Goal: Task Accomplishment & Management: Manage account settings

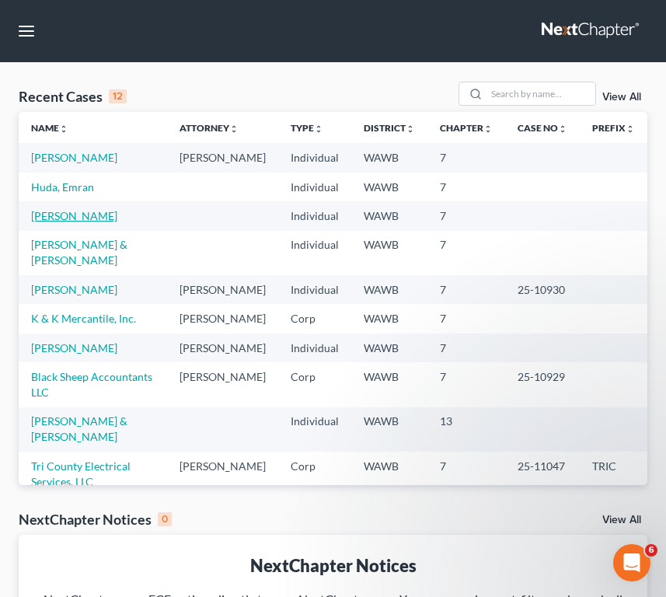
click at [95, 222] on link "[PERSON_NAME]" at bounding box center [74, 215] width 86 height 13
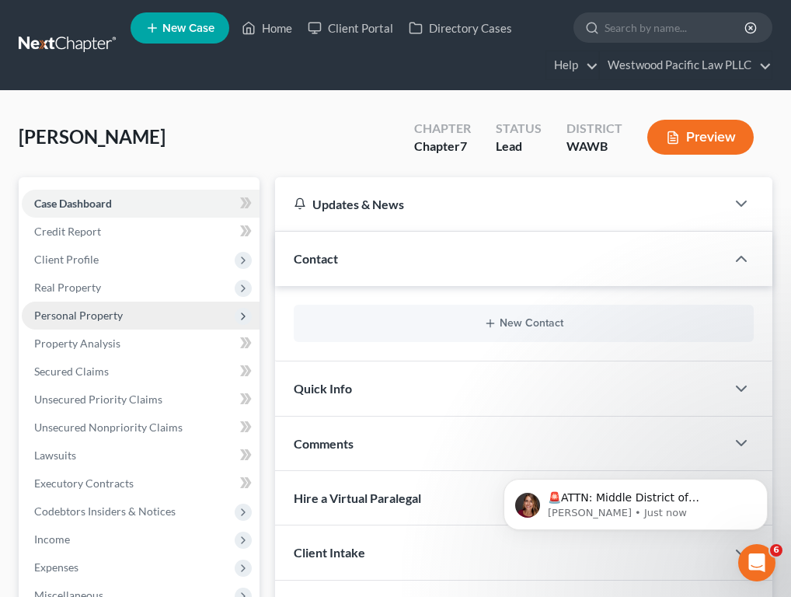
click at [120, 324] on span "Personal Property" at bounding box center [141, 315] width 238 height 28
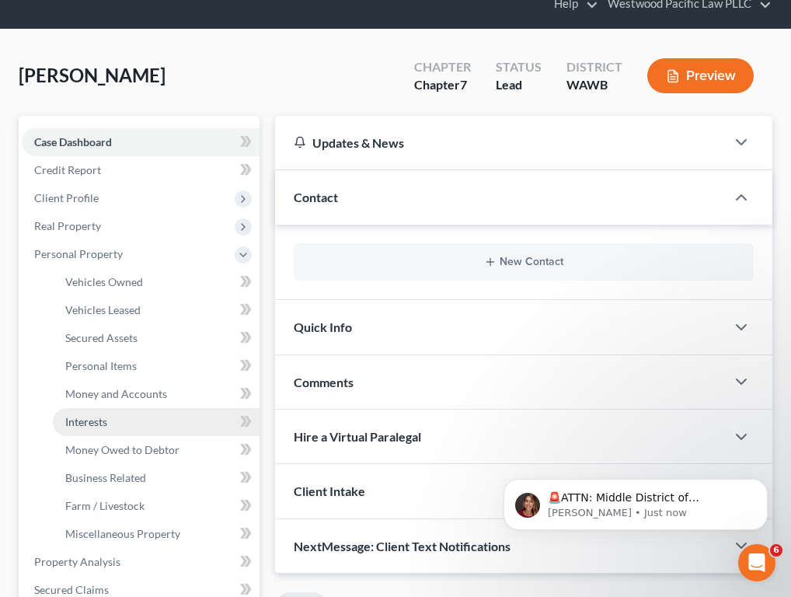
scroll to position [105, 0]
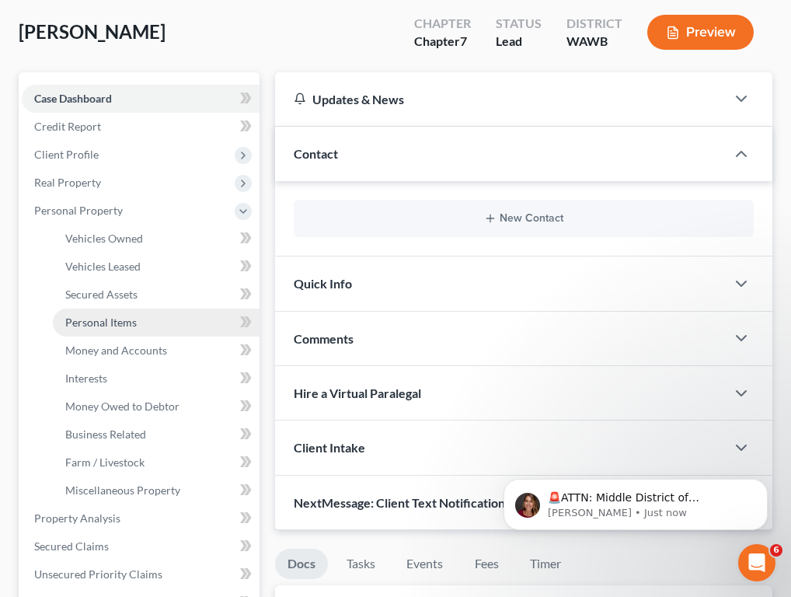
click at [127, 326] on span "Personal Items" at bounding box center [100, 321] width 71 height 13
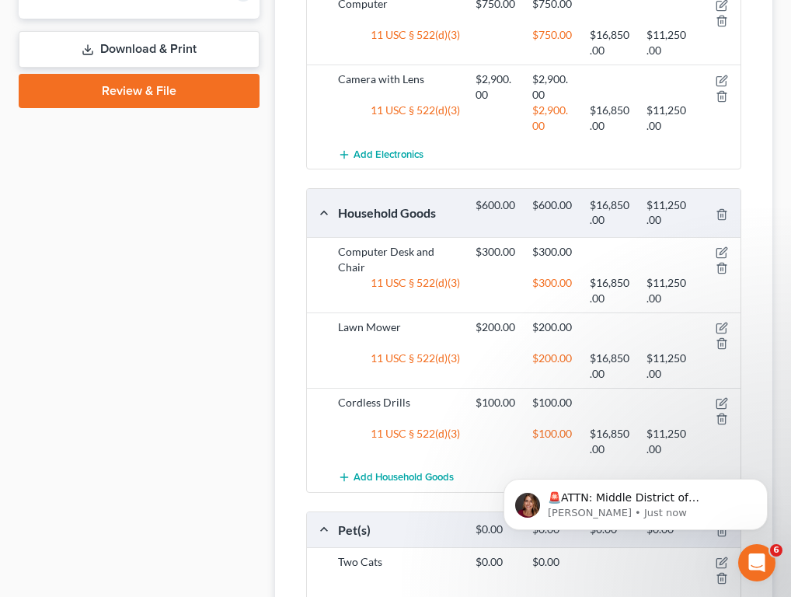
scroll to position [968, 0]
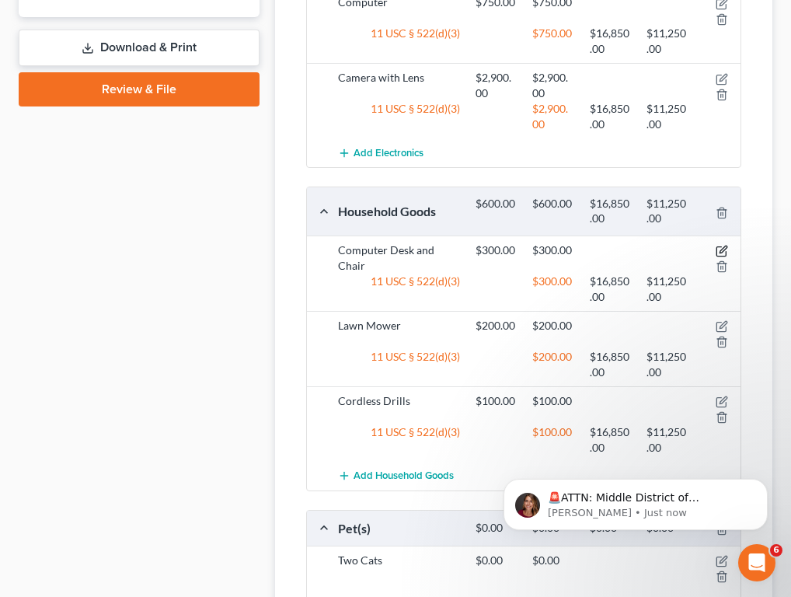
click at [665, 250] on icon "button" at bounding box center [722, 248] width 7 height 7
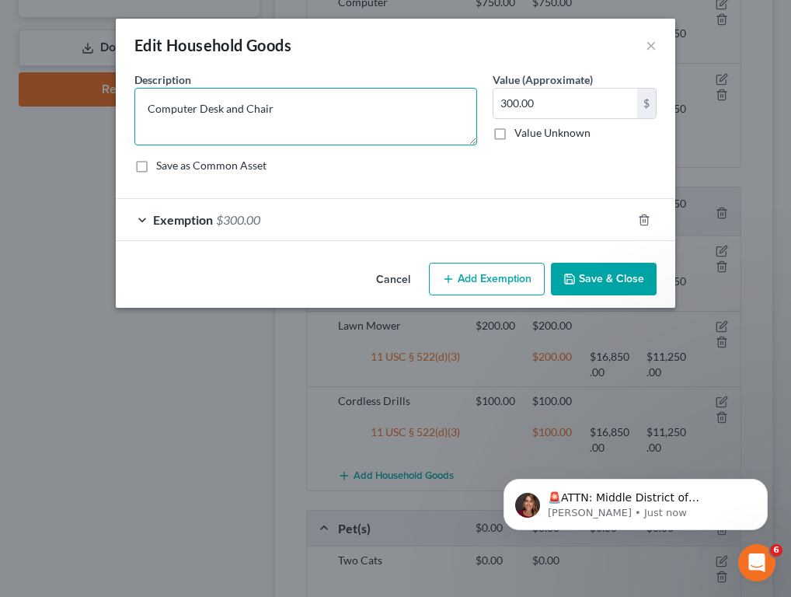
click at [146, 107] on textarea "Computer Desk and Chair" at bounding box center [305, 116] width 343 height 57
type textarea "Household furniature: Computer Desk and Chair"
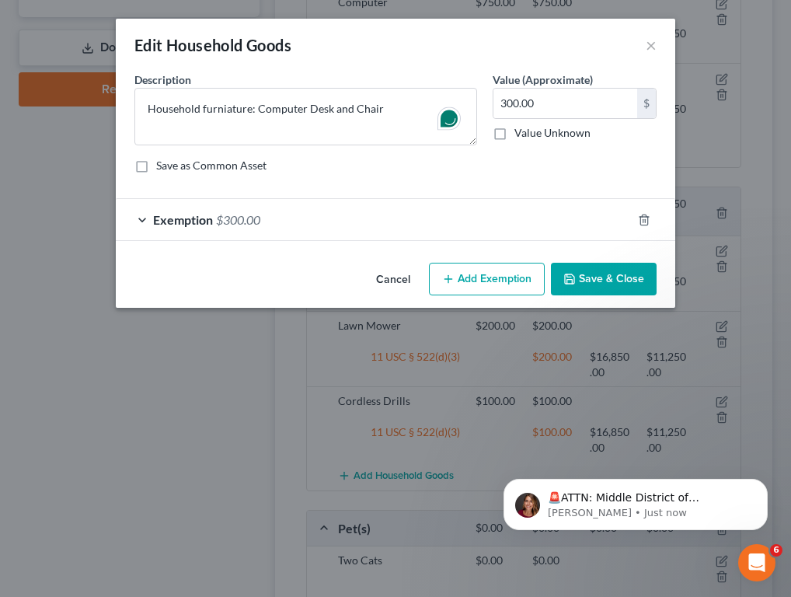
click at [583, 275] on button "Save & Close" at bounding box center [604, 279] width 106 height 33
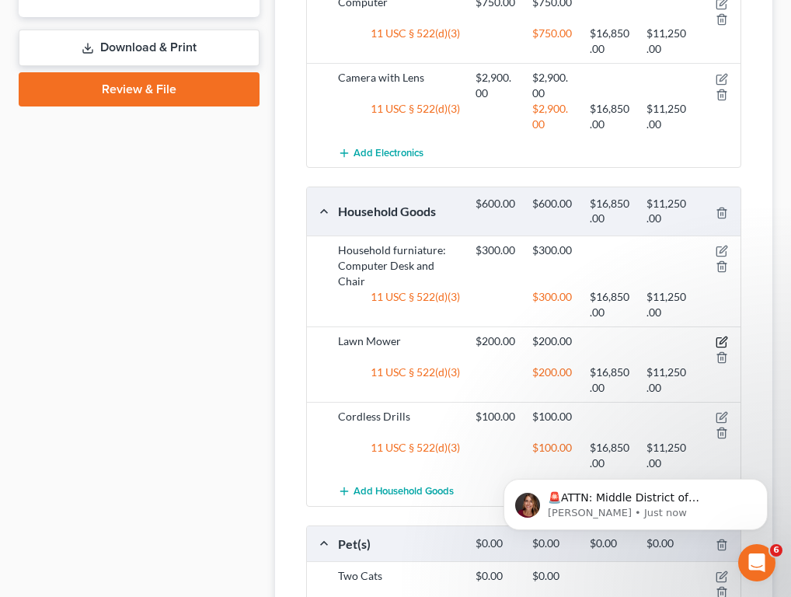
click at [665, 337] on icon "button" at bounding box center [721, 342] width 12 height 12
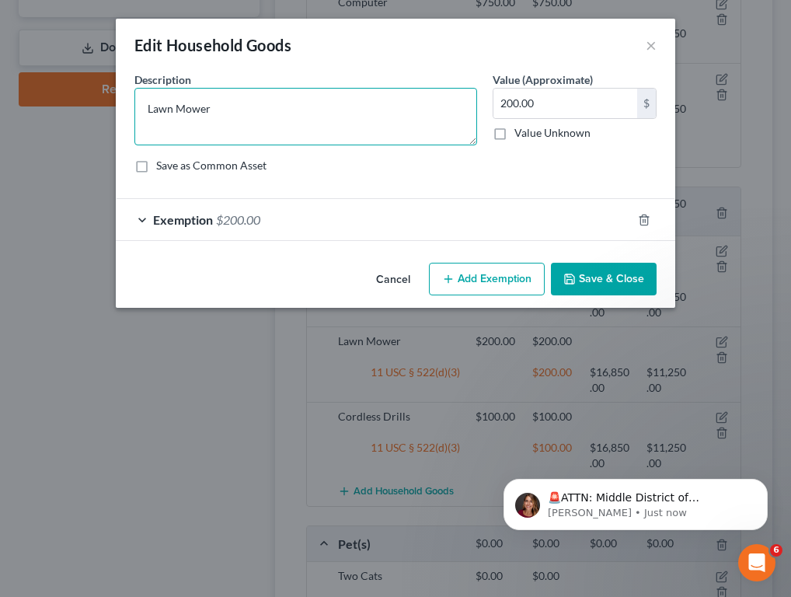
click at [143, 113] on textarea "Lawn Mower" at bounding box center [305, 116] width 343 height 57
type textarea "Household goods: Lawn Mower"
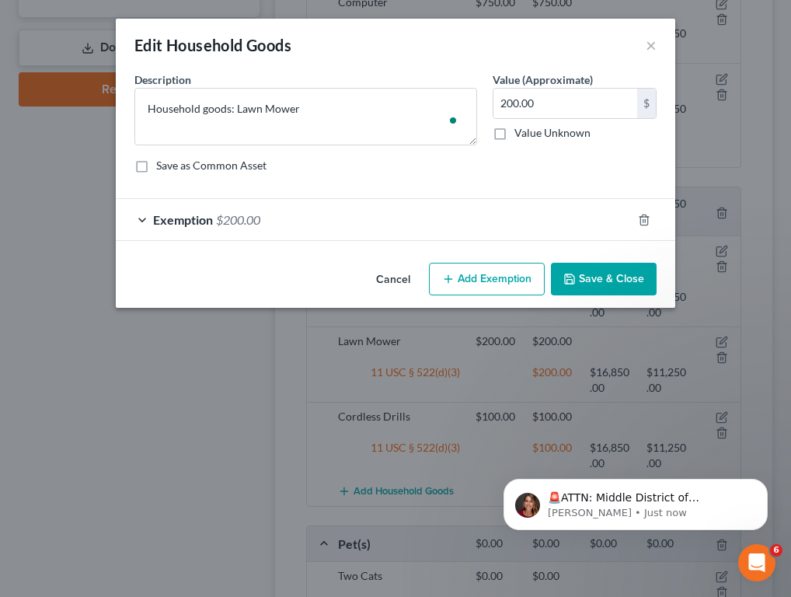
click at [602, 285] on button "Save & Close" at bounding box center [604, 279] width 106 height 33
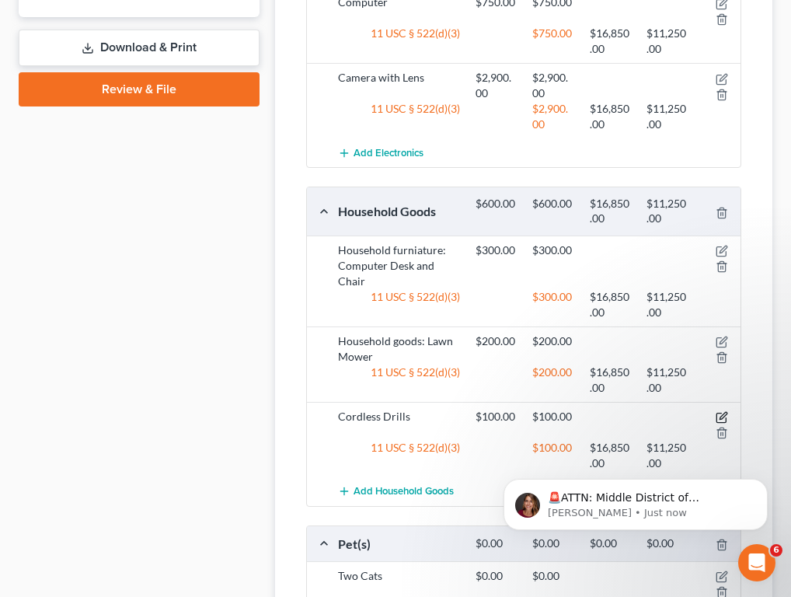
click at [665, 416] on icon "button" at bounding box center [722, 415] width 7 height 7
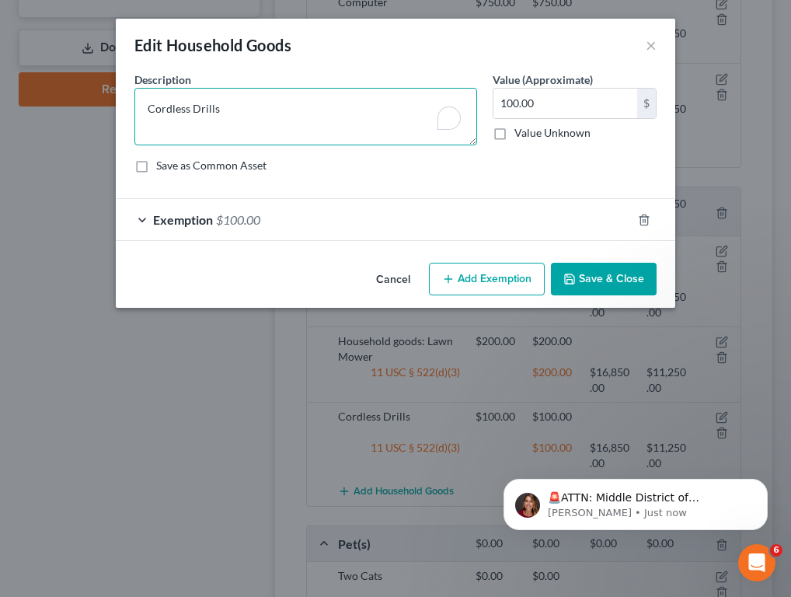
click at [144, 110] on textarea "Cordless Drills" at bounding box center [305, 116] width 343 height 57
type textarea "Household Goods: Tools, Cordless Drills"
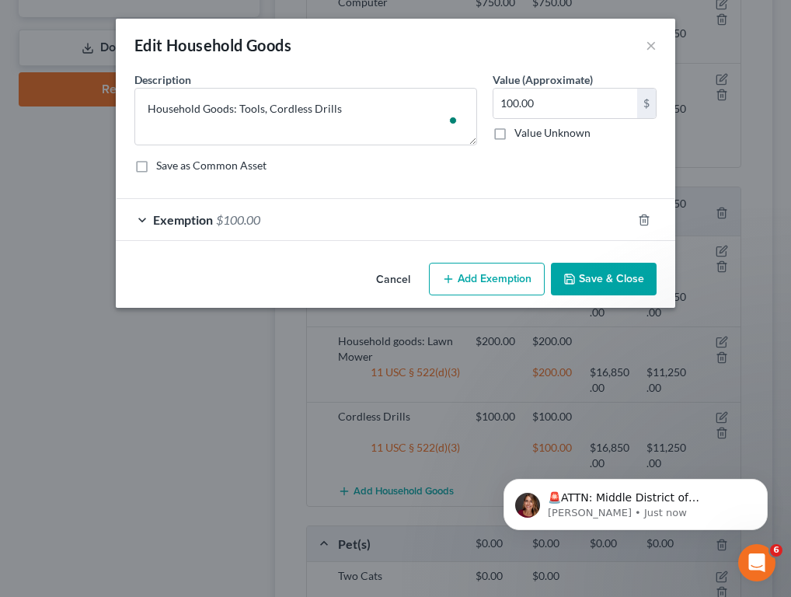
click at [582, 280] on button "Save & Close" at bounding box center [604, 279] width 106 height 33
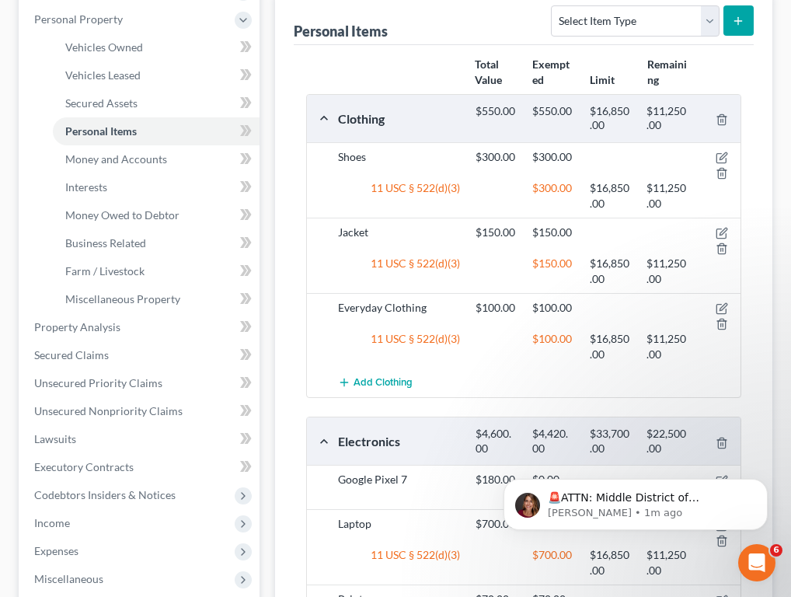
scroll to position [295, 0]
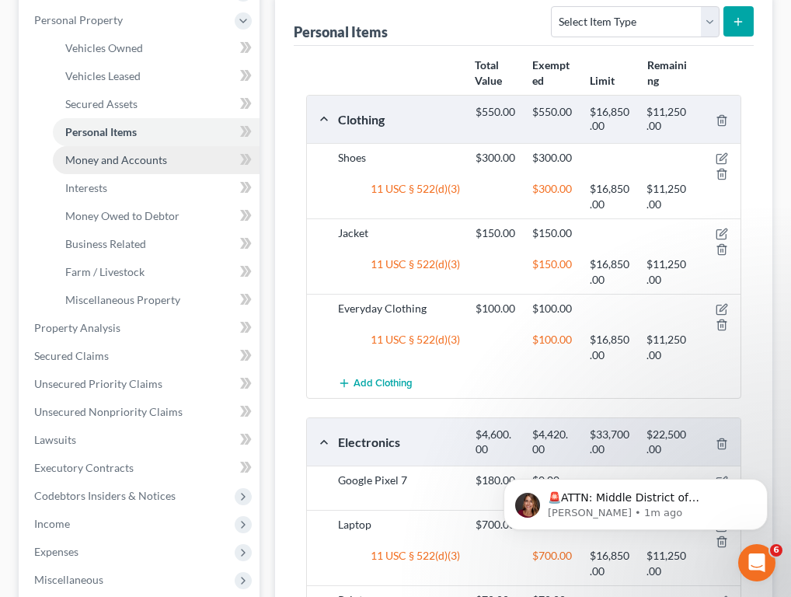
click at [144, 165] on span "Money and Accounts" at bounding box center [116, 159] width 102 height 13
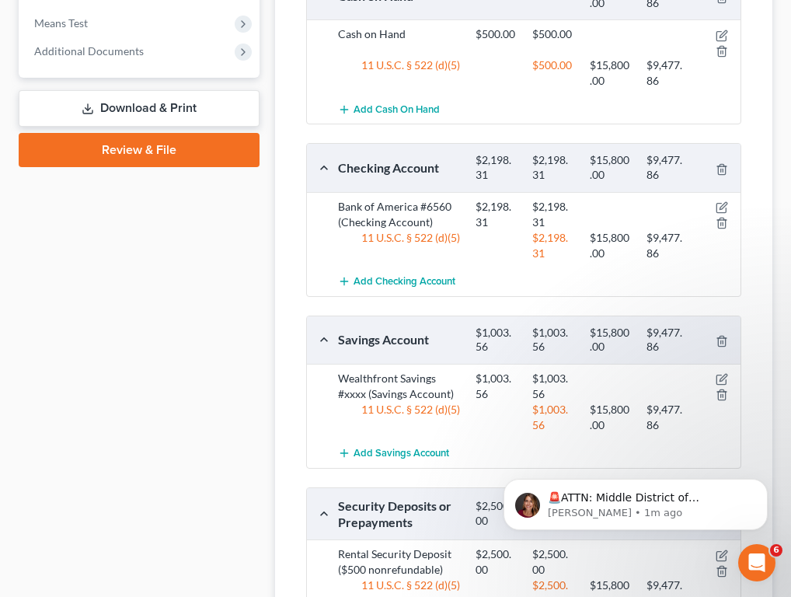
scroll to position [917, 0]
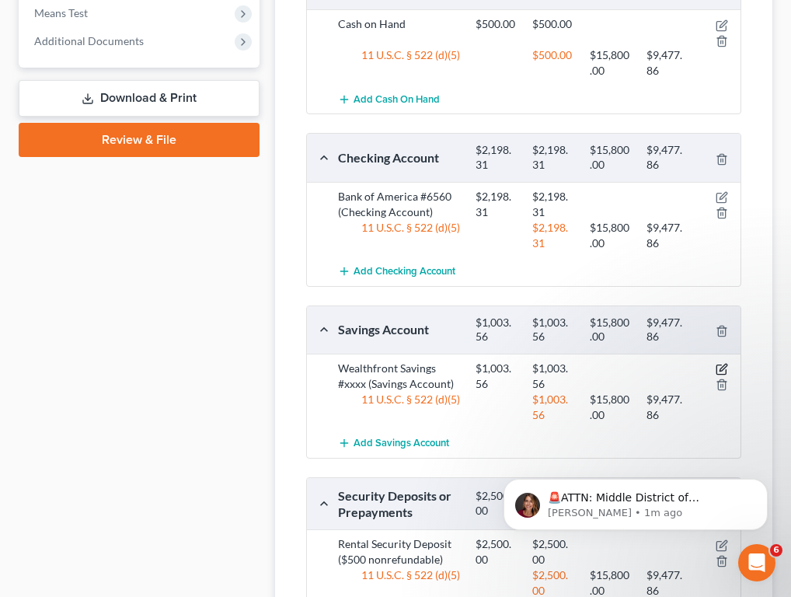
click at [665, 363] on icon "button" at bounding box center [721, 369] width 12 height 12
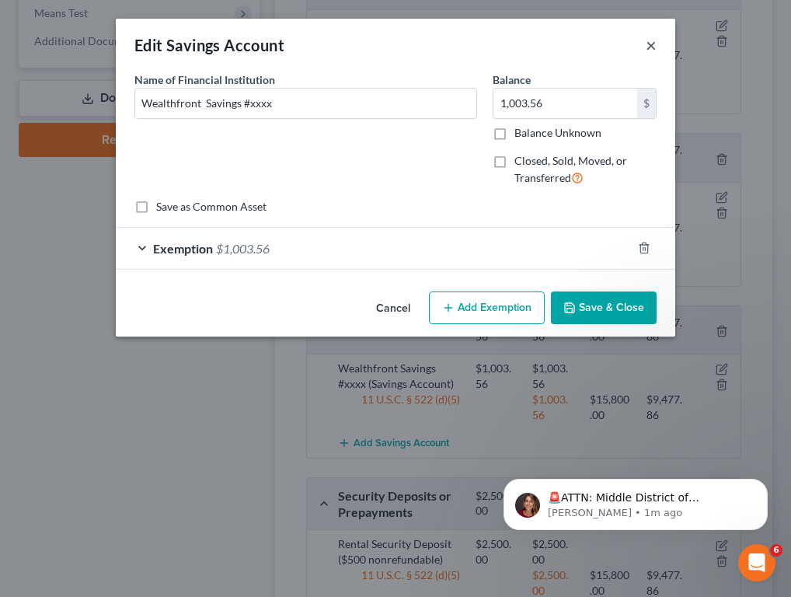
click at [647, 46] on button "×" at bounding box center [651, 45] width 11 height 19
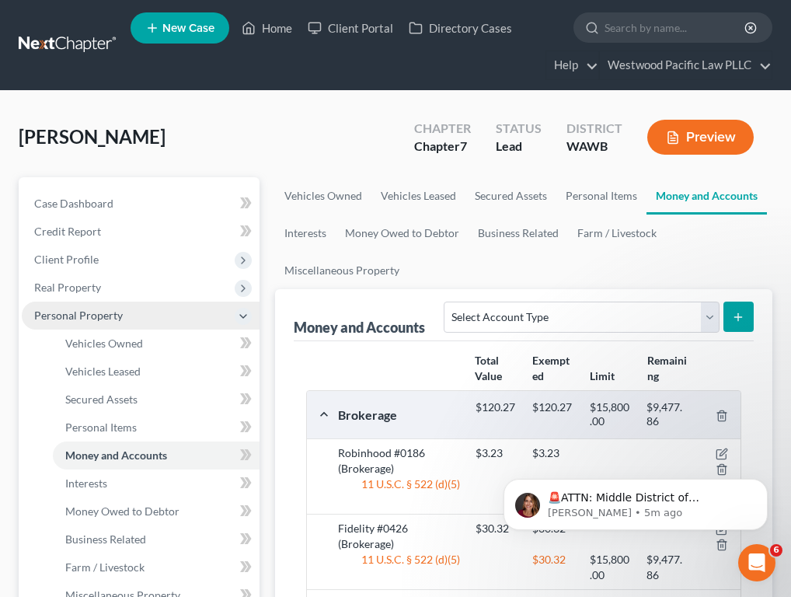
scroll to position [0, 0]
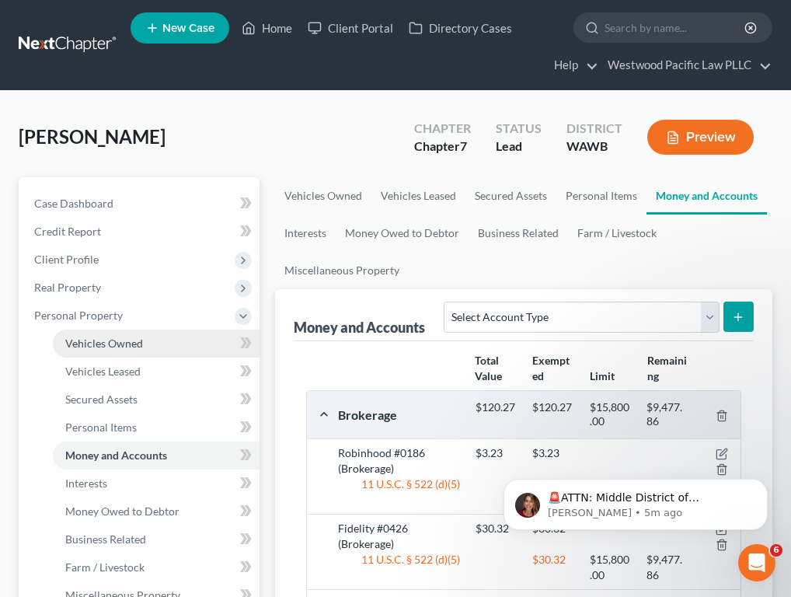
click at [131, 349] on span "Vehicles Owned" at bounding box center [104, 342] width 78 height 13
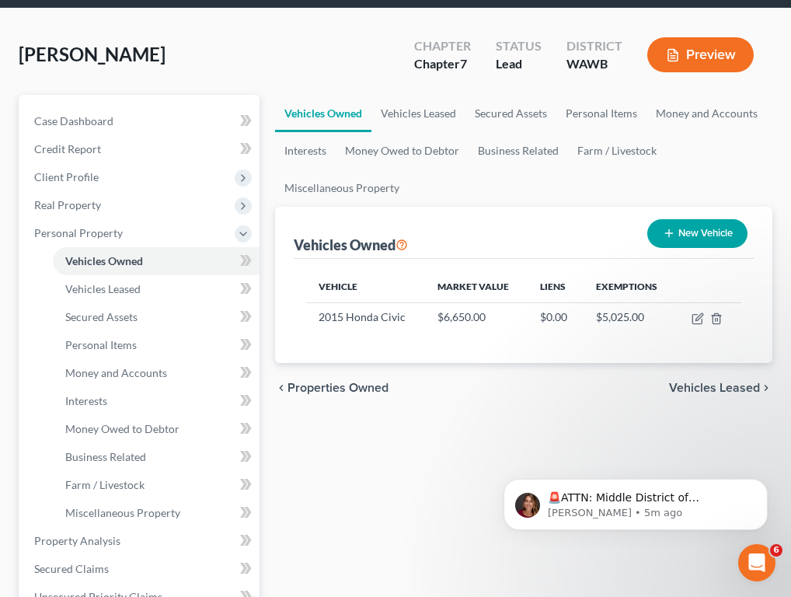
scroll to position [101, 0]
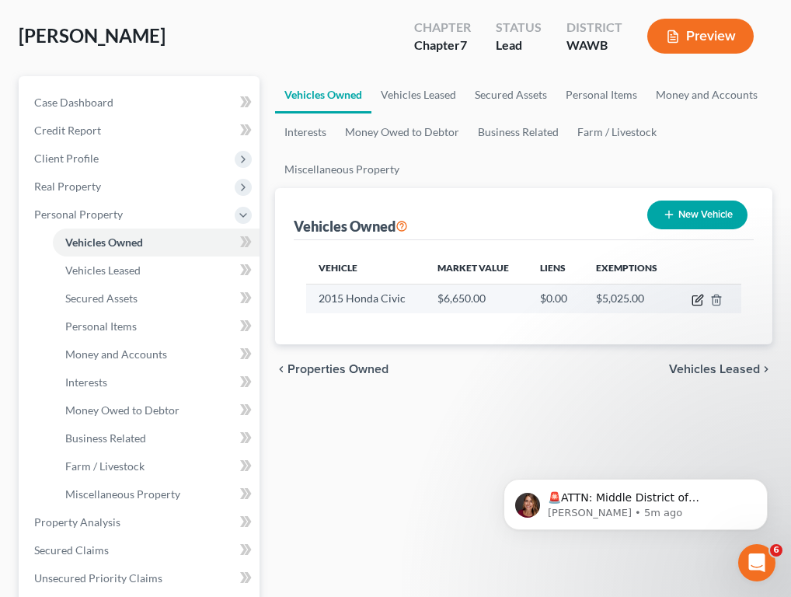
click at [665, 299] on icon "button" at bounding box center [698, 297] width 7 height 7
select select "0"
select select "11"
select select "1"
select select "0"
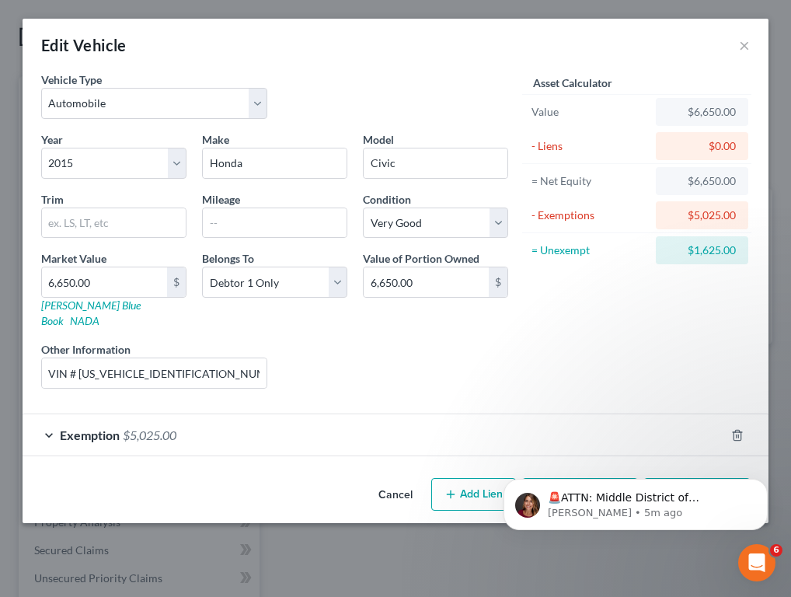
click at [567, 472] on body "🚨ATTN: Middle District of Florida The court has added a new Credit Counseling F…" at bounding box center [635, 500] width 298 height 96
click at [665, 483] on button "Dismiss notification" at bounding box center [763, 483] width 20 height 20
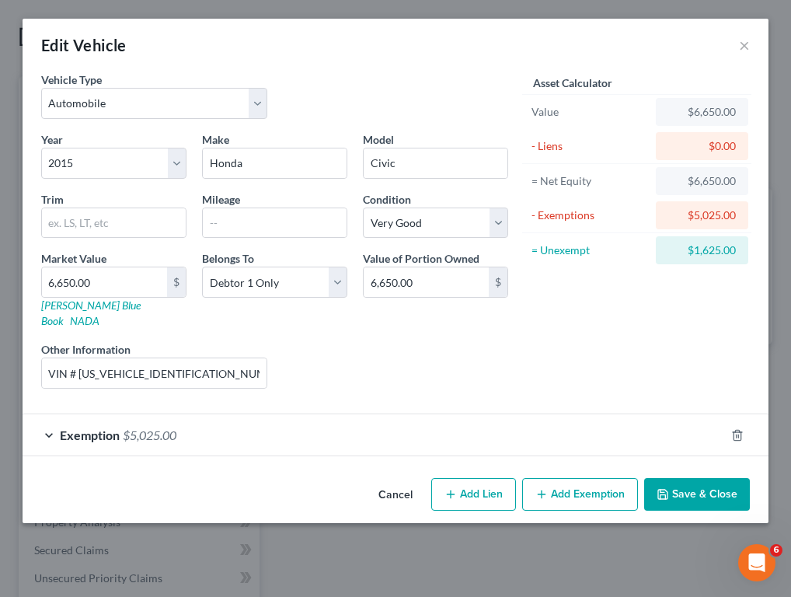
click at [588, 482] on button "Add Exemption" at bounding box center [580, 494] width 116 height 33
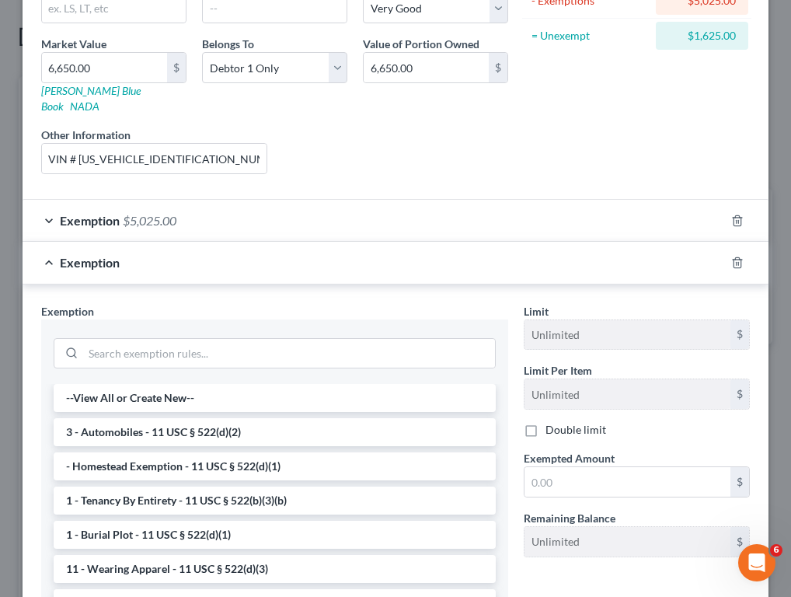
scroll to position [290, 0]
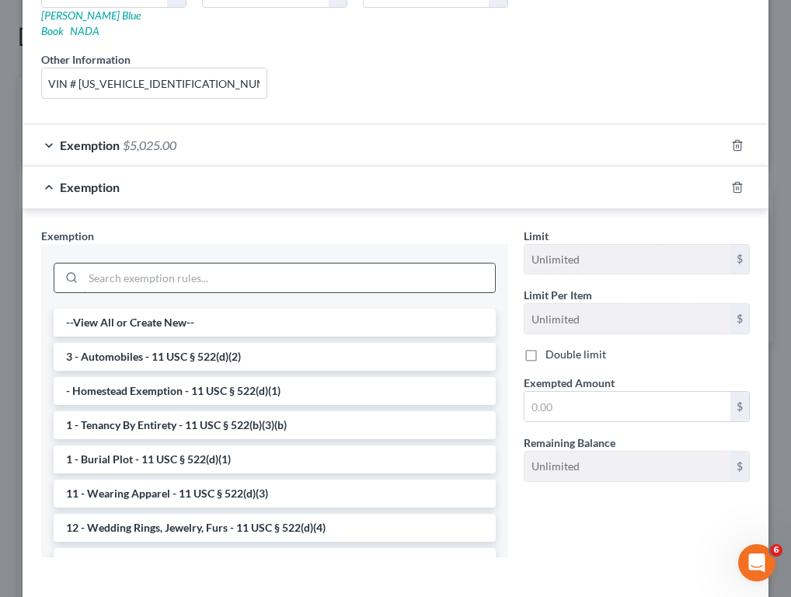
click at [292, 263] on input "search" at bounding box center [289, 278] width 412 height 30
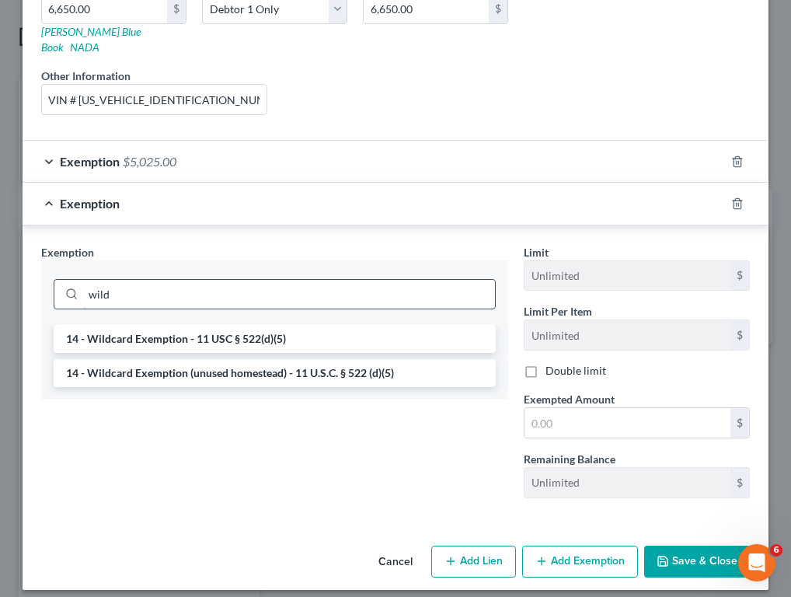
scroll to position [270, 0]
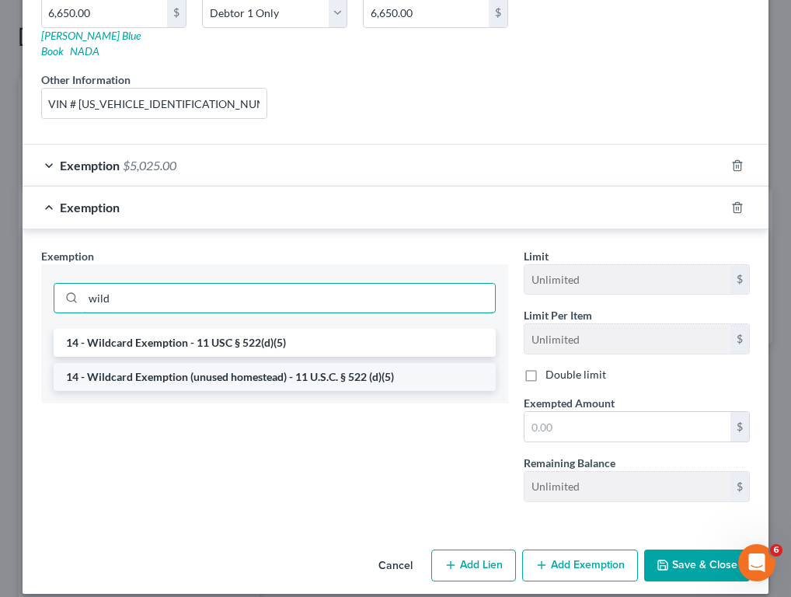
type input "wild"
click at [251, 363] on li "14 - Wildcard Exemption (unused homestead) - 11 U.S.C. § 522 (d)(5)" at bounding box center [275, 377] width 442 height 28
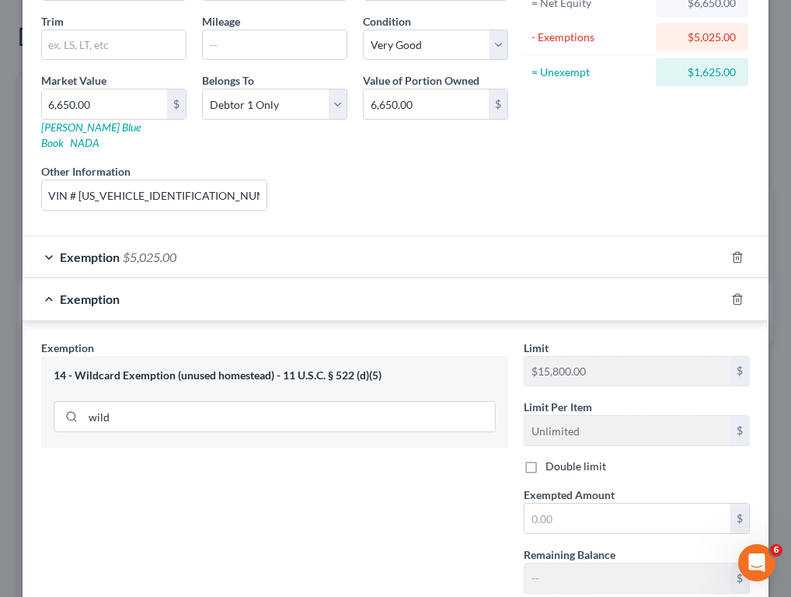
scroll to position [177, 0]
click at [581, 514] on input "text" at bounding box center [627, 519] width 206 height 30
type input "1,625"
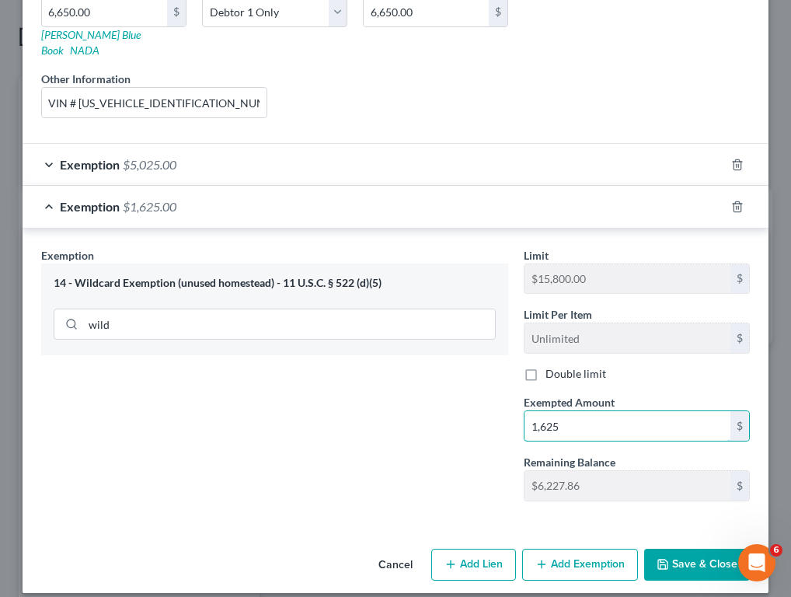
scroll to position [270, 0]
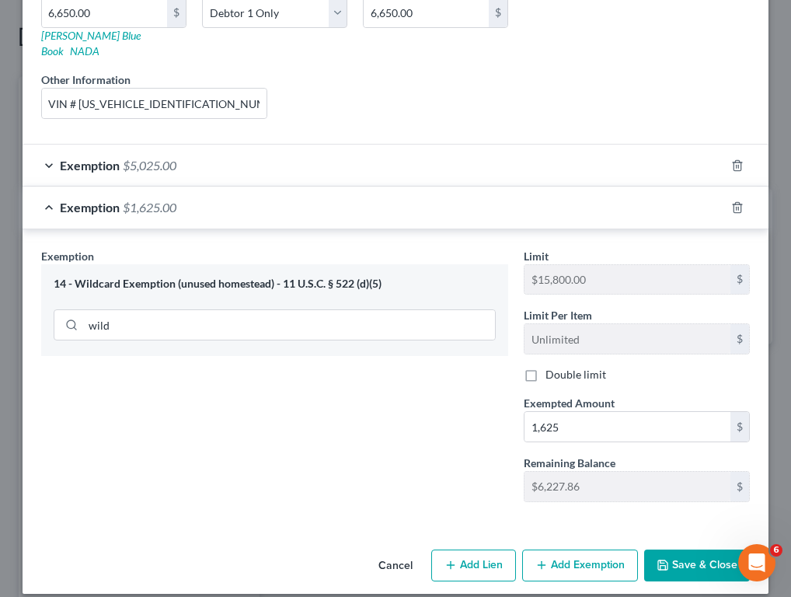
click at [665, 552] on button "Save & Close" at bounding box center [697, 565] width 106 height 33
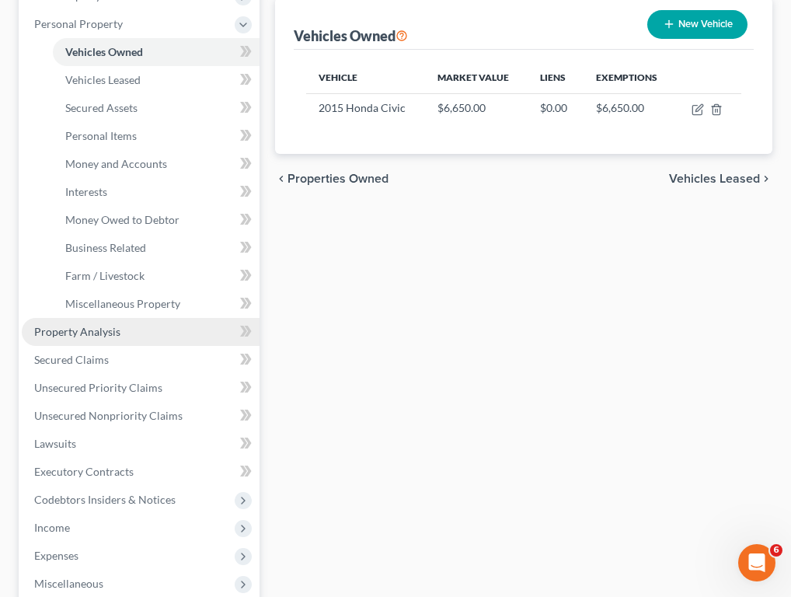
scroll to position [313, 0]
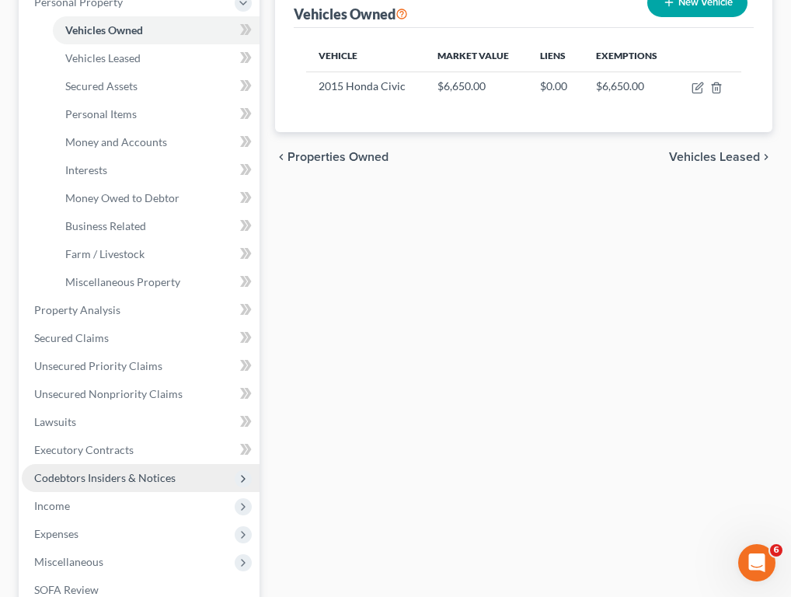
click at [133, 473] on span "Codebtors Insiders & Notices" at bounding box center [104, 477] width 141 height 13
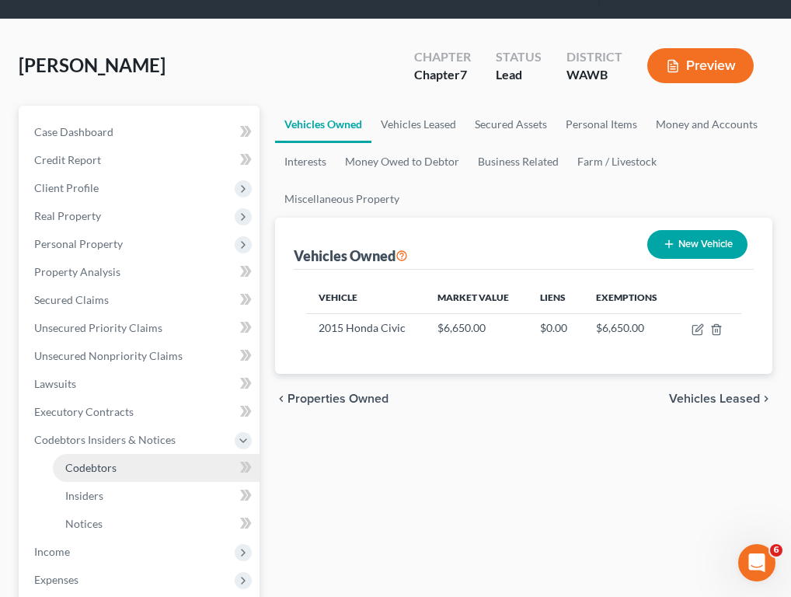
scroll to position [71, 0]
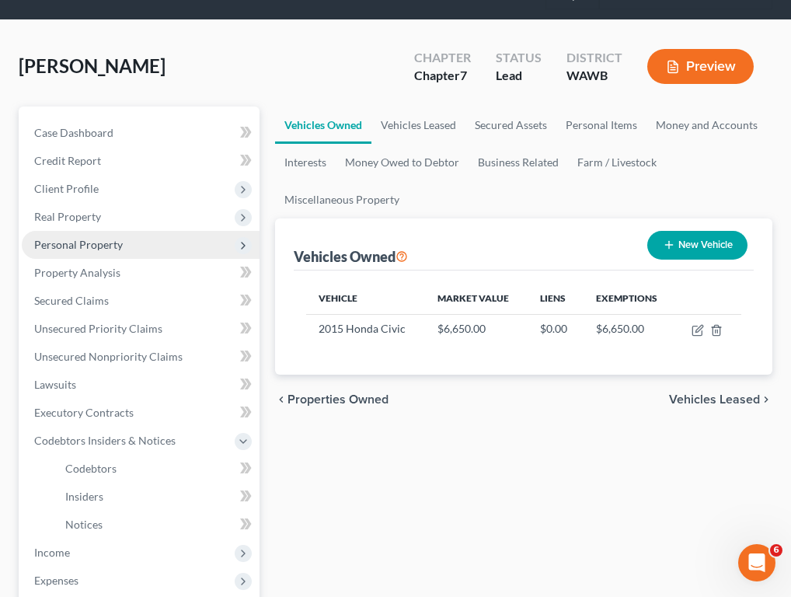
click at [110, 249] on span "Personal Property" at bounding box center [78, 244] width 89 height 13
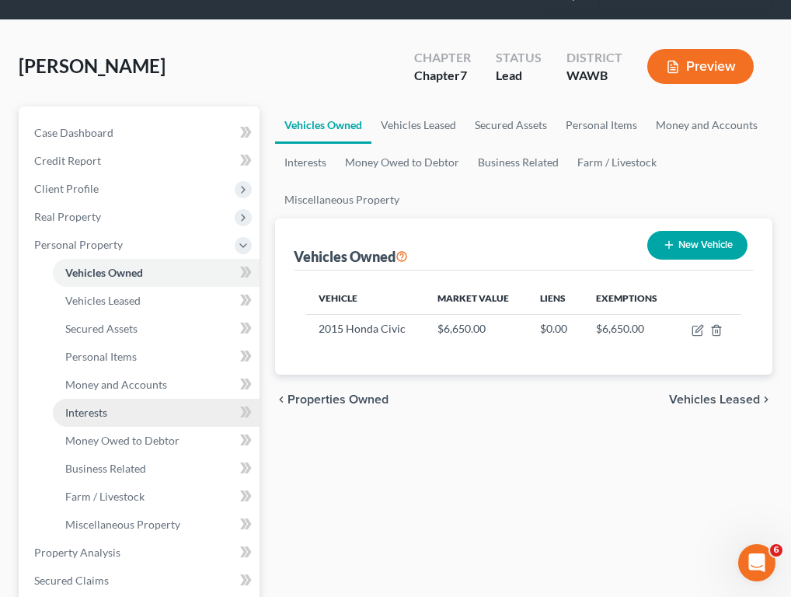
click at [122, 419] on link "Interests" at bounding box center [156, 413] width 207 height 28
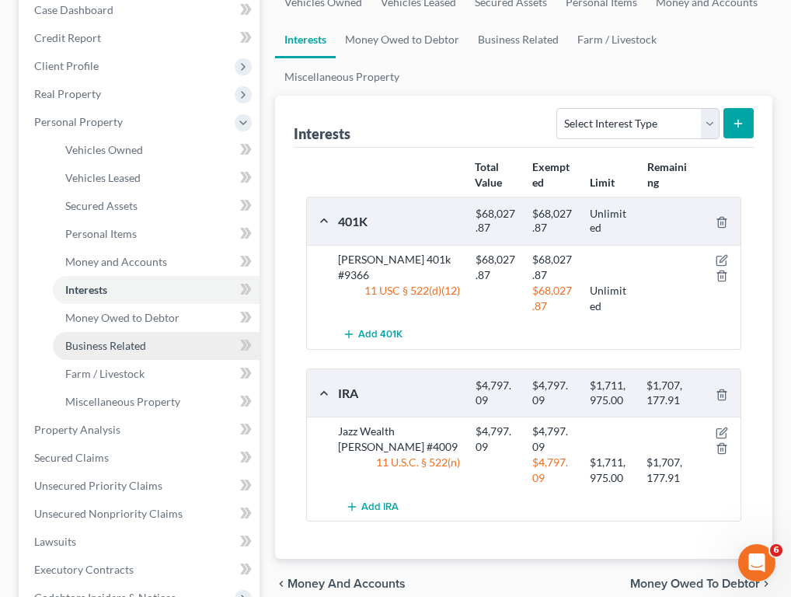
scroll to position [194, 0]
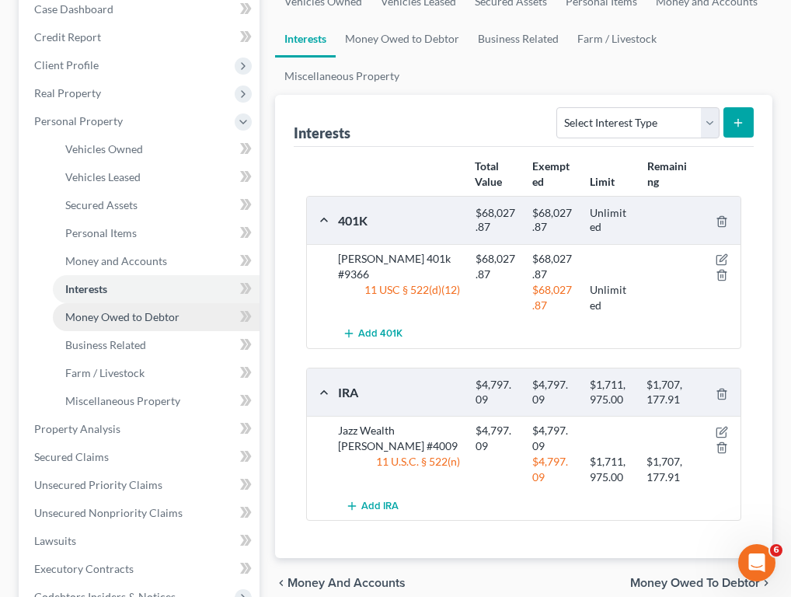
click at [146, 322] on span "Money Owed to Debtor" at bounding box center [122, 316] width 114 height 13
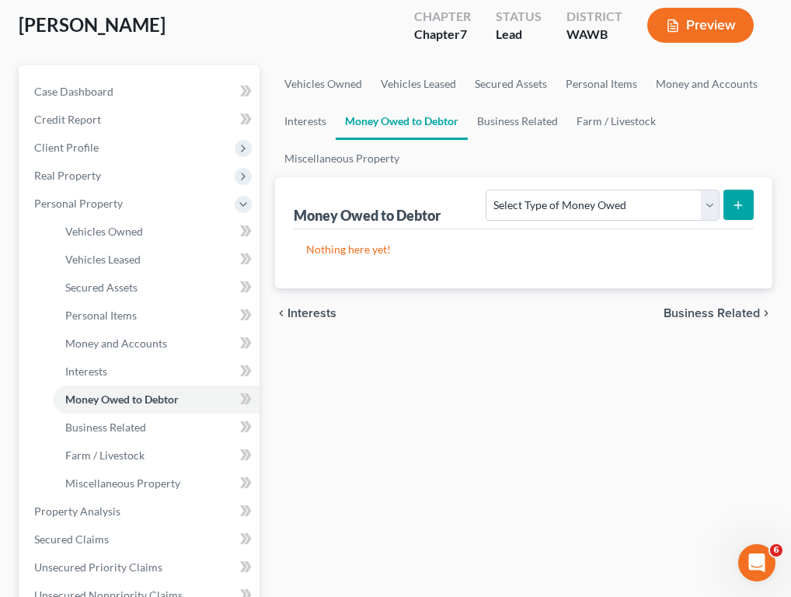
scroll to position [113, 0]
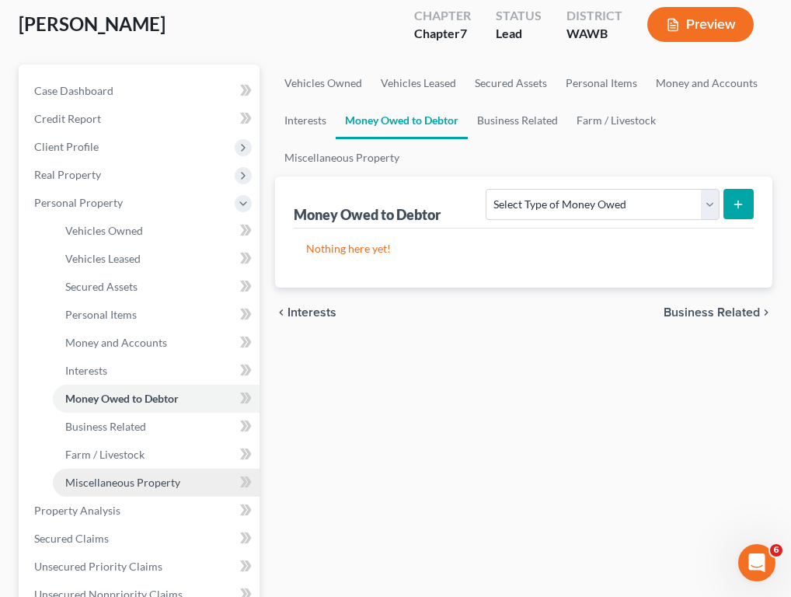
click at [143, 477] on span "Miscellaneous Property" at bounding box center [122, 481] width 115 height 13
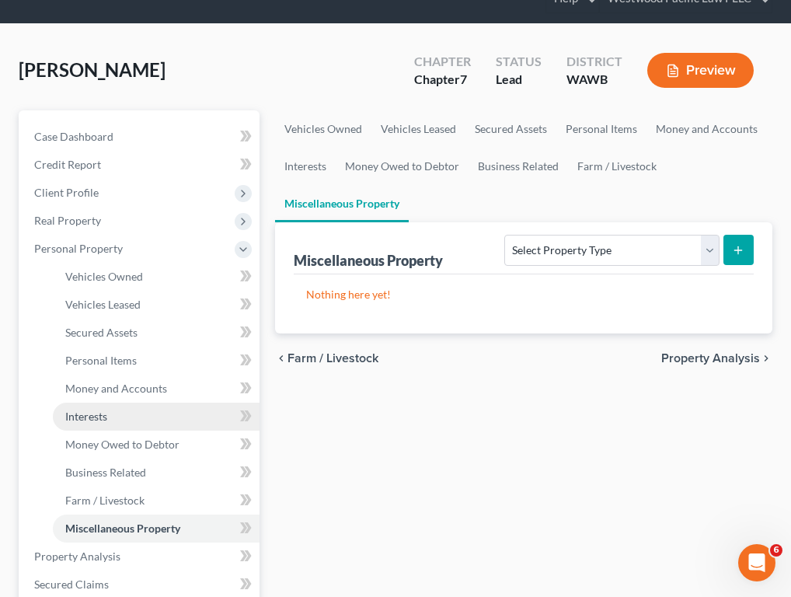
scroll to position [68, 0]
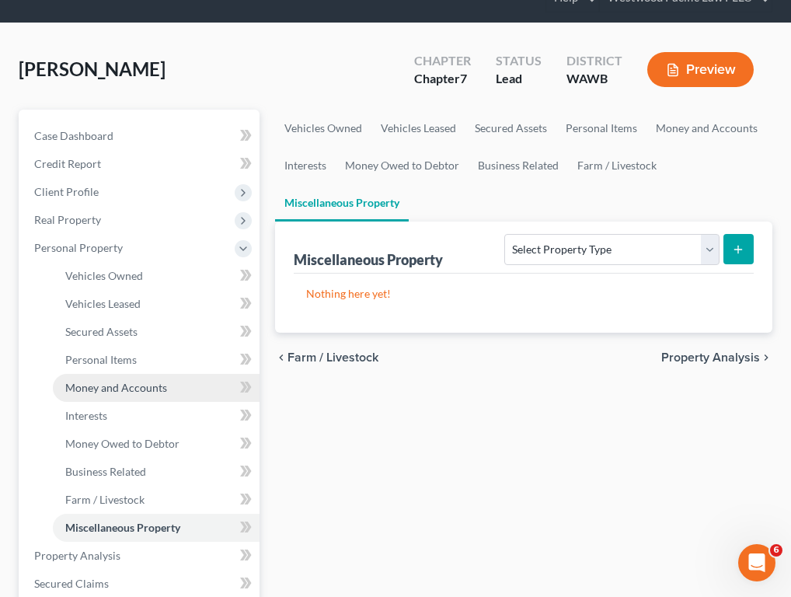
click at [147, 392] on span "Money and Accounts" at bounding box center [116, 387] width 102 height 13
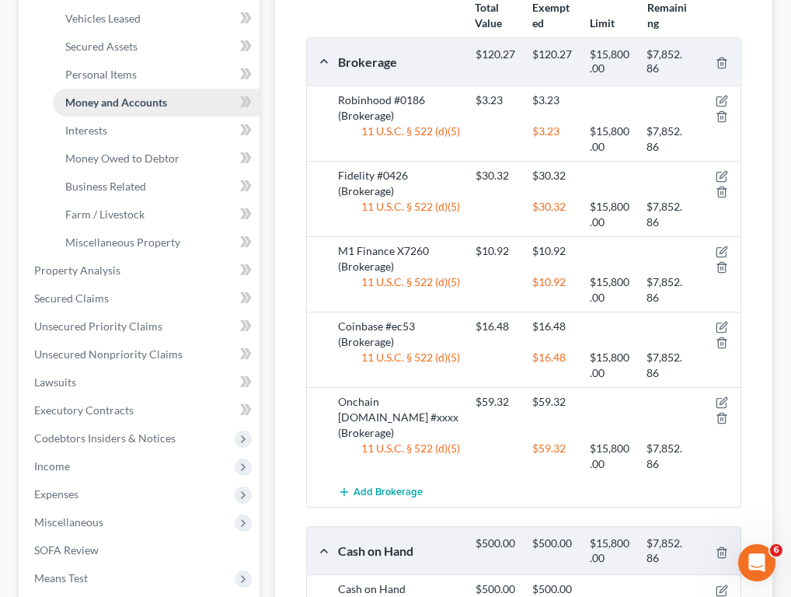
scroll to position [359, 0]
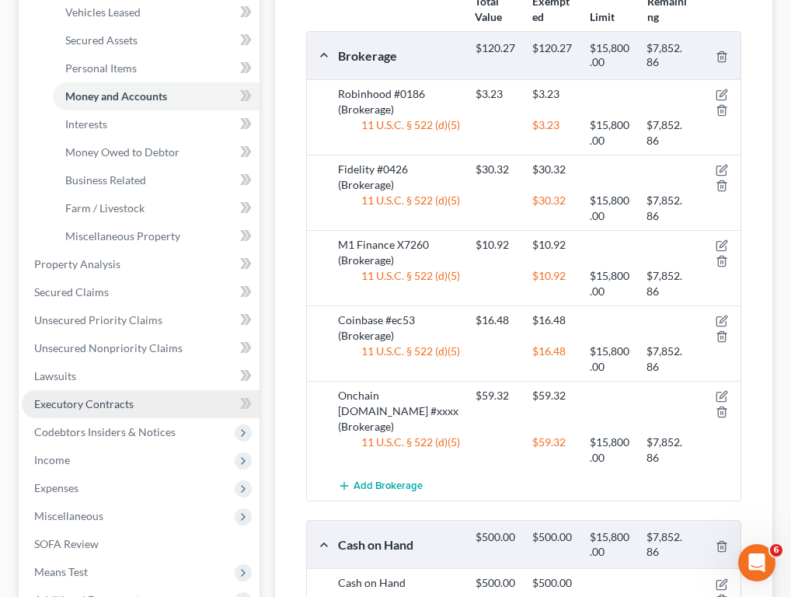
click at [152, 396] on link "Executory Contracts" at bounding box center [141, 404] width 238 height 28
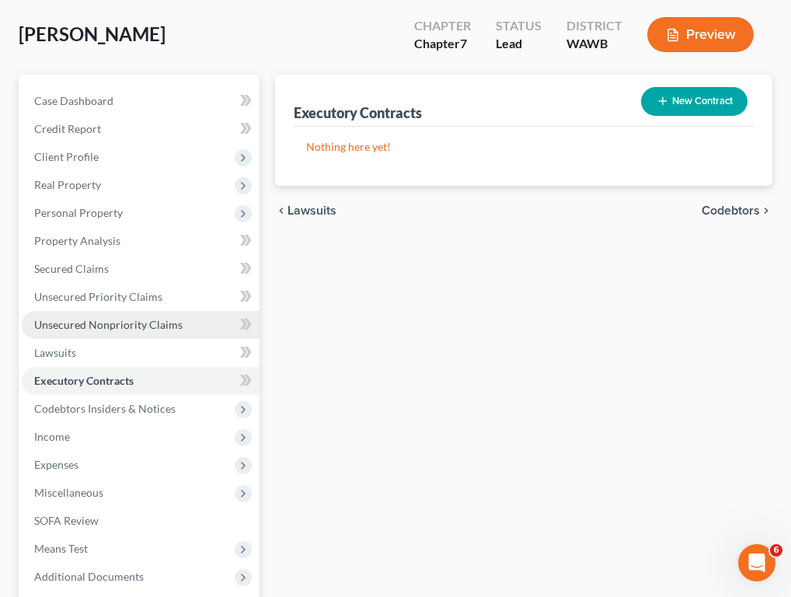
scroll to position [103, 0]
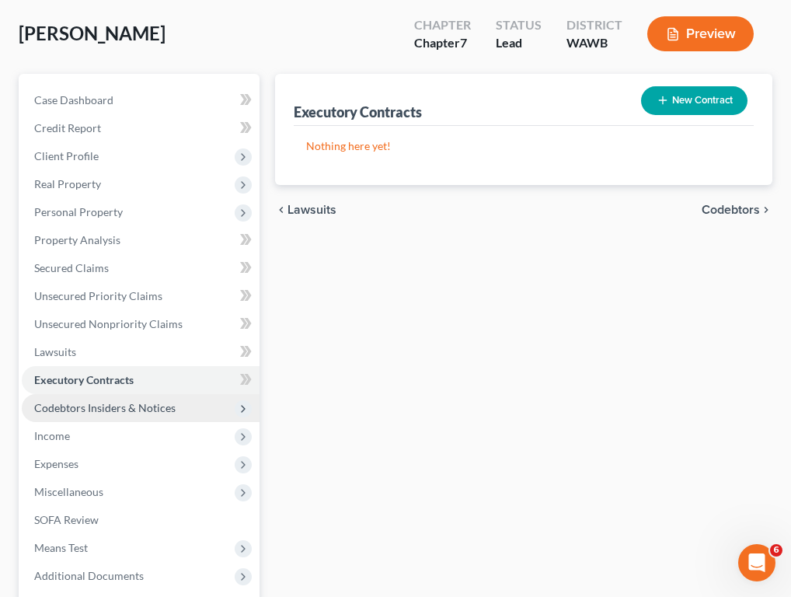
click at [150, 413] on span "Codebtors Insiders & Notices" at bounding box center [104, 407] width 141 height 13
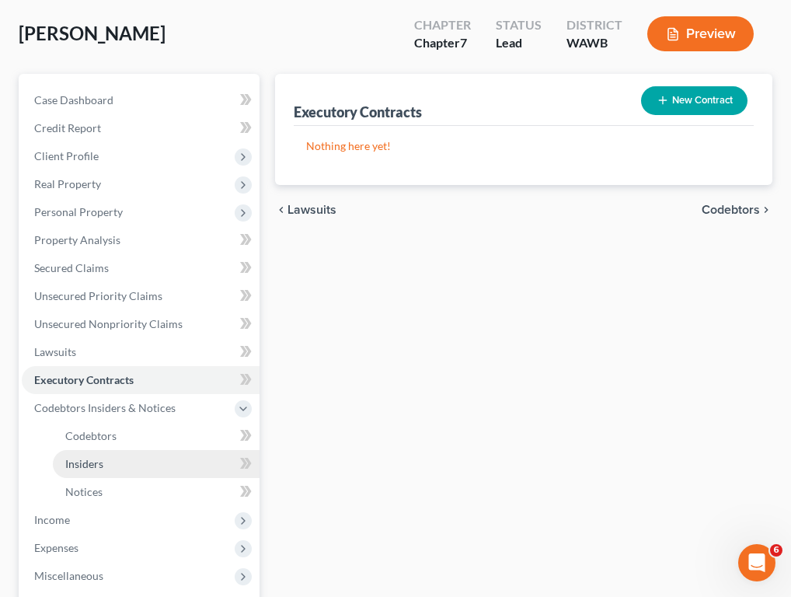
click at [136, 473] on link "Insiders" at bounding box center [156, 464] width 207 height 28
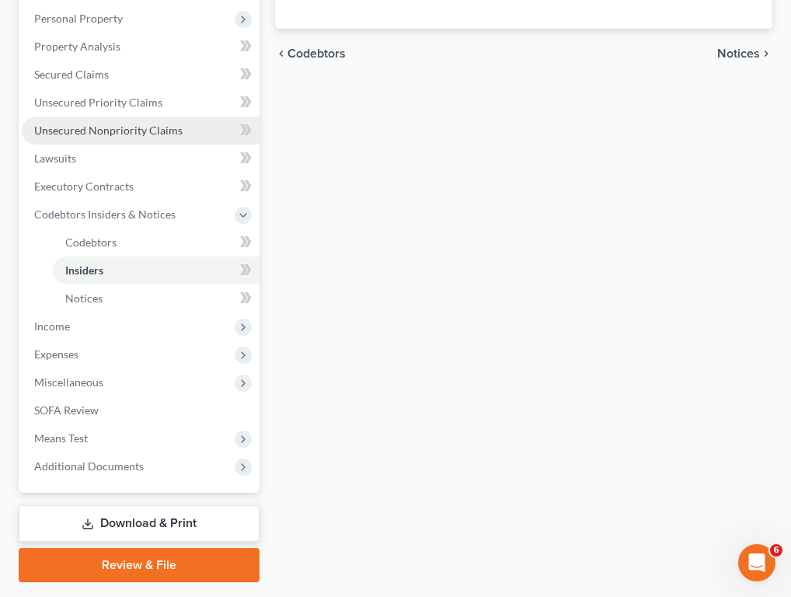
scroll to position [306, 0]
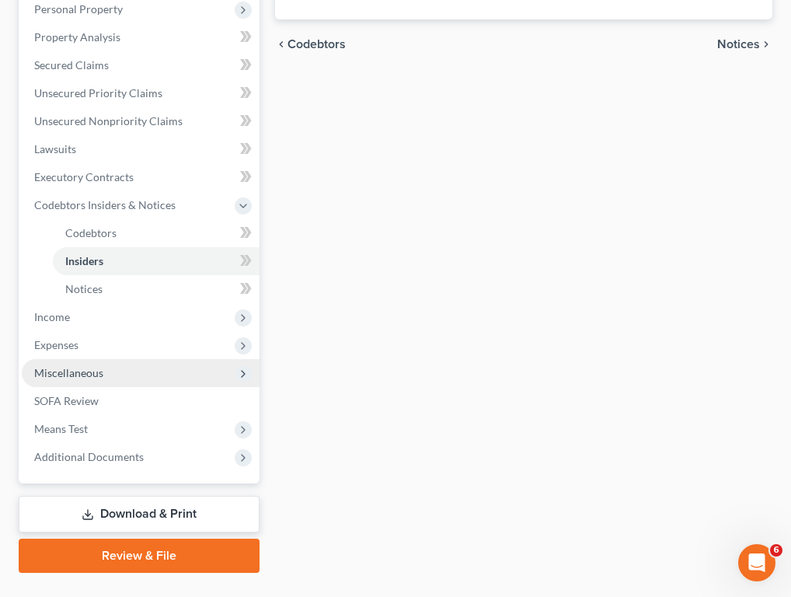
click at [140, 374] on span "Miscellaneous" at bounding box center [141, 373] width 238 height 28
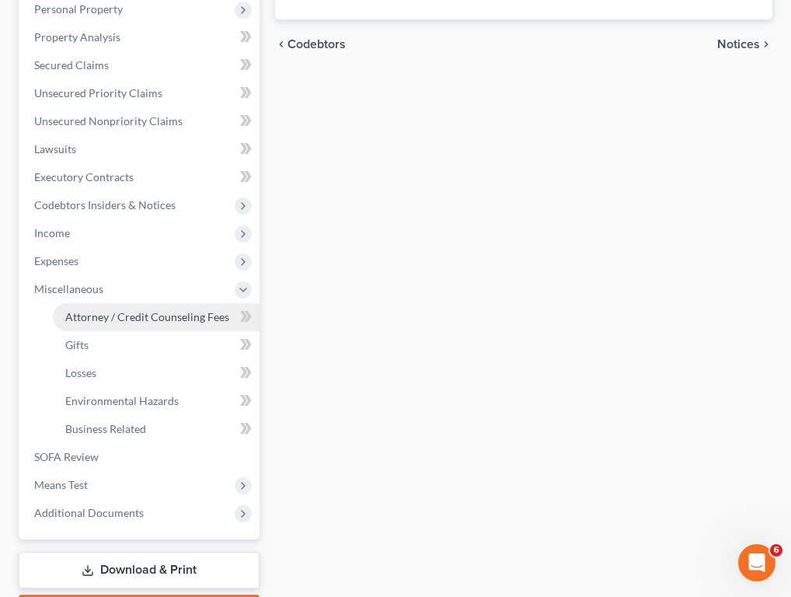
click at [173, 322] on span "Attorney / Credit Counseling Fees" at bounding box center [147, 316] width 164 height 13
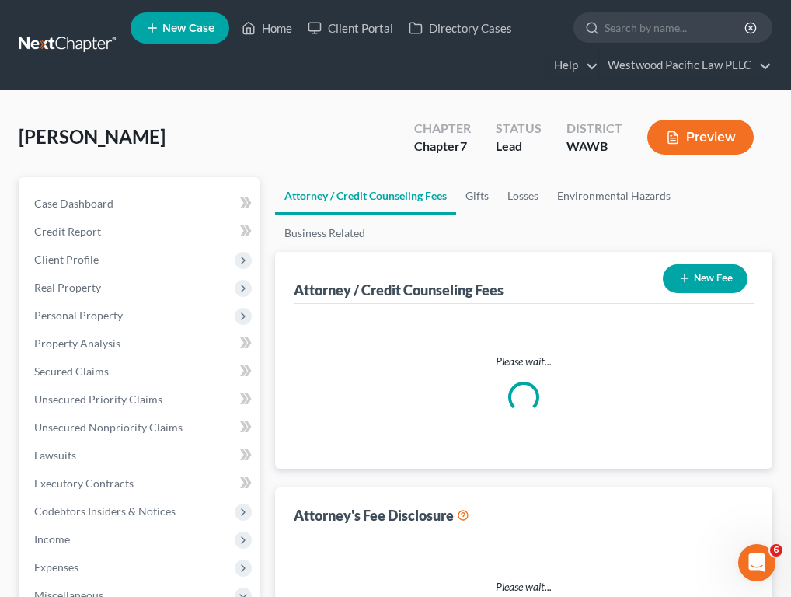
select select "0"
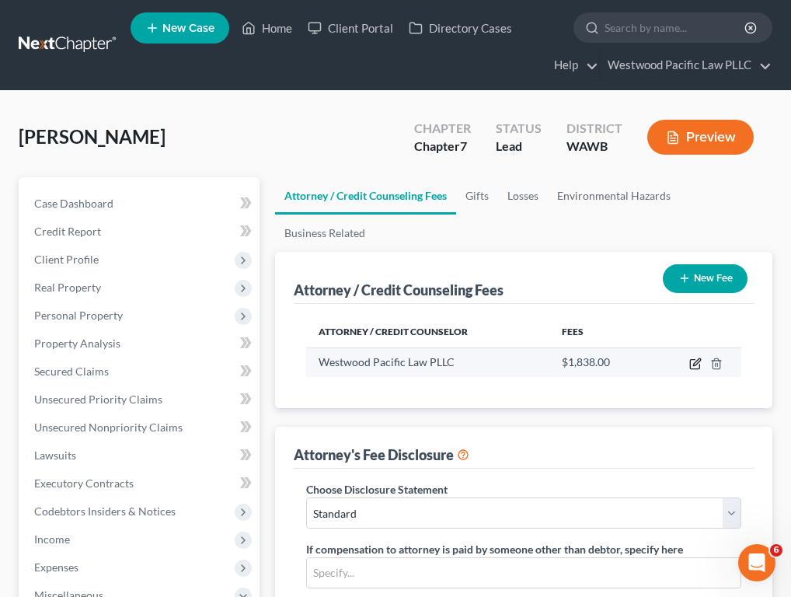
click at [665, 367] on icon "button" at bounding box center [695, 363] width 12 height 12
select select "50"
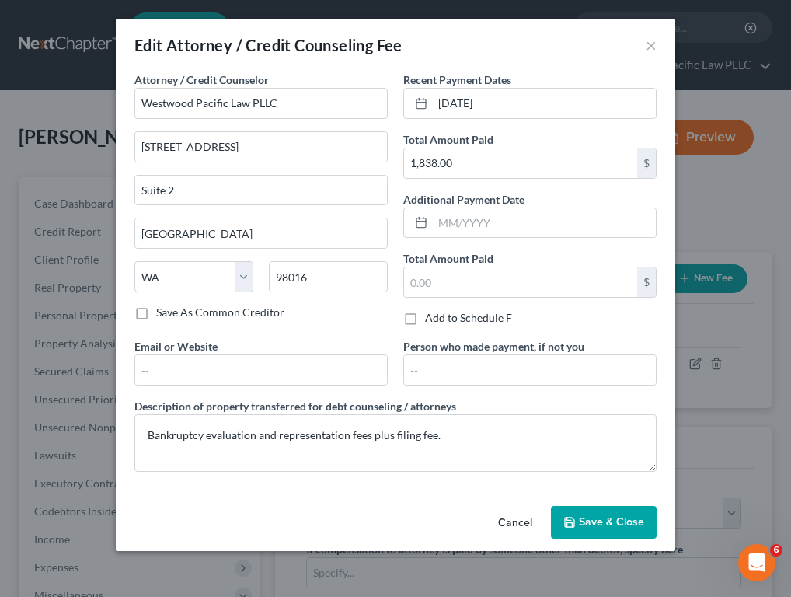
click at [605, 524] on span "Save & Close" at bounding box center [611, 521] width 65 height 13
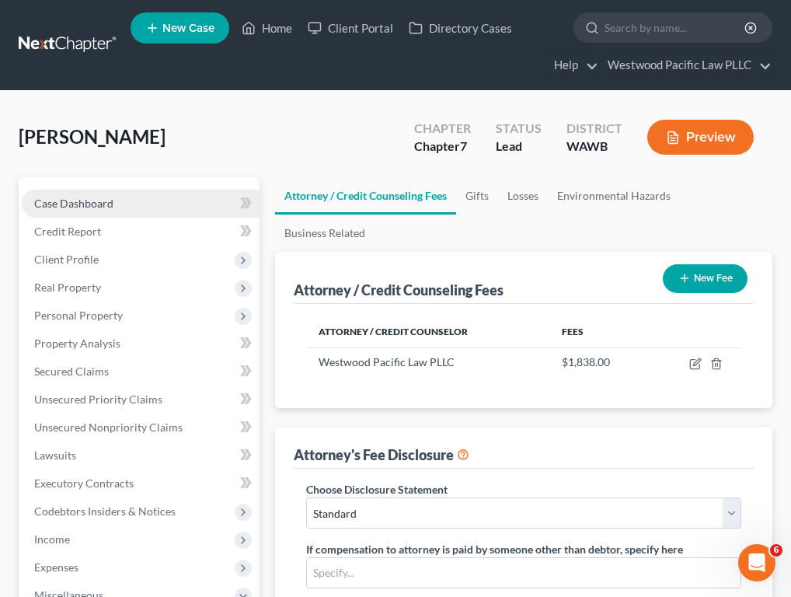
click at [123, 203] on link "Case Dashboard" at bounding box center [141, 204] width 238 height 28
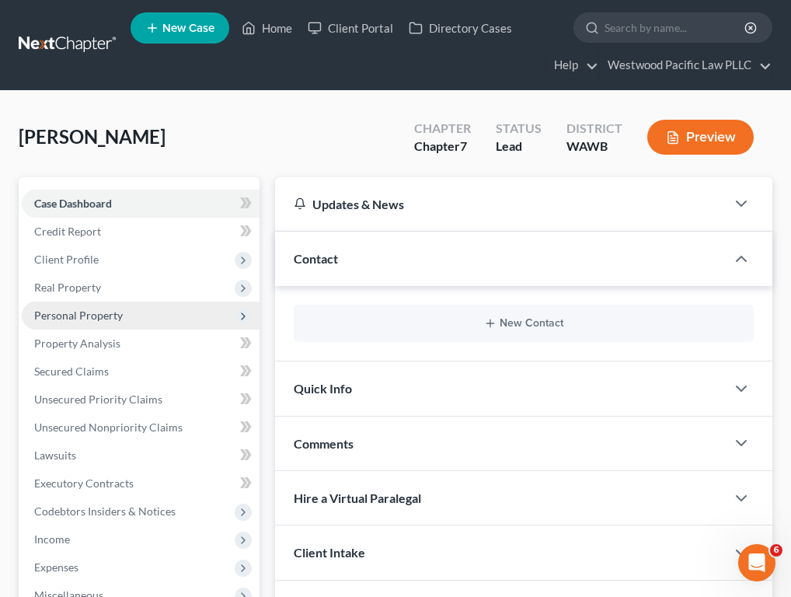
click at [119, 317] on span "Personal Property" at bounding box center [78, 314] width 89 height 13
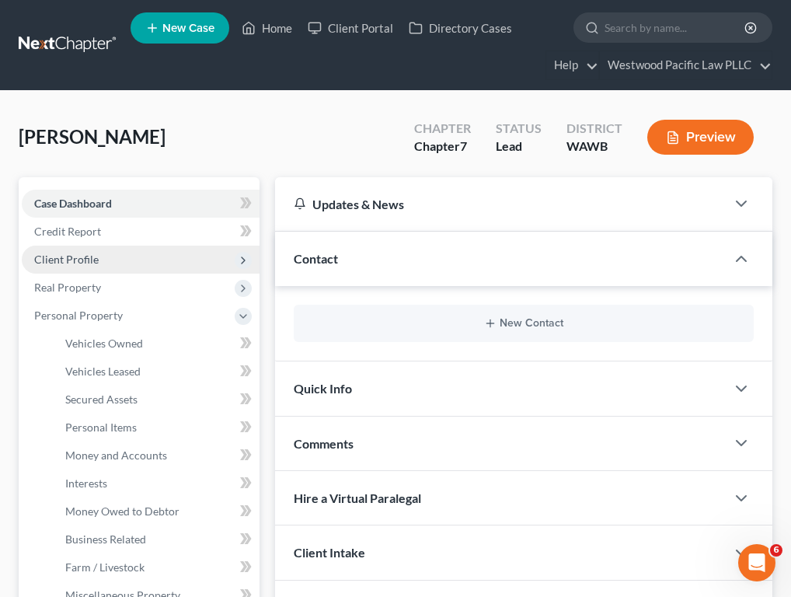
click at [113, 261] on span "Client Profile" at bounding box center [141, 259] width 238 height 28
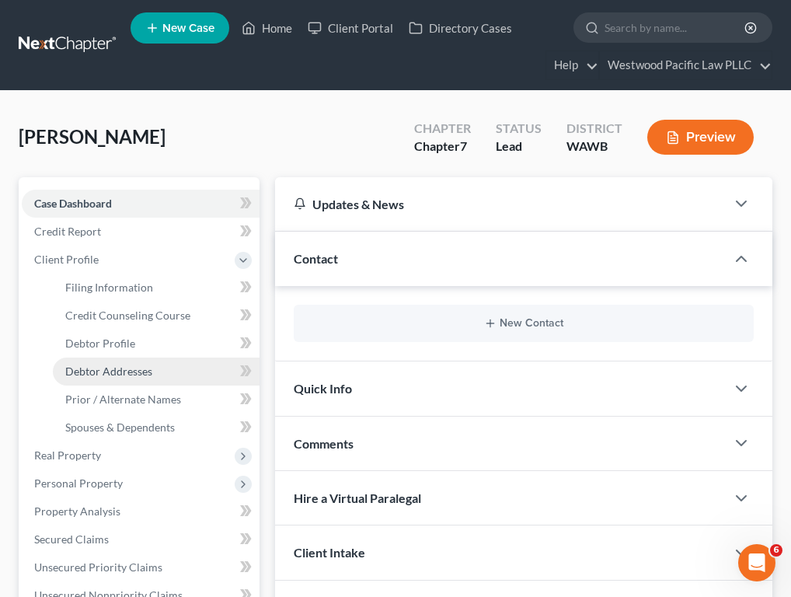
click at [139, 370] on span "Debtor Addresses" at bounding box center [108, 370] width 87 height 13
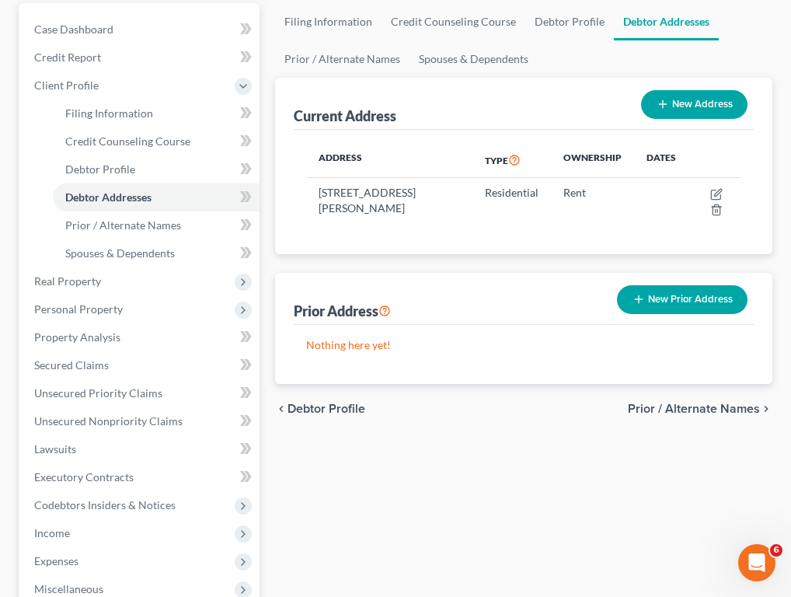
scroll to position [169, 0]
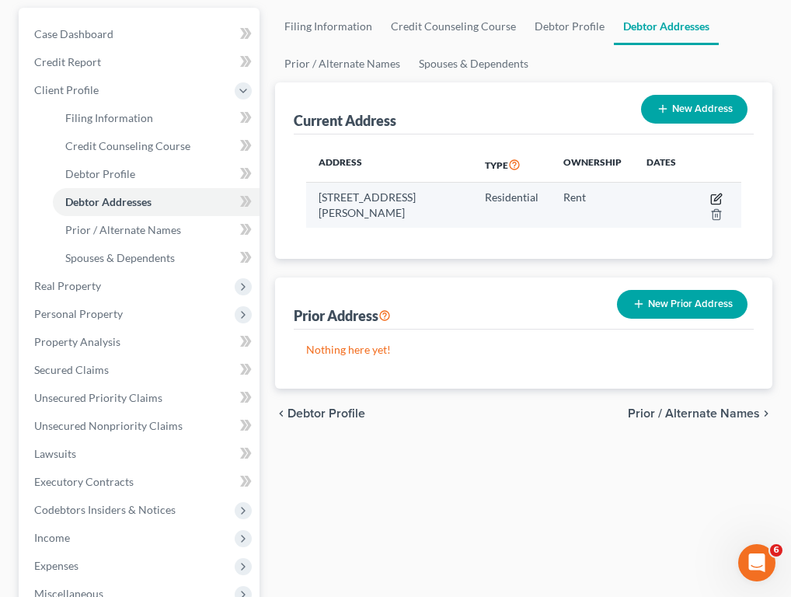
click at [665, 196] on icon "button" at bounding box center [716, 199] width 12 height 12
select select "50"
select select "0"
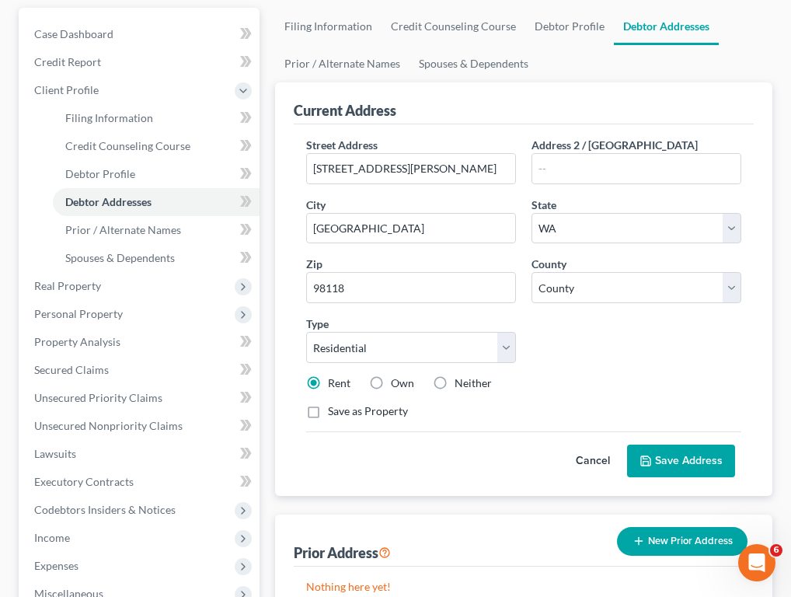
click at [454, 388] on label "Neither" at bounding box center [472, 383] width 37 height 16
click at [461, 385] on input "Neither" at bounding box center [466, 380] width 10 height 10
radio input "true"
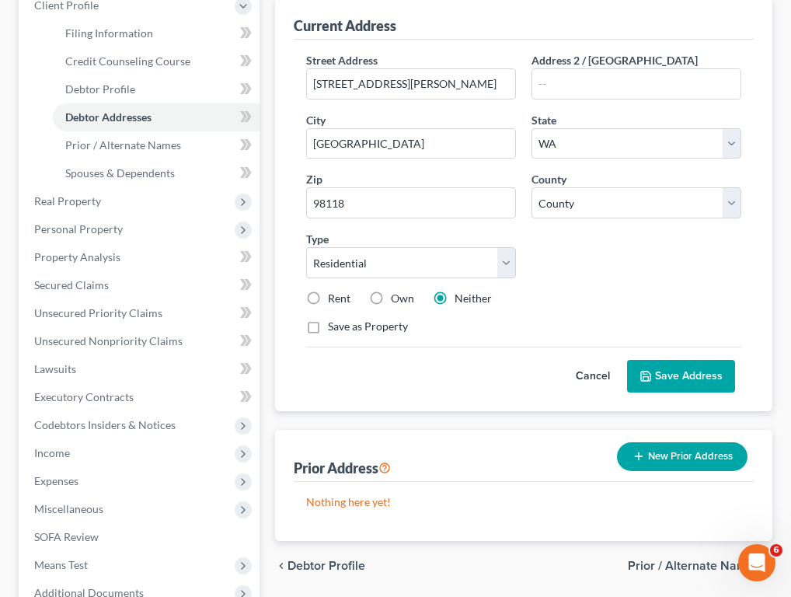
scroll to position [256, 0]
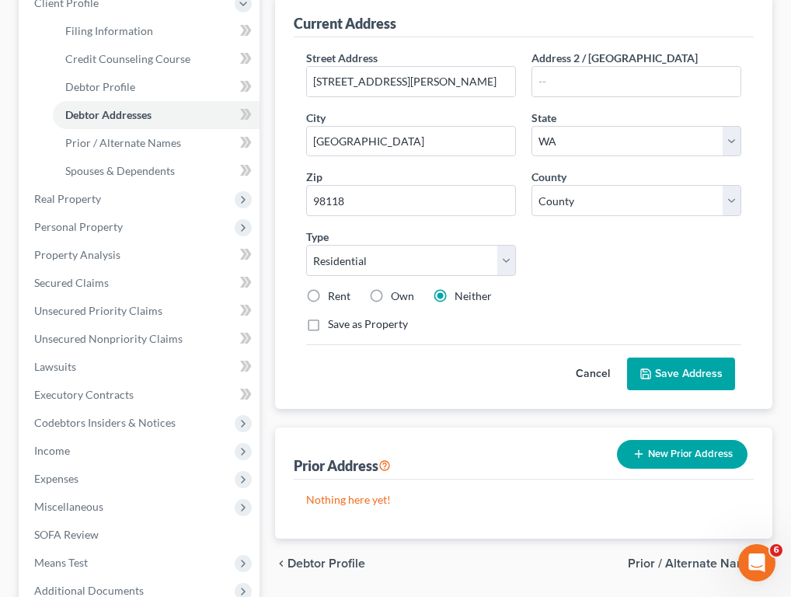
click at [665, 378] on button "Save Address" at bounding box center [681, 373] width 108 height 33
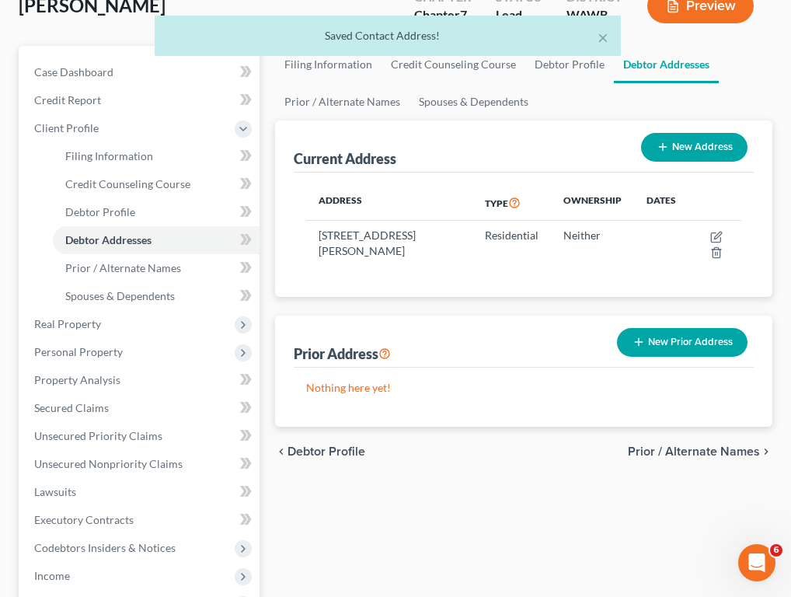
scroll to position [82, 0]
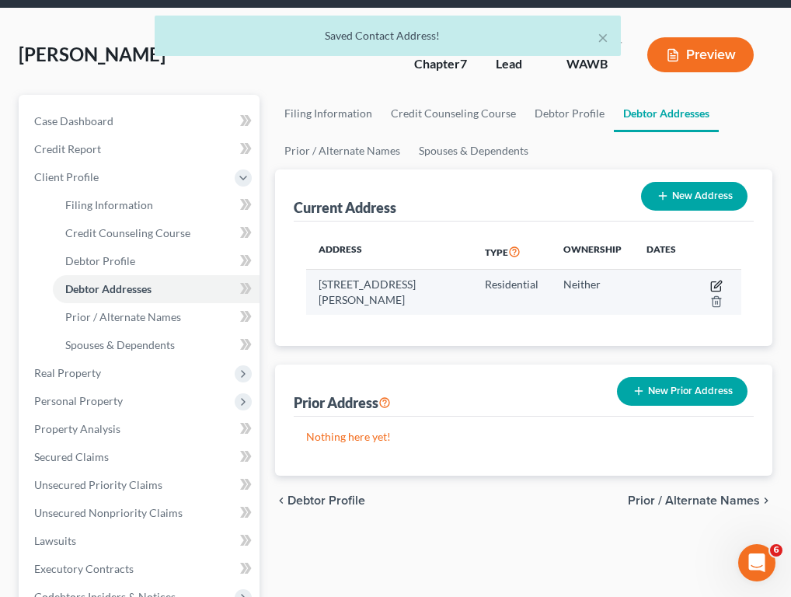
click at [665, 282] on icon "button" at bounding box center [716, 286] width 12 height 12
select select "50"
select select "16"
select select "0"
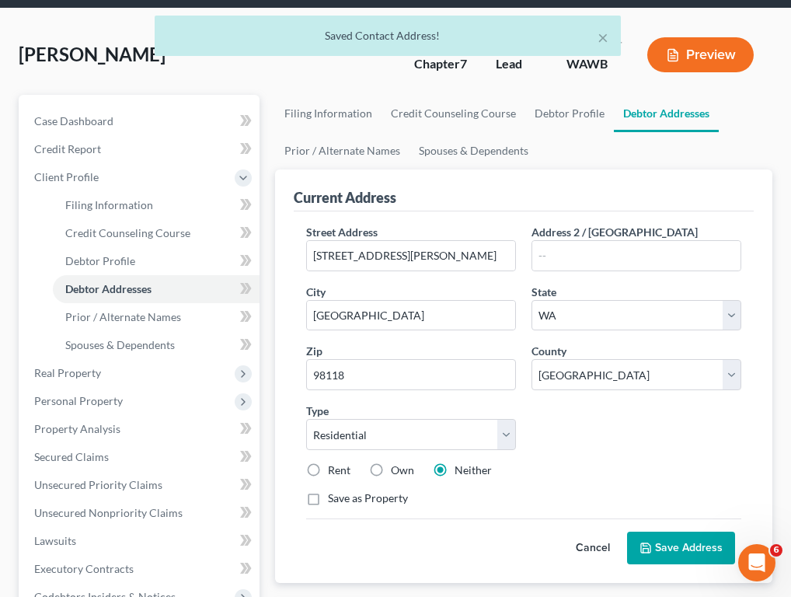
click at [328, 468] on label "Rent" at bounding box center [339, 470] width 23 height 16
click at [334, 468] on input "Rent" at bounding box center [339, 467] width 10 height 10
radio input "true"
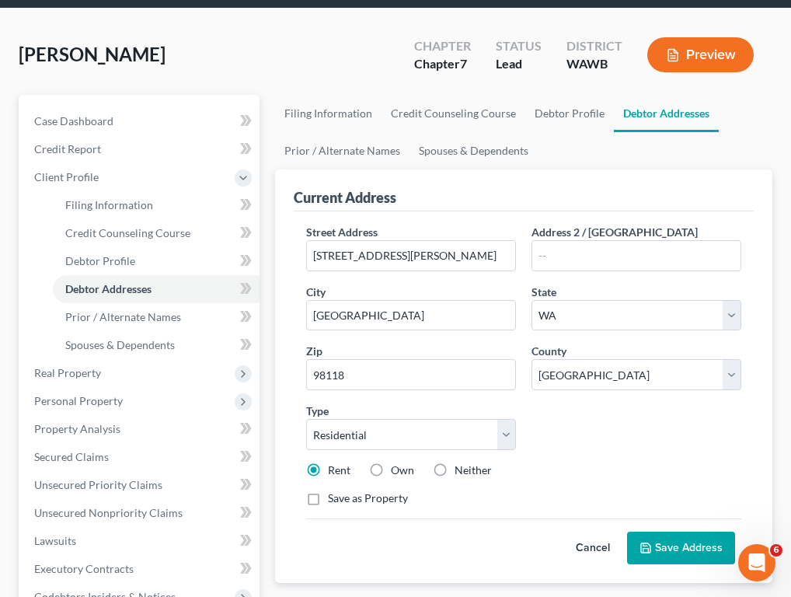
click at [665, 544] on button "Save Address" at bounding box center [681, 547] width 108 height 33
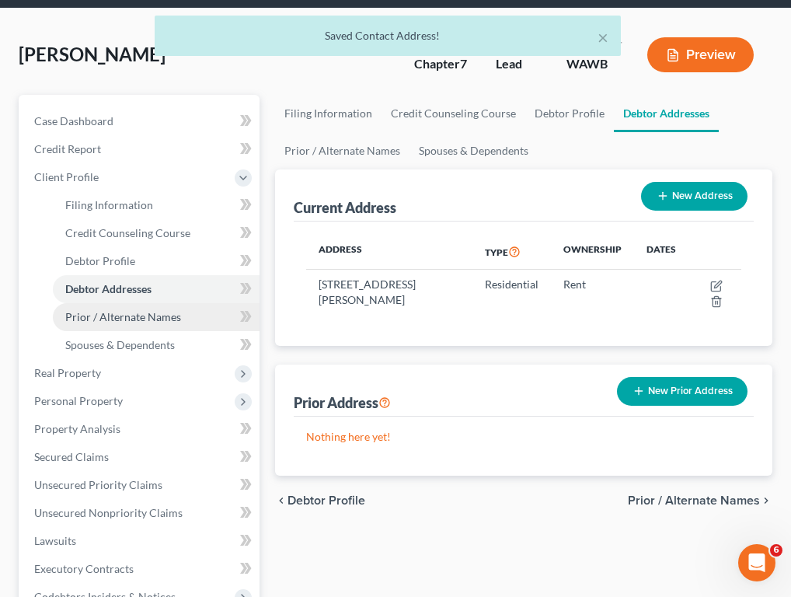
click at [156, 325] on link "Prior / Alternate Names" at bounding box center [156, 317] width 207 height 28
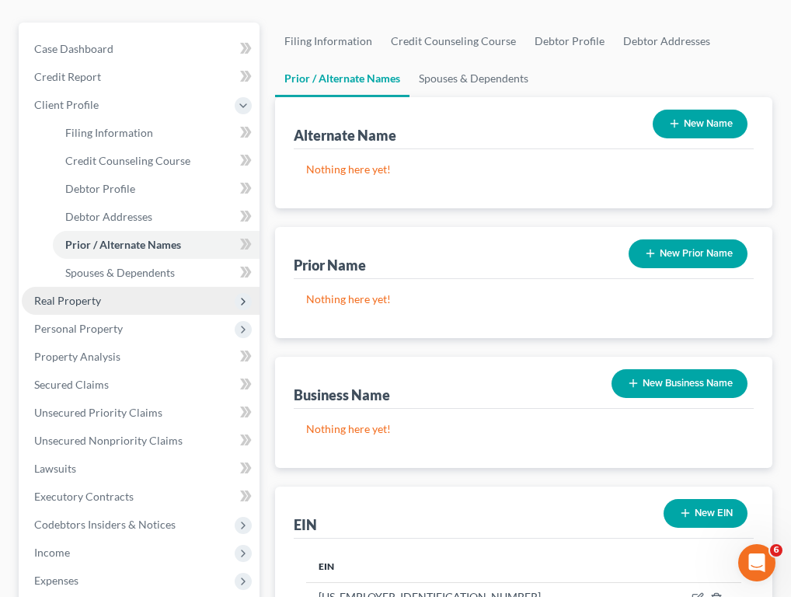
scroll to position [156, 0]
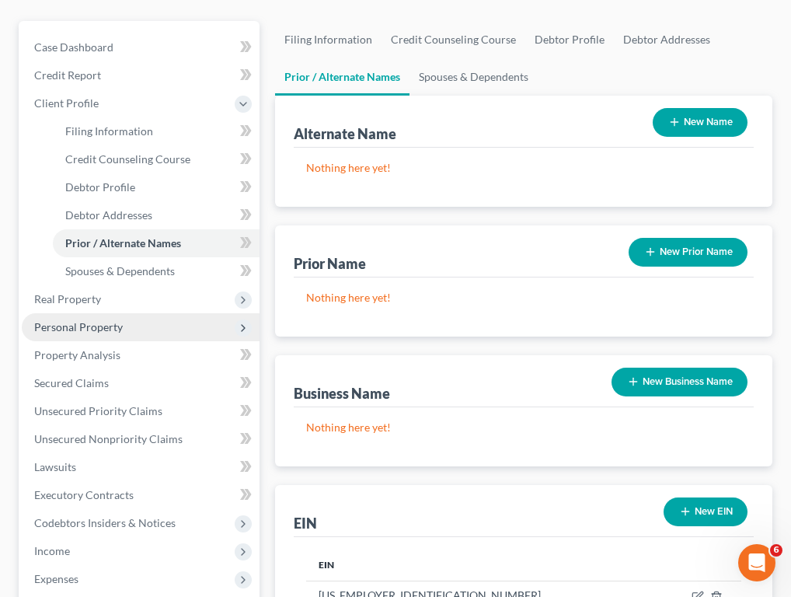
click at [150, 325] on span "Personal Property" at bounding box center [141, 327] width 238 height 28
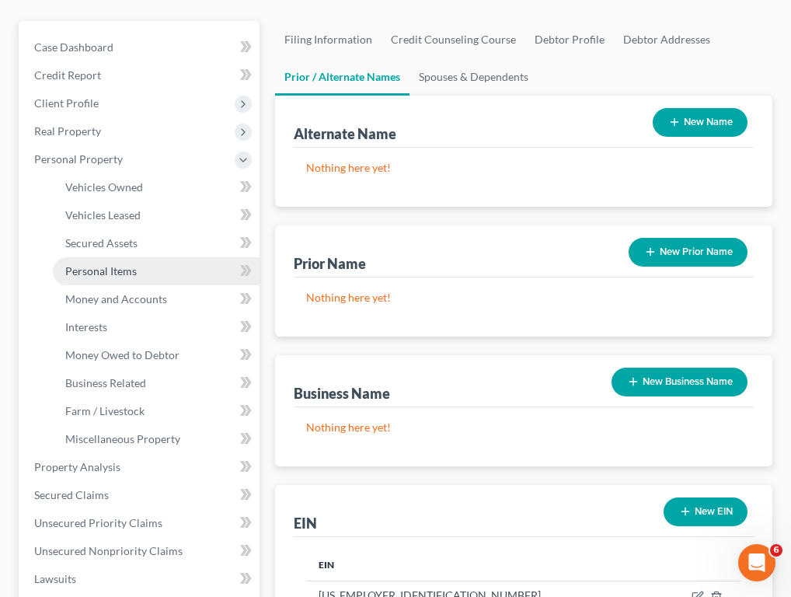
click at [141, 269] on link "Personal Items" at bounding box center [156, 271] width 207 height 28
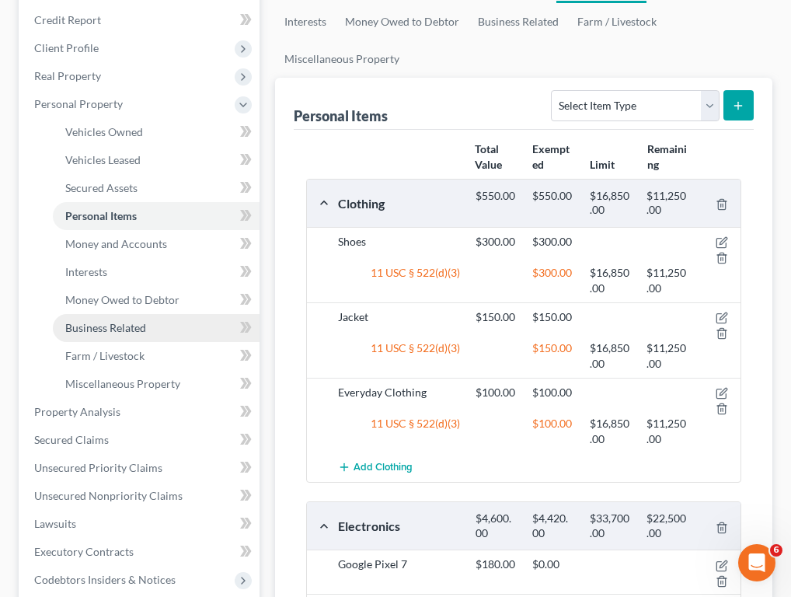
scroll to position [214, 0]
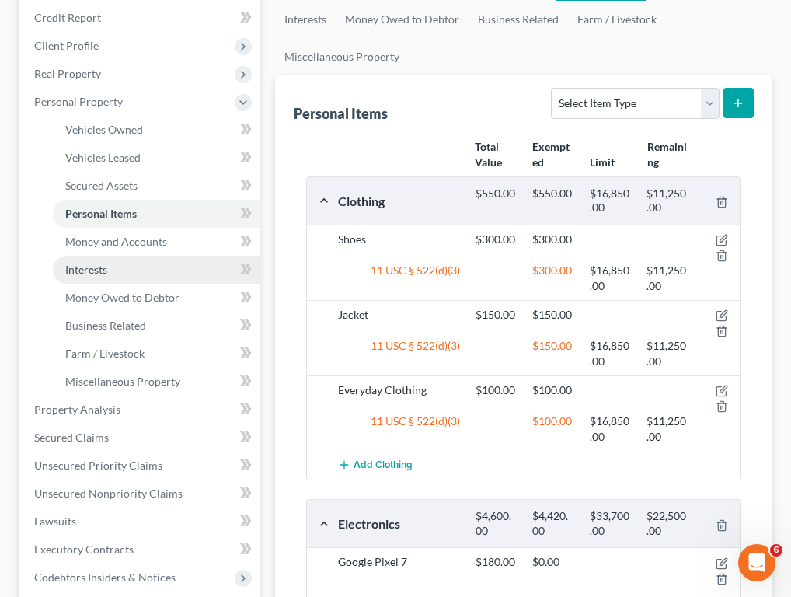
click at [139, 266] on link "Interests" at bounding box center [156, 270] width 207 height 28
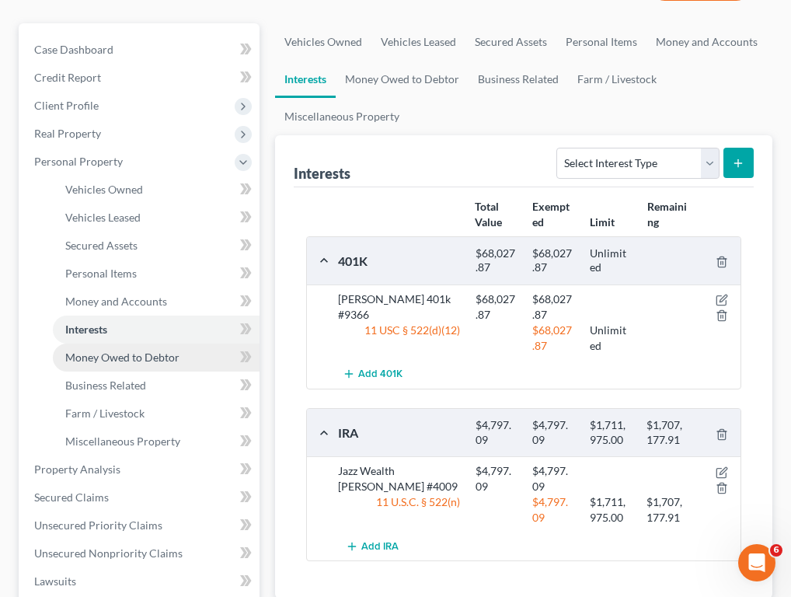
click at [175, 358] on span "Money Owed to Debtor" at bounding box center [122, 356] width 114 height 13
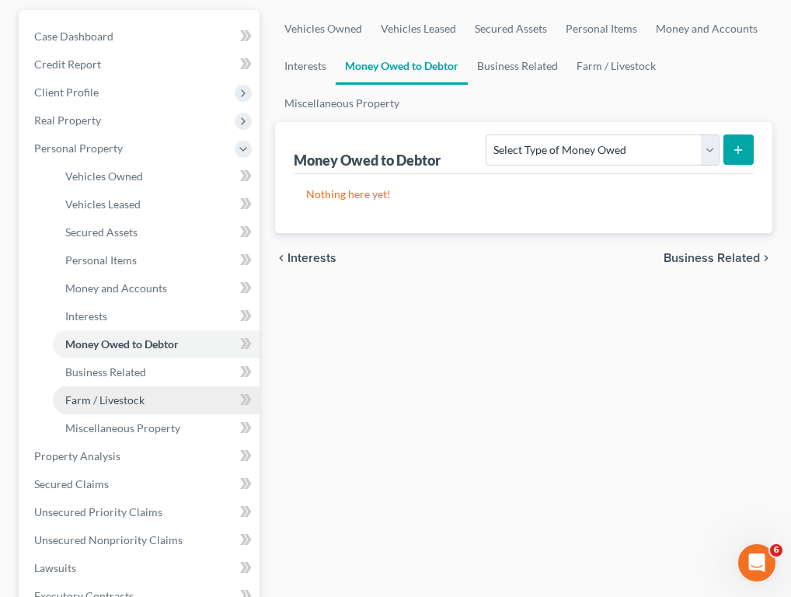
scroll to position [179, 0]
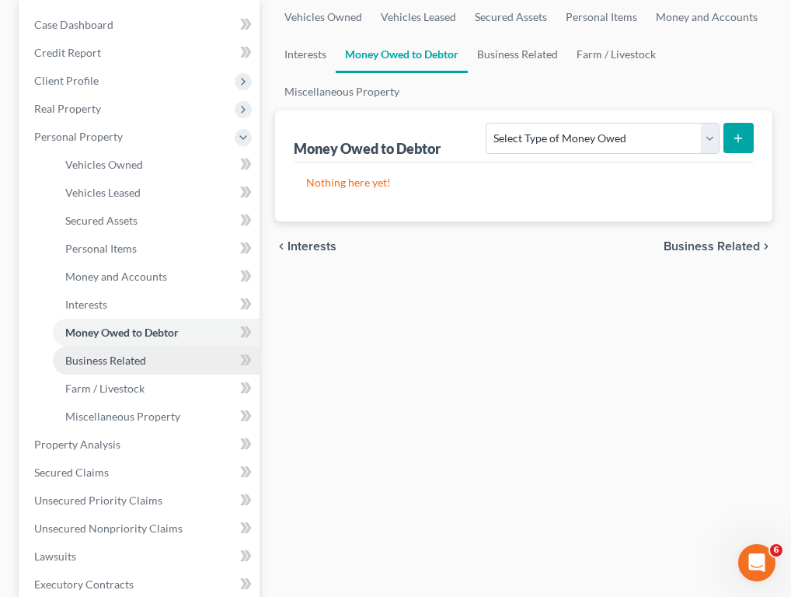
click at [183, 368] on link "Business Related" at bounding box center [156, 360] width 207 height 28
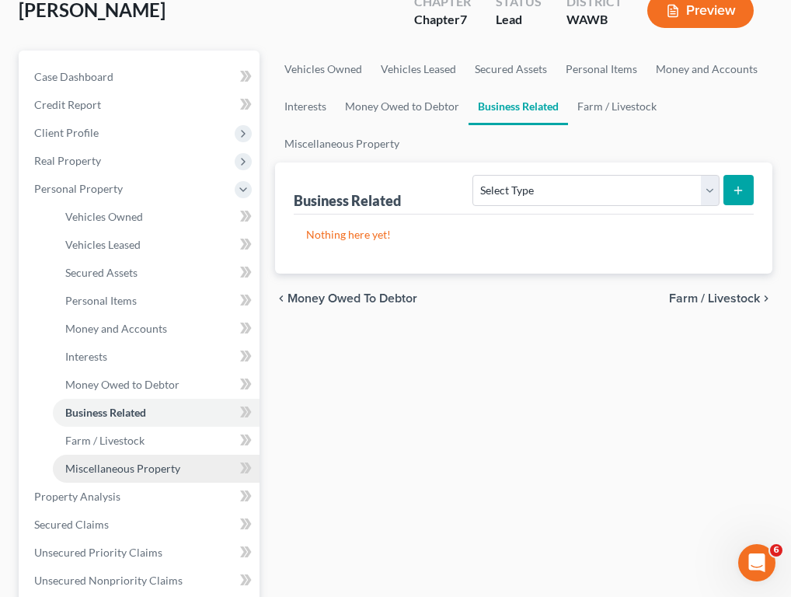
click at [162, 463] on span "Miscellaneous Property" at bounding box center [122, 467] width 115 height 13
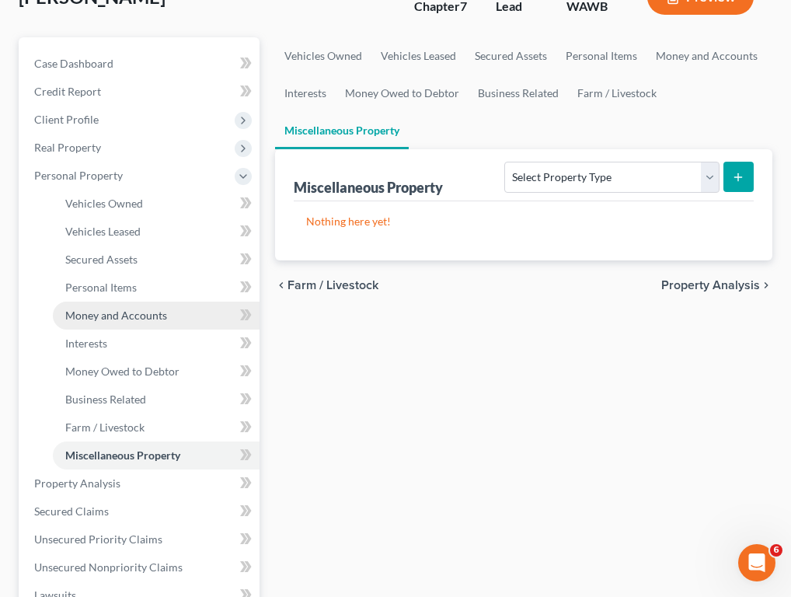
scroll to position [148, 0]
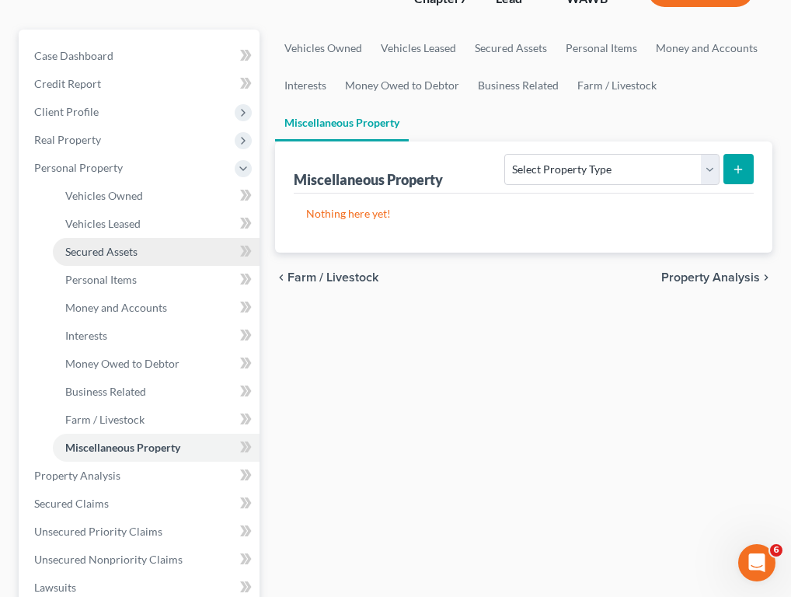
click at [166, 252] on link "Secured Assets" at bounding box center [156, 252] width 207 height 28
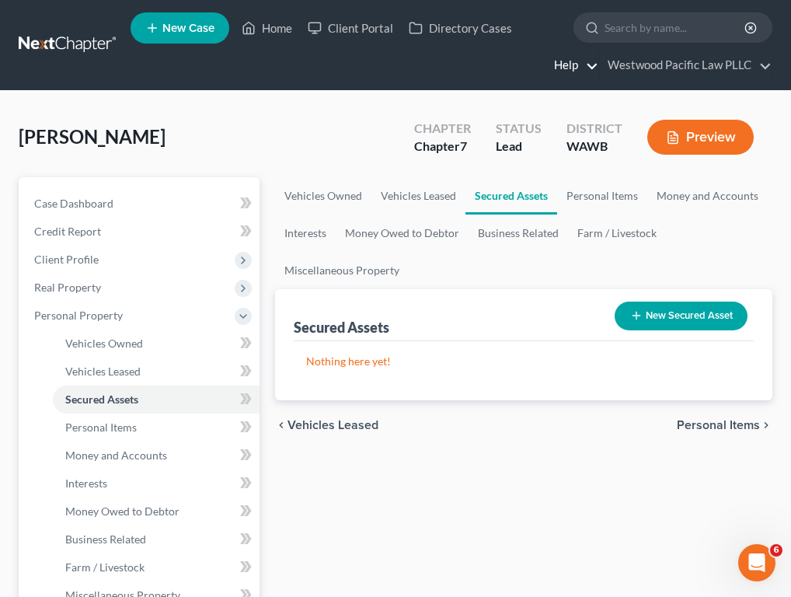
click at [598, 51] on link "Help" at bounding box center [572, 65] width 52 height 28
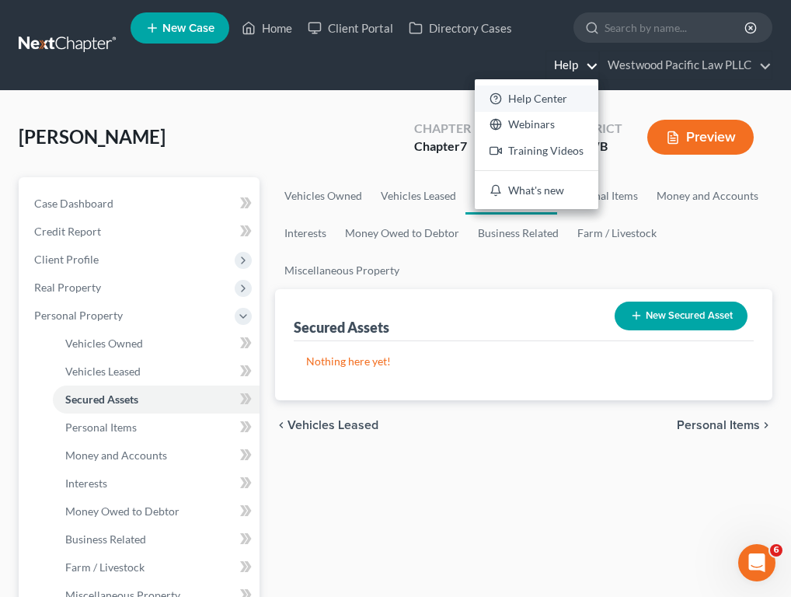
click at [598, 85] on link "Help Center" at bounding box center [537, 98] width 124 height 26
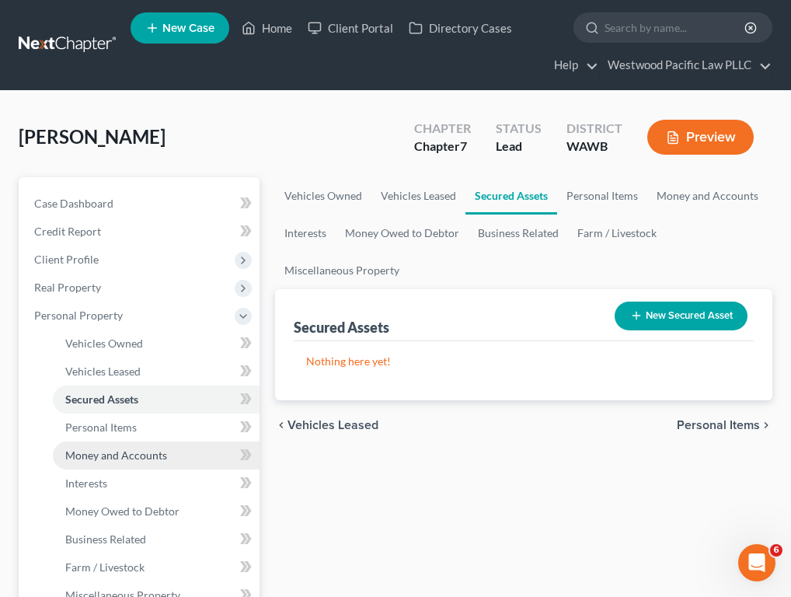
click at [132, 449] on span "Money and Accounts" at bounding box center [116, 454] width 102 height 13
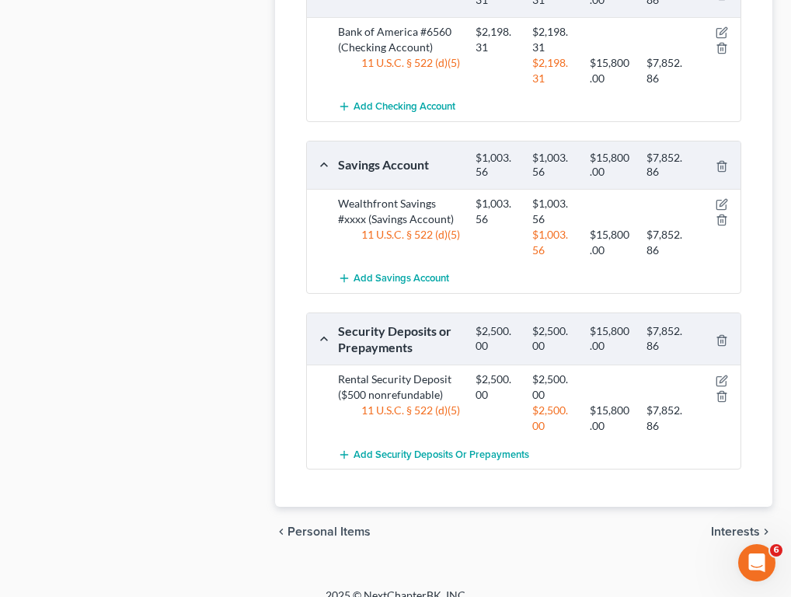
scroll to position [1081, 0]
click at [665, 375] on icon "button" at bounding box center [721, 381] width 12 height 12
select select "3"
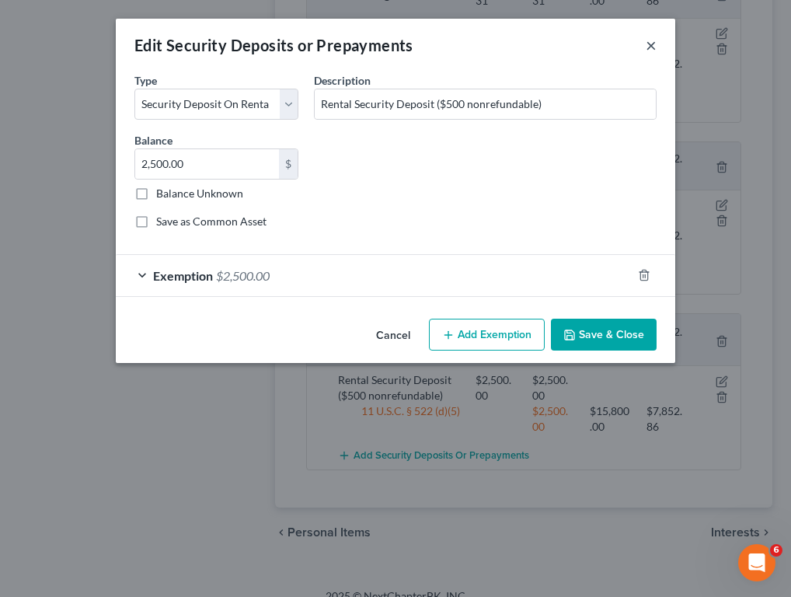
click at [655, 50] on button "×" at bounding box center [651, 45] width 11 height 19
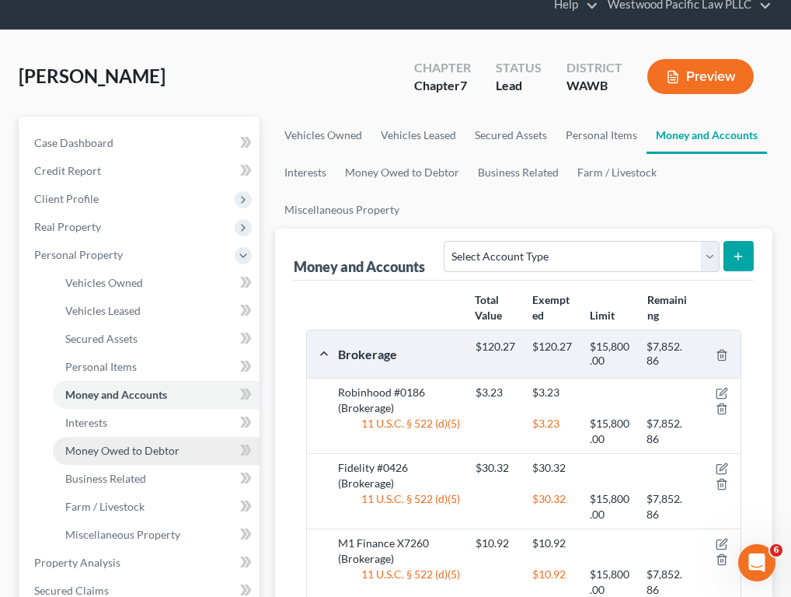
scroll to position [83, 0]
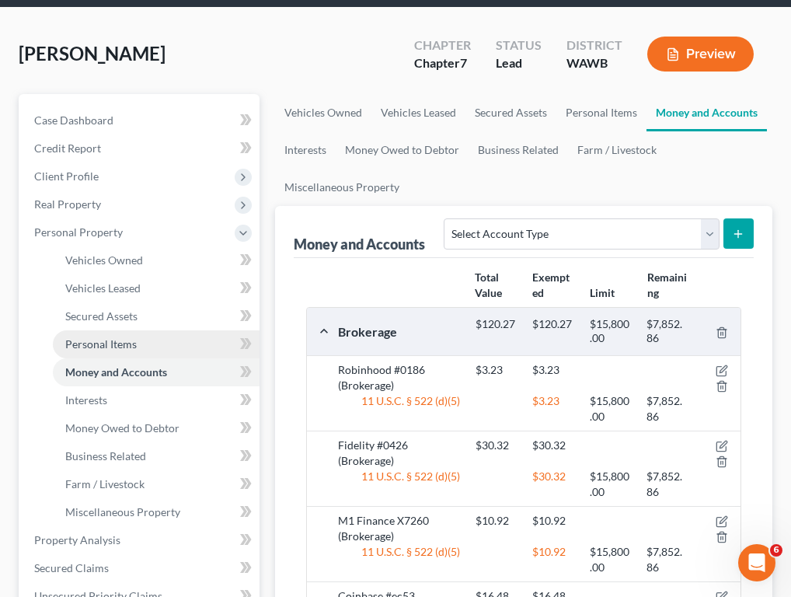
click at [141, 351] on link "Personal Items" at bounding box center [156, 344] width 207 height 28
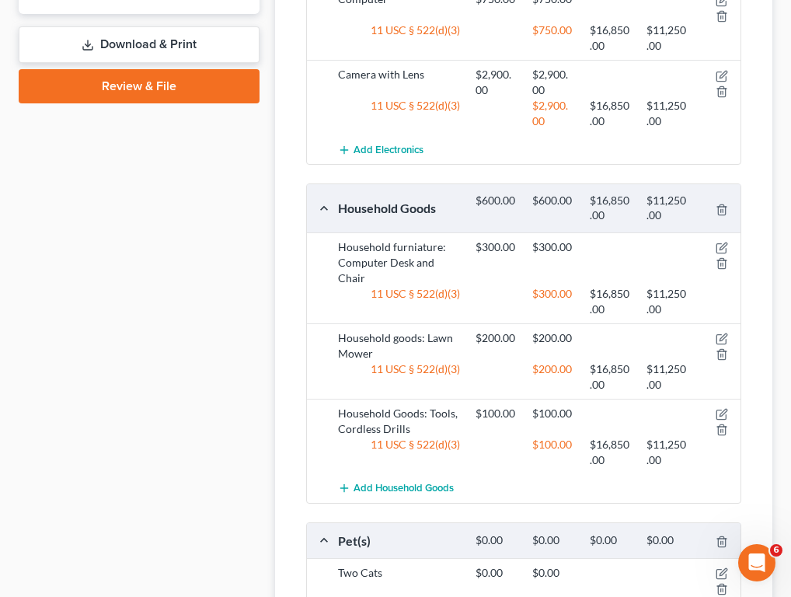
scroll to position [972, 0]
click at [665, 242] on icon "button" at bounding box center [721, 247] width 12 height 12
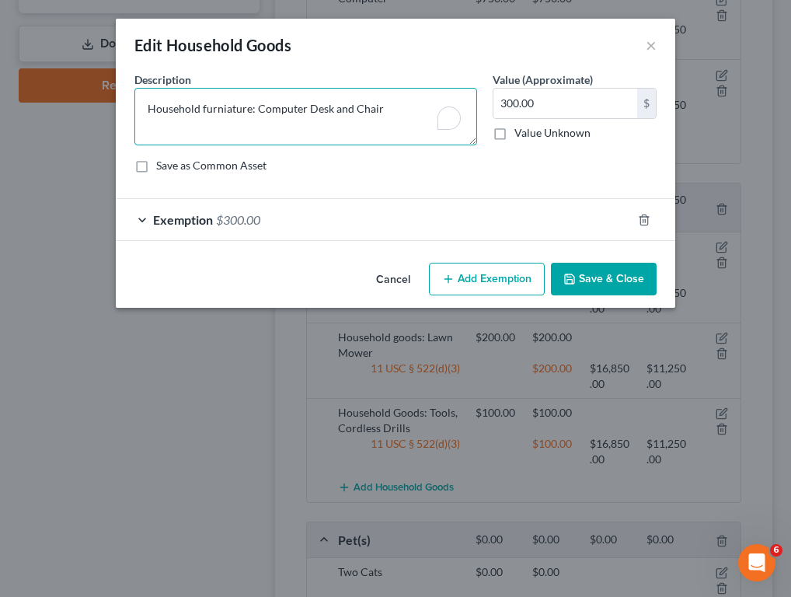
click at [203, 112] on textarea "Household furniature: Computer Desk and Chair" at bounding box center [305, 116] width 343 height 57
drag, startPoint x: 459, startPoint y: 107, endPoint x: 401, endPoint y: 110, distance: 58.3
click at [401, 110] on textarea "Household goods, furnishings, furniature and supplies furniature: Computer Desk…" at bounding box center [305, 116] width 343 height 57
drag, startPoint x: 402, startPoint y: 110, endPoint x: 422, endPoint y: 126, distance: 25.4
click at [422, 126] on textarea "Household goods, furnishings, furniature and suppliesComputer Desk and Chair" at bounding box center [305, 116] width 343 height 57
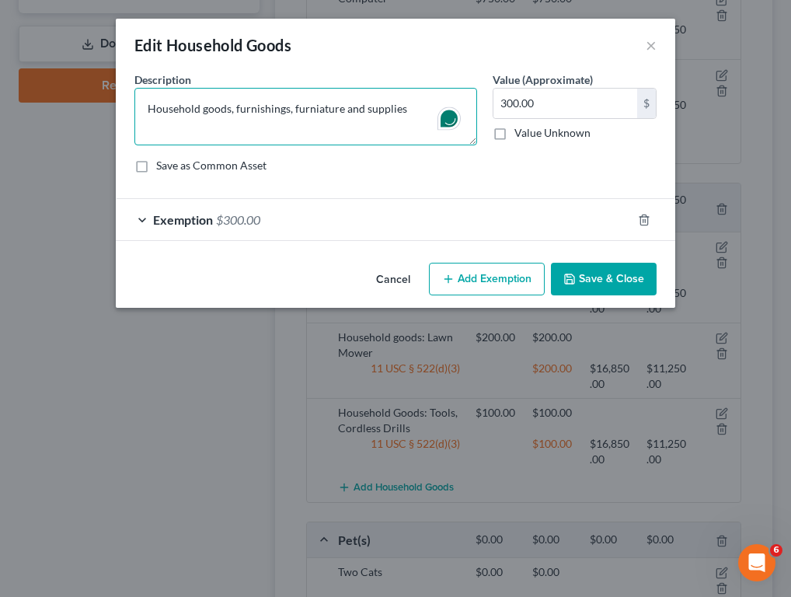
type textarea "Household goods, furnishings, furniature and supplies"
click at [583, 283] on button "Save & Close" at bounding box center [604, 279] width 106 height 33
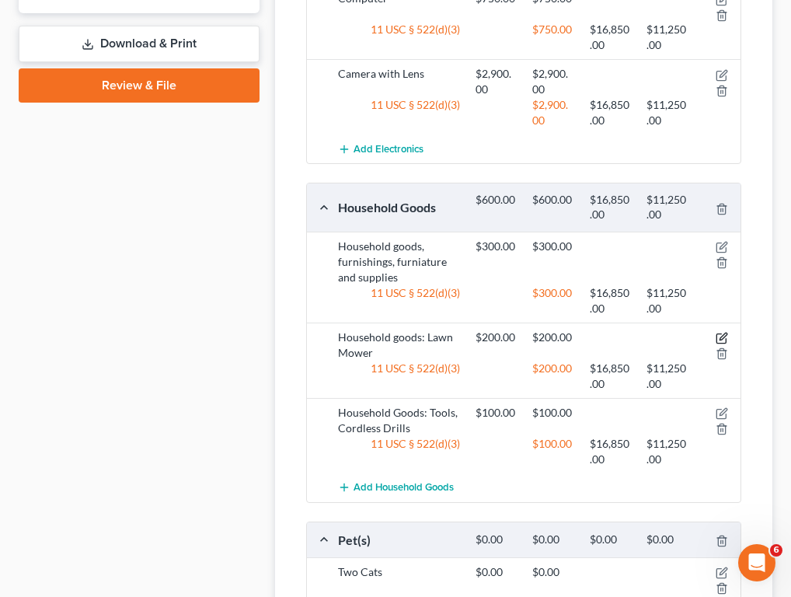
click at [665, 332] on icon "button" at bounding box center [722, 335] width 7 height 7
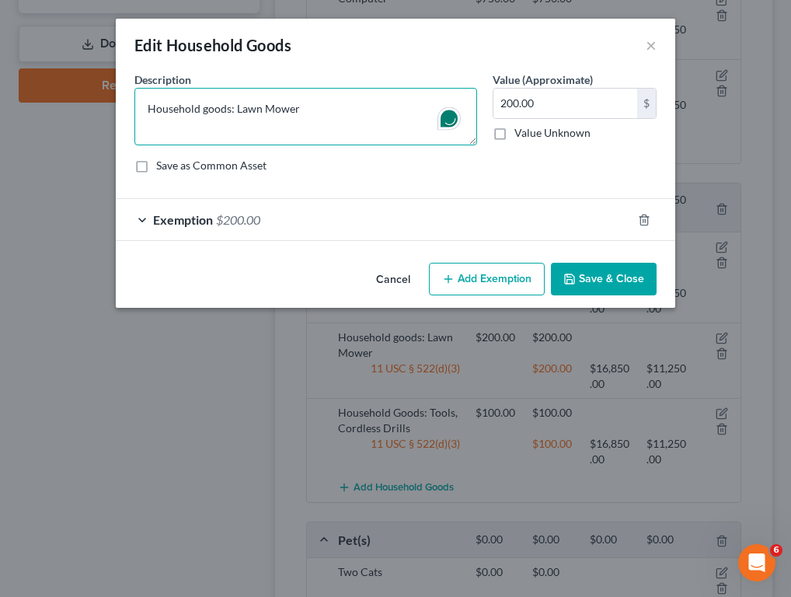
drag, startPoint x: 235, startPoint y: 109, endPoint x: 120, endPoint y: 110, distance: 115.0
click at [120, 110] on div "An exemption set must first be selected from the Filing Information section. Co…" at bounding box center [395, 163] width 559 height 185
type textarea "Lawn Mower"
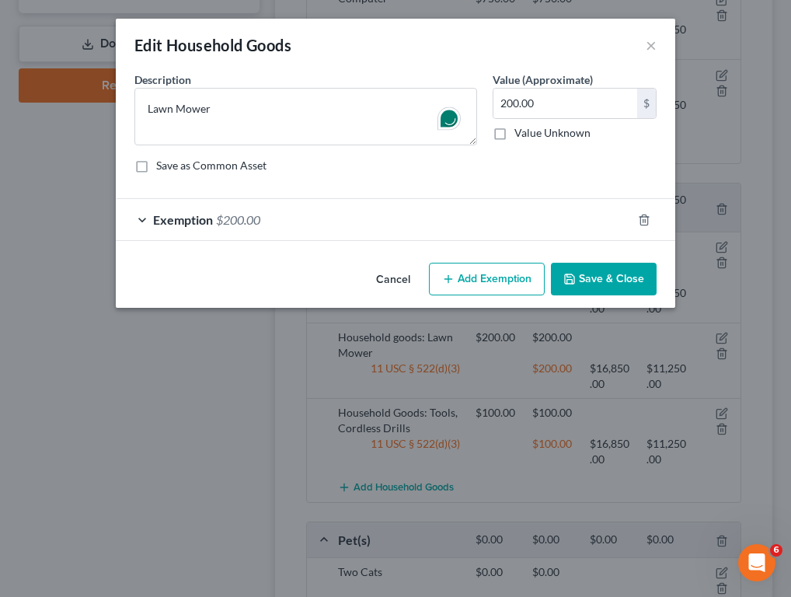
click at [614, 285] on button "Save & Close" at bounding box center [604, 279] width 106 height 33
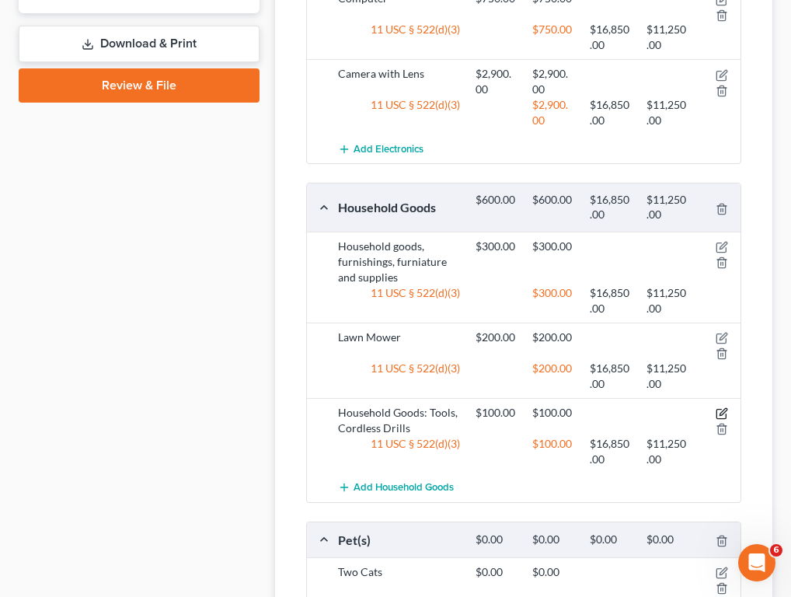
click at [665, 408] on icon "button" at bounding box center [722, 411] width 7 height 7
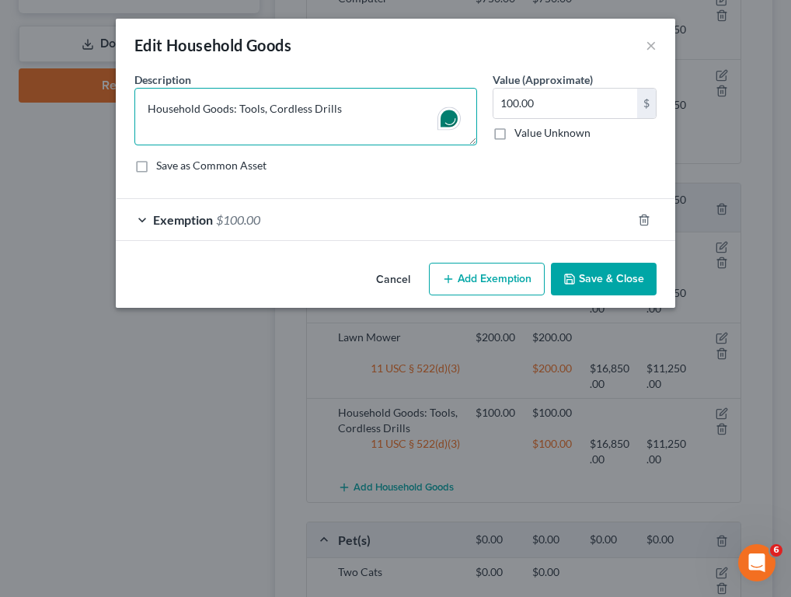
drag, startPoint x: 238, startPoint y: 109, endPoint x: 85, endPoint y: 99, distance: 152.5
click at [85, 99] on div "Edit Household Goods × An exemption set must first be selected from the Filing …" at bounding box center [395, 298] width 791 height 597
type textarea "Tools, Cordless Drills"
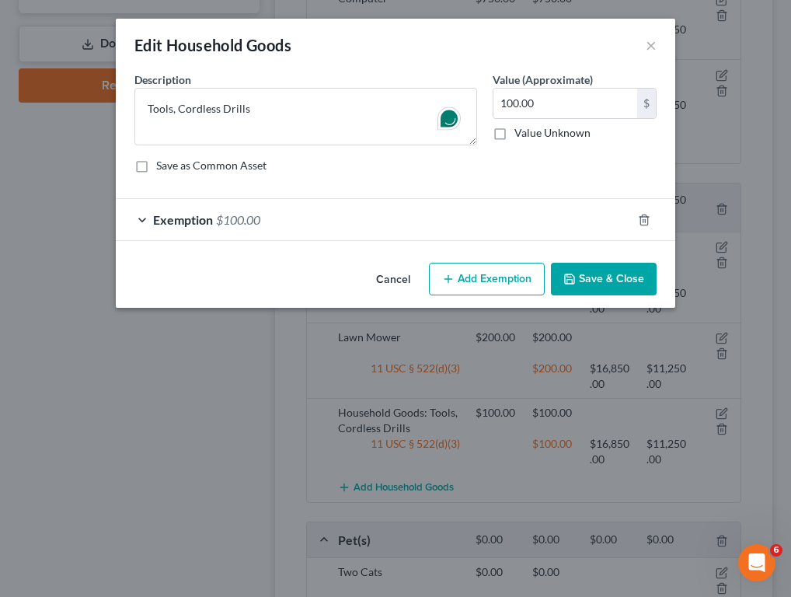
click at [606, 271] on button "Save & Close" at bounding box center [604, 279] width 106 height 33
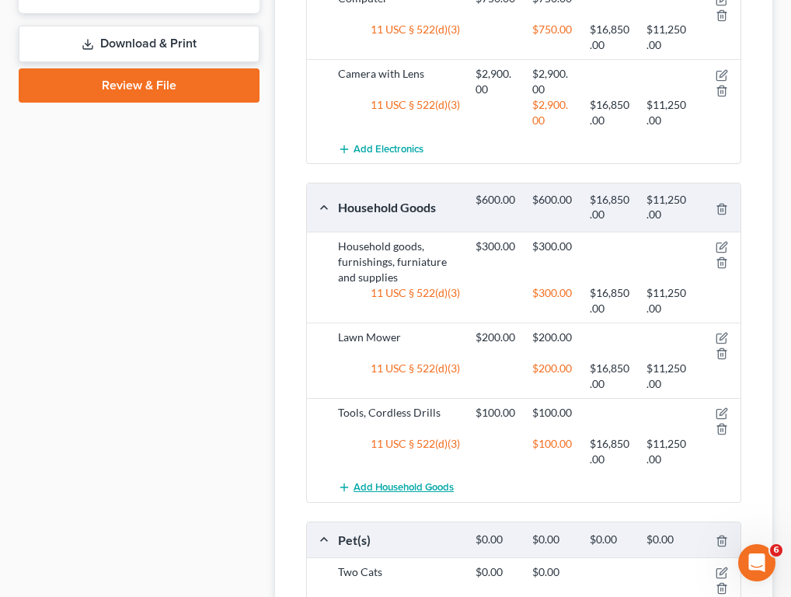
click at [420, 483] on span "Add Household Goods" at bounding box center [403, 487] width 100 height 12
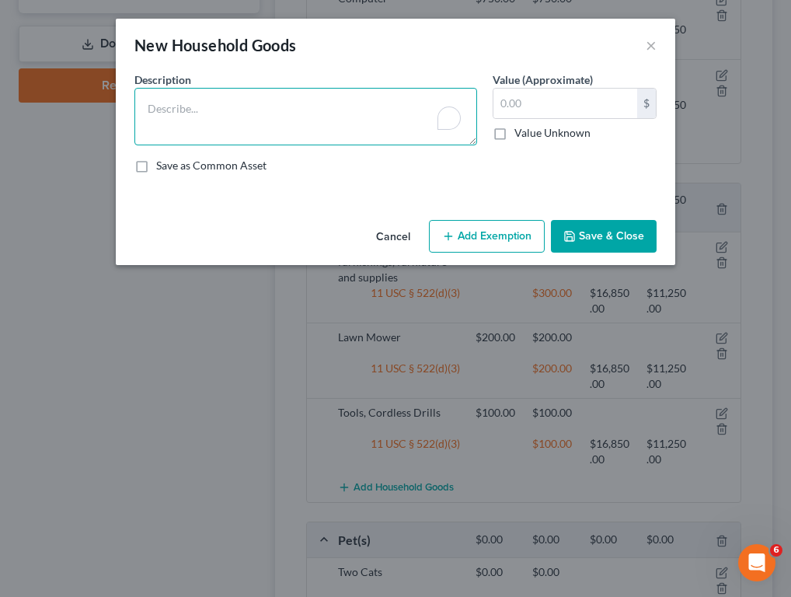
click at [377, 120] on textarea at bounding box center [305, 116] width 343 height 57
type textarea "Computer Desk and Chair"
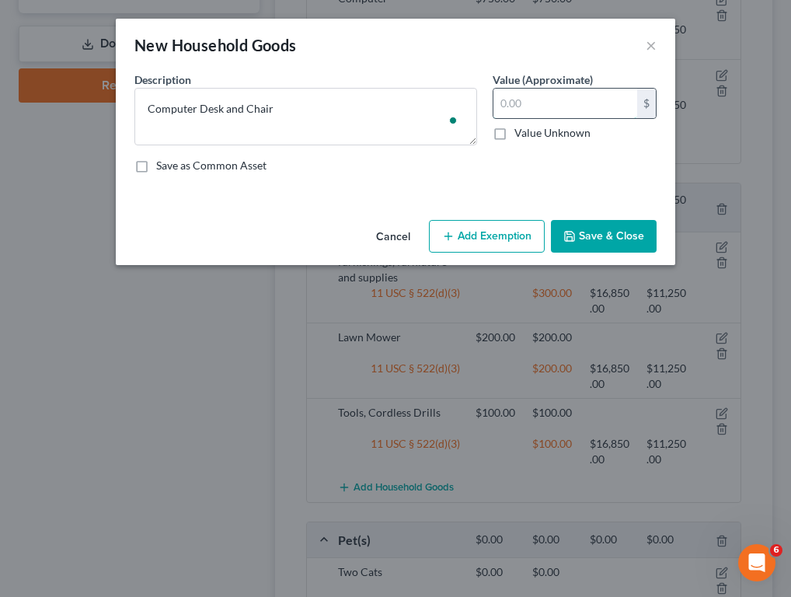
click at [573, 110] on input "text" at bounding box center [565, 104] width 144 height 30
type input "200"
click at [503, 235] on button "Add Exemption" at bounding box center [487, 236] width 116 height 33
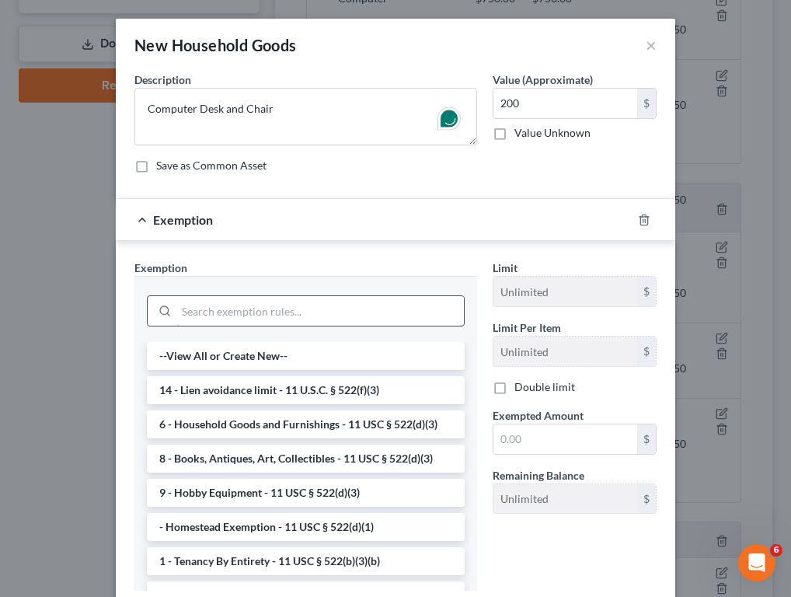
click at [355, 313] on input "search" at bounding box center [319, 311] width 287 height 30
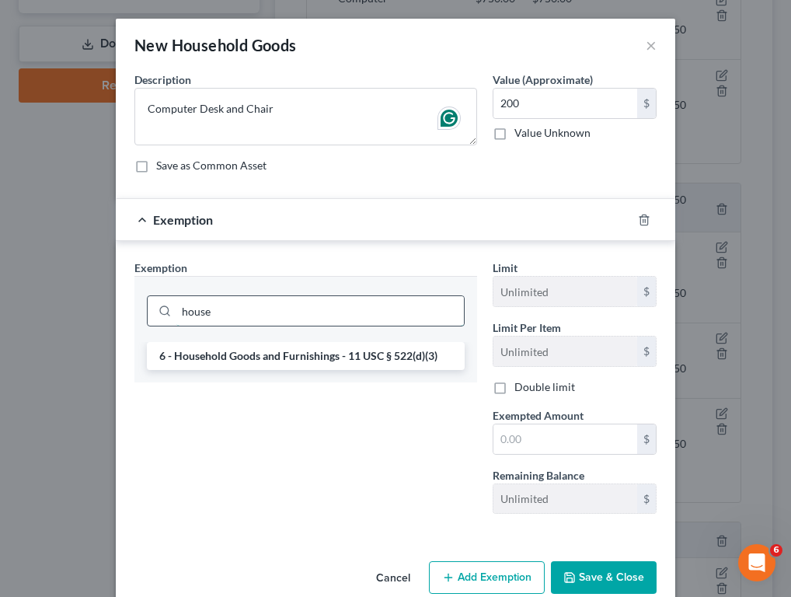
type input "house"
drag, startPoint x: 355, startPoint y: 313, endPoint x: 343, endPoint y: 362, distance: 50.5
click at [343, 362] on li "6 - Household Goods and Furnishings - 11 USC § 522(d)(3)" at bounding box center [306, 356] width 318 height 28
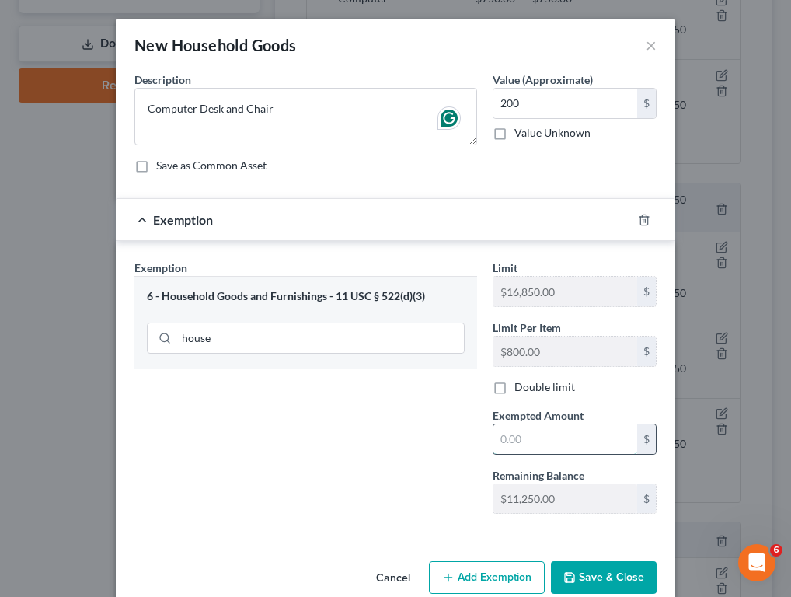
click at [522, 434] on input "text" at bounding box center [565, 439] width 144 height 30
type input "200"
click at [616, 575] on button "Save & Close" at bounding box center [604, 577] width 106 height 33
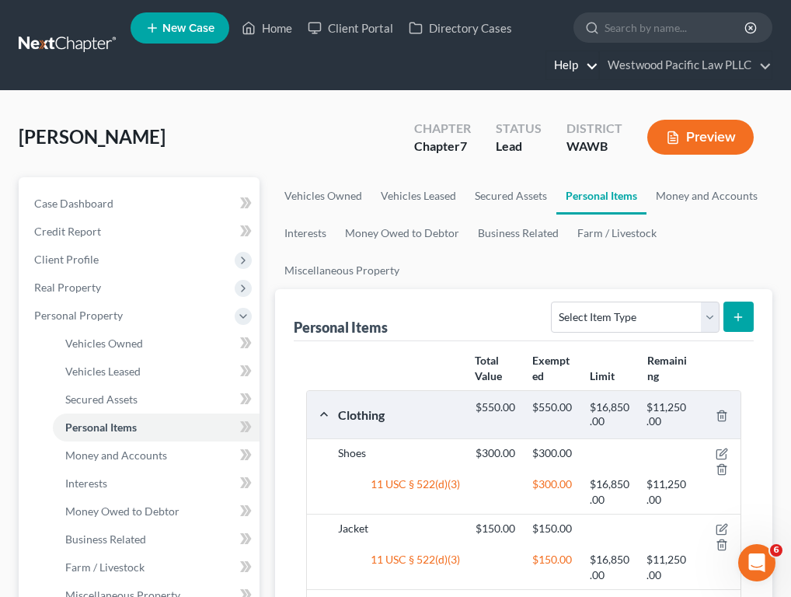
scroll to position [0, 0]
click at [598, 51] on link "Help" at bounding box center [572, 65] width 52 height 28
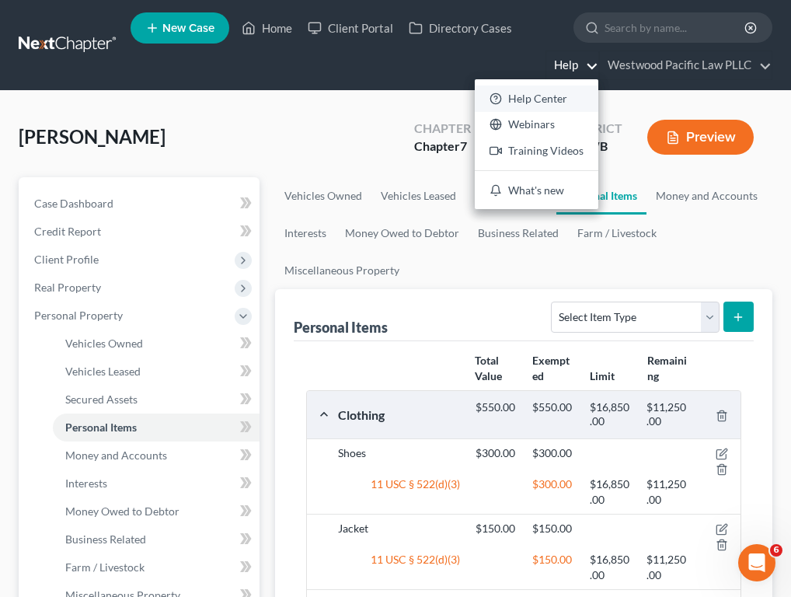
click at [598, 85] on link "Help Center" at bounding box center [537, 98] width 124 height 26
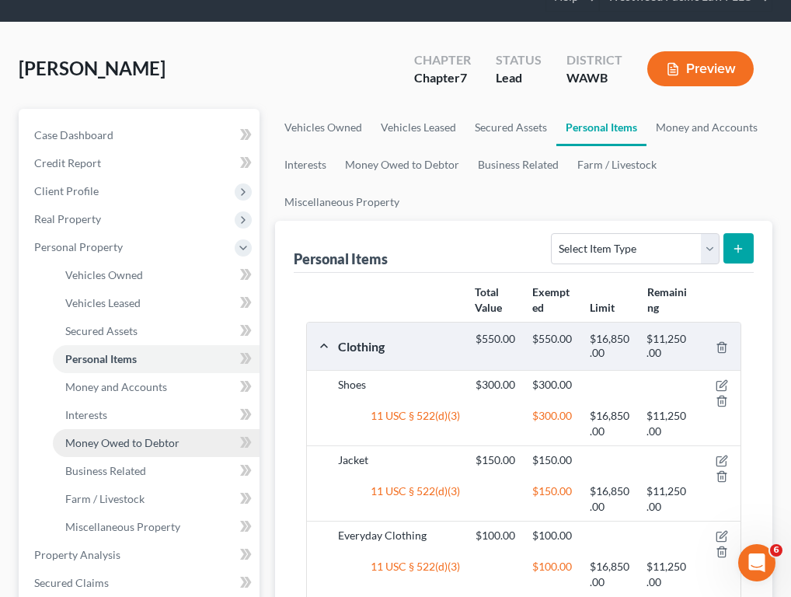
scroll to position [73, 0]
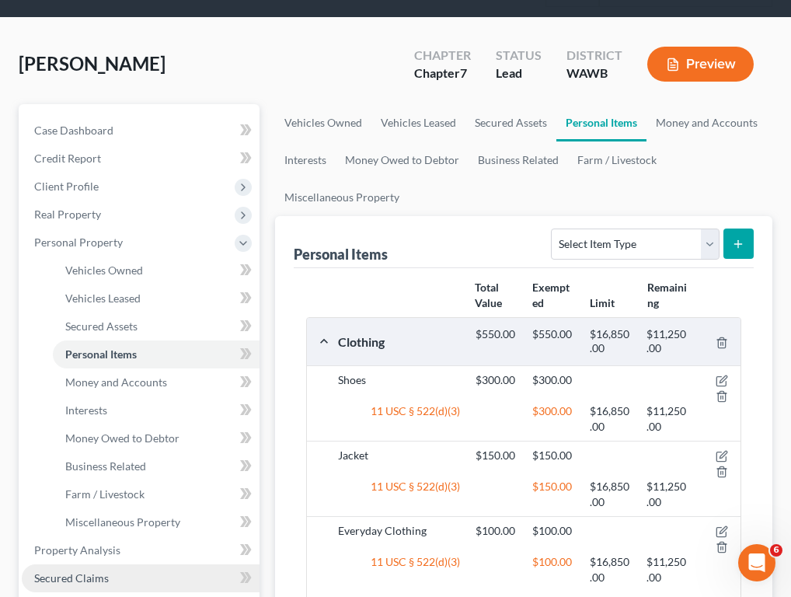
click at [75, 571] on span "Secured Claims" at bounding box center [71, 577] width 75 height 13
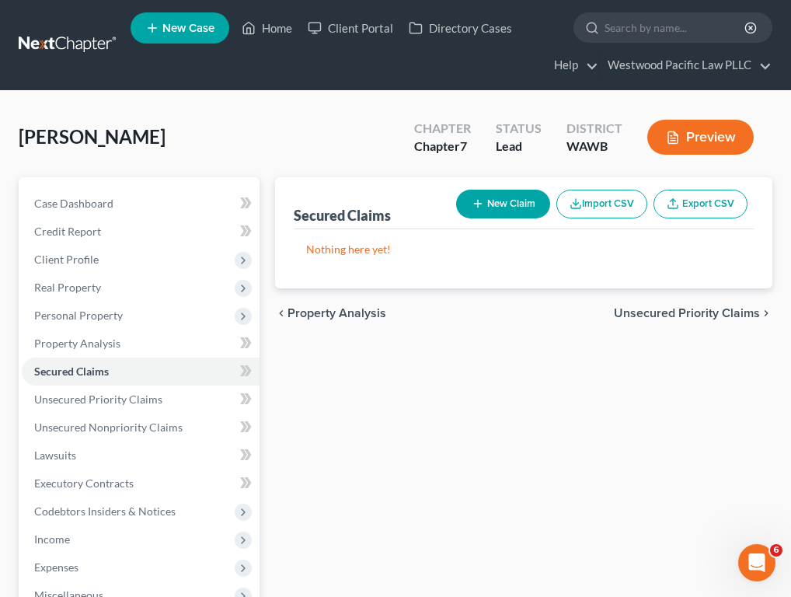
click at [490, 205] on button "New Claim" at bounding box center [503, 204] width 94 height 29
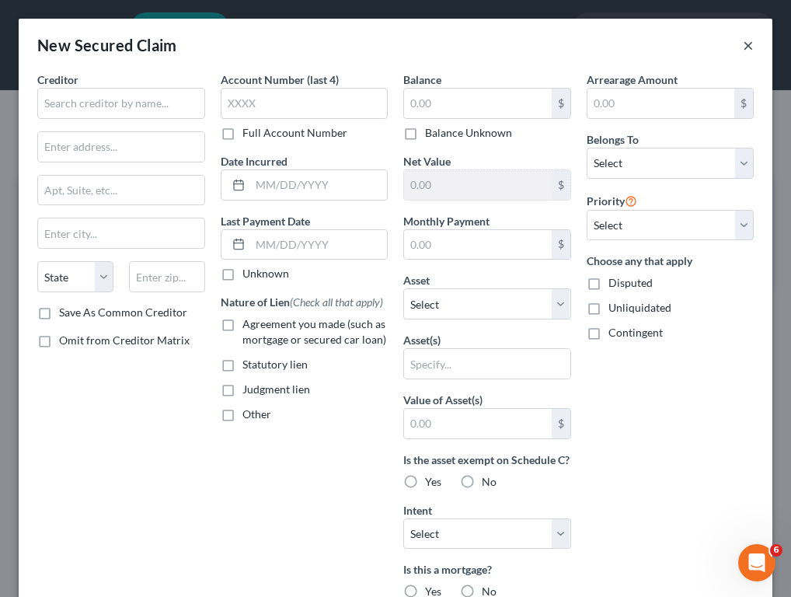
click at [665, 48] on button "×" at bounding box center [748, 45] width 11 height 19
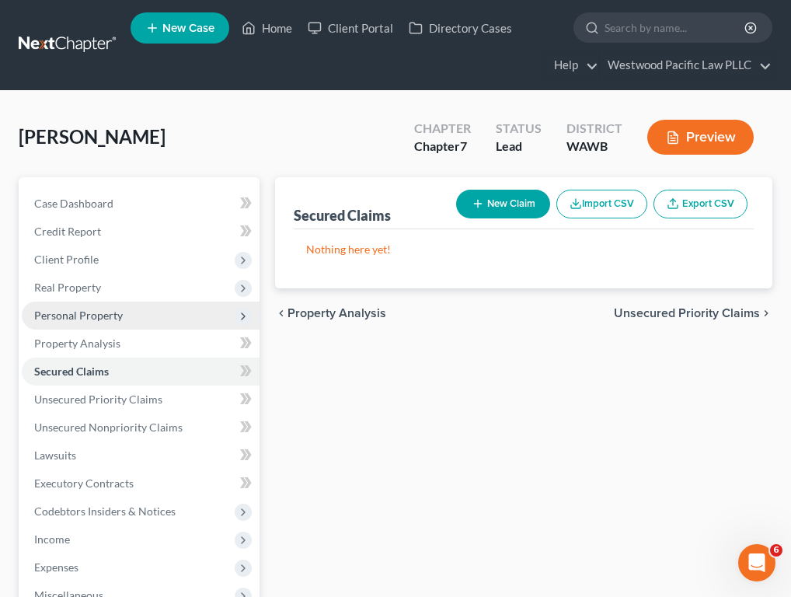
click at [135, 324] on span "Personal Property" at bounding box center [141, 315] width 238 height 28
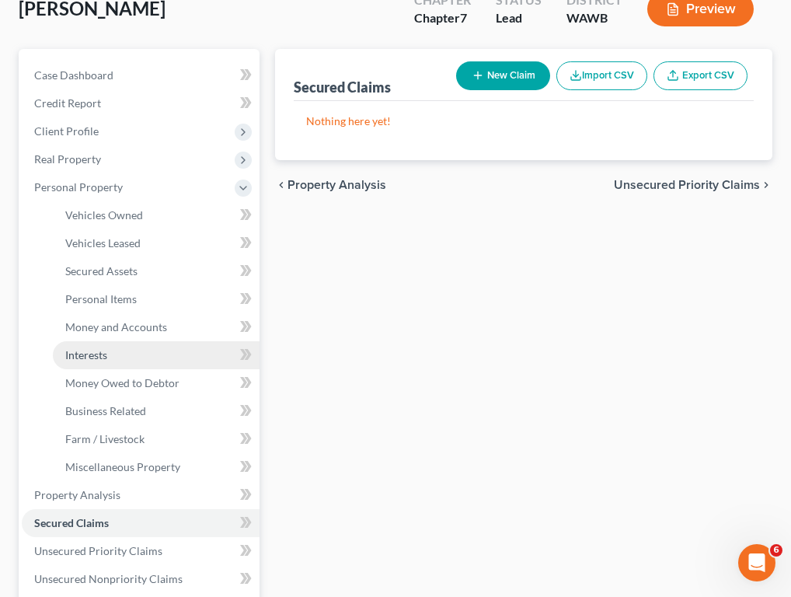
scroll to position [127, 0]
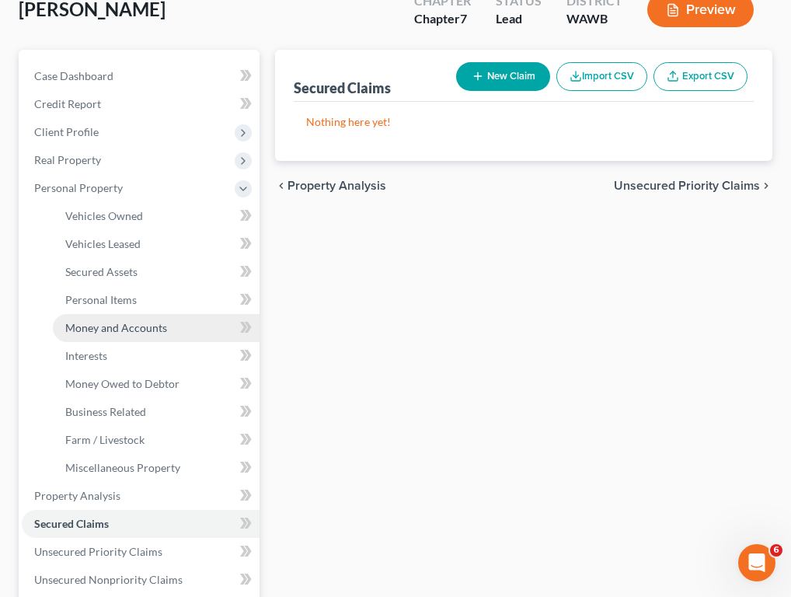
click at [145, 329] on span "Money and Accounts" at bounding box center [116, 327] width 102 height 13
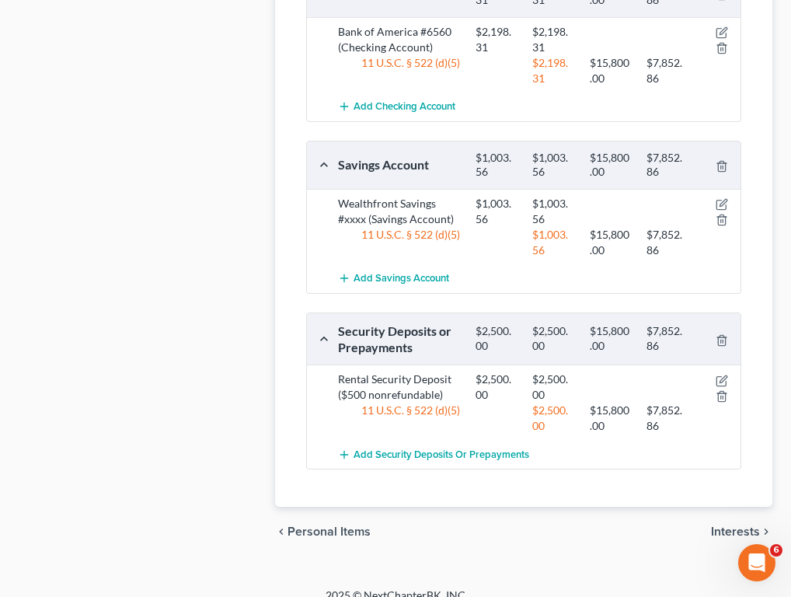
scroll to position [1081, 0]
click at [665, 376] on icon "button" at bounding box center [722, 379] width 7 height 7
select select "3"
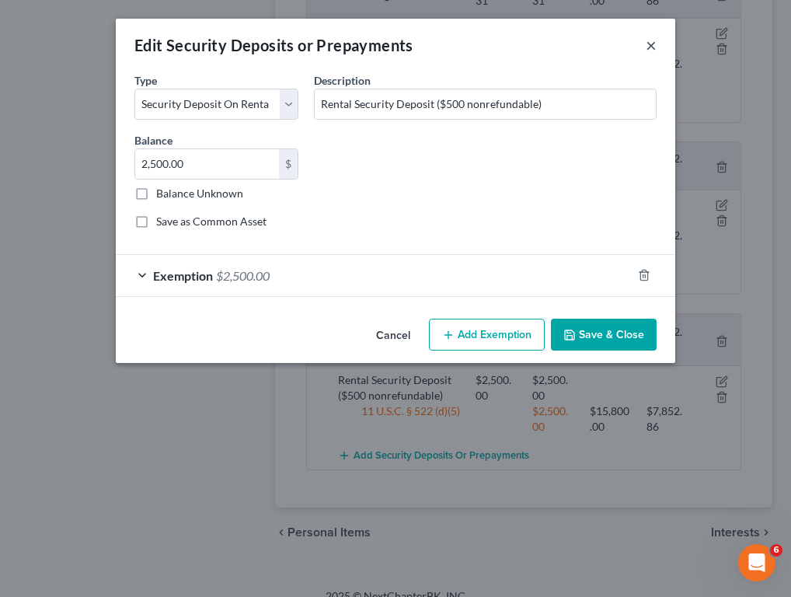
click at [652, 49] on button "×" at bounding box center [651, 45] width 11 height 19
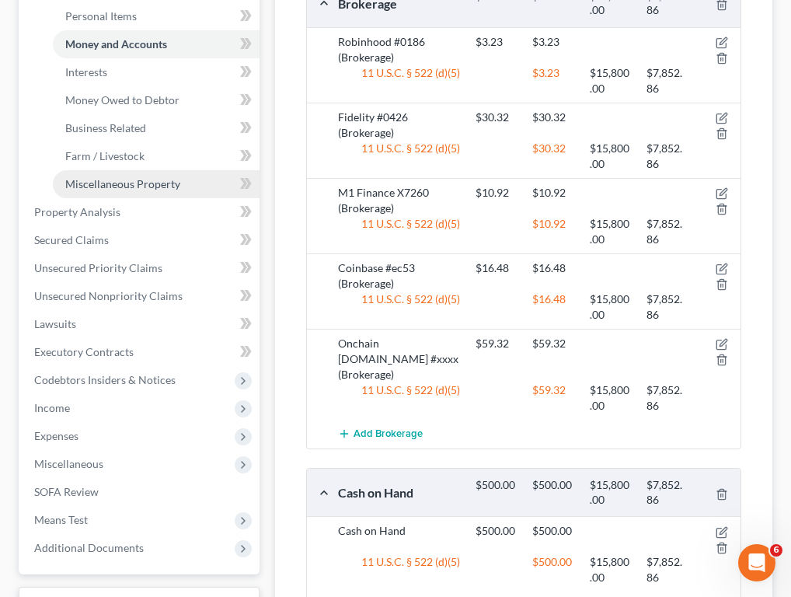
scroll to position [421, 0]
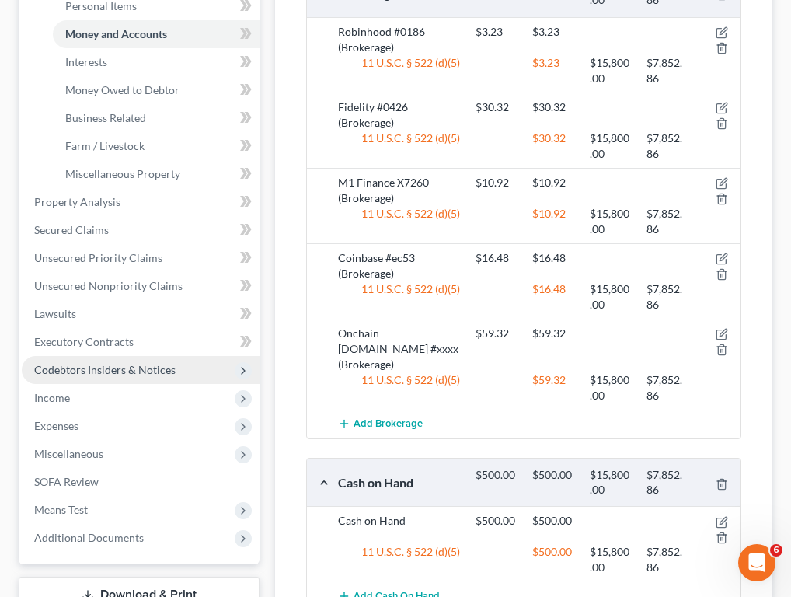
click at [128, 372] on span "Codebtors Insiders & Notices" at bounding box center [104, 369] width 141 height 13
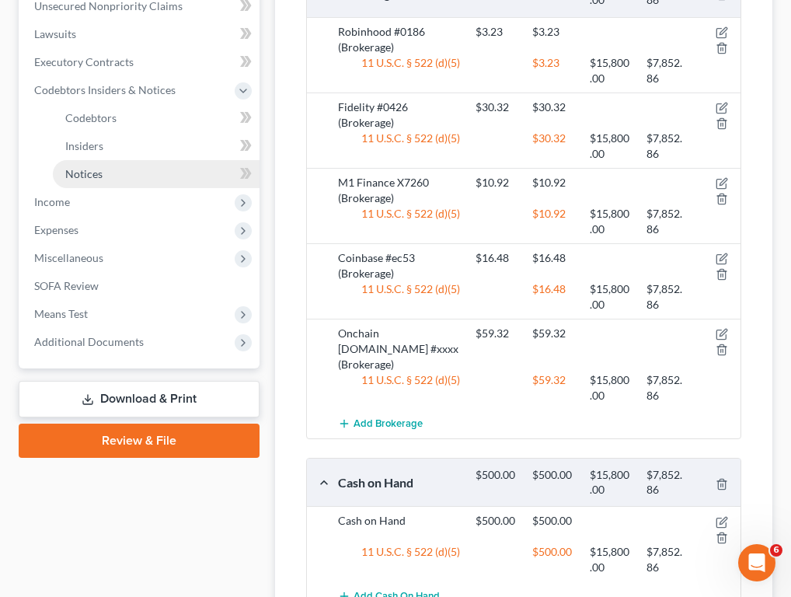
click at [127, 170] on link "Notices" at bounding box center [156, 174] width 207 height 28
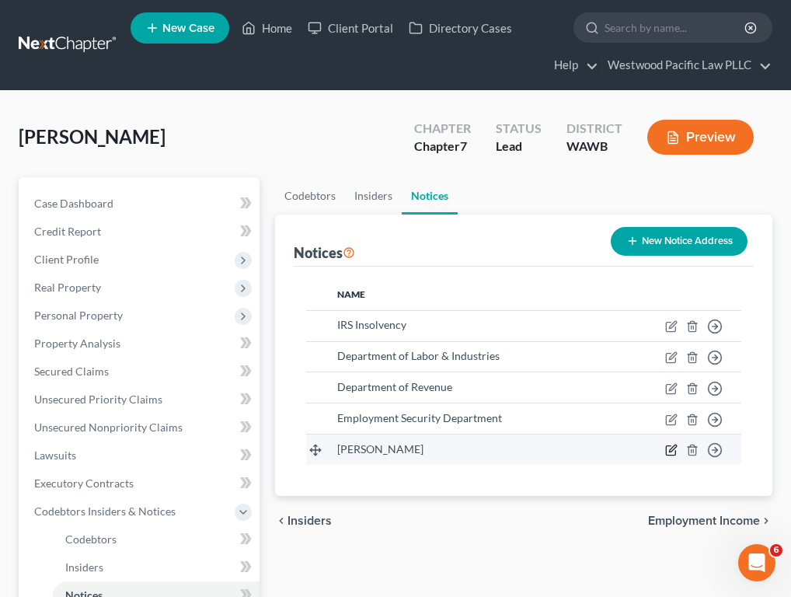
click at [665, 452] on icon "button" at bounding box center [670, 450] width 9 height 9
select select "50"
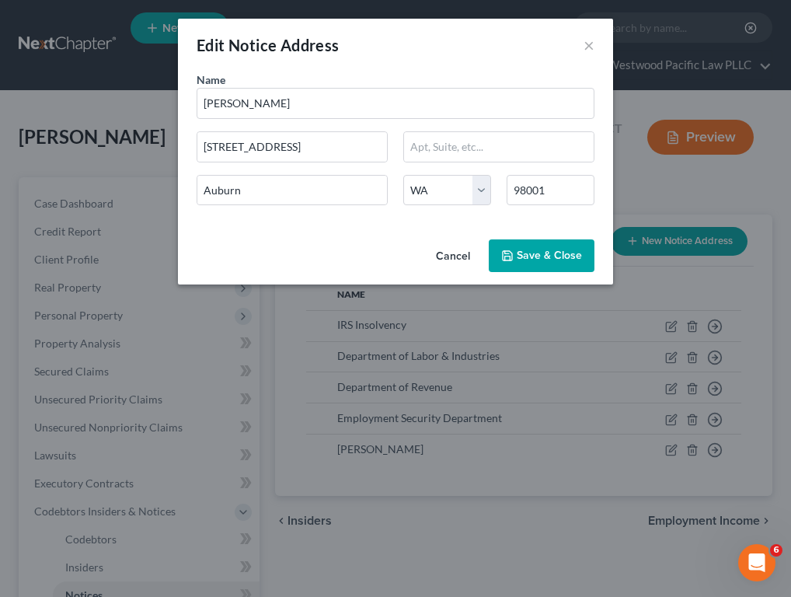
click at [537, 256] on span "Save & Close" at bounding box center [549, 255] width 65 height 13
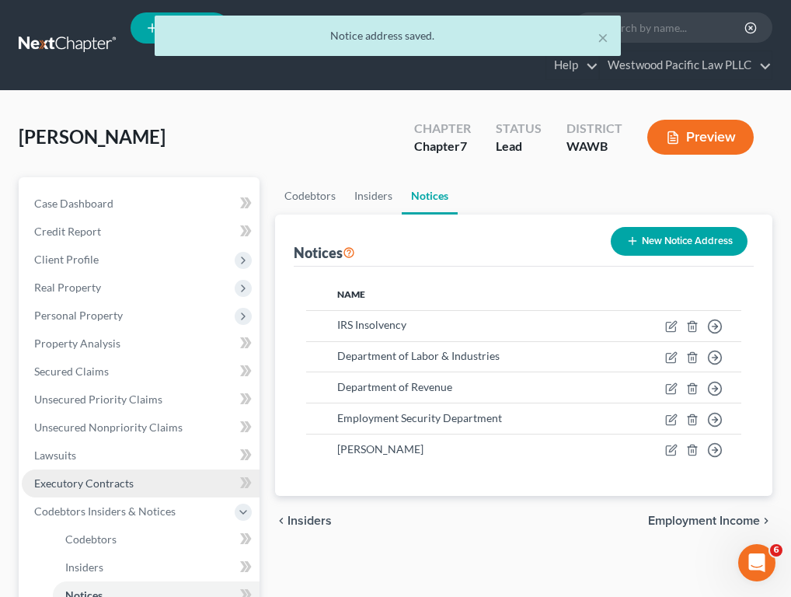
scroll to position [39, 0]
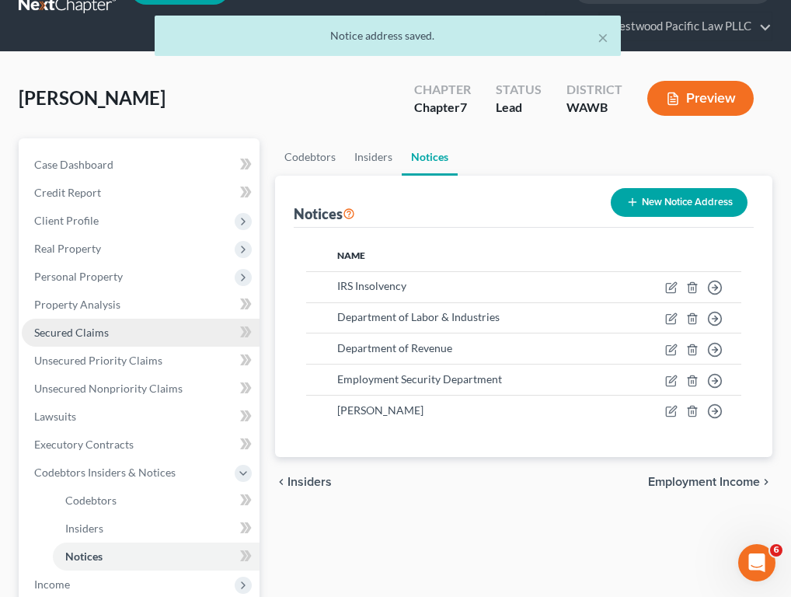
click at [121, 334] on link "Secured Claims" at bounding box center [141, 333] width 238 height 28
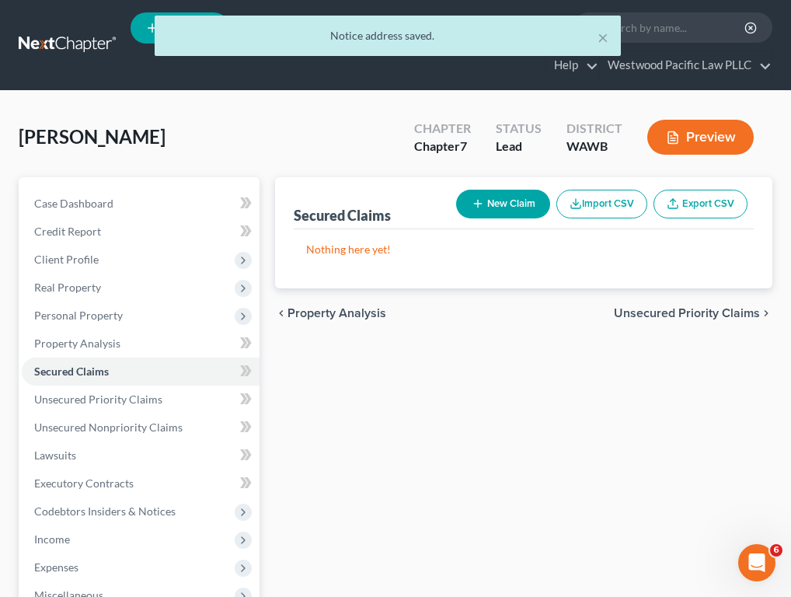
click at [519, 199] on button "New Claim" at bounding box center [503, 204] width 94 height 29
select select "0"
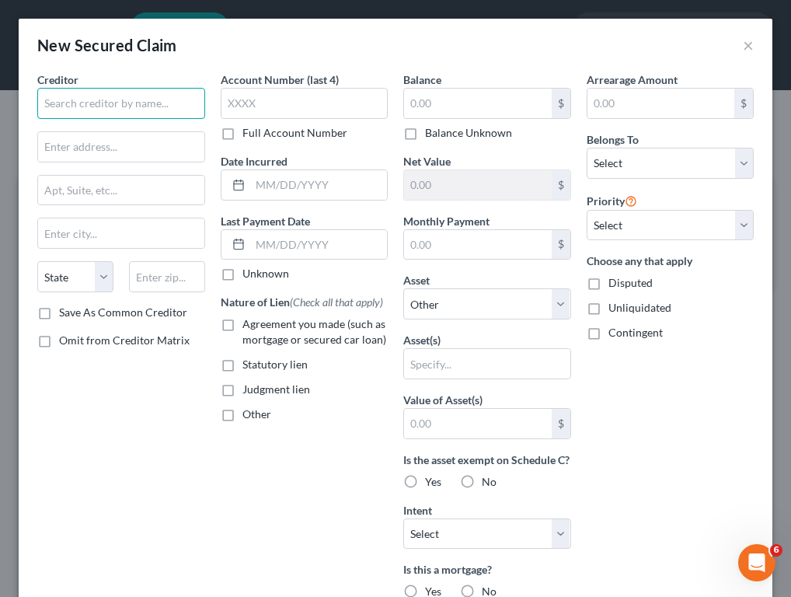
click at [129, 113] on input "text" at bounding box center [121, 103] width 168 height 31
type input "Trung Tran"
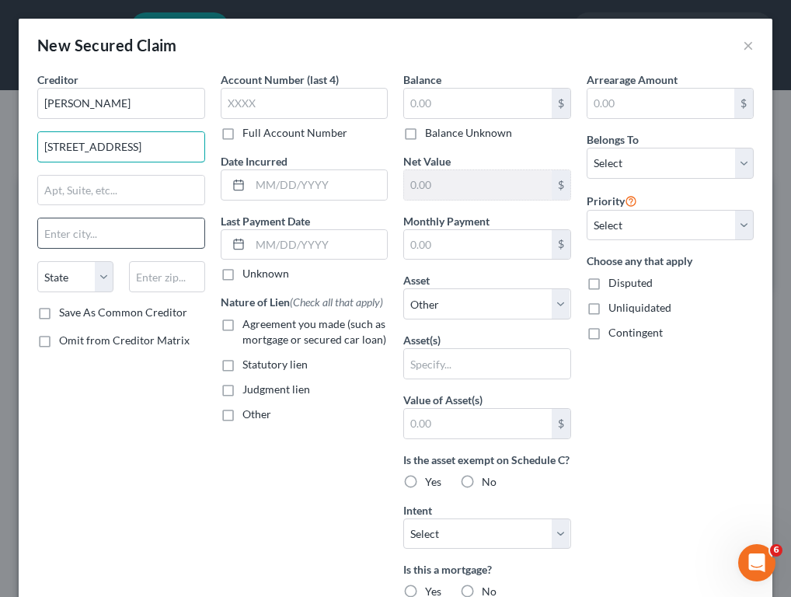
type input "33071 Military Road S"
type input "Auburn"
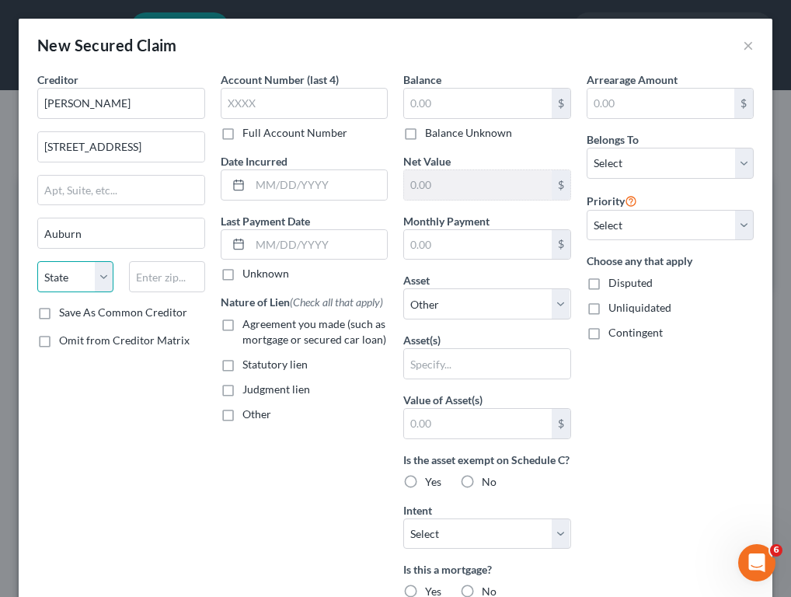
select select "50"
click at [172, 273] on input "text" at bounding box center [167, 276] width 76 height 31
type input "98001"
click at [665, 46] on button "×" at bounding box center [748, 45] width 11 height 19
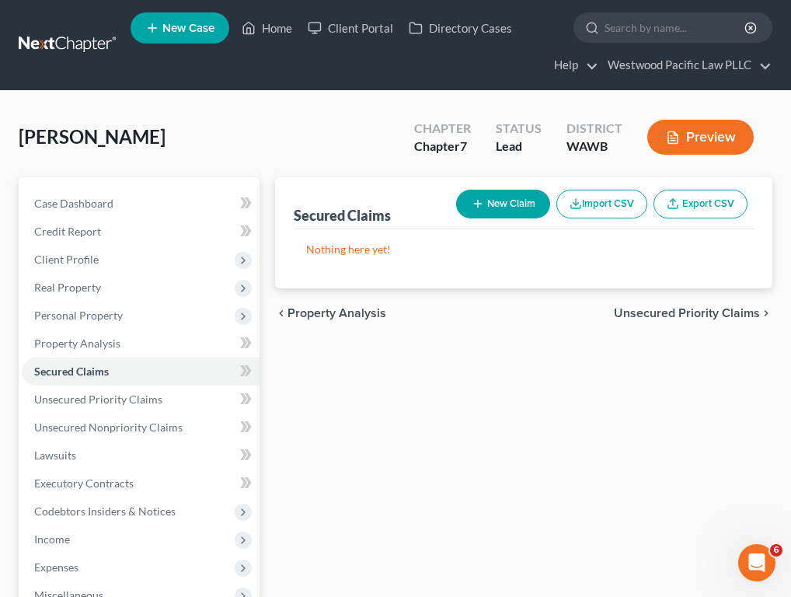
click at [508, 204] on button "New Claim" at bounding box center [503, 204] width 94 height 29
select select "0"
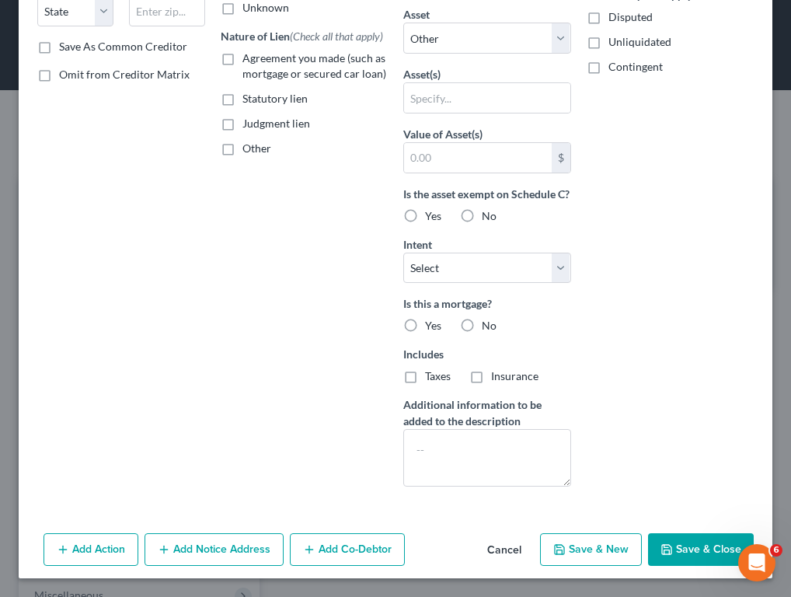
scroll to position [266, 0]
click at [245, 552] on button "Add Notice Address" at bounding box center [213, 549] width 139 height 33
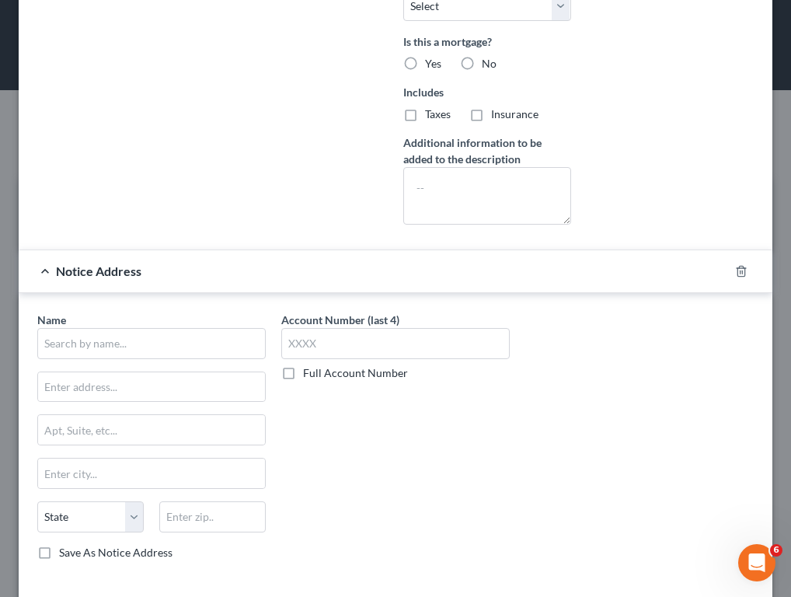
scroll to position [545, 0]
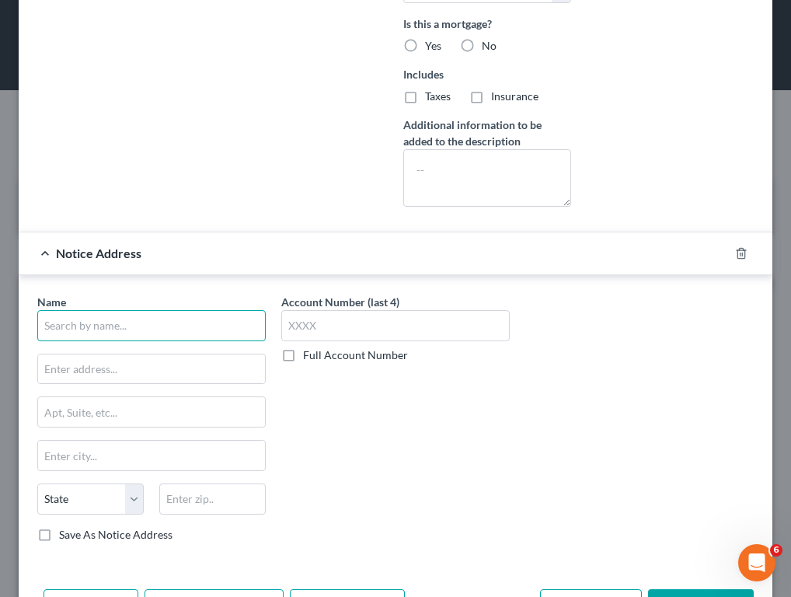
click at [184, 329] on input "text" at bounding box center [151, 325] width 228 height 31
type input "Trung Tran"
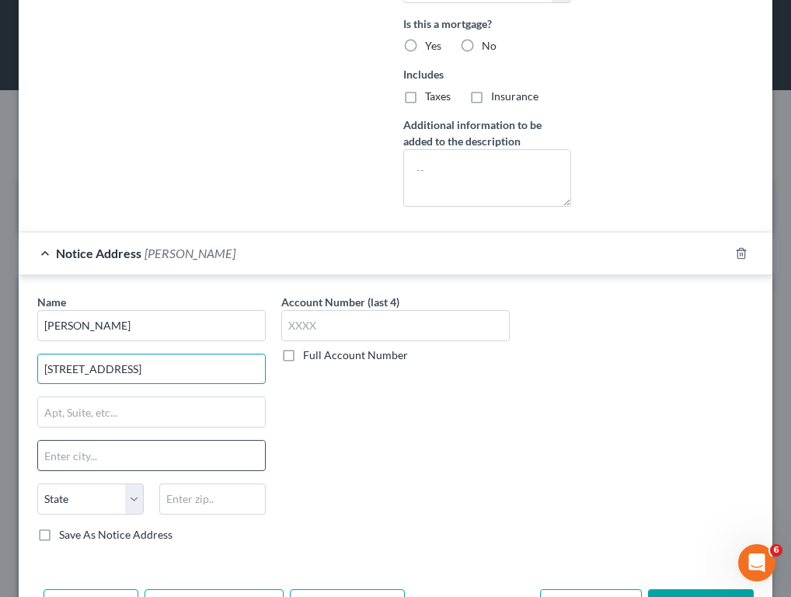
type input "33071 Military Road S"
type input "a"
type input "Auburn"
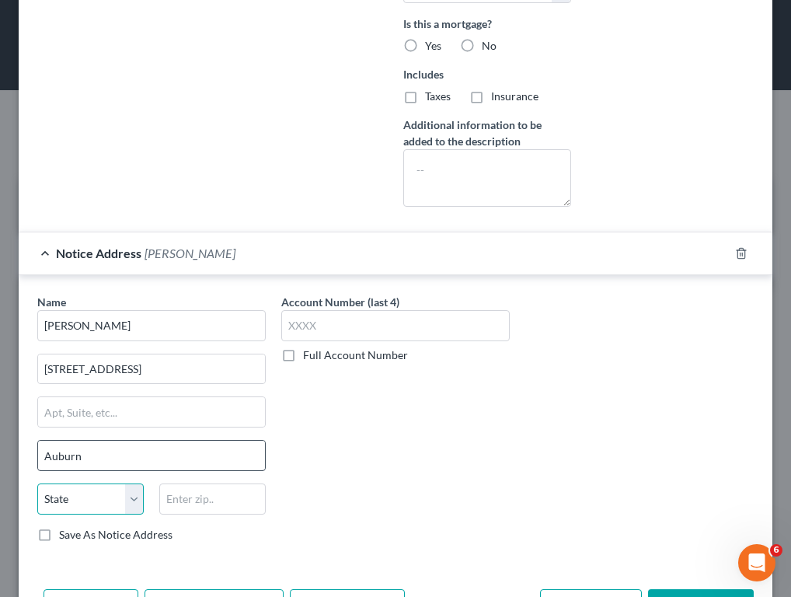
select select "50"
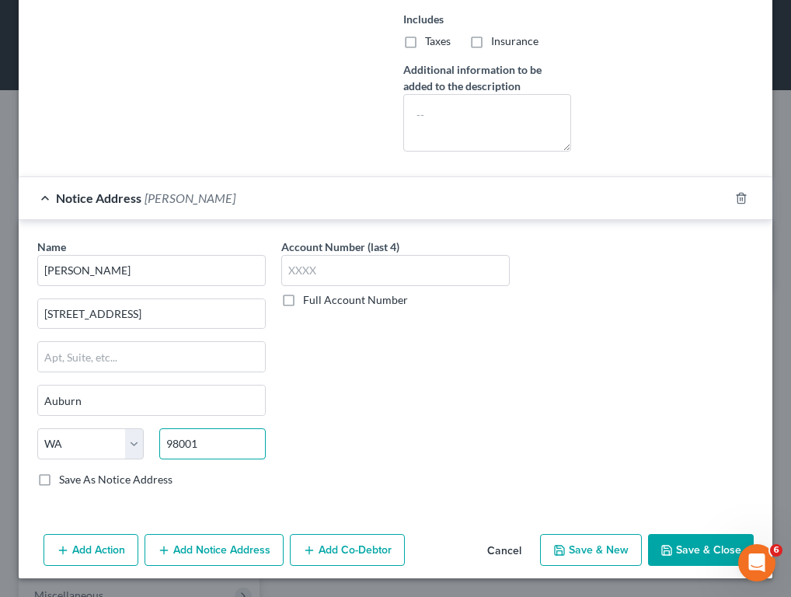
scroll to position [601, 0]
type input "98001"
click at [665, 545] on button "Save & Close" at bounding box center [701, 550] width 106 height 33
type input "xxxx"
click at [665, 559] on button "Save & Close" at bounding box center [701, 550] width 106 height 33
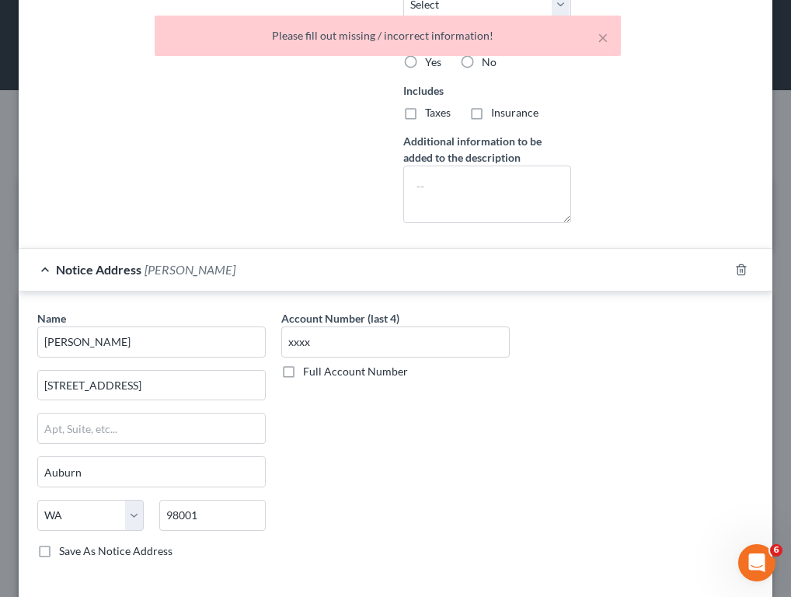
scroll to position [405, 0]
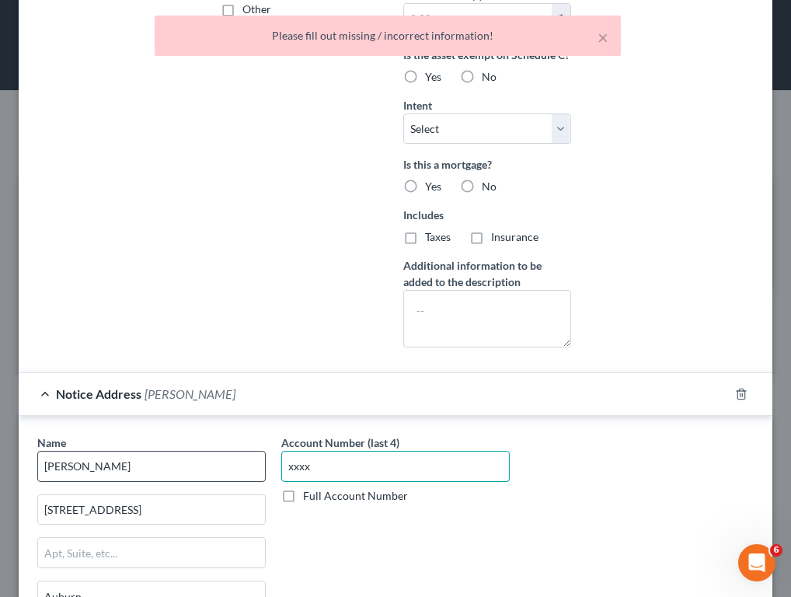
drag, startPoint x: 319, startPoint y: 468, endPoint x: 243, endPoint y: 468, distance: 75.4
click at [243, 468] on div "Name * Trung Tran 33071 Military Road S Auburn State AL AK AR AZ CA CO CT DE DC…" at bounding box center [396, 564] width 732 height 261
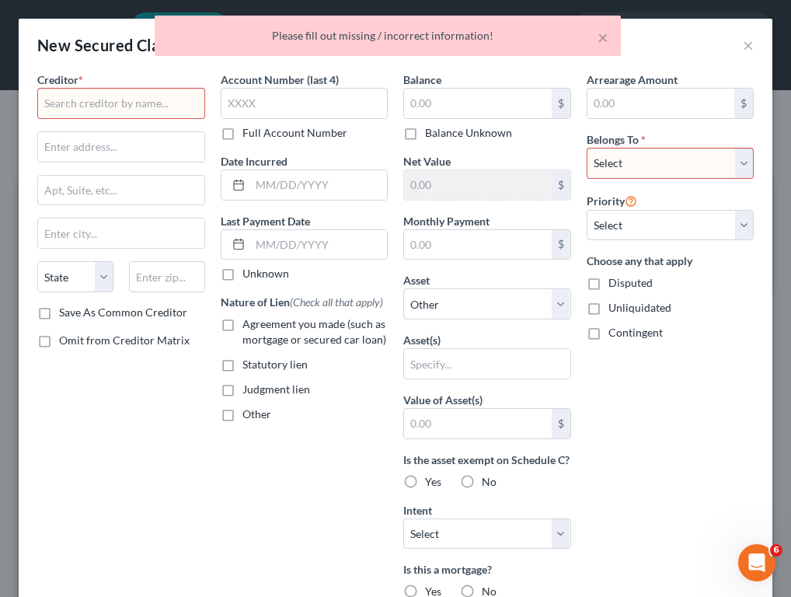
scroll to position [0, 0]
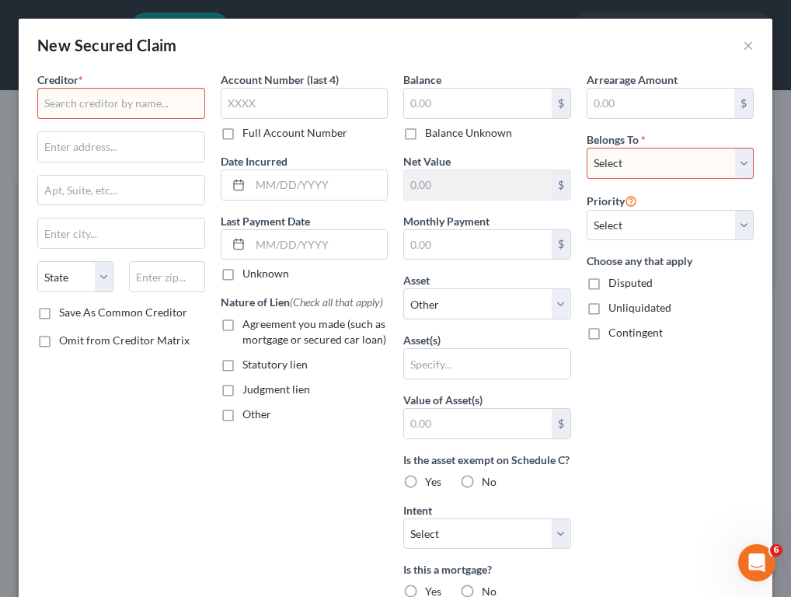
click at [157, 102] on input "text" at bounding box center [121, 103] width 168 height 31
type input "S"
type input "Rental Security Deposit"
select select "0"
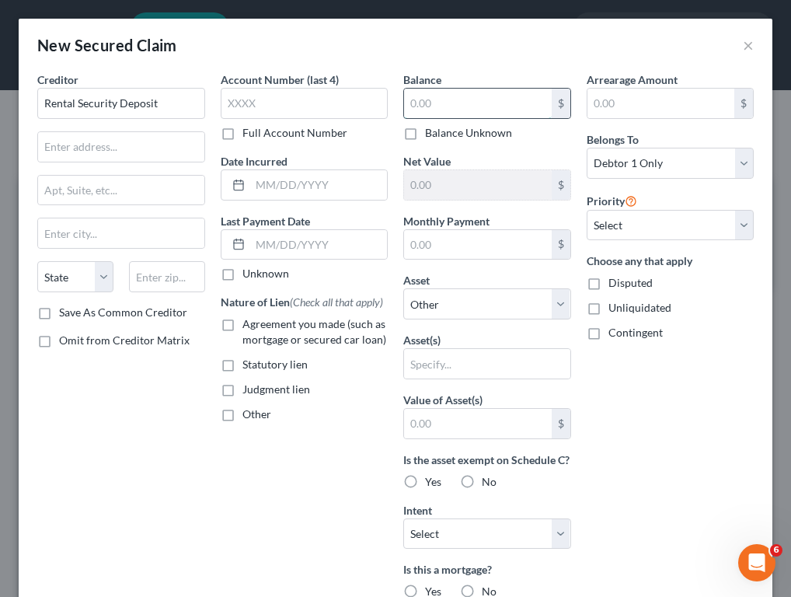
click at [479, 112] on input "text" at bounding box center [478, 104] width 148 height 30
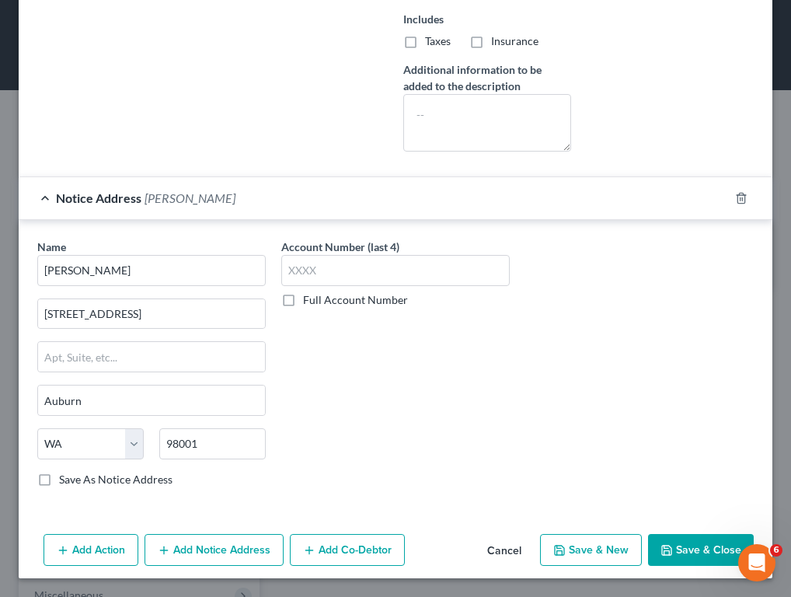
scroll to position [601, 0]
type input "500"
click at [665, 555] on button "Save & Close" at bounding box center [701, 550] width 106 height 33
select select
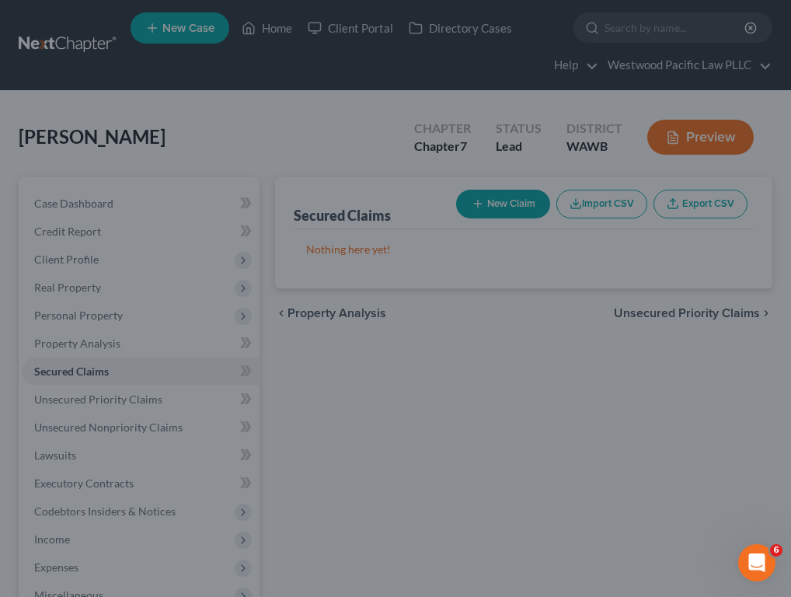
scroll to position [430, 0]
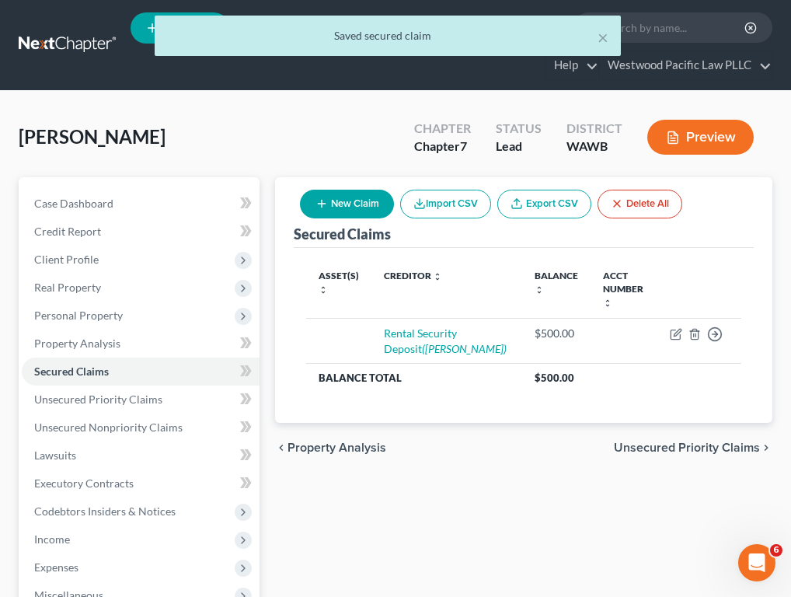
click at [665, 133] on button "Preview" at bounding box center [700, 137] width 106 height 35
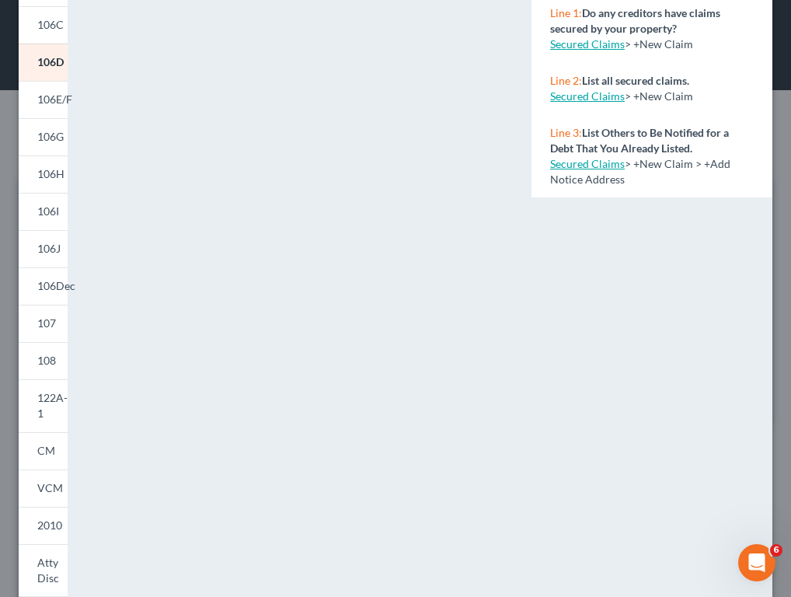
scroll to position [197, 0]
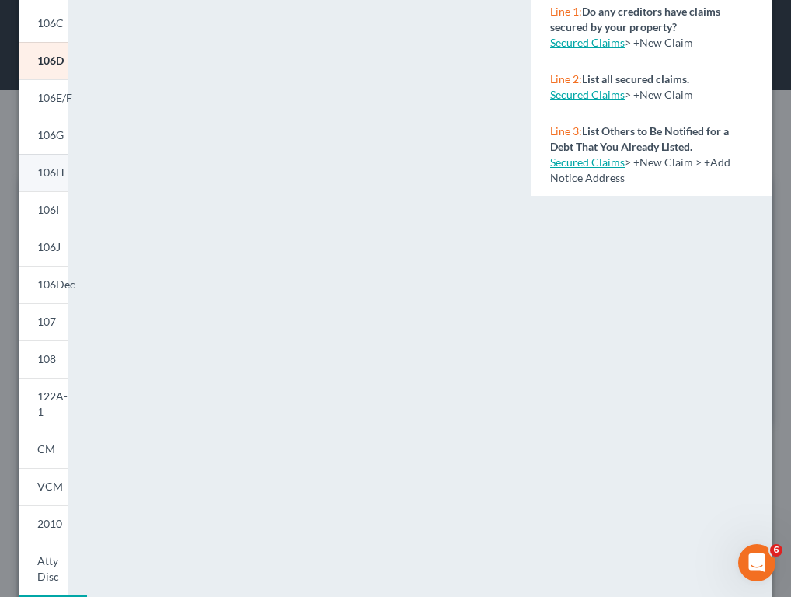
click at [57, 177] on span "106H" at bounding box center [50, 171] width 27 height 13
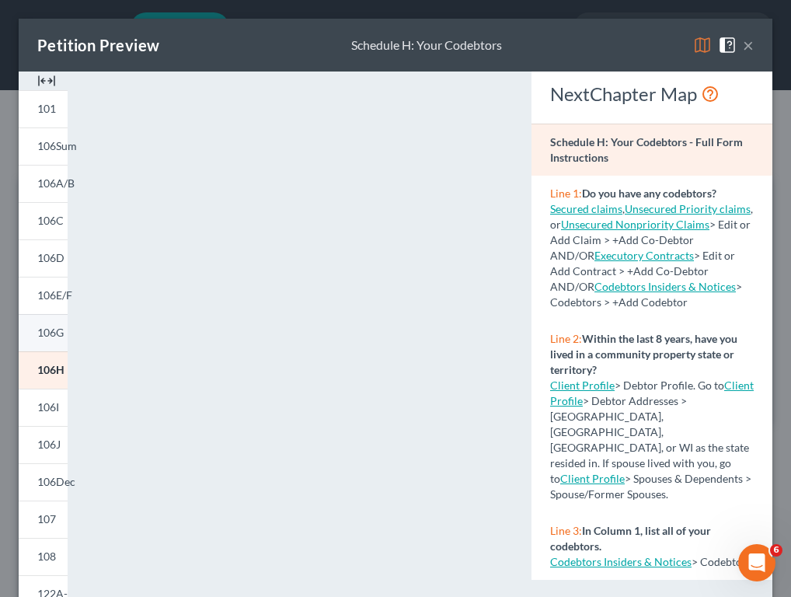
scroll to position [0, 0]
click at [49, 184] on span "106A/B" at bounding box center [55, 182] width 37 height 13
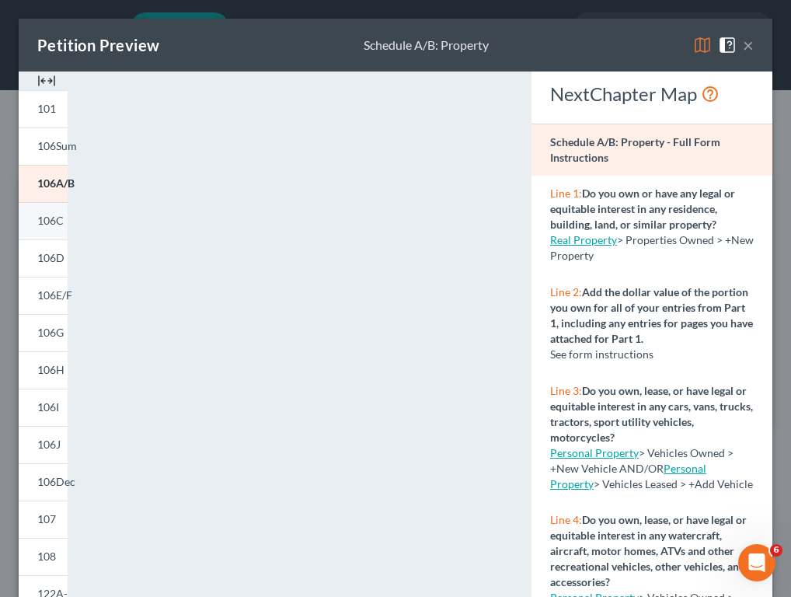
click at [48, 221] on span "106C" at bounding box center [50, 220] width 26 height 13
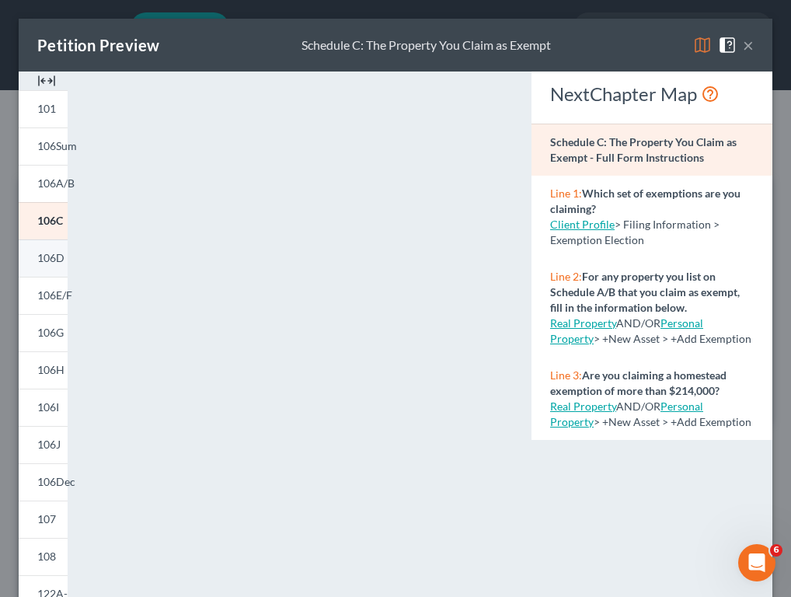
click at [47, 263] on span "106D" at bounding box center [50, 257] width 27 height 13
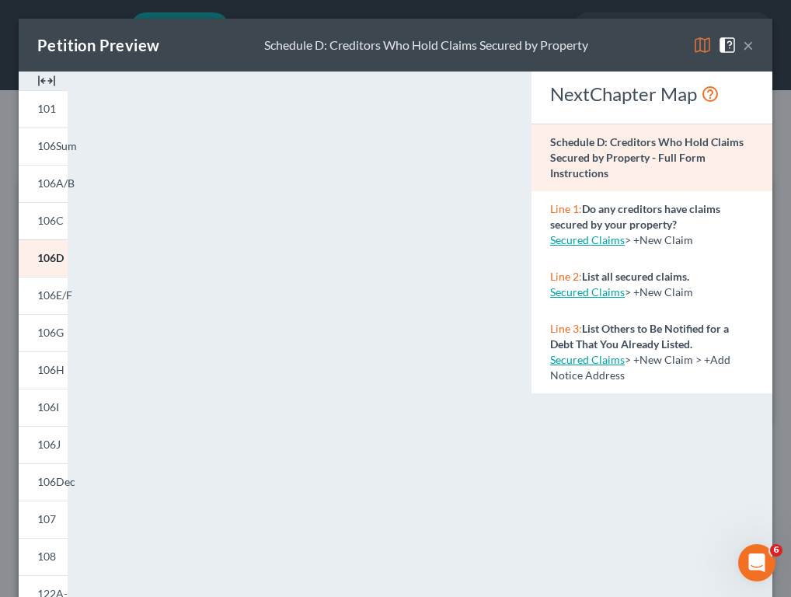
click at [665, 51] on button "×" at bounding box center [748, 45] width 11 height 19
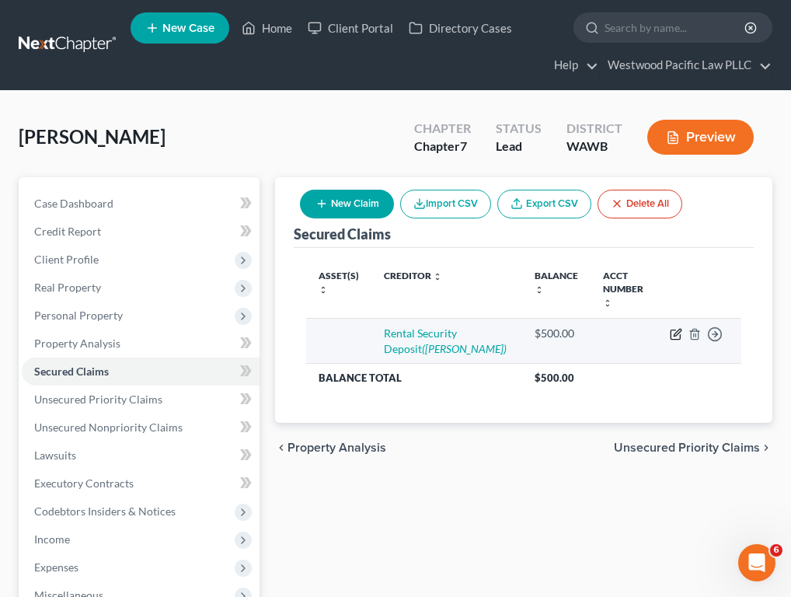
click at [665, 328] on icon "button" at bounding box center [676, 334] width 12 height 12
select select "0"
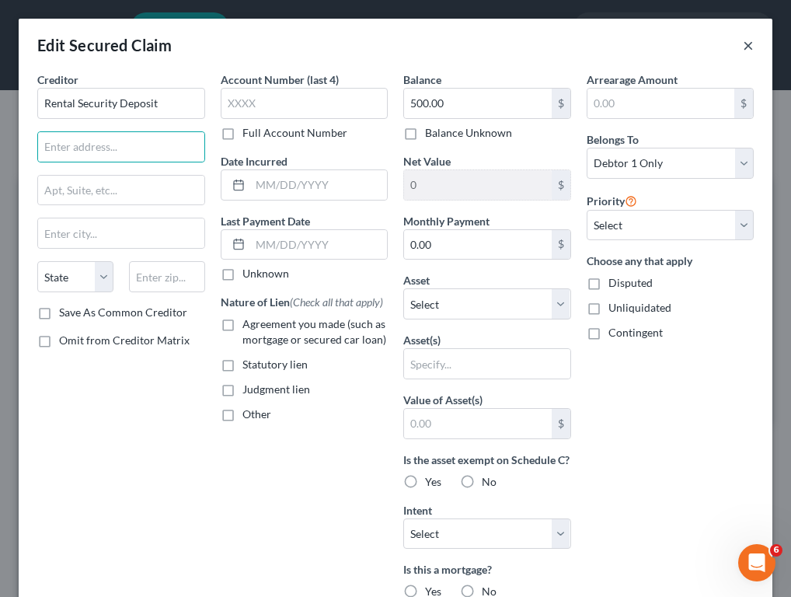
click at [665, 47] on button "×" at bounding box center [748, 45] width 11 height 19
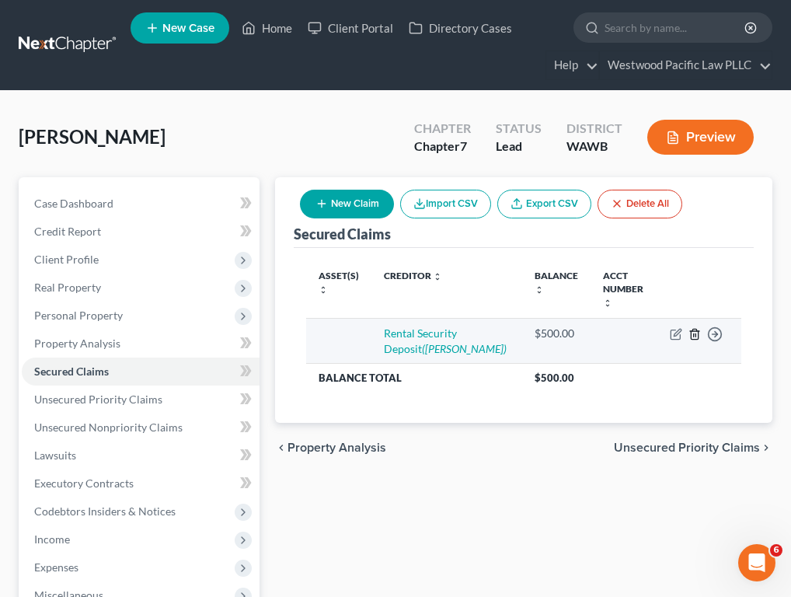
click at [665, 328] on icon "button" at bounding box center [694, 334] width 12 height 12
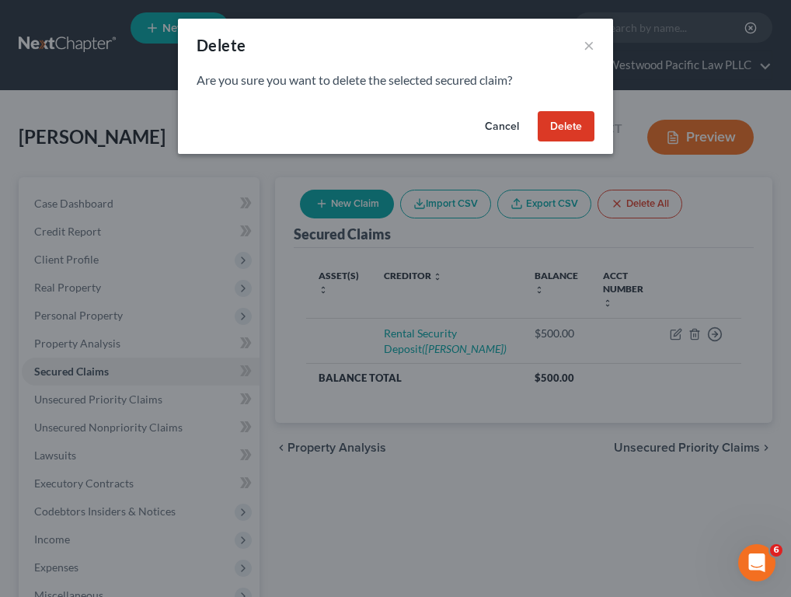
click at [556, 122] on button "Delete" at bounding box center [566, 126] width 57 height 31
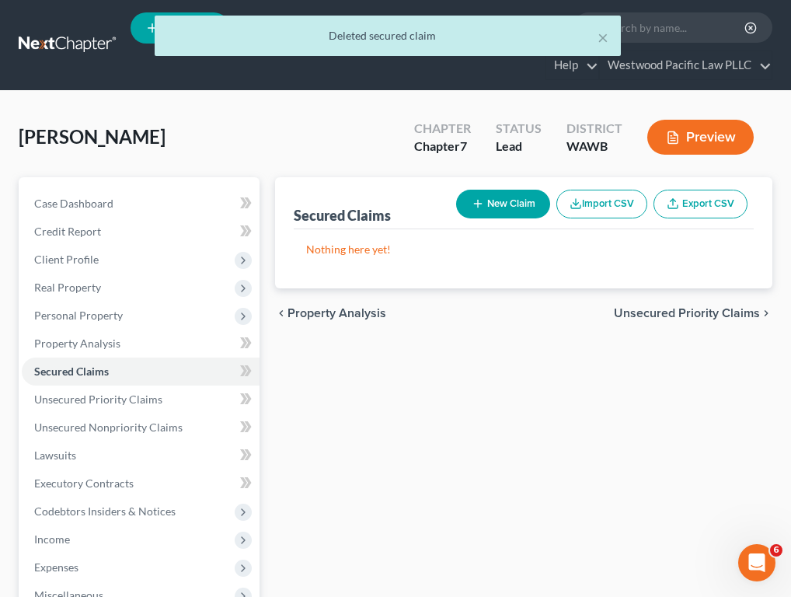
click at [510, 203] on button "New Claim" at bounding box center [503, 204] width 94 height 29
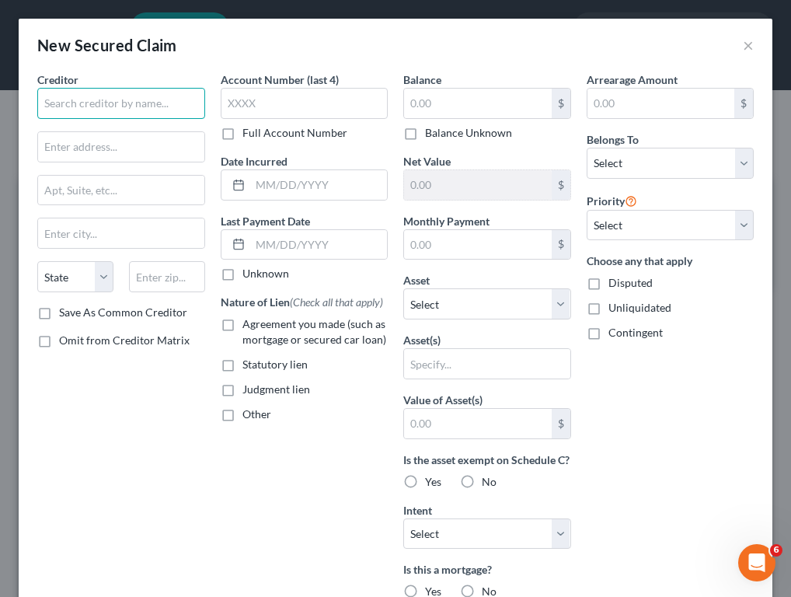
click at [134, 107] on input "text" at bounding box center [121, 103] width 168 height 31
type input "Trung Tran"
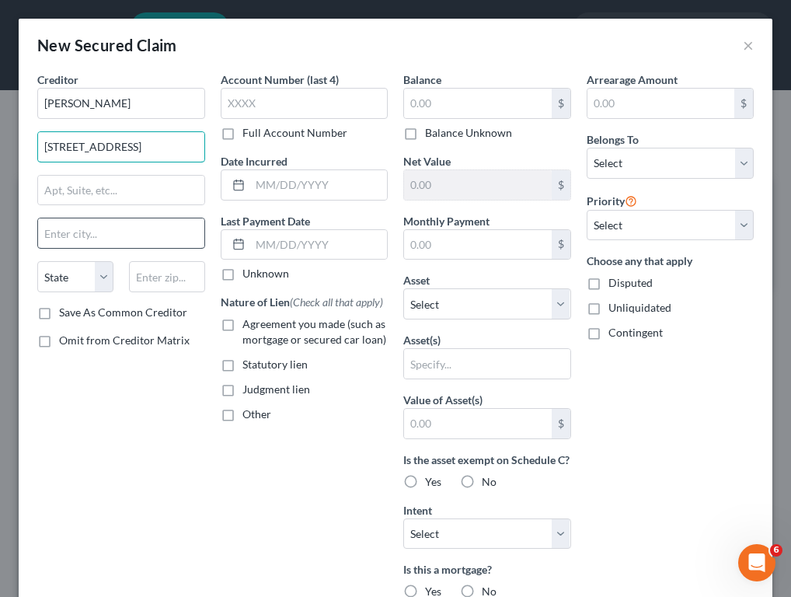
type input "33071 Military Road S"
type input "Auburn"
select select "50"
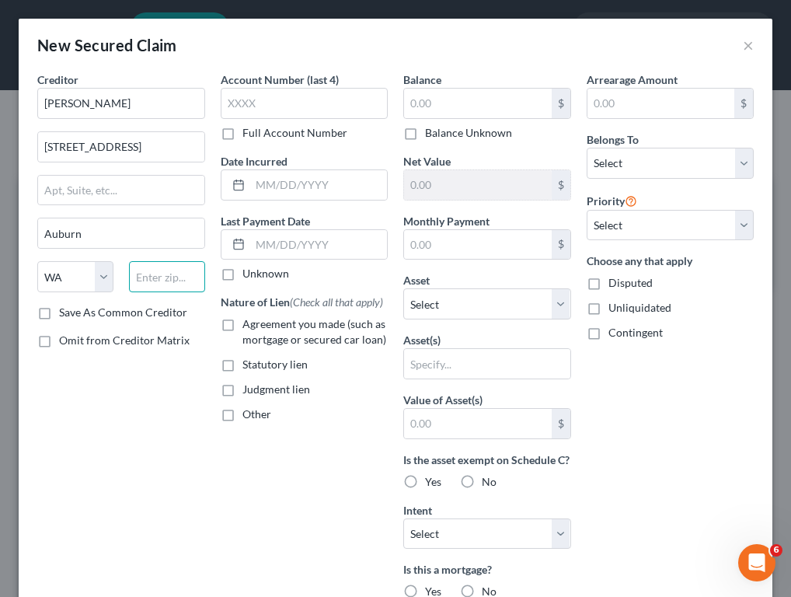
click at [144, 277] on input "text" at bounding box center [167, 276] width 76 height 31
click at [665, 50] on button "×" at bounding box center [748, 45] width 11 height 19
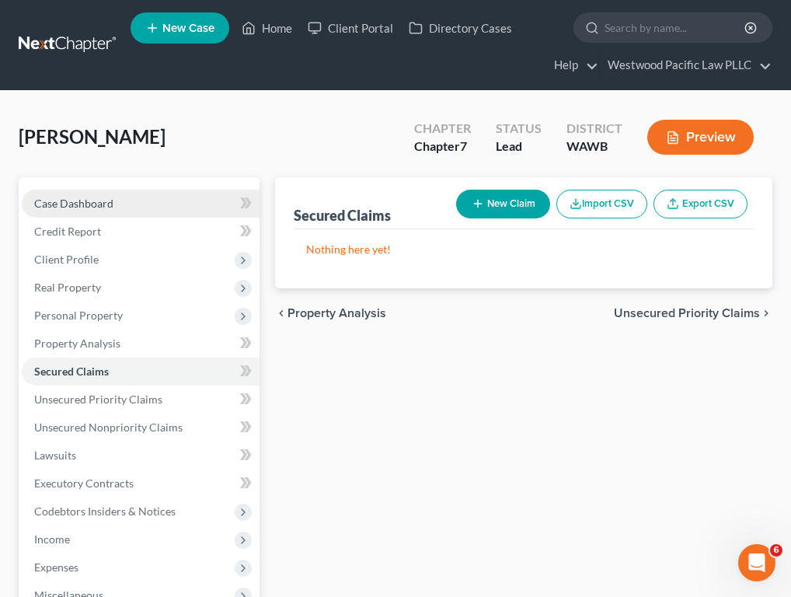
click at [147, 198] on link "Case Dashboard" at bounding box center [141, 204] width 238 height 28
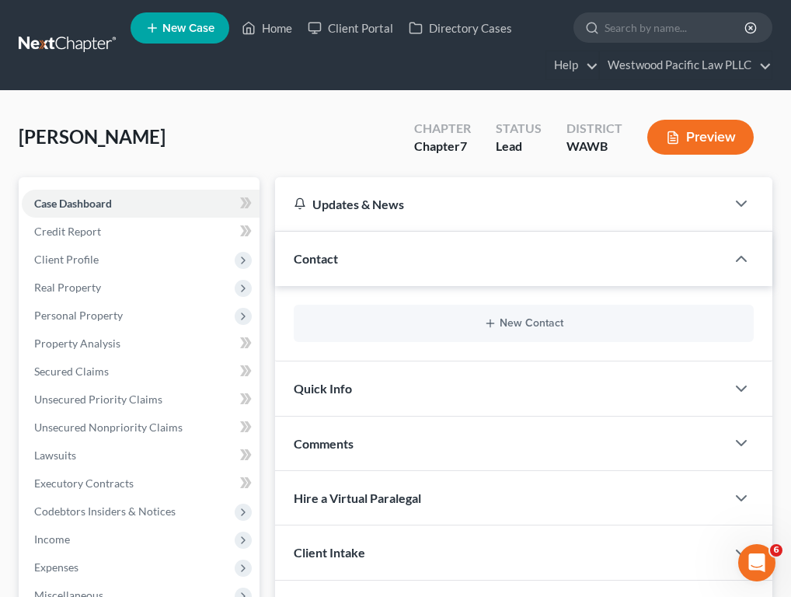
click at [665, 146] on button "Preview" at bounding box center [700, 137] width 106 height 35
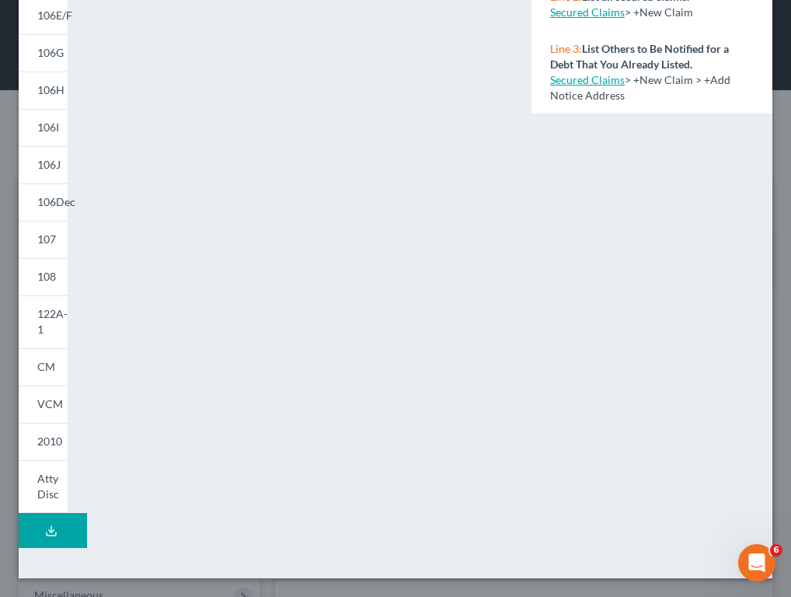
scroll to position [280, 0]
click at [57, 527] on button "Download Draft" at bounding box center [53, 530] width 68 height 35
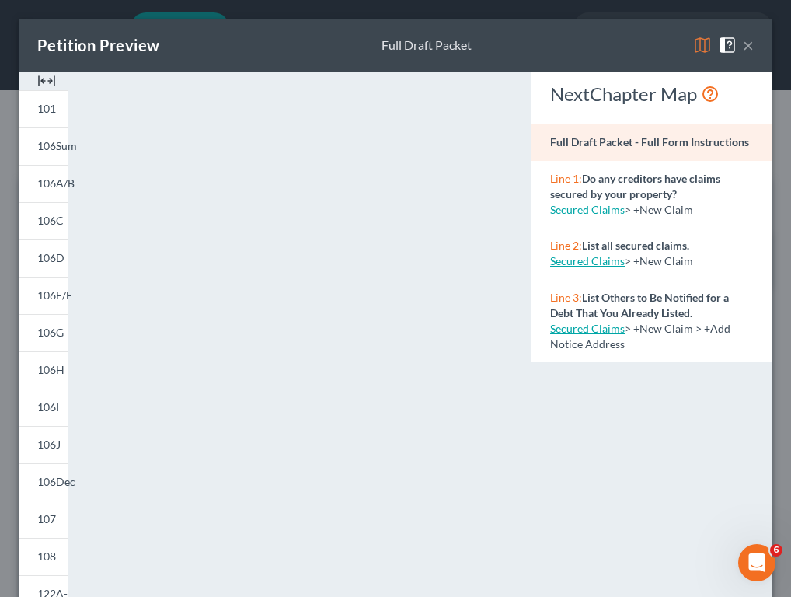
scroll to position [0, 0]
click at [665, 49] on button "×" at bounding box center [748, 45] width 11 height 19
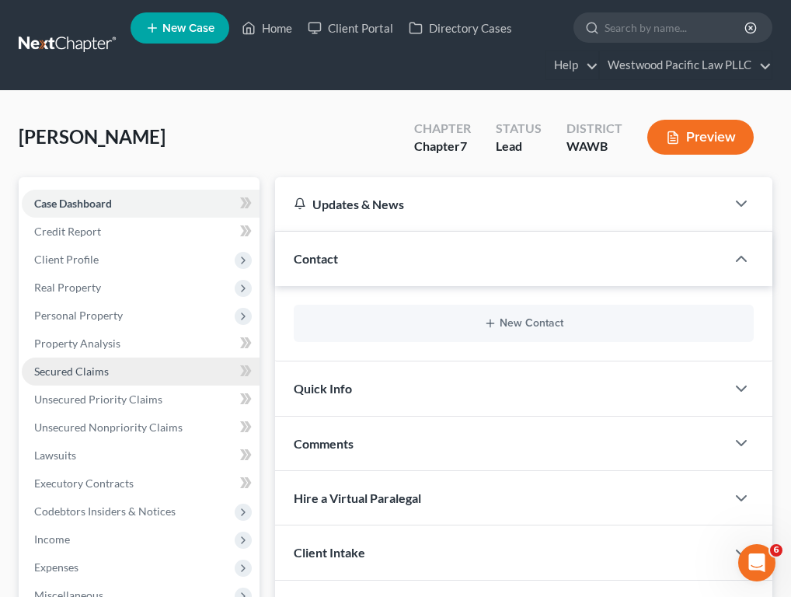
click at [100, 376] on span "Secured Claims" at bounding box center [71, 370] width 75 height 13
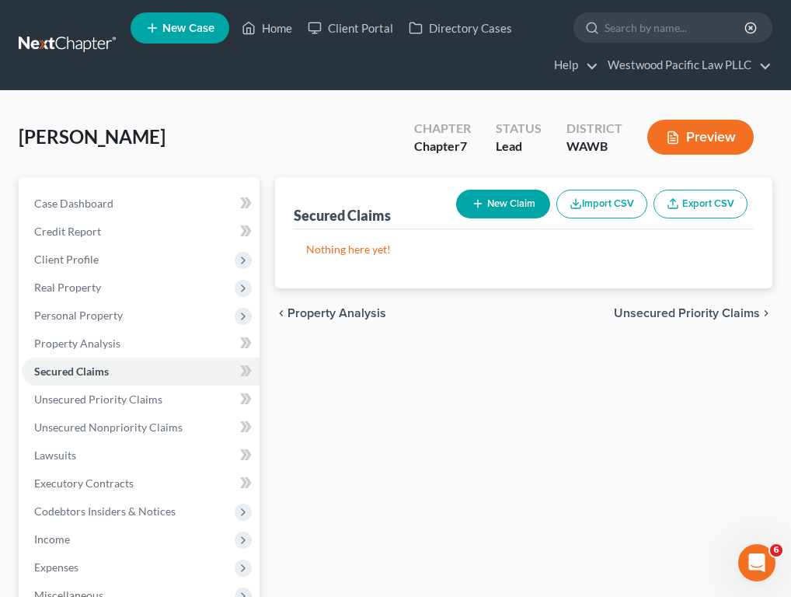
click at [488, 207] on button "New Claim" at bounding box center [503, 204] width 94 height 29
select select "0"
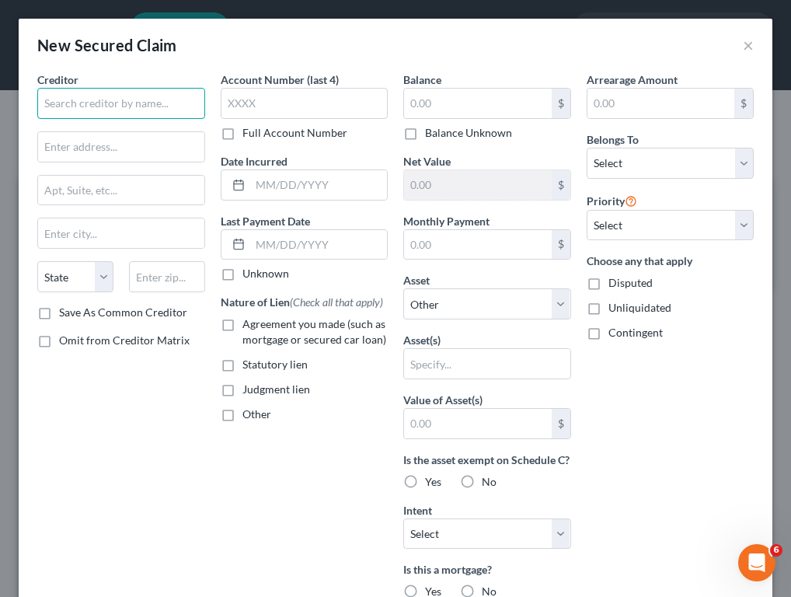
click at [125, 103] on input "text" at bounding box center [121, 103] width 168 height 31
type input "Trung Tran"
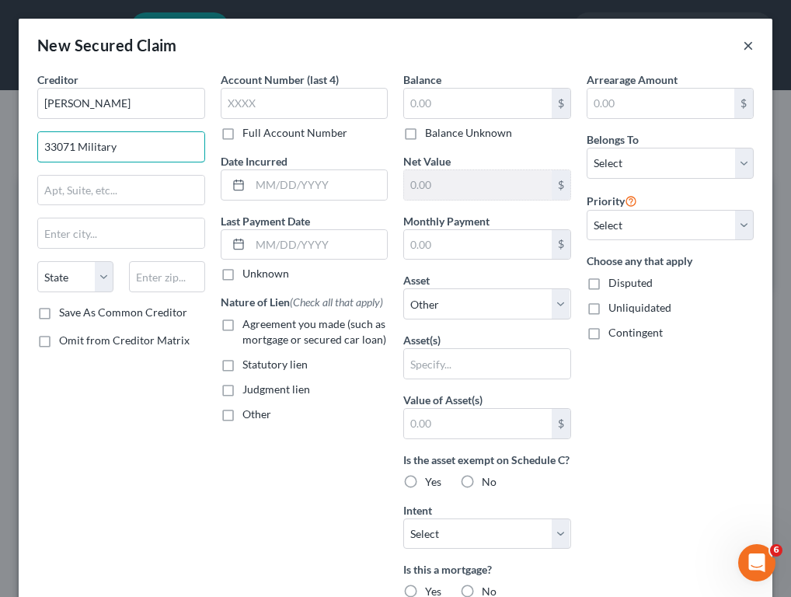
type input "33071 Military"
click at [665, 49] on button "×" at bounding box center [748, 45] width 11 height 19
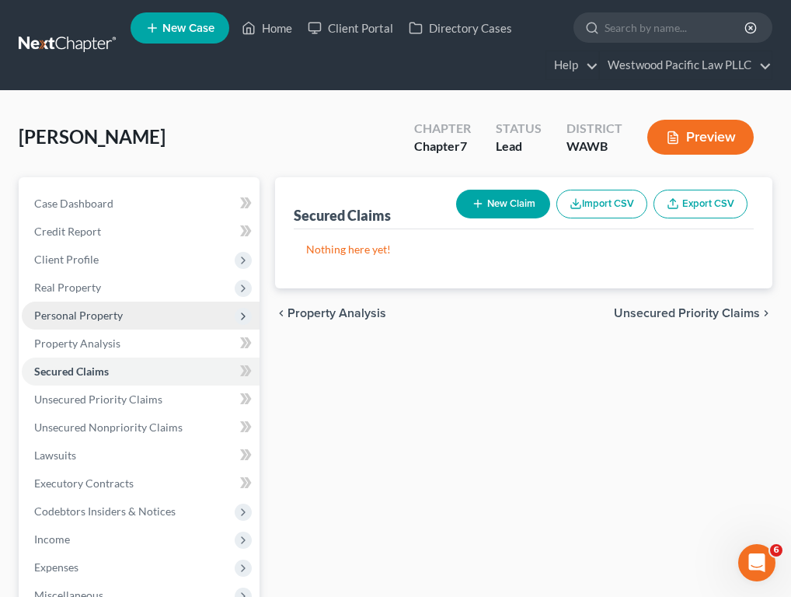
click at [126, 320] on span "Personal Property" at bounding box center [141, 315] width 238 height 28
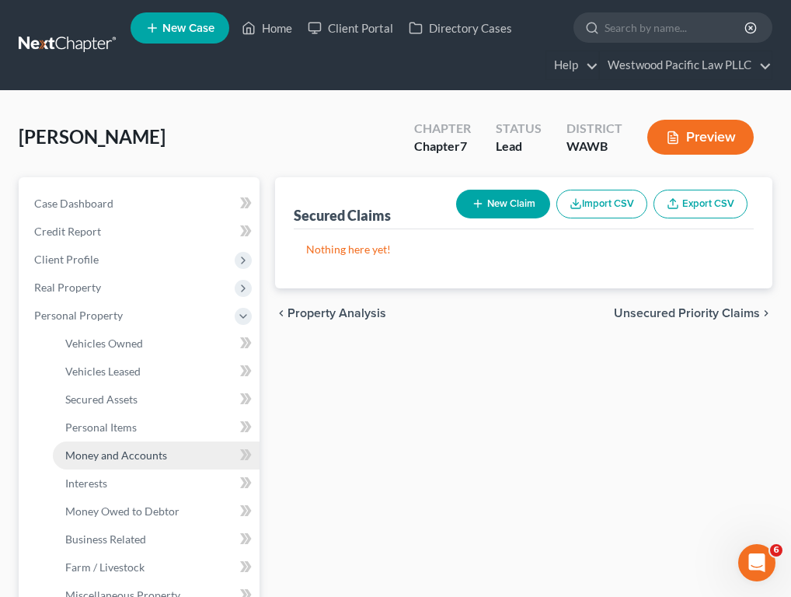
click at [142, 456] on span "Money and Accounts" at bounding box center [116, 454] width 102 height 13
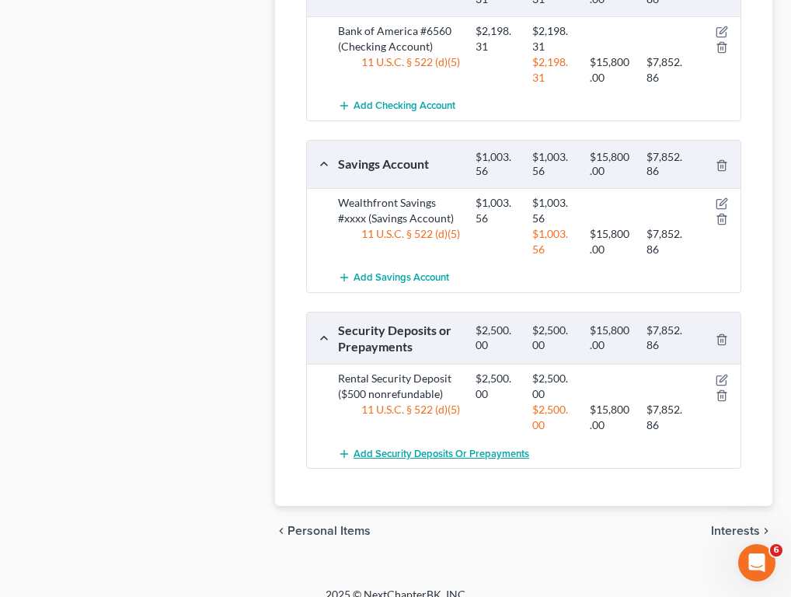
scroll to position [1081, 0]
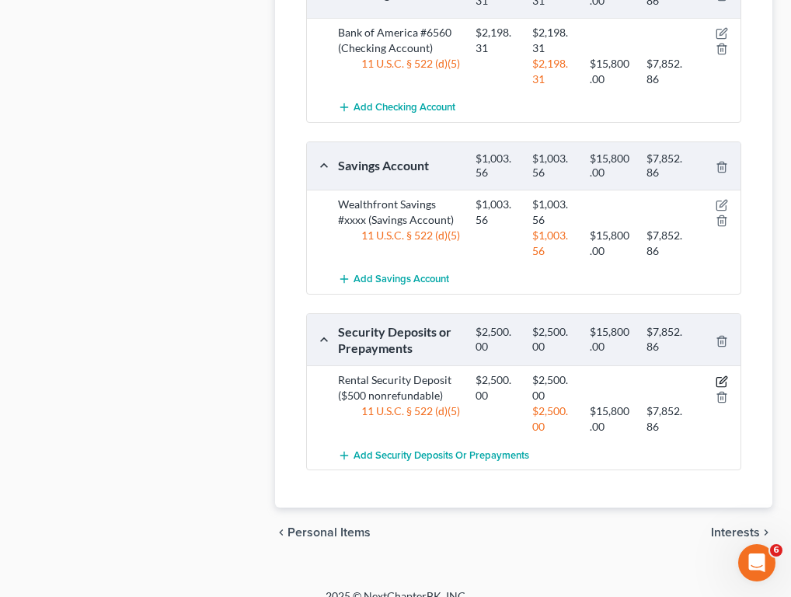
click at [665, 375] on icon "button" at bounding box center [721, 381] width 12 height 12
select select "3"
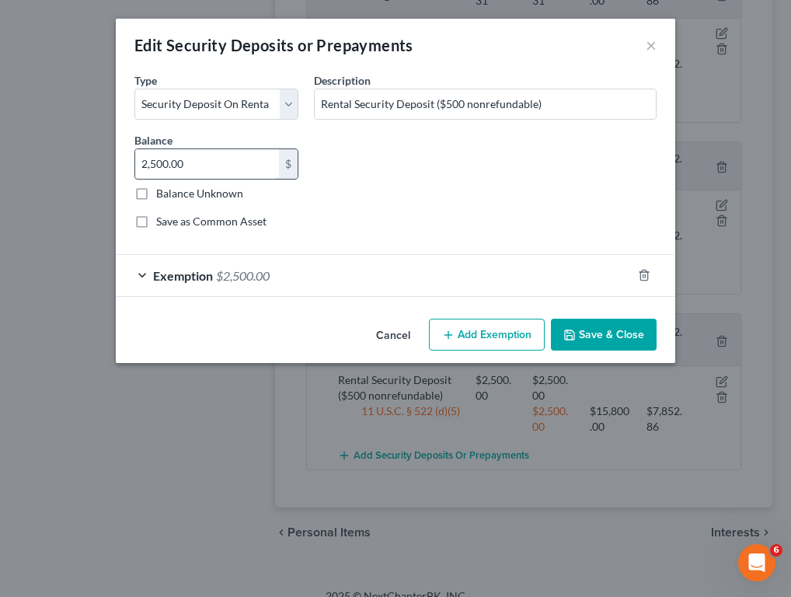
click at [158, 165] on input "2,500.00" at bounding box center [207, 164] width 144 height 30
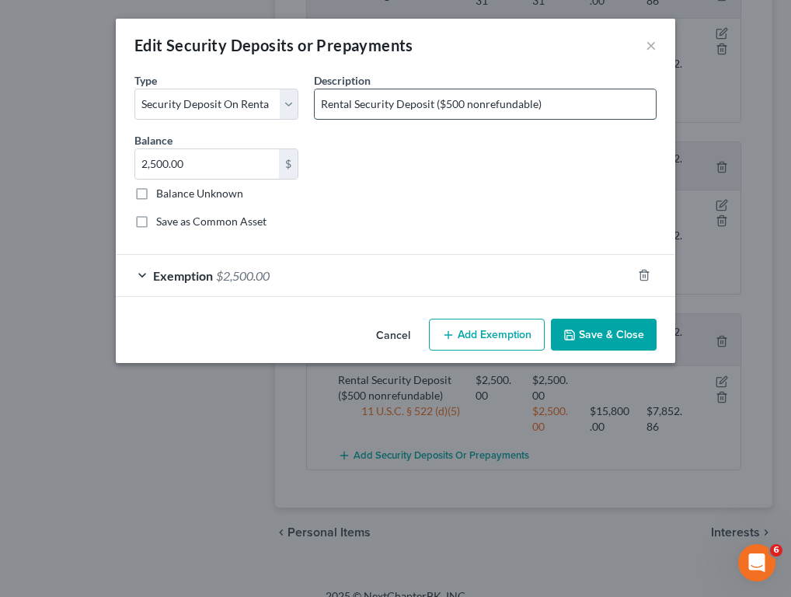
click at [438, 104] on input "Rental Security Deposit ($500 nonrefundable)" at bounding box center [485, 104] width 341 height 30
type input "Rental Security Deposit ($2500/$500 nonrefundable)"
click at [155, 165] on input "2,500.00" at bounding box center [207, 164] width 144 height 30
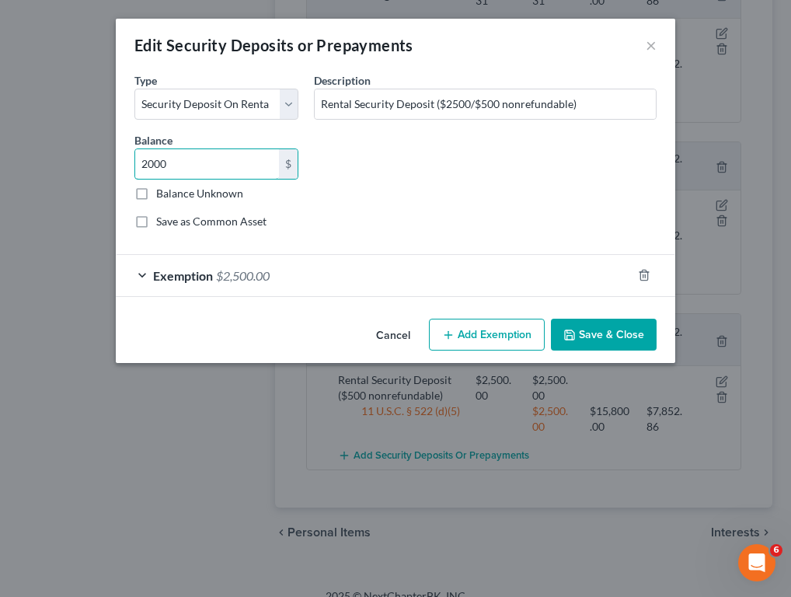
type input "2,000"
click at [609, 328] on button "Save & Close" at bounding box center [604, 335] width 106 height 33
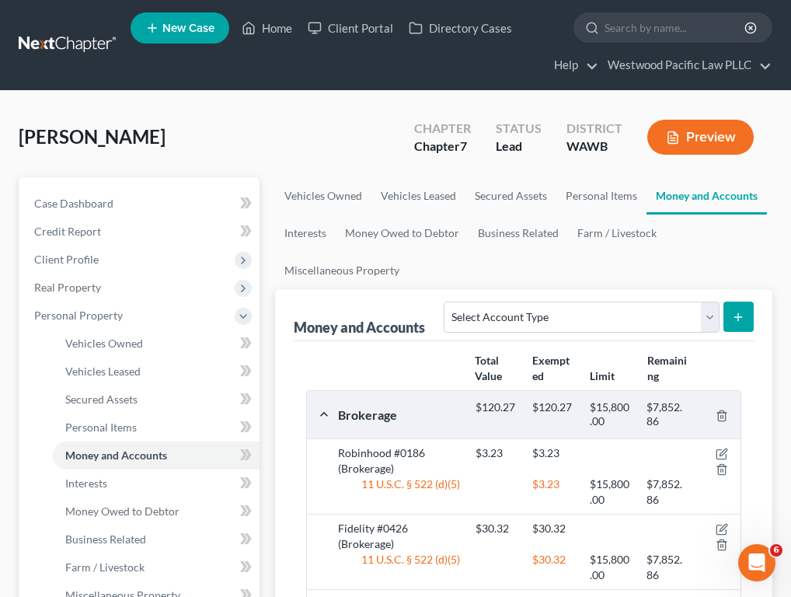
scroll to position [0, 0]
click at [665, 146] on button "Preview" at bounding box center [700, 137] width 106 height 35
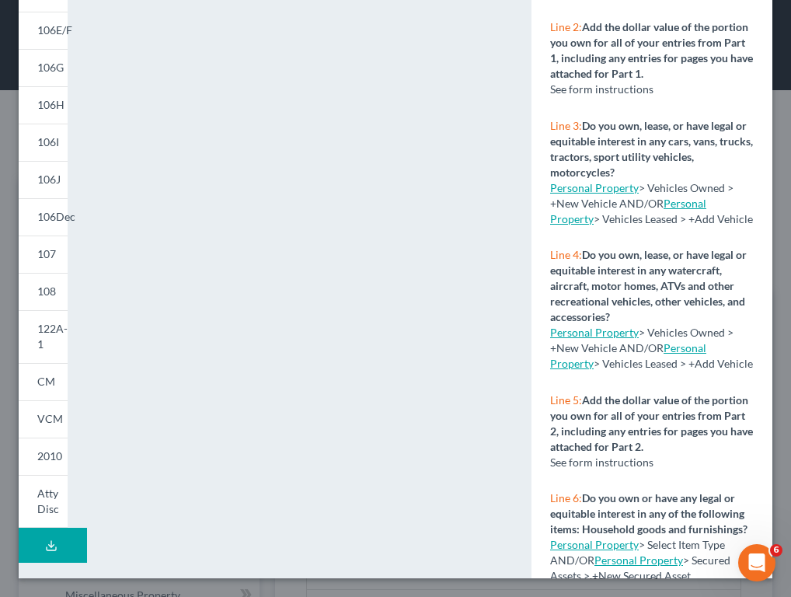
scroll to position [265, 0]
click at [54, 536] on button "Download Draft" at bounding box center [53, 544] width 68 height 35
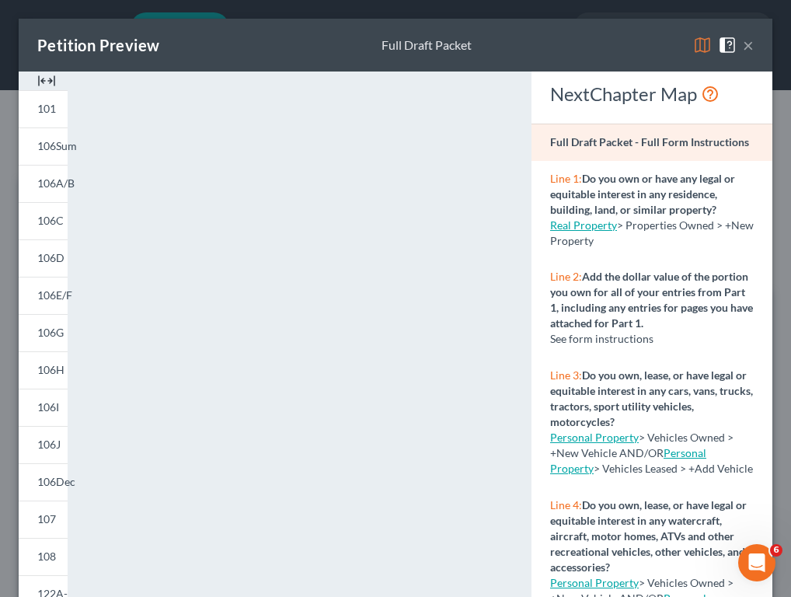
scroll to position [0, 0]
click at [665, 46] on button "×" at bounding box center [748, 45] width 11 height 19
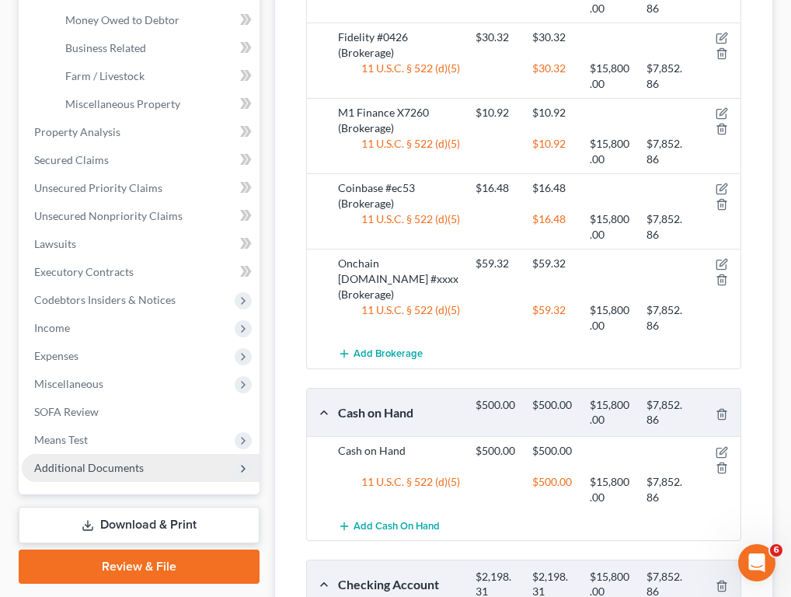
scroll to position [486, 0]
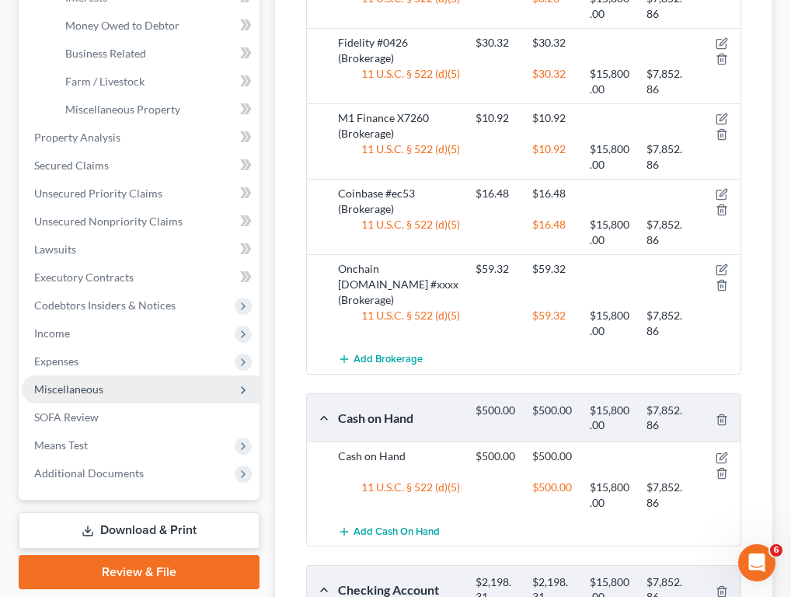
click at [142, 393] on span "Miscellaneous" at bounding box center [141, 389] width 238 height 28
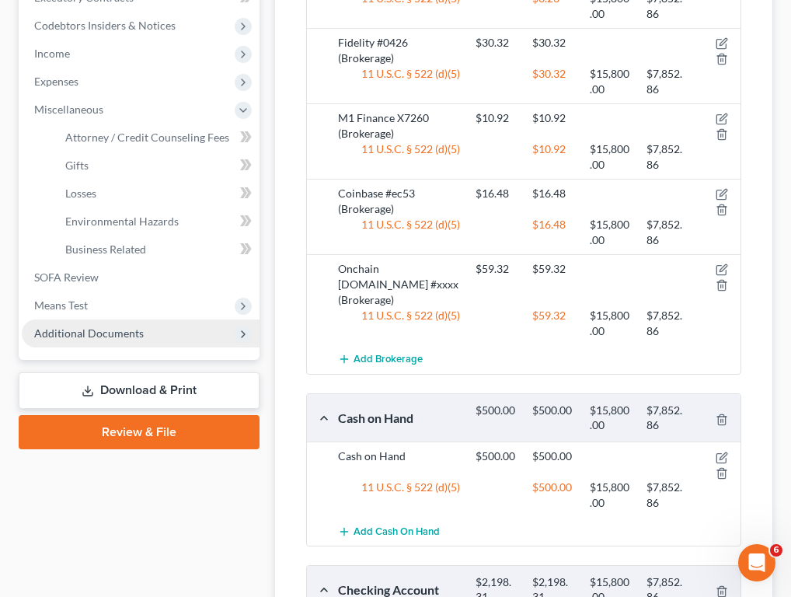
click at [149, 325] on span "Additional Documents" at bounding box center [141, 333] width 238 height 28
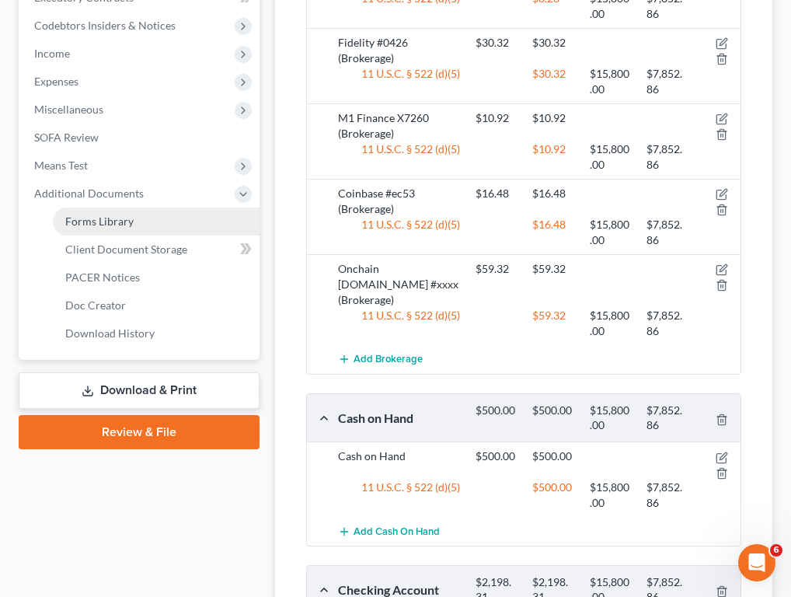
click at [144, 226] on link "Forms Library" at bounding box center [156, 221] width 207 height 28
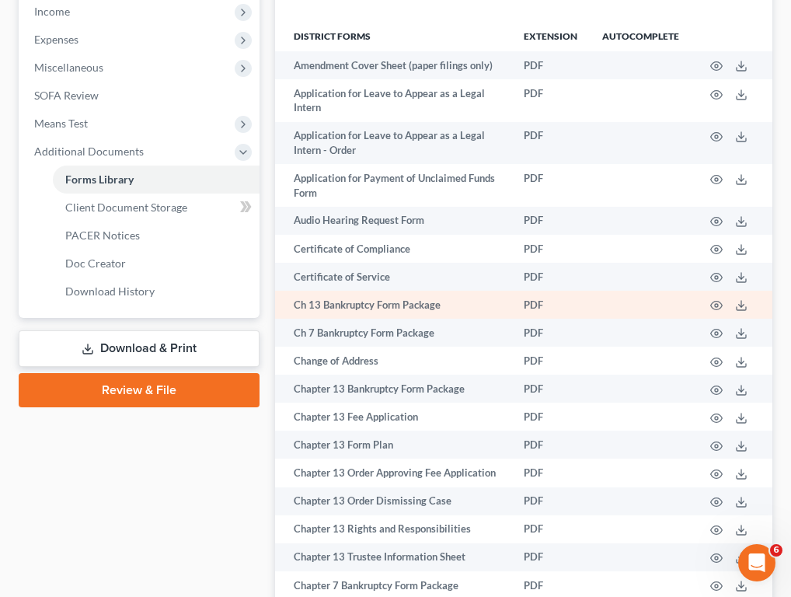
scroll to position [529, 0]
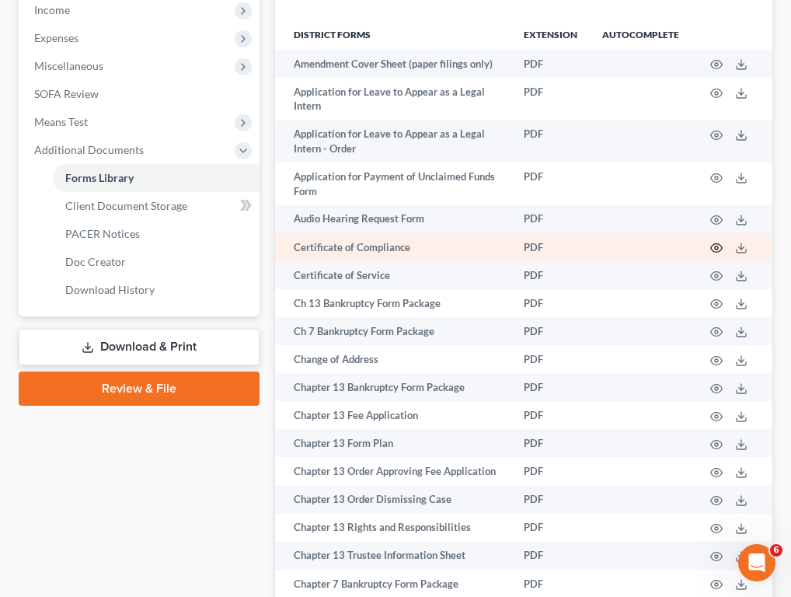
click at [665, 247] on icon "button" at bounding box center [716, 248] width 12 height 12
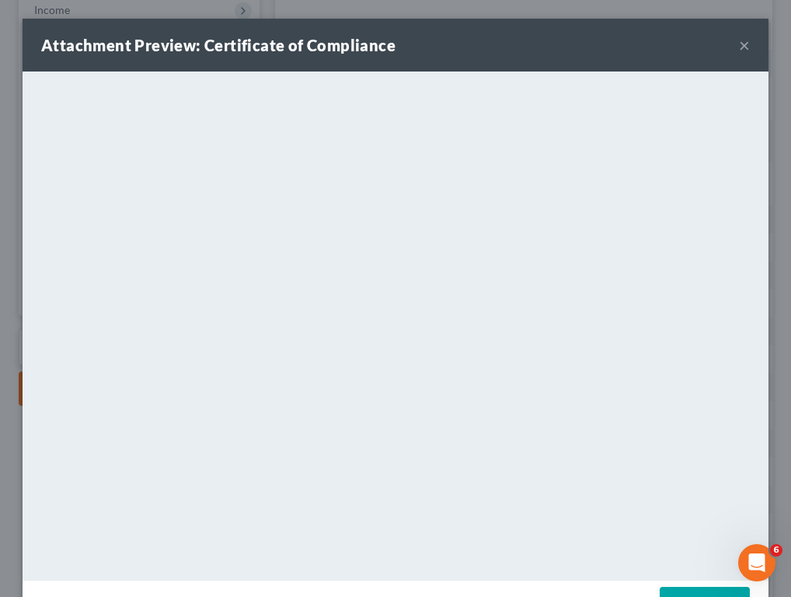
click at [665, 45] on button "×" at bounding box center [744, 45] width 11 height 19
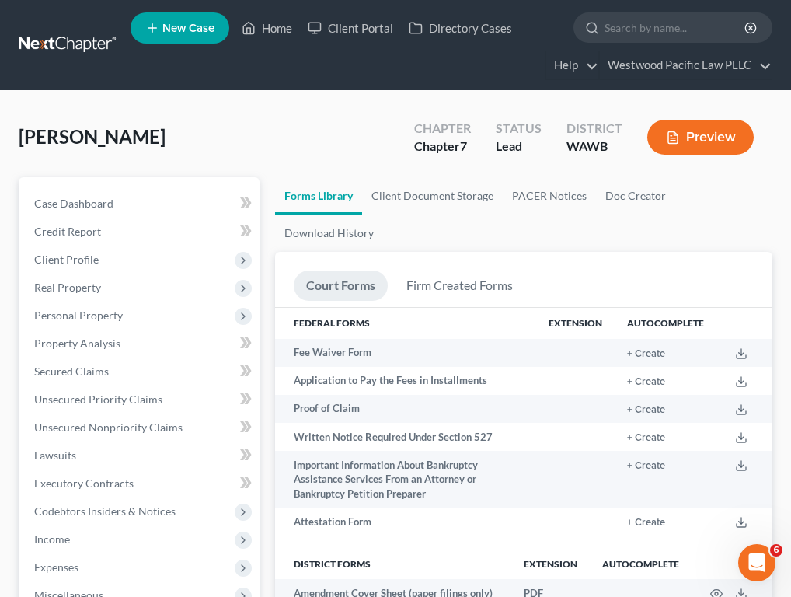
scroll to position [0, 0]
click at [665, 66] on link "Westwood Pacific Law PLLC" at bounding box center [686, 65] width 172 height 28
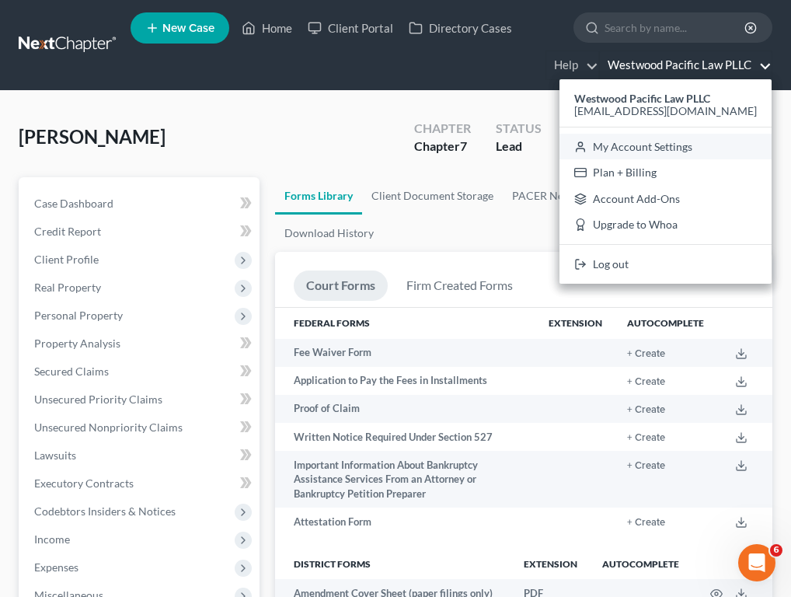
click at [665, 151] on link "My Account Settings" at bounding box center [665, 147] width 212 height 26
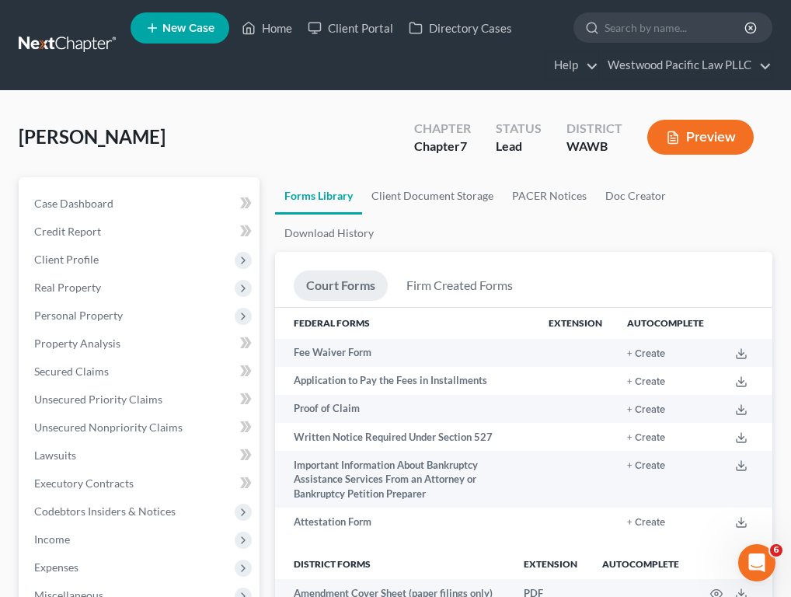
select select "24"
select select "50"
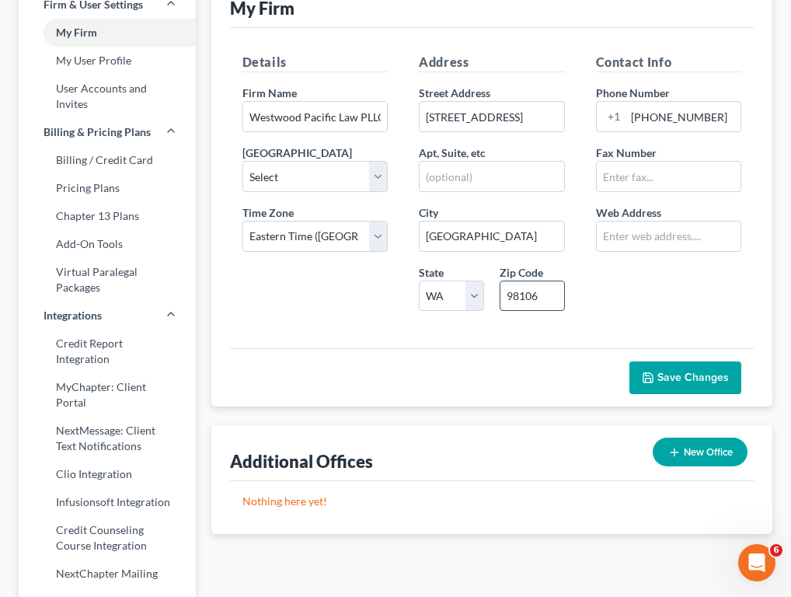
scroll to position [100, 0]
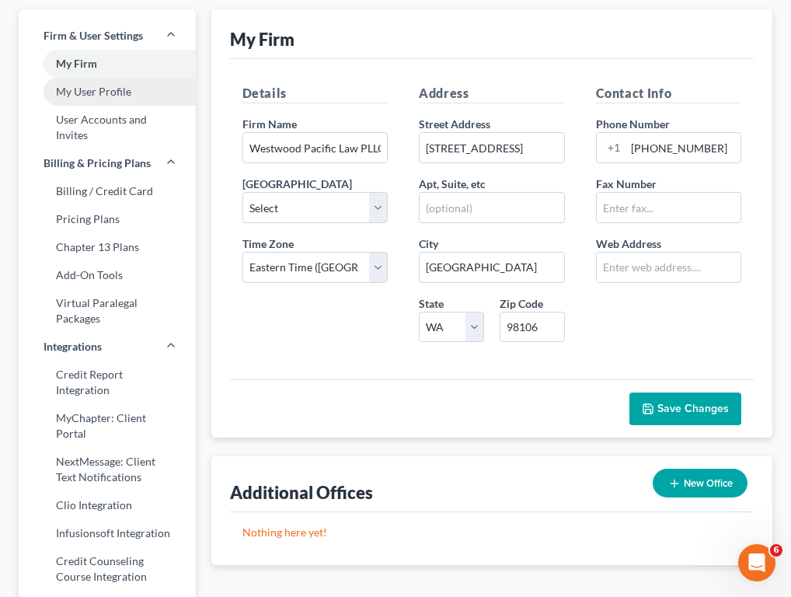
click at [131, 101] on link "My User Profile" at bounding box center [107, 92] width 177 height 28
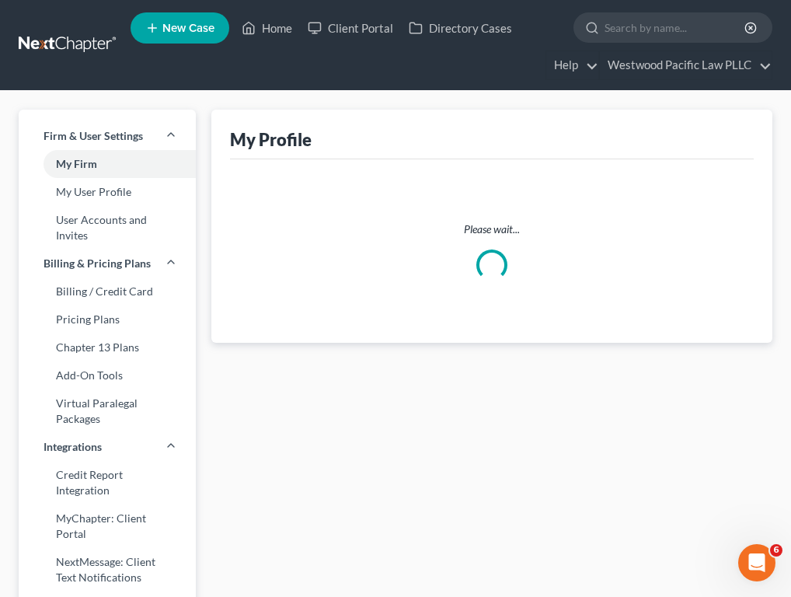
select select "50"
select select "attorney"
select select "0"
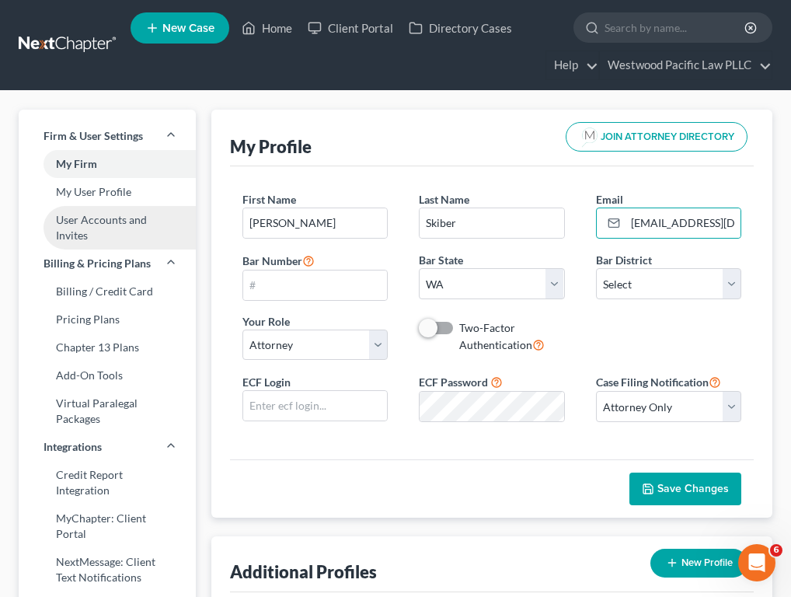
click at [110, 225] on link "User Accounts and Invites" at bounding box center [107, 228] width 177 height 44
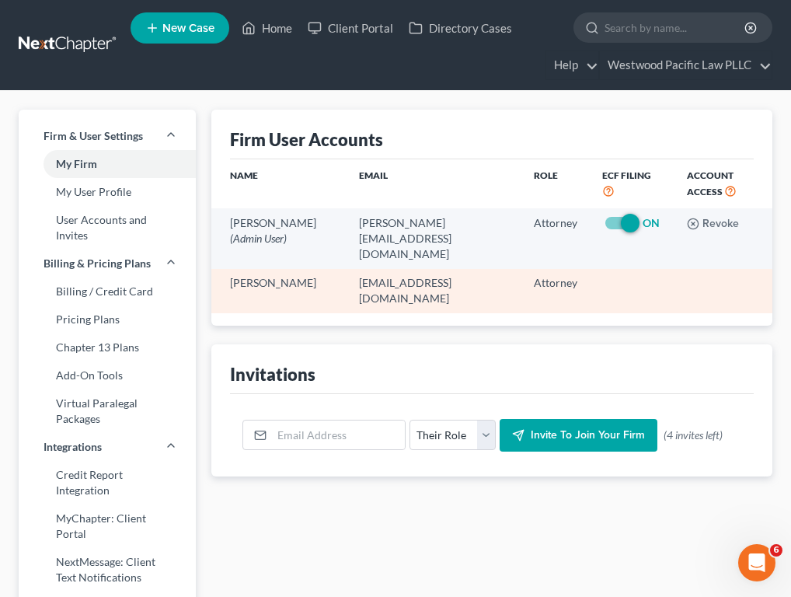
click at [498, 270] on td "megan@westpacificlaw.com" at bounding box center [433, 291] width 175 height 44
click at [544, 276] on span "Attorney" at bounding box center [556, 282] width 44 height 13
click at [280, 272] on td "Megan Skiber" at bounding box center [279, 291] width 136 height 44
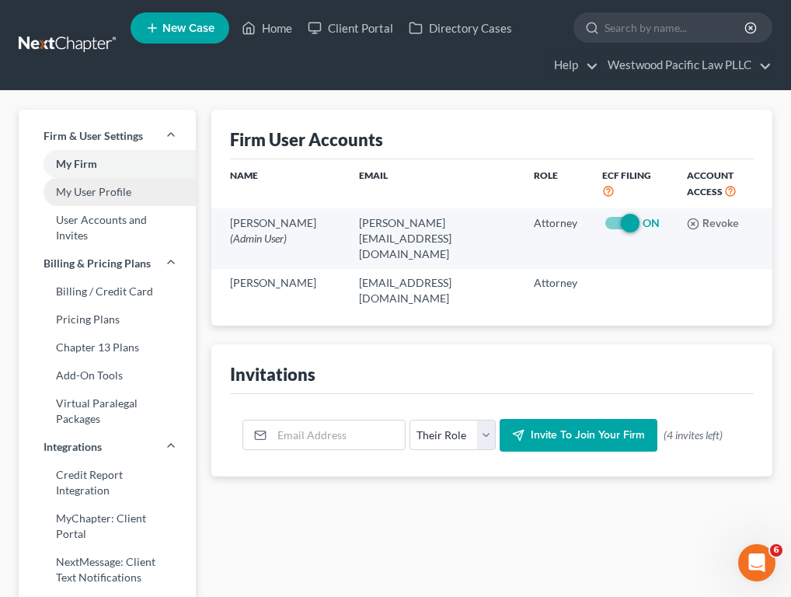
click at [123, 196] on link "My User Profile" at bounding box center [107, 192] width 177 height 28
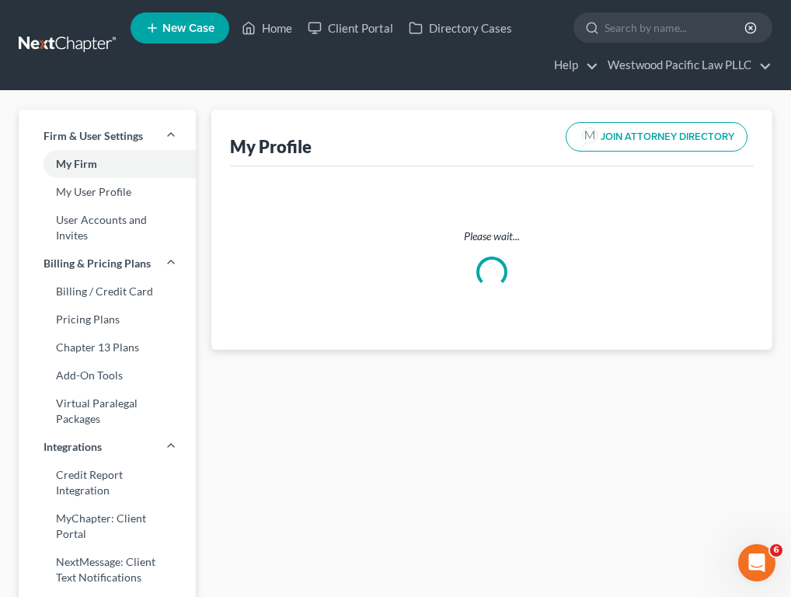
select select "50"
select select "attorney"
select select "0"
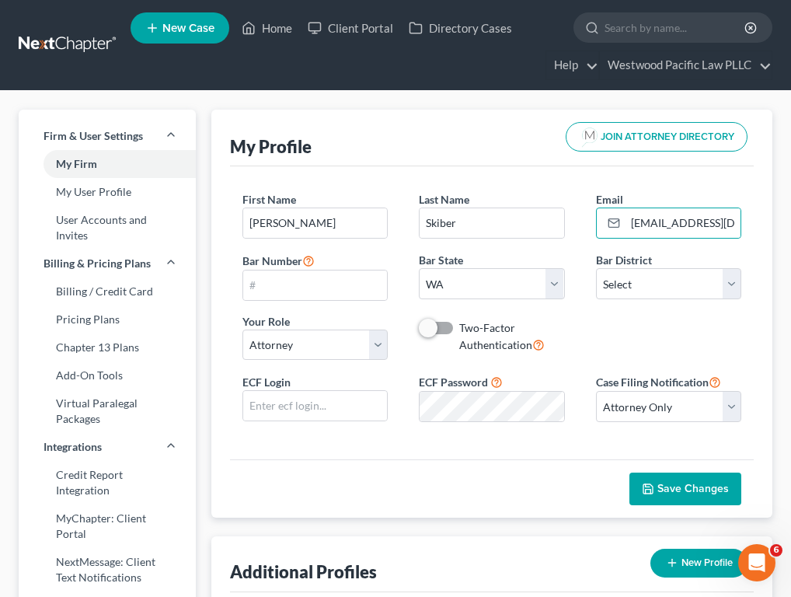
scroll to position [0, 51]
click at [665, 336] on div "First Name * Megan Last Name * Skiber Email * megan@westpacificlaw.com Bar Numb…" at bounding box center [492, 281] width 531 height 181
select select "87"
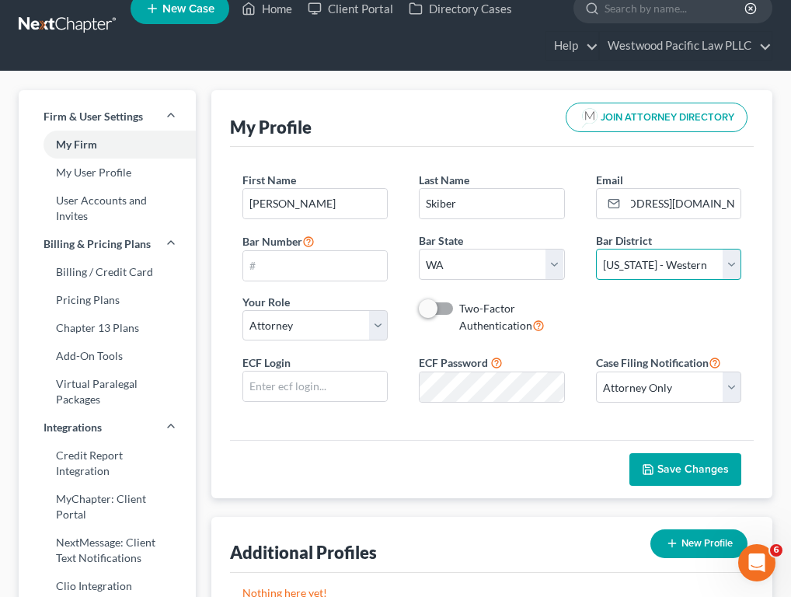
scroll to position [26, 0]
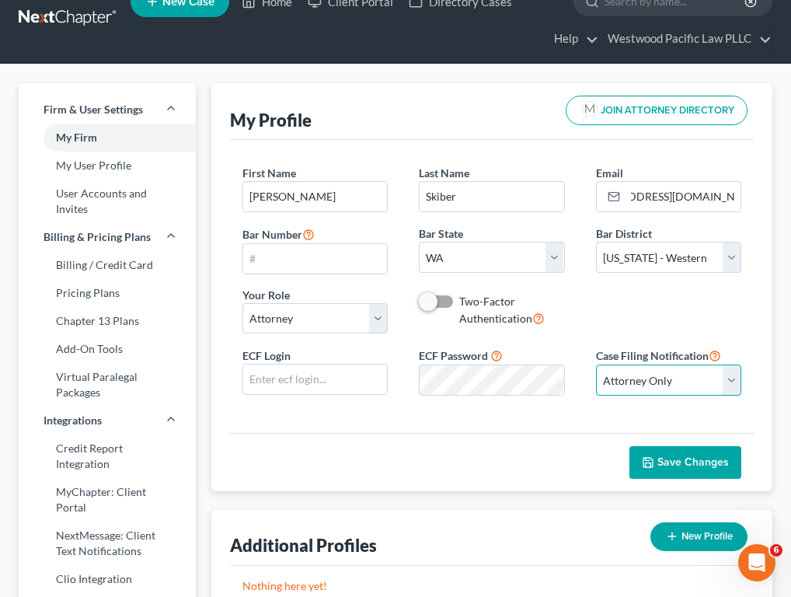
select select "1"
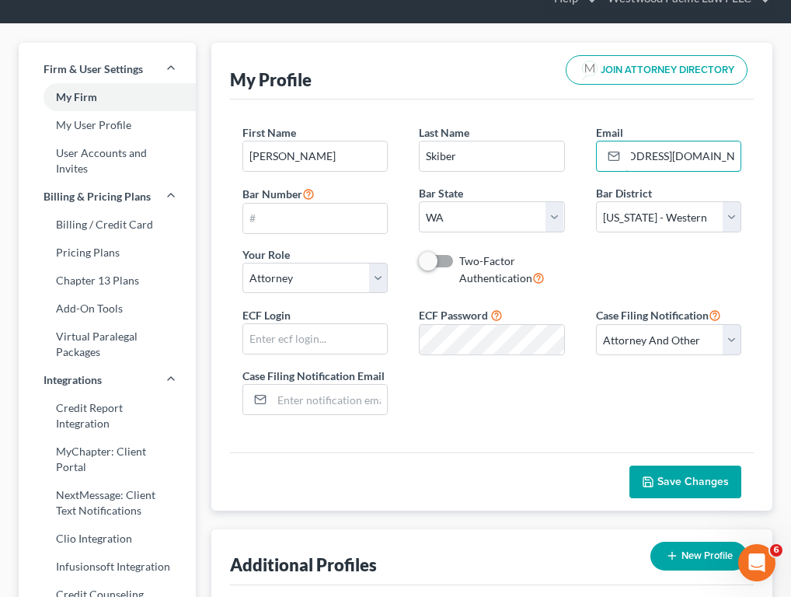
scroll to position [81, 0]
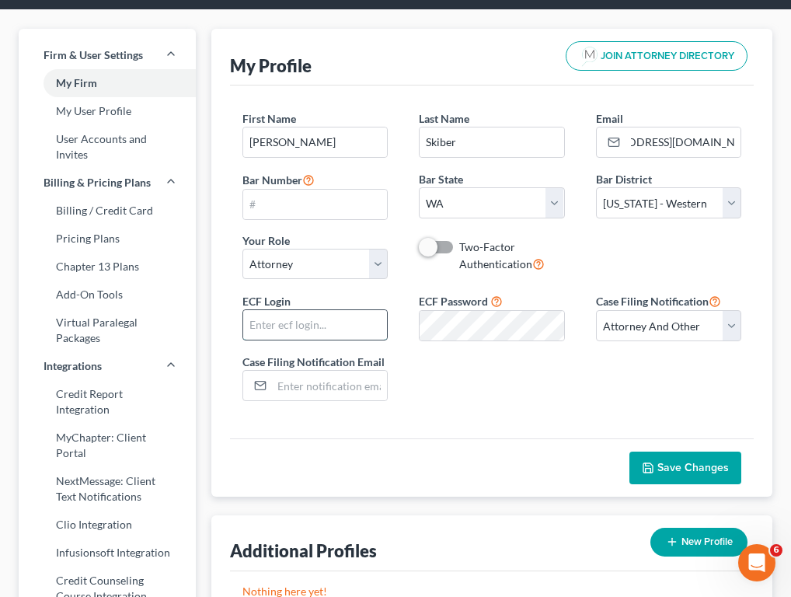
click at [320, 323] on input "text" at bounding box center [315, 325] width 144 height 30
type input "meganskiber"
click at [353, 327] on div "ECF Login meganskiber ECF Password Case Filing Notification Select Attorney Onl…" at bounding box center [492, 352] width 531 height 122
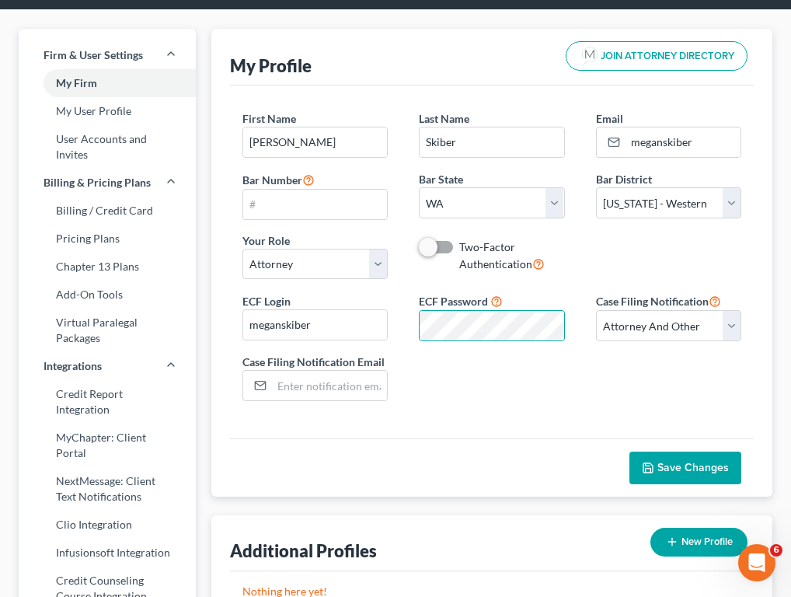
click at [663, 464] on span "Save Changes" at bounding box center [692, 467] width 71 height 13
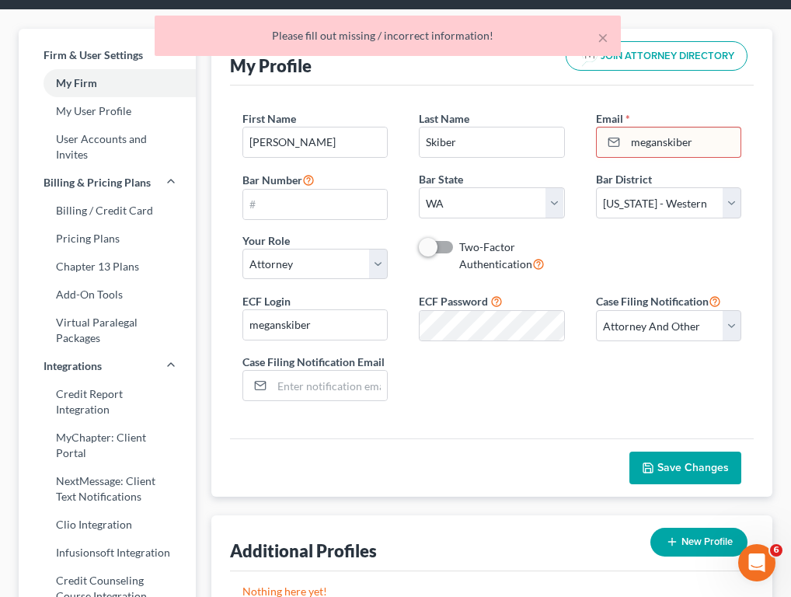
click at [665, 144] on input "meganskiber" at bounding box center [683, 142] width 116 height 30
drag, startPoint x: 702, startPoint y: 144, endPoint x: 548, endPoint y: 143, distance: 153.8
click at [548, 143] on div "First Name * Megan Last Name * Skiber Email * meganskiber Bar Number Bar State …" at bounding box center [492, 200] width 531 height 181
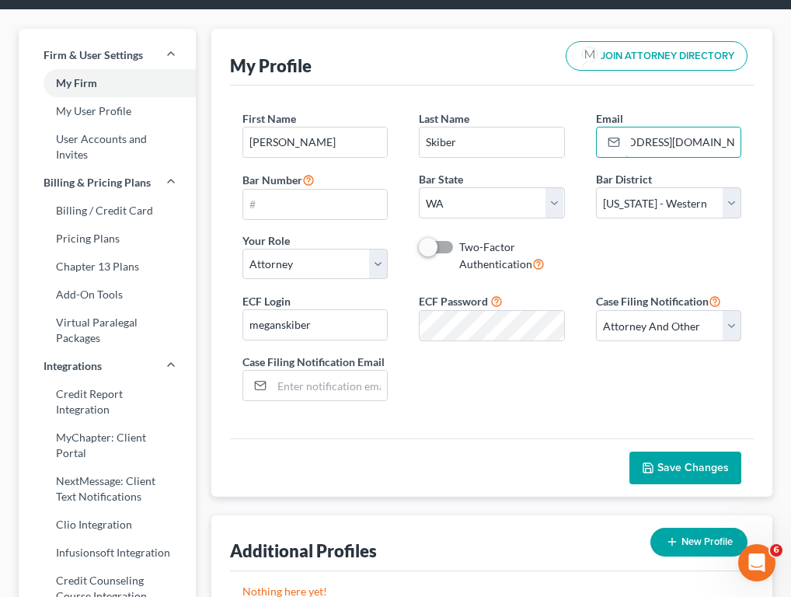
type input "megan@westpacificlaw.com"
click at [594, 284] on div "First Name * Megan Last Name * Skiber Email * megan@westpacificlaw.com Bar Numb…" at bounding box center [492, 200] width 531 height 181
click at [665, 467] on span "Save Changes" at bounding box center [692, 467] width 71 height 13
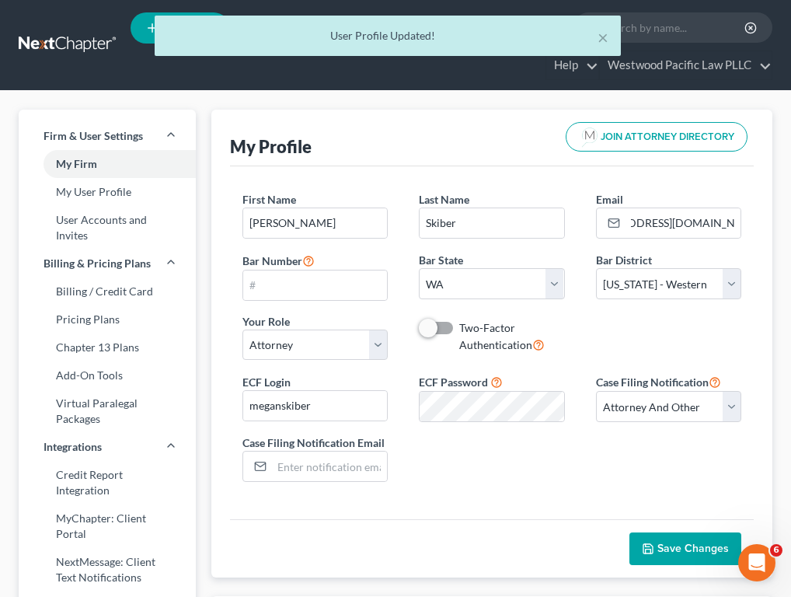
scroll to position [0, 0]
click at [99, 220] on link "User Accounts and Invites" at bounding box center [107, 228] width 177 height 44
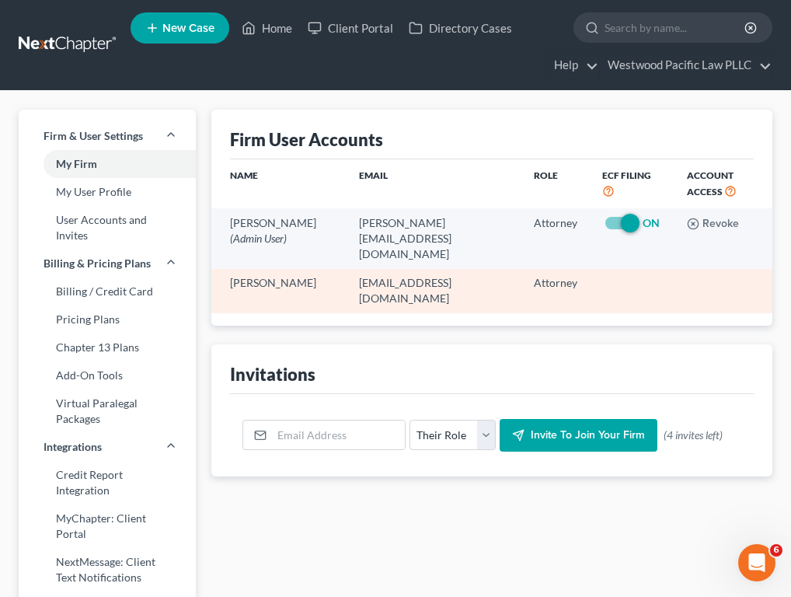
click at [524, 269] on td "Attorney" at bounding box center [555, 291] width 68 height 44
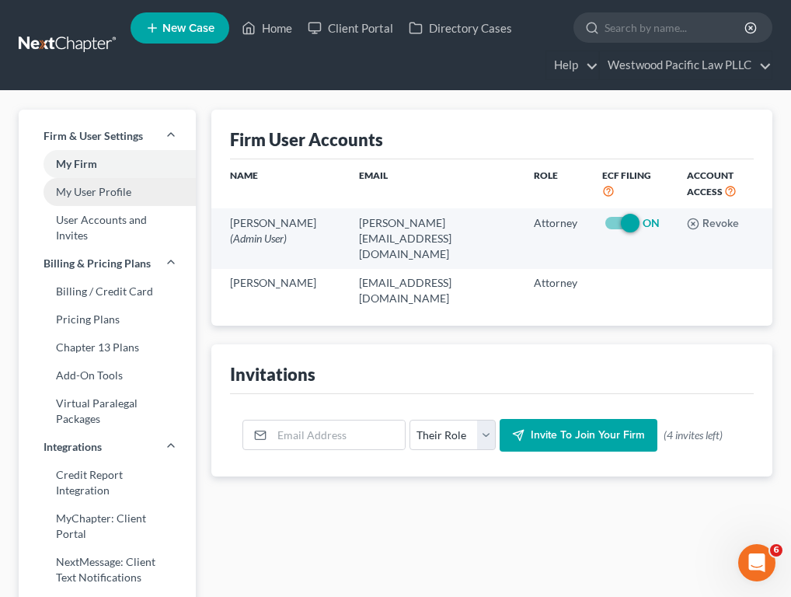
click at [121, 190] on link "My User Profile" at bounding box center [107, 192] width 177 height 28
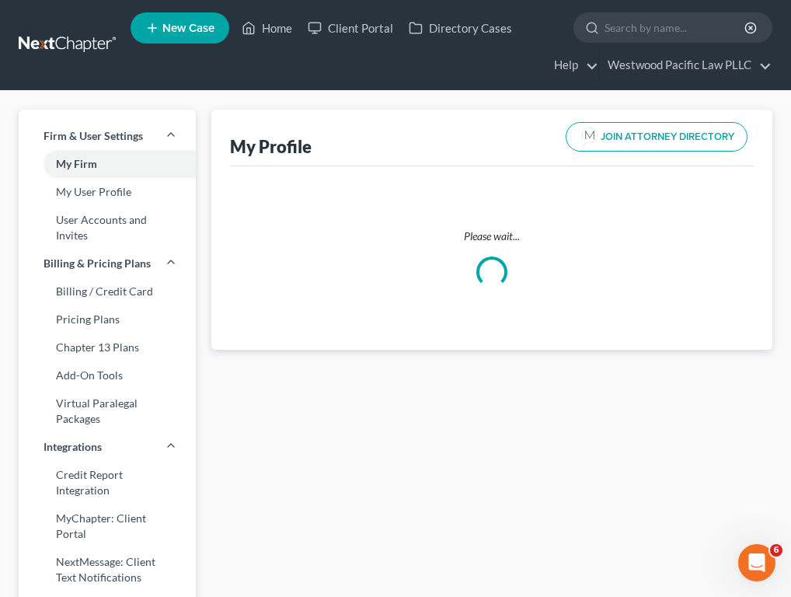
select select "50"
select select "87"
select select "attorney"
select select "1"
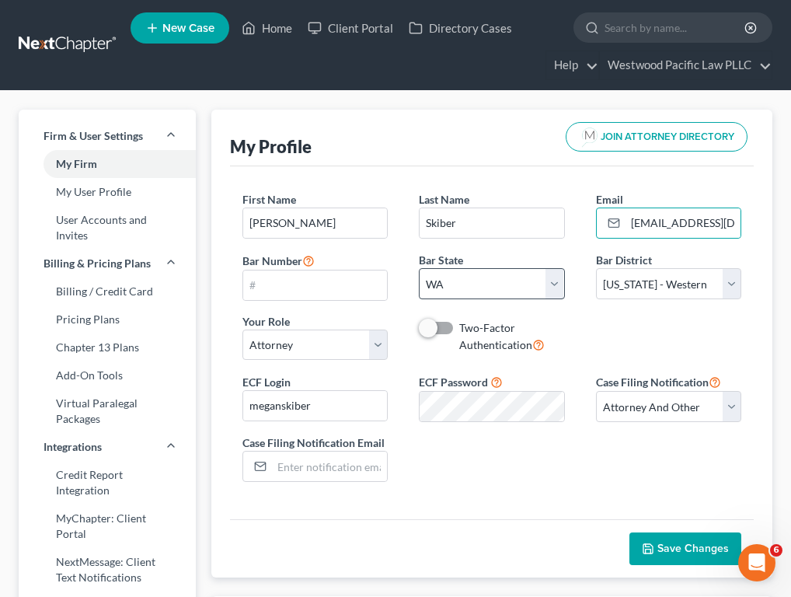
scroll to position [0, 51]
click at [619, 332] on div "First Name * Megan Last Name * Skiber Email * megan@westpacificlaw.com Bar Numb…" at bounding box center [492, 281] width 531 height 181
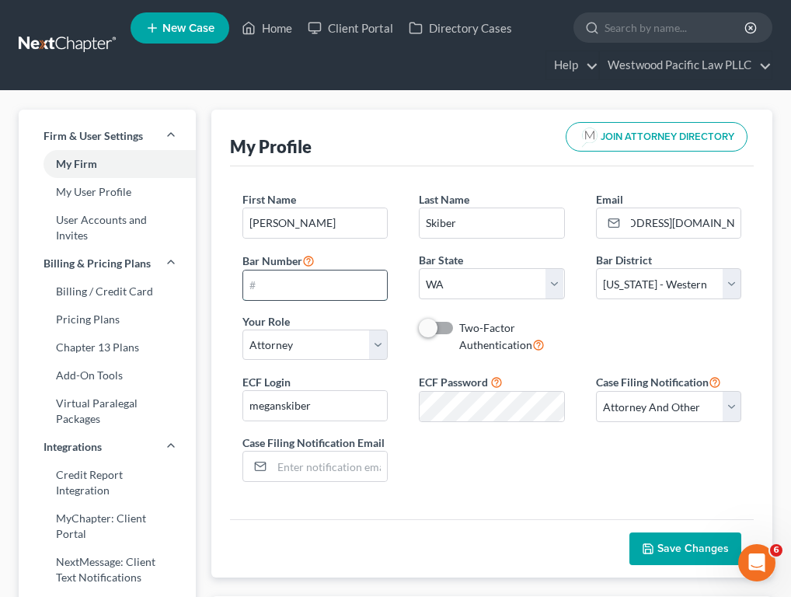
click at [325, 288] on input "text" at bounding box center [315, 285] width 144 height 30
type input "56822"
click at [665, 548] on span "Save Changes" at bounding box center [692, 547] width 71 height 13
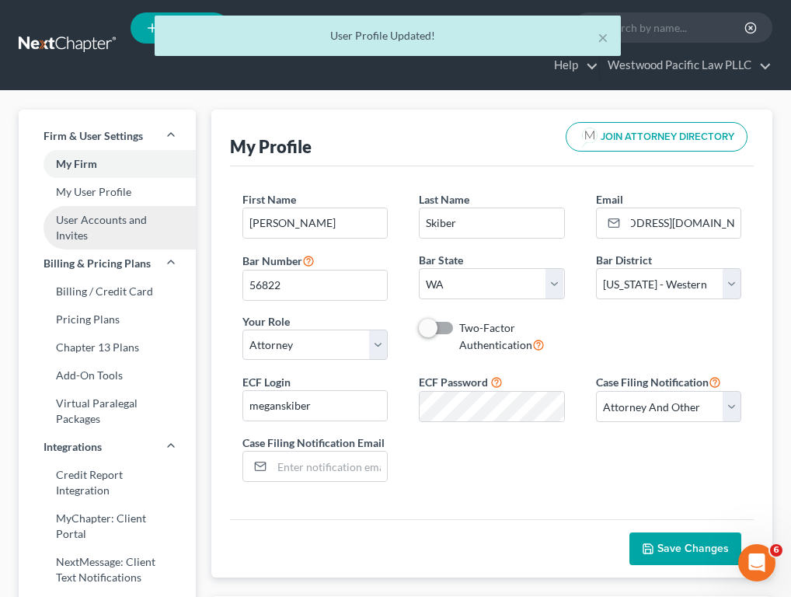
click at [113, 228] on link "User Accounts and Invites" at bounding box center [107, 228] width 177 height 44
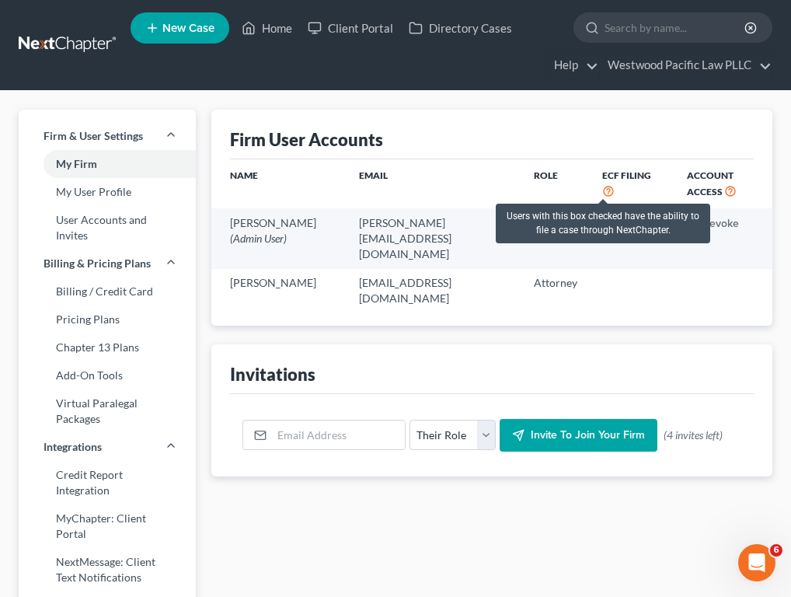
click at [604, 189] on icon at bounding box center [608, 190] width 12 height 15
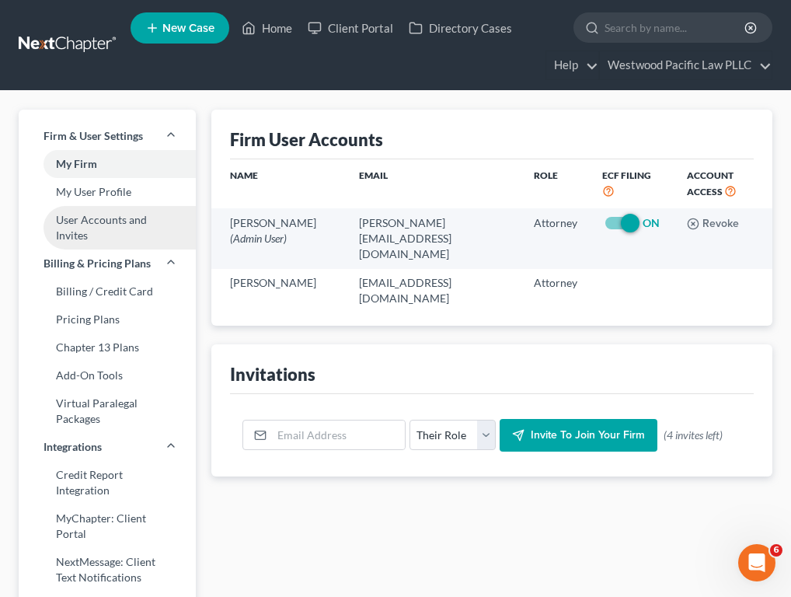
click at [124, 228] on link "User Accounts and Invites" at bounding box center [107, 228] width 177 height 44
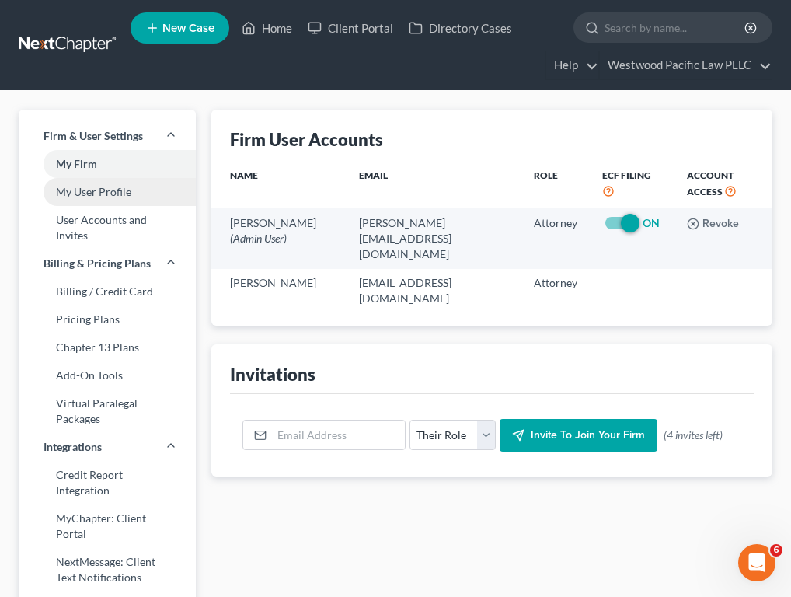
click at [127, 198] on link "My User Profile" at bounding box center [107, 192] width 177 height 28
select select "50"
select select "87"
select select "attorney"
select select "1"
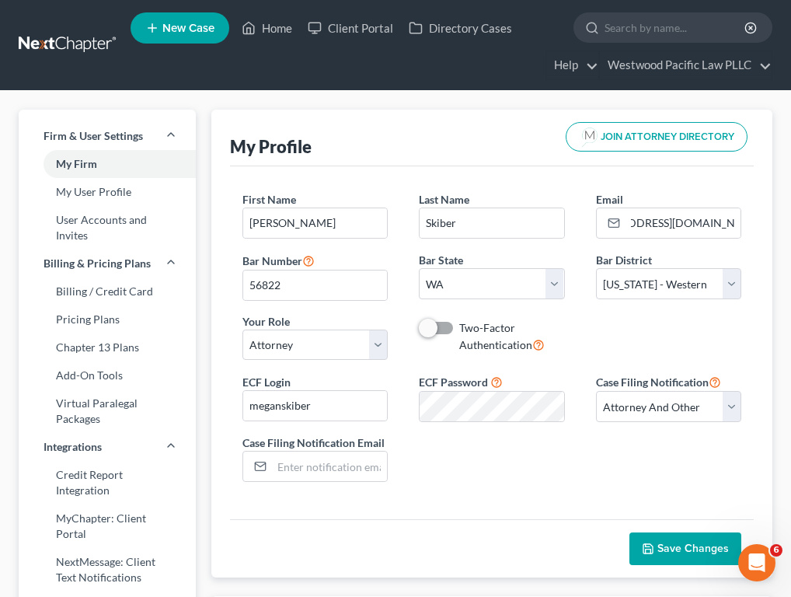
click at [665, 127] on button "JOIN ATTORNEY DIRECTORY" at bounding box center [657, 137] width 182 height 30
click at [570, 345] on div "Two-Factor Authentication" at bounding box center [491, 336] width 177 height 33
click at [105, 218] on link "User Accounts and Invites" at bounding box center [107, 228] width 177 height 44
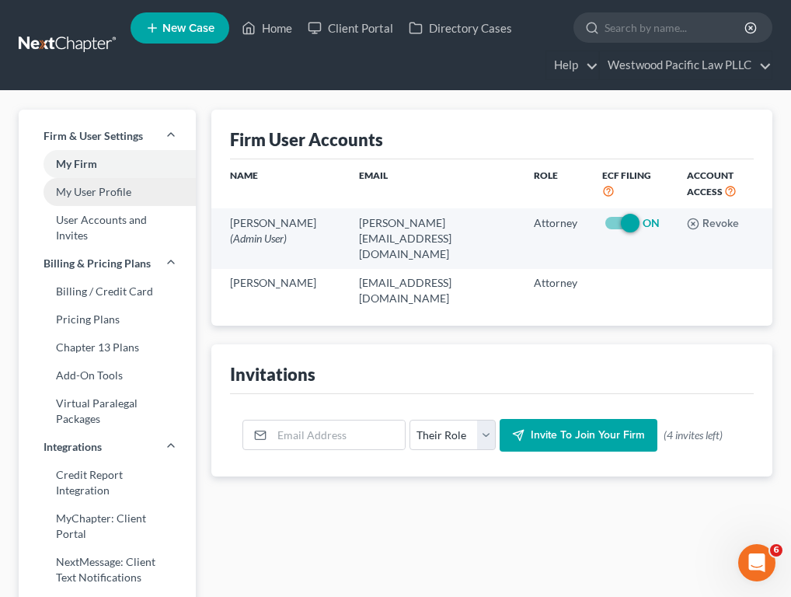
click at [127, 197] on link "My User Profile" at bounding box center [107, 192] width 177 height 28
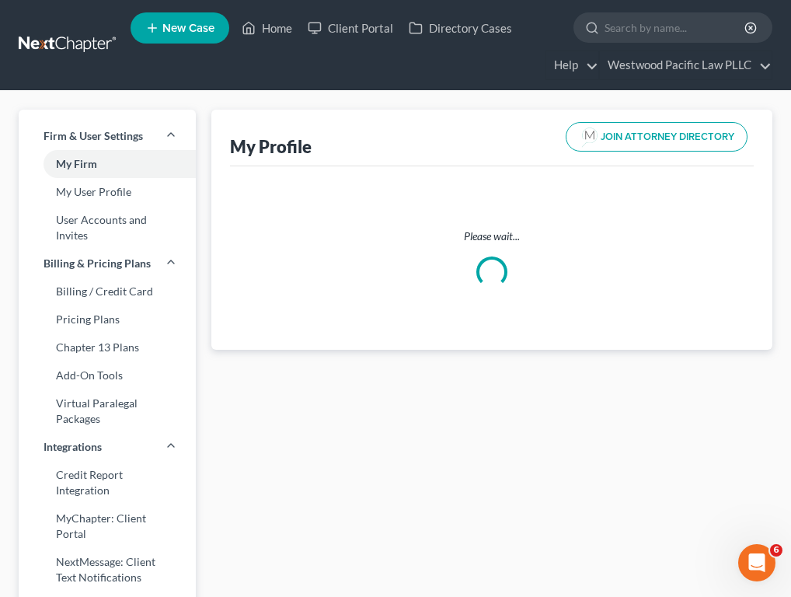
select select "50"
select select "87"
select select "attorney"
select select "1"
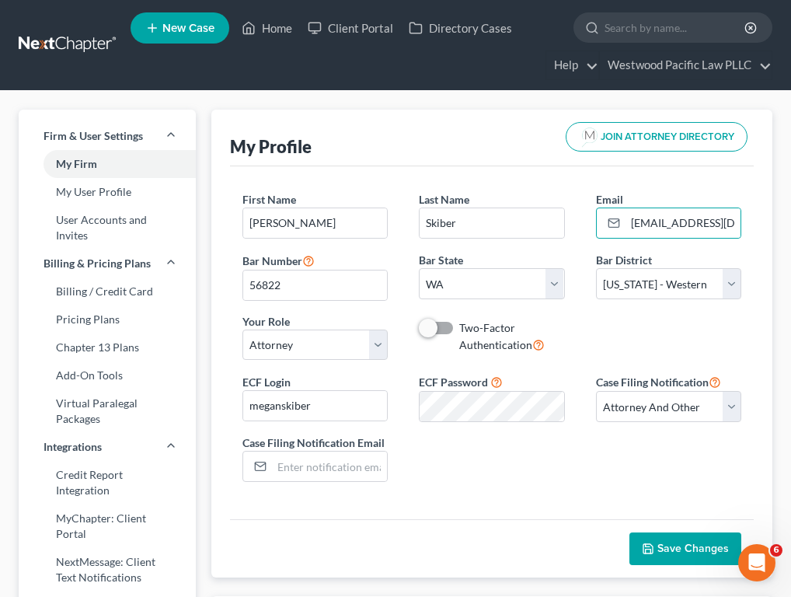
scroll to position [0, 51]
click at [459, 329] on label "Two-Factor Authentication" at bounding box center [512, 336] width 106 height 33
click at [465, 329] on input "Two-Factor Authentication" at bounding box center [470, 325] width 10 height 10
checkbox input "true"
click at [665, 552] on span "Save Changes" at bounding box center [692, 547] width 71 height 13
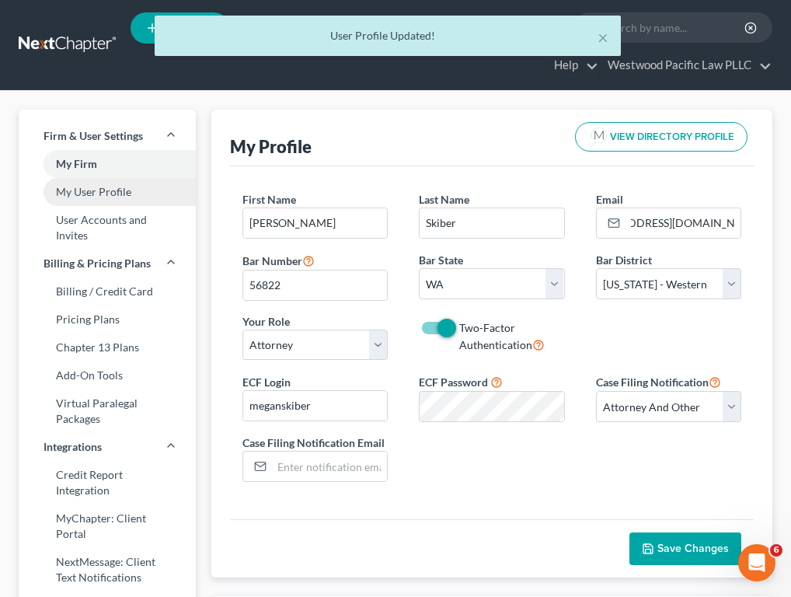
click at [112, 198] on link "My User Profile" at bounding box center [107, 192] width 177 height 28
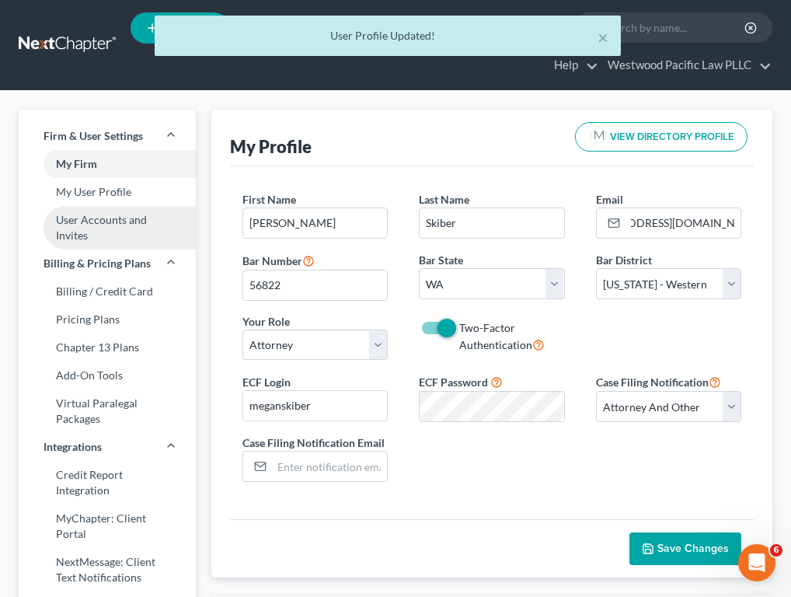
click at [106, 219] on link "User Accounts and Invites" at bounding box center [107, 228] width 177 height 44
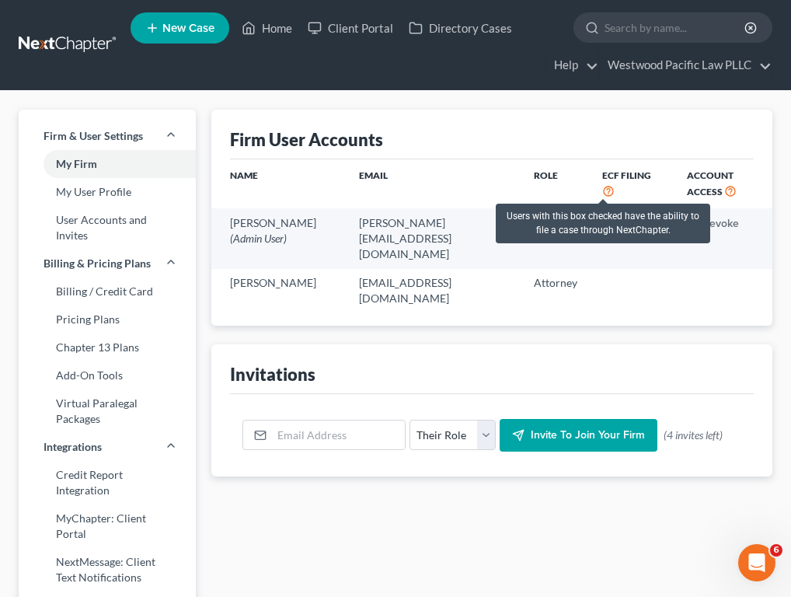
click at [604, 193] on icon at bounding box center [608, 190] width 12 height 15
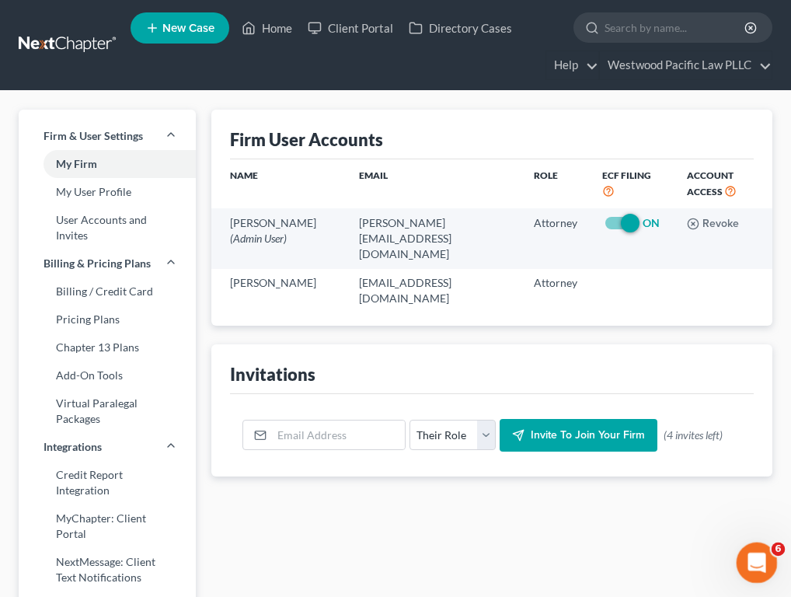
click at [665, 558] on icon "Open Intercom Messenger" at bounding box center [755, 561] width 26 height 26
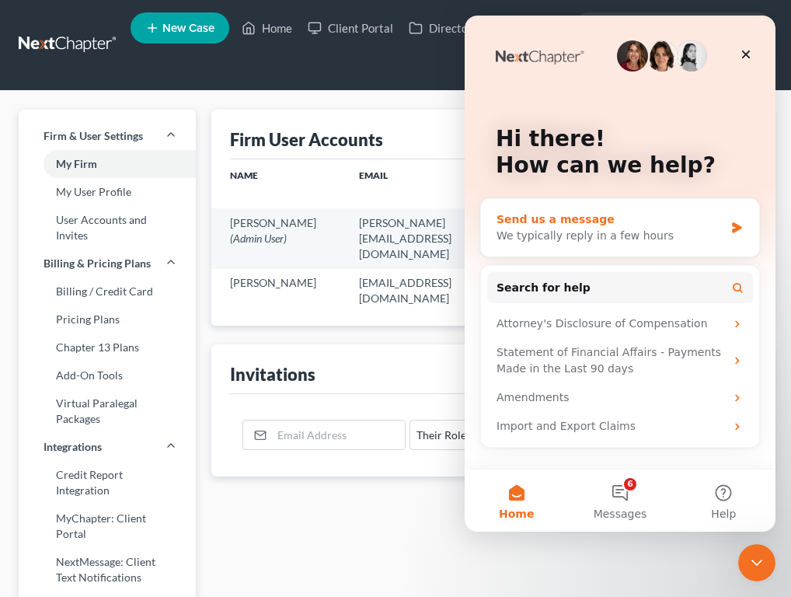
click at [623, 220] on div "Send us a message" at bounding box center [610, 219] width 228 height 16
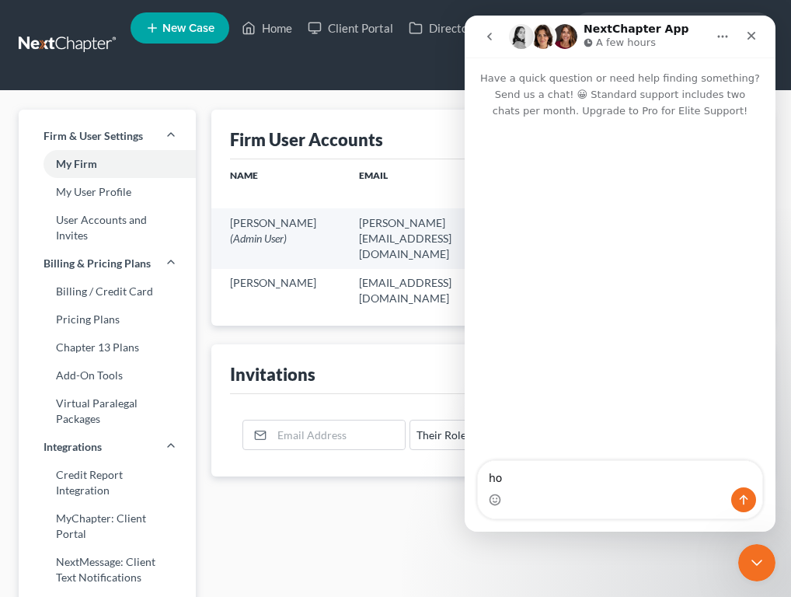
type textarea "h"
type textarea "I can not figure out how to get efiling"
click at [665, 37] on icon "Close" at bounding box center [751, 36] width 12 height 12
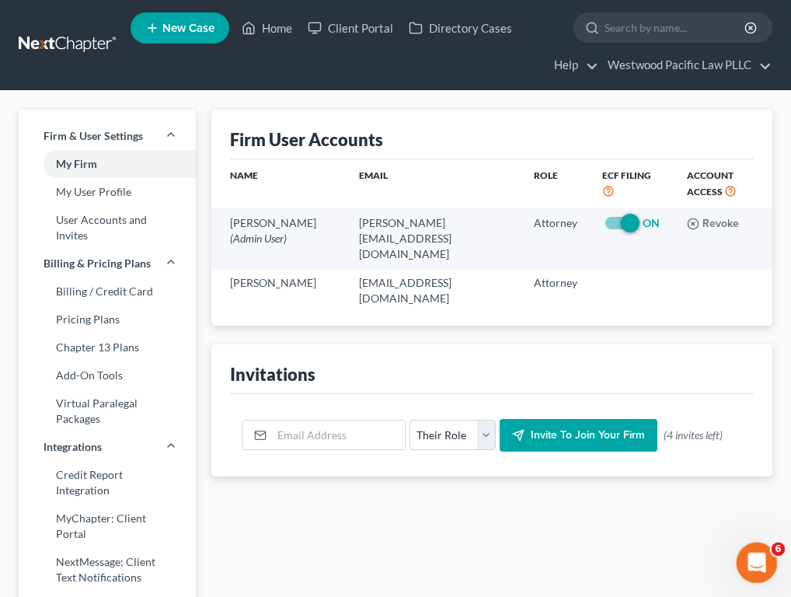
click at [665, 555] on icon "Open Intercom Messenger" at bounding box center [755, 561] width 26 height 26
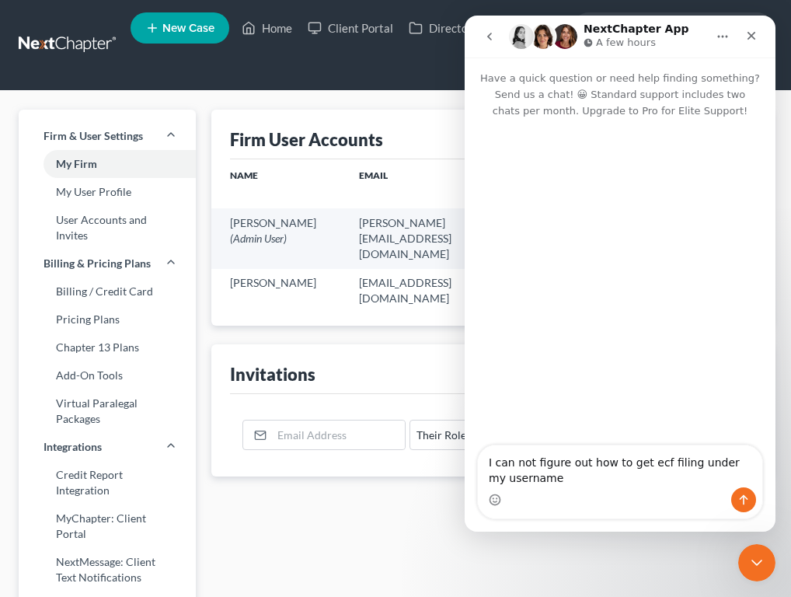
type textarea "I can not figure out how to get ecf filing under my username"
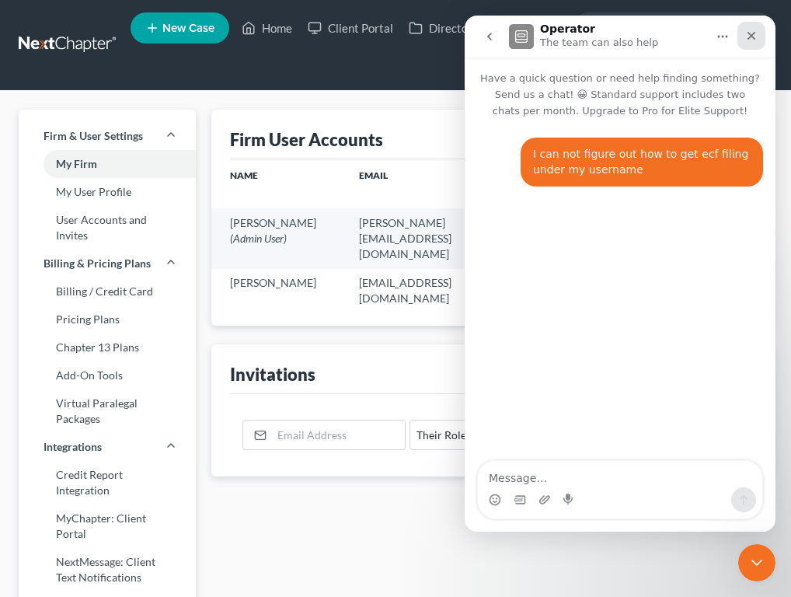
click at [665, 40] on icon "Close" at bounding box center [751, 36] width 12 height 12
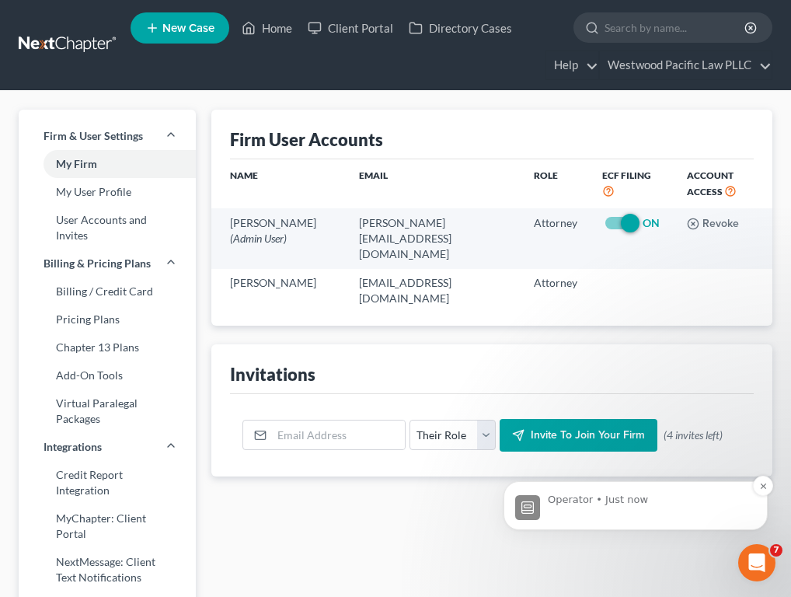
click at [602, 510] on div "Operator • Just now" at bounding box center [648, 506] width 200 height 27
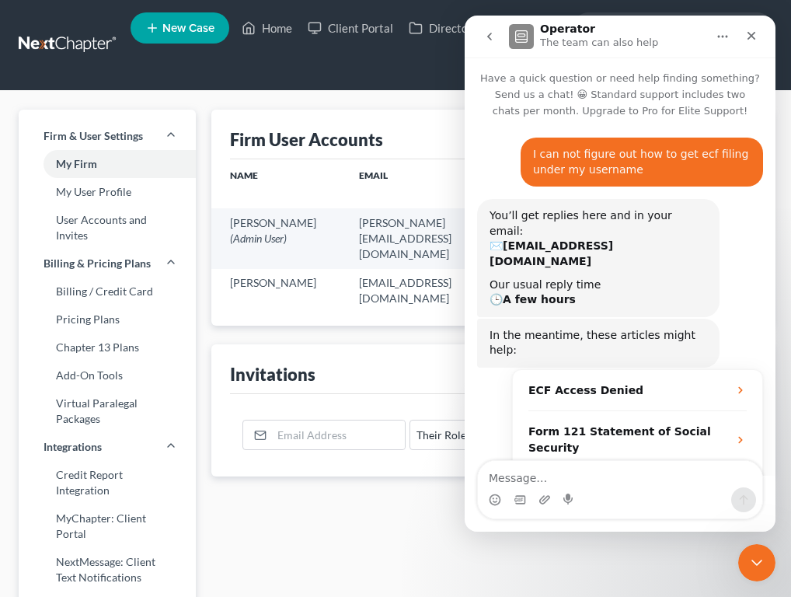
scroll to position [71, 0]
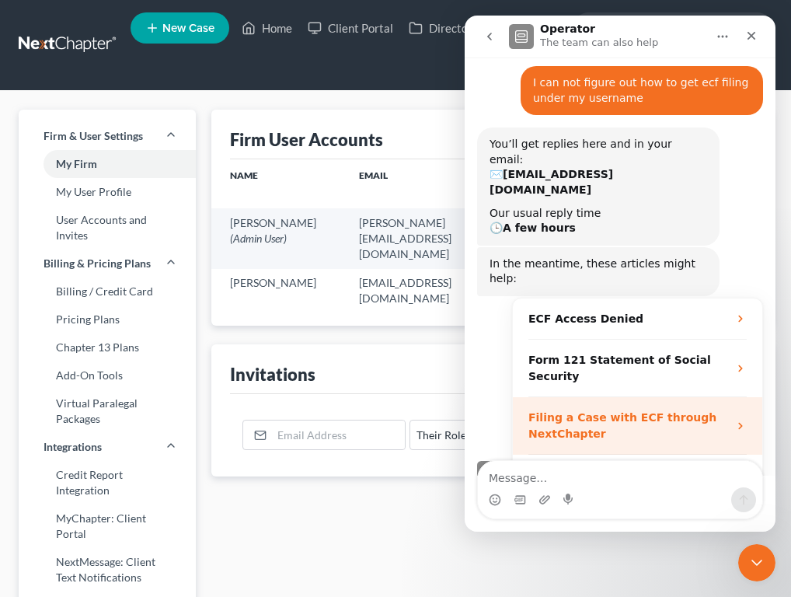
click at [665, 409] on div "Filing a Case with ECF through NextChapter" at bounding box center [628, 425] width 200 height 33
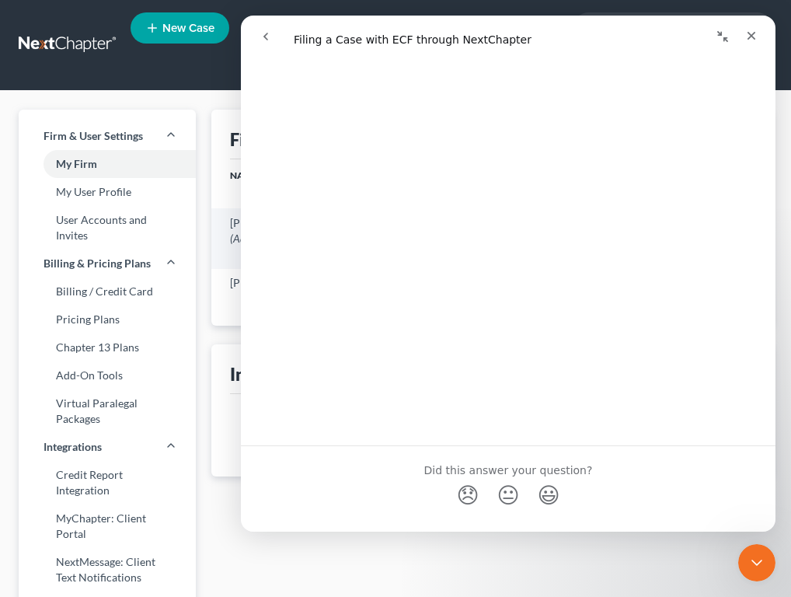
scroll to position [3644, 0]
click at [665, 36] on icon "Close" at bounding box center [751, 36] width 12 height 12
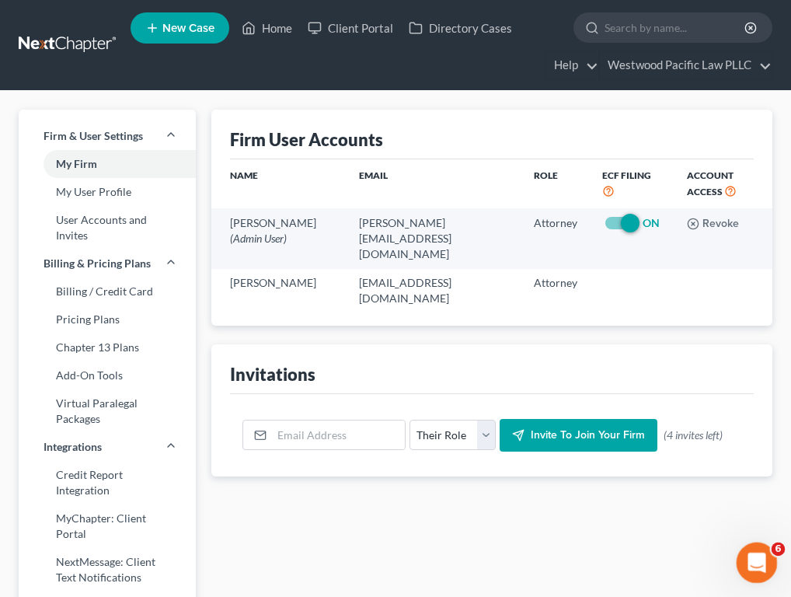
click at [665, 564] on icon "Open Intercom Messenger" at bounding box center [755, 561] width 26 height 26
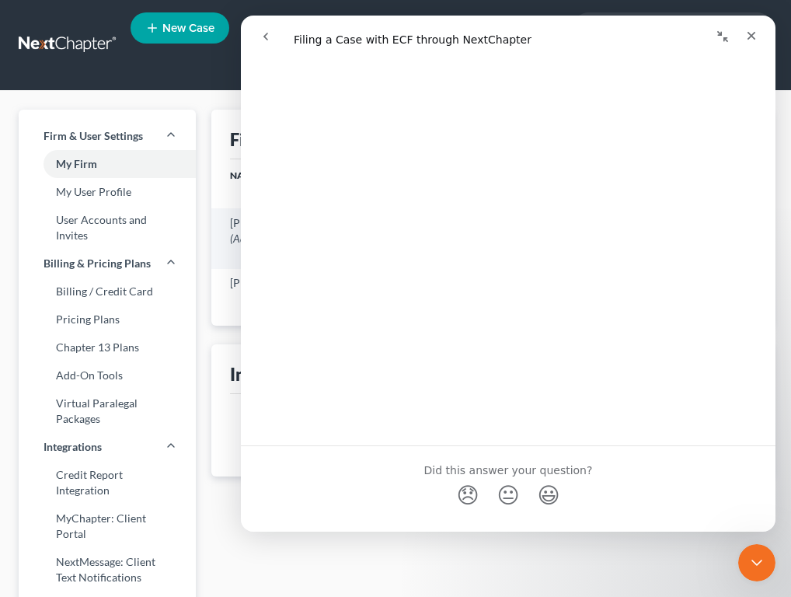
click at [260, 35] on icon "go back" at bounding box center [265, 36] width 12 height 12
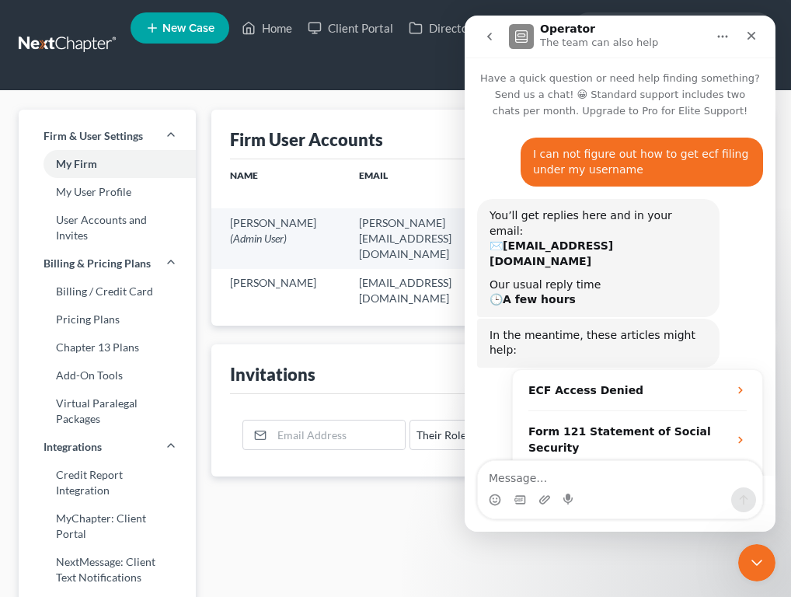
scroll to position [71, 0]
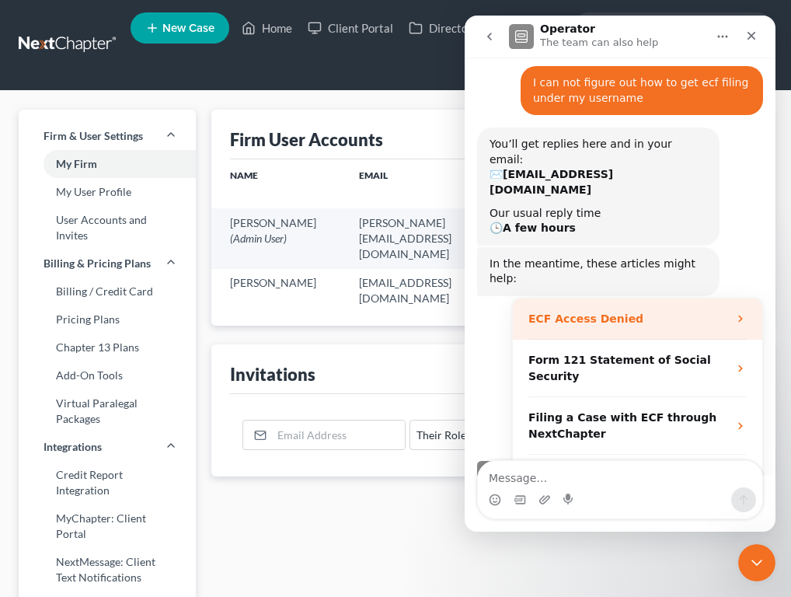
click at [590, 311] on div "ECF Access Denied" at bounding box center [628, 319] width 200 height 16
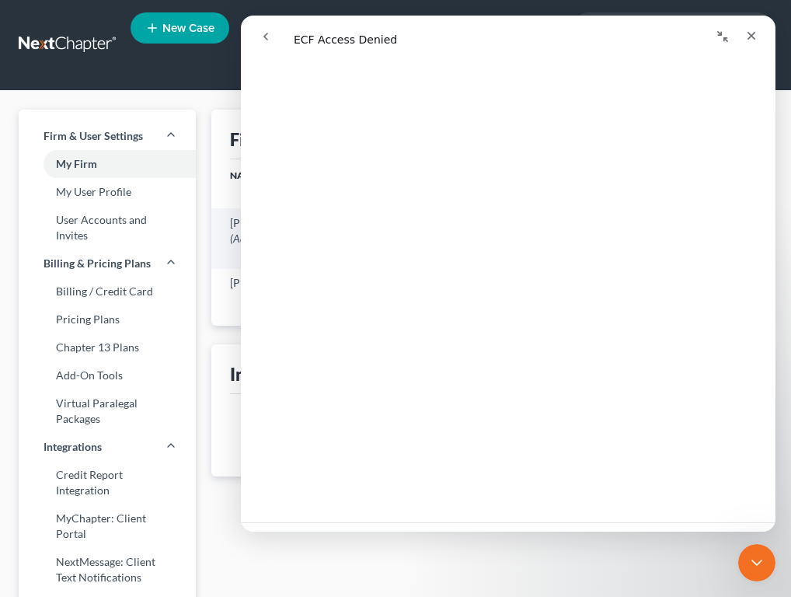
scroll to position [0, 0]
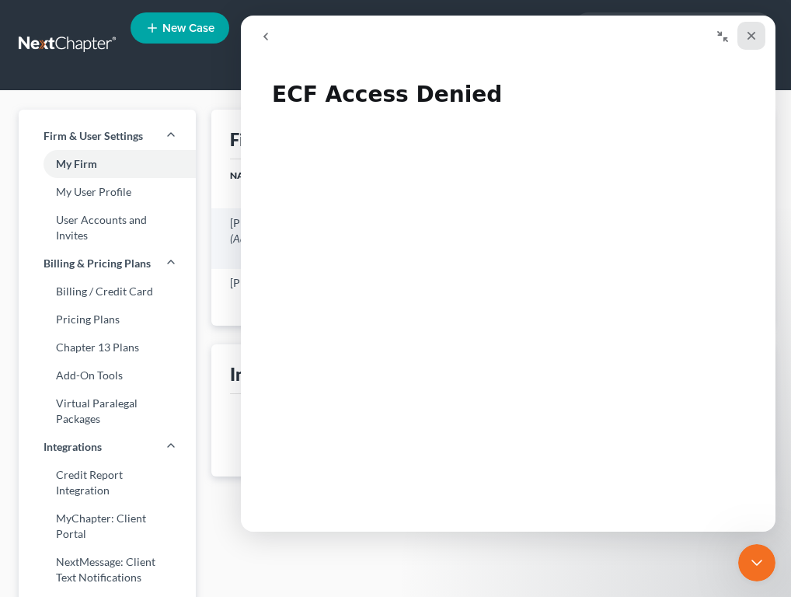
click at [665, 38] on icon "Close" at bounding box center [751, 36] width 9 height 9
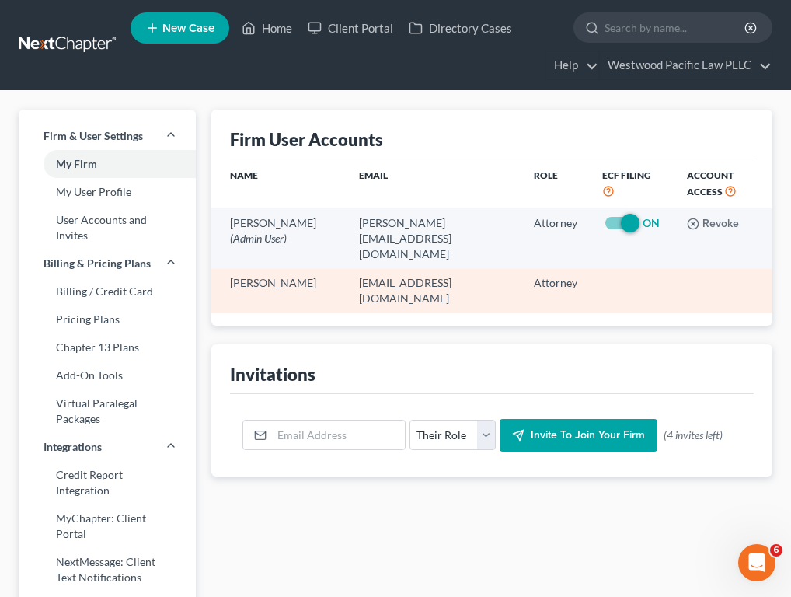
click at [617, 271] on td at bounding box center [632, 291] width 84 height 44
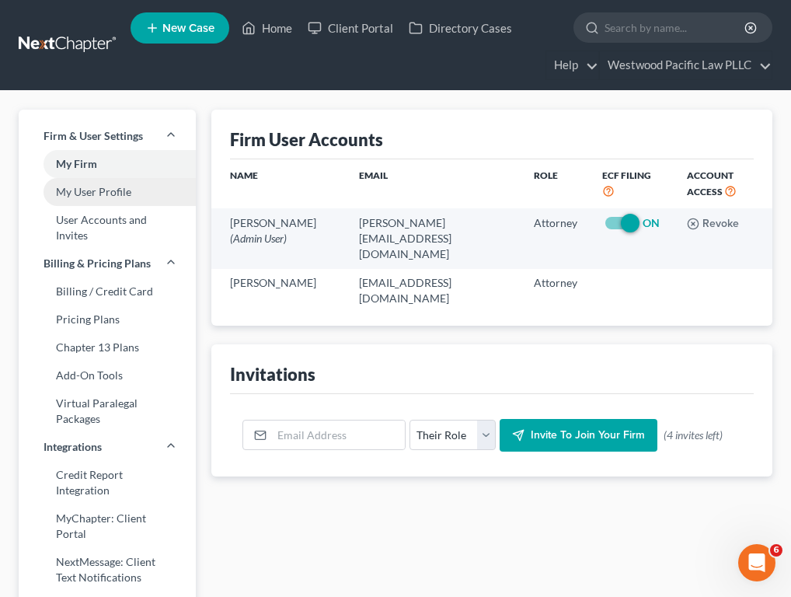
click at [124, 197] on link "My User Profile" at bounding box center [107, 192] width 177 height 28
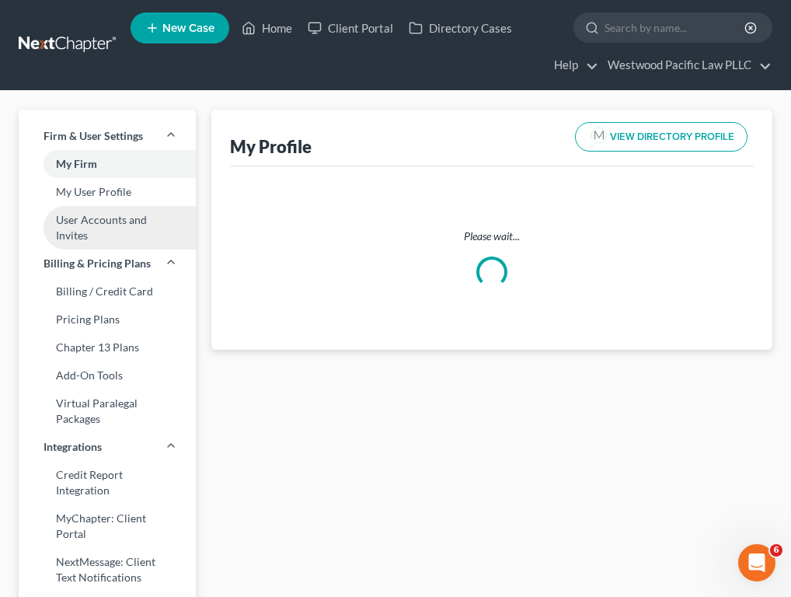
select select "50"
select select "87"
select select "attorney"
select select "1"
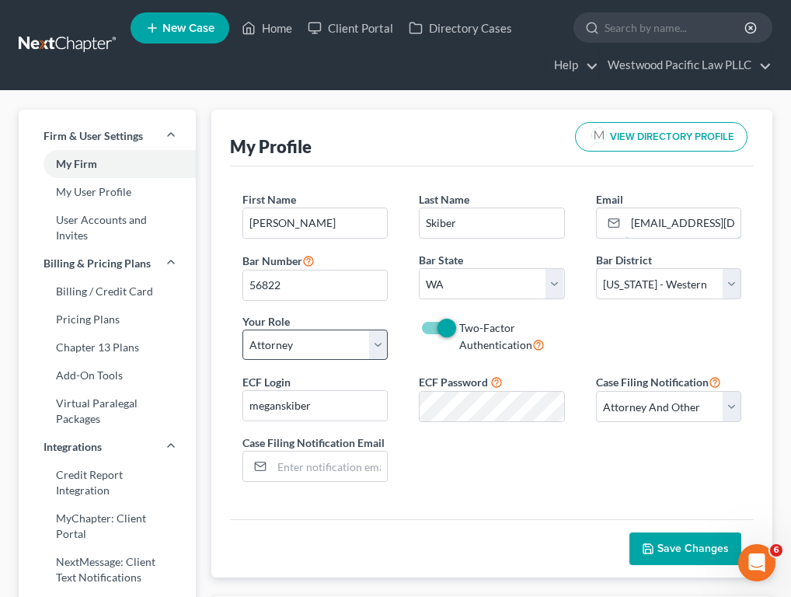
scroll to position [0, 51]
click at [626, 341] on div "First Name * Megan Last Name * Skiber Email * megan@westpacificlaw.com Bar Numb…" at bounding box center [492, 281] width 531 height 181
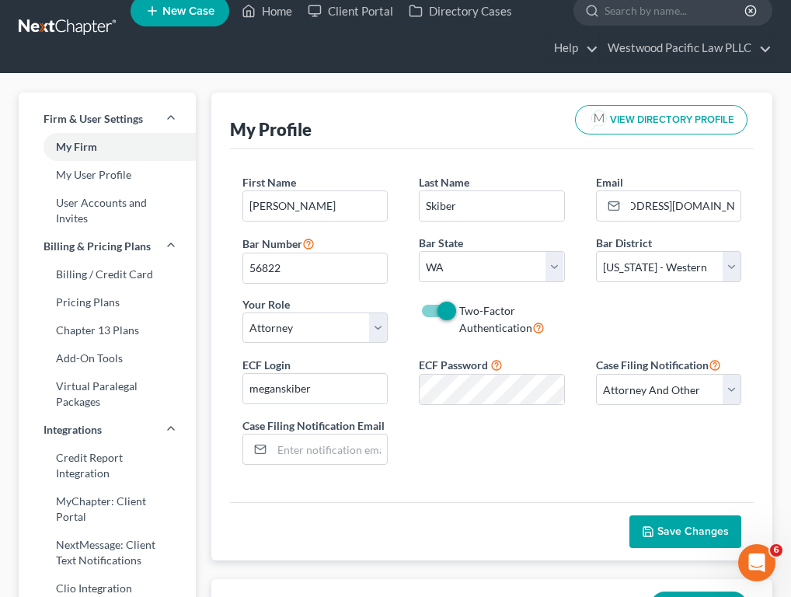
scroll to position [12, 0]
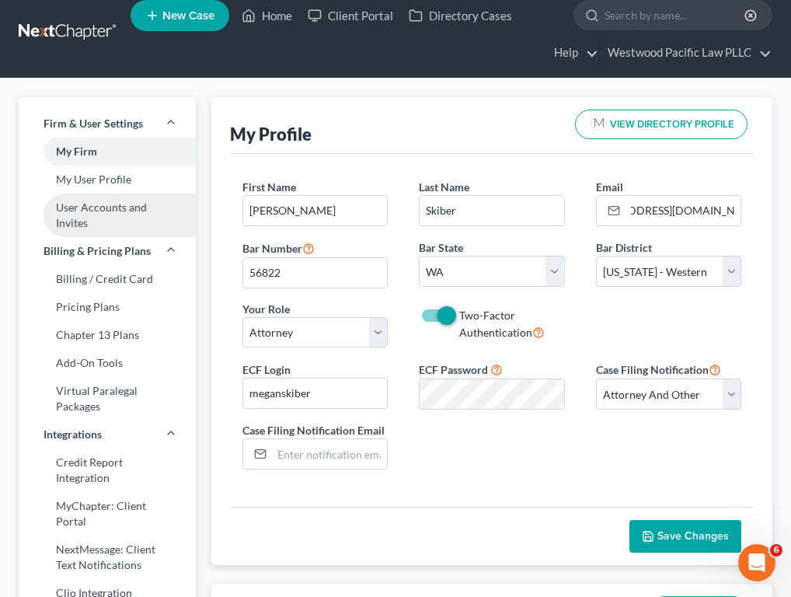
click at [119, 208] on link "User Accounts and Invites" at bounding box center [107, 215] width 177 height 44
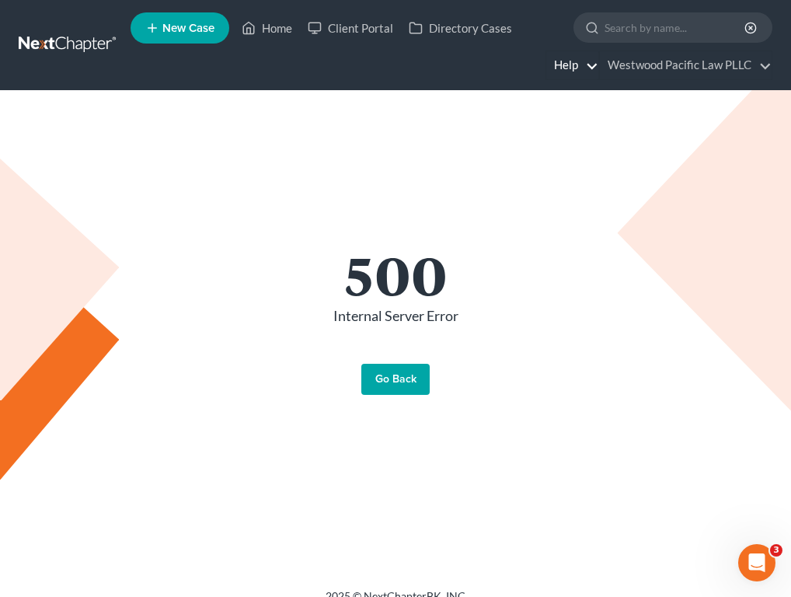
click at [598, 51] on link "Help" at bounding box center [572, 65] width 52 height 28
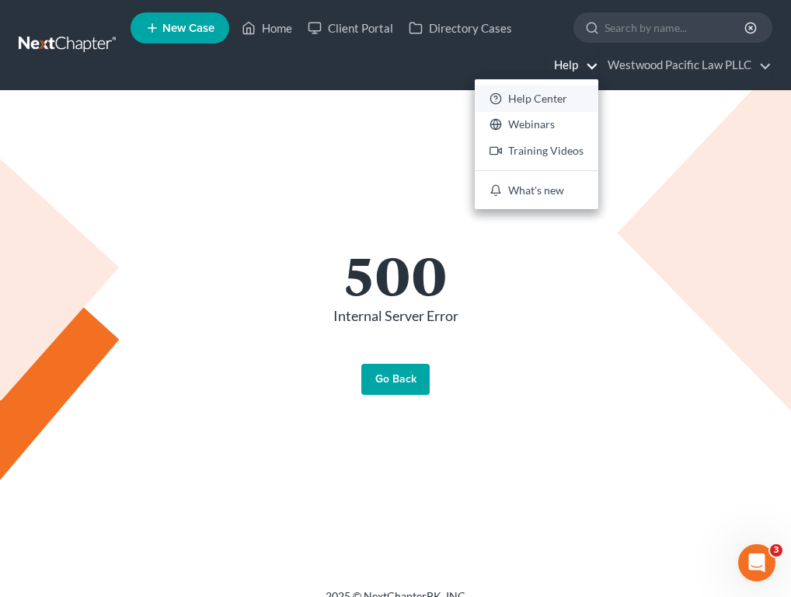
click at [598, 85] on link "Help Center" at bounding box center [537, 98] width 124 height 26
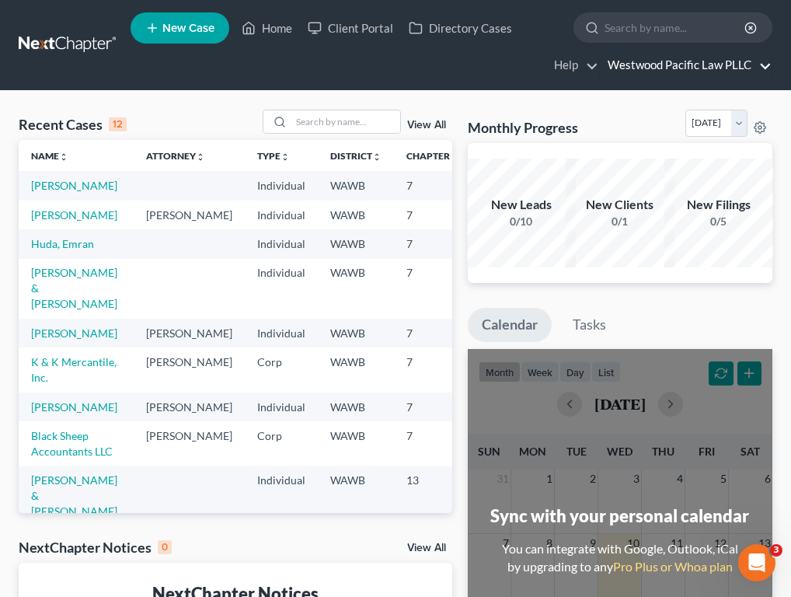
click at [752, 65] on link "Westwood Pacific Law PLLC" at bounding box center [686, 65] width 172 height 28
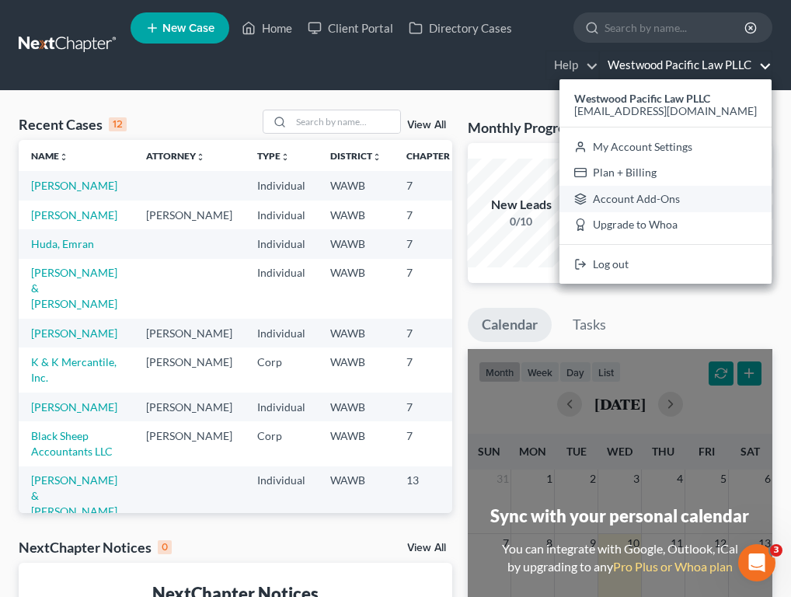
click at [694, 193] on link "Account Add-Ons" at bounding box center [665, 199] width 212 height 26
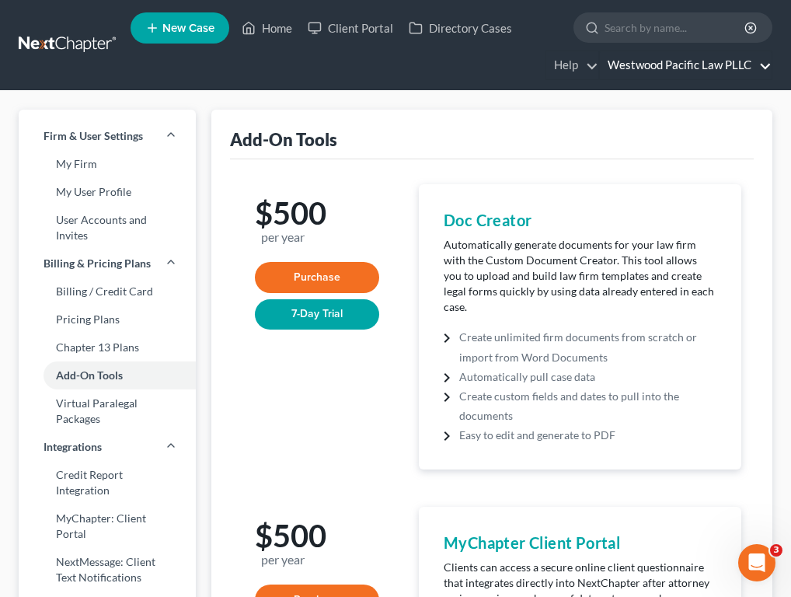
click at [740, 68] on link "Westwood Pacific Law PLLC" at bounding box center [686, 65] width 172 height 28
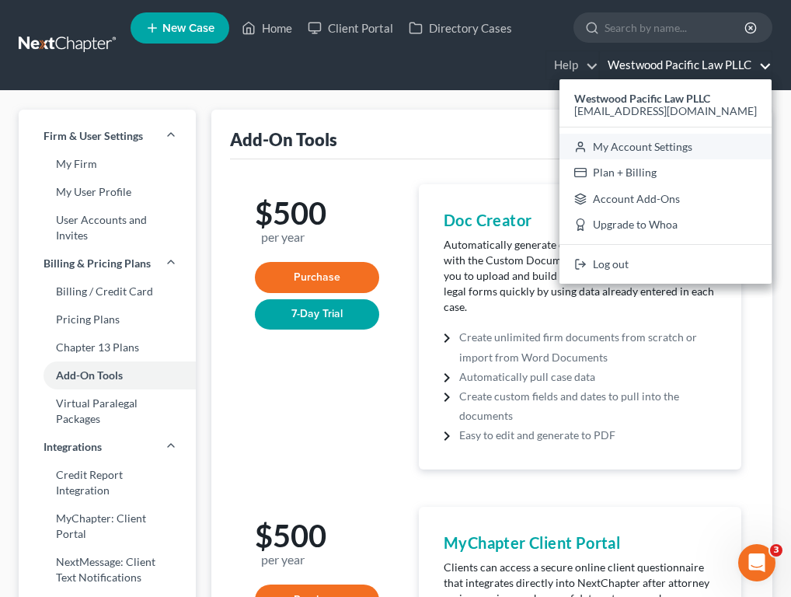
click at [696, 143] on link "My Account Settings" at bounding box center [665, 147] width 212 height 26
select select "24"
select select "50"
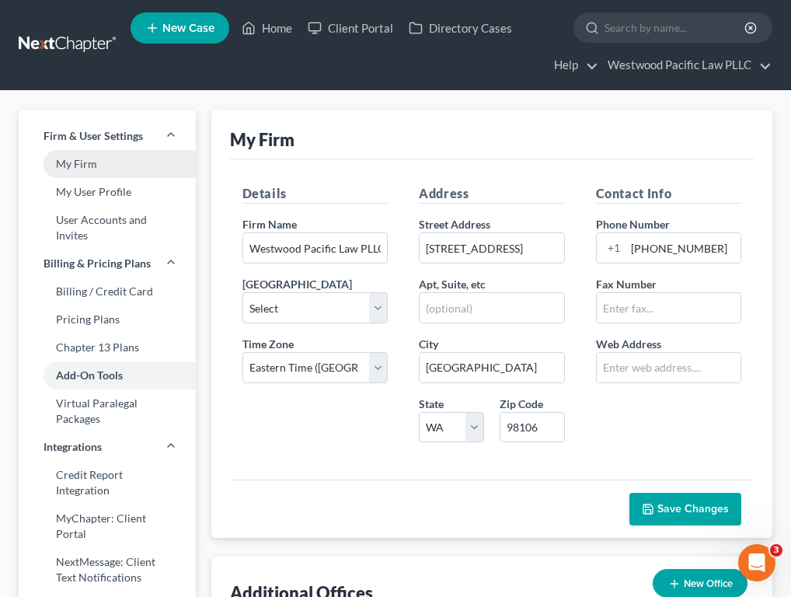
click at [112, 173] on link "My Firm" at bounding box center [107, 164] width 177 height 28
click at [89, 168] on link "My Firm" at bounding box center [107, 164] width 177 height 28
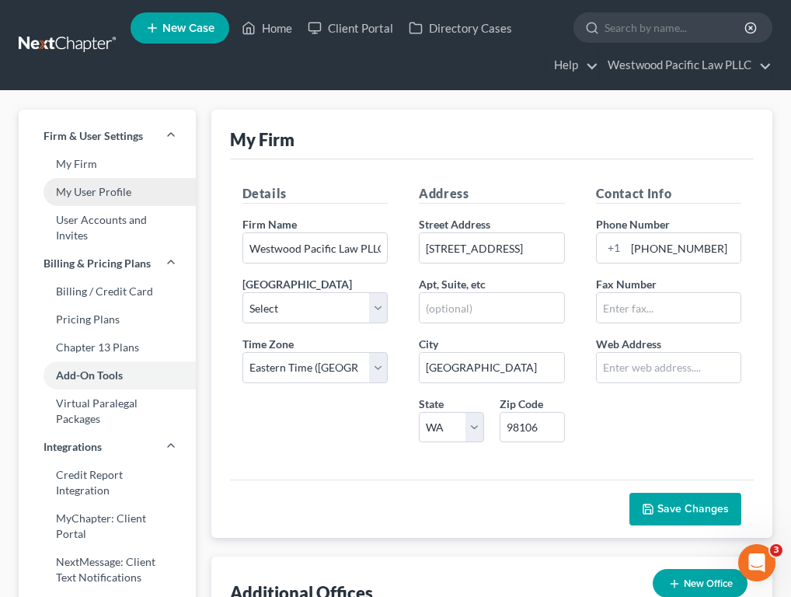
click at [101, 201] on link "My User Profile" at bounding box center [107, 192] width 177 height 28
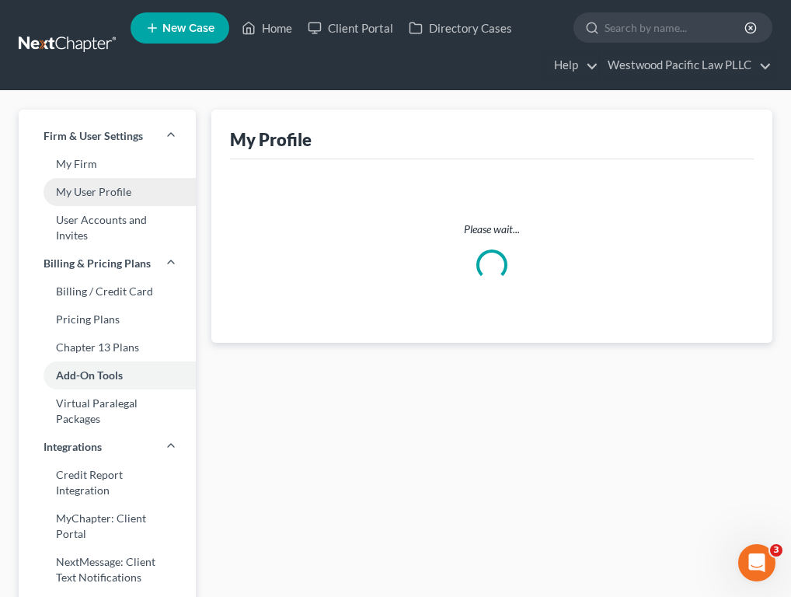
select select "50"
select select "87"
select select "attorney"
select select "1"
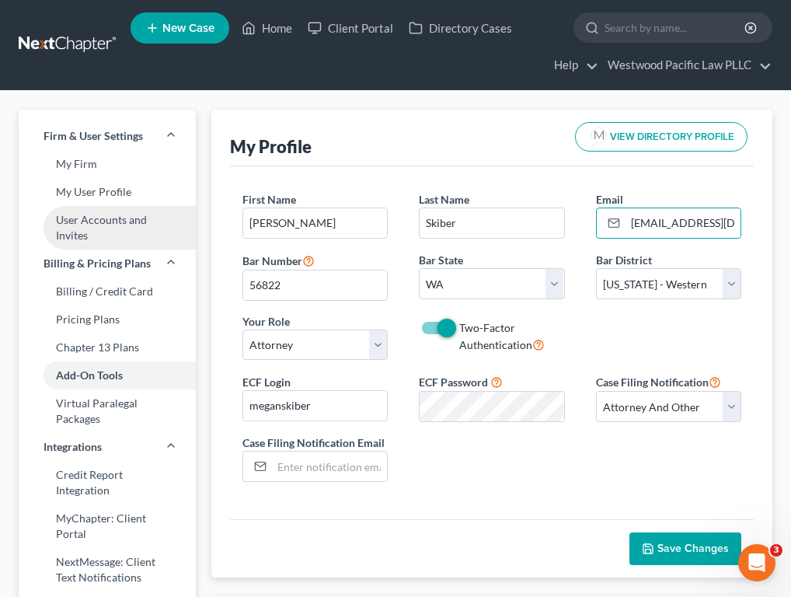
scroll to position [0, 51]
click at [100, 224] on link "User Accounts and Invites" at bounding box center [107, 228] width 177 height 44
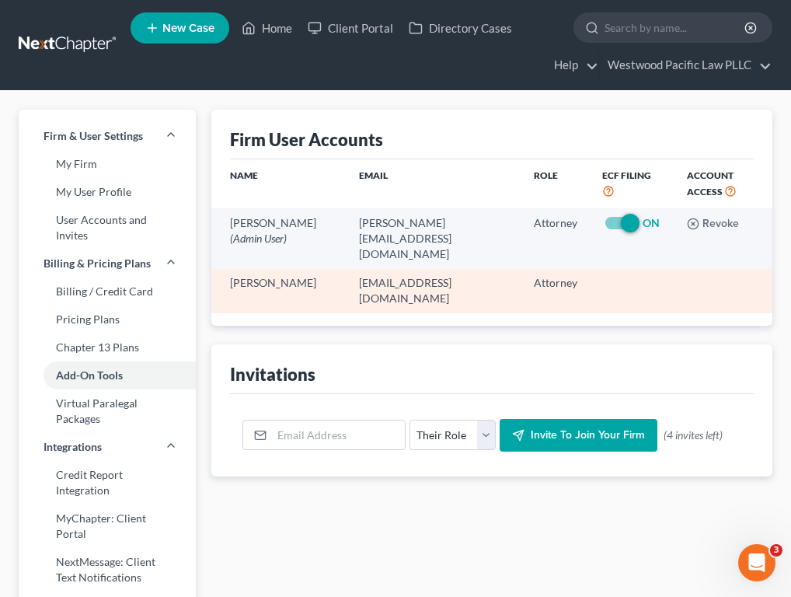
click at [579, 273] on td "Attorney" at bounding box center [555, 291] width 68 height 44
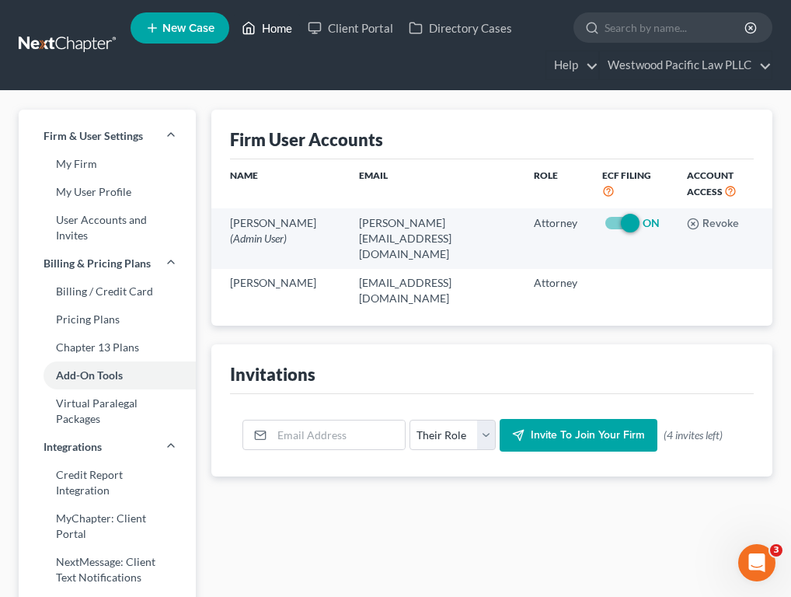
click at [278, 29] on link "Home" at bounding box center [267, 28] width 66 height 28
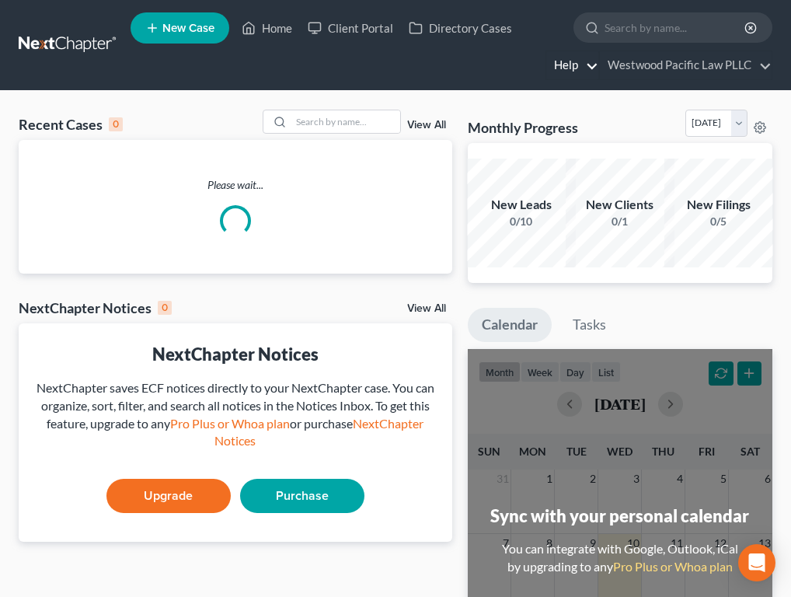
click at [598, 51] on link "Help" at bounding box center [572, 65] width 52 height 28
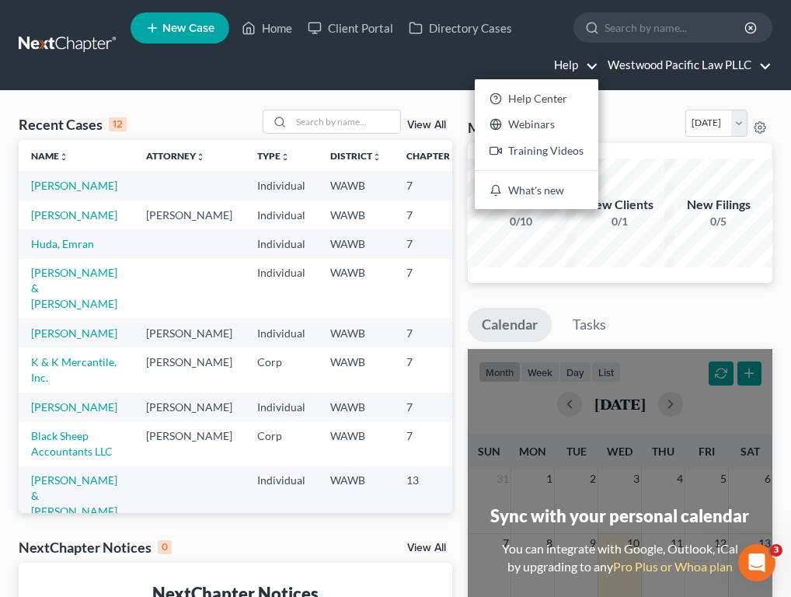
click at [600, 68] on link "Westwood Pacific Law PLLC" at bounding box center [686, 65] width 172 height 28
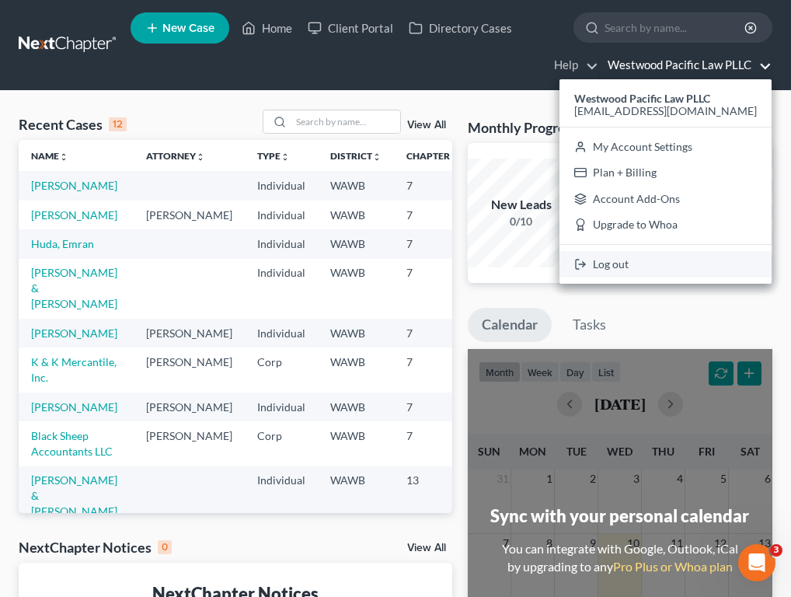
click at [667, 263] on link "Log out" at bounding box center [665, 264] width 212 height 26
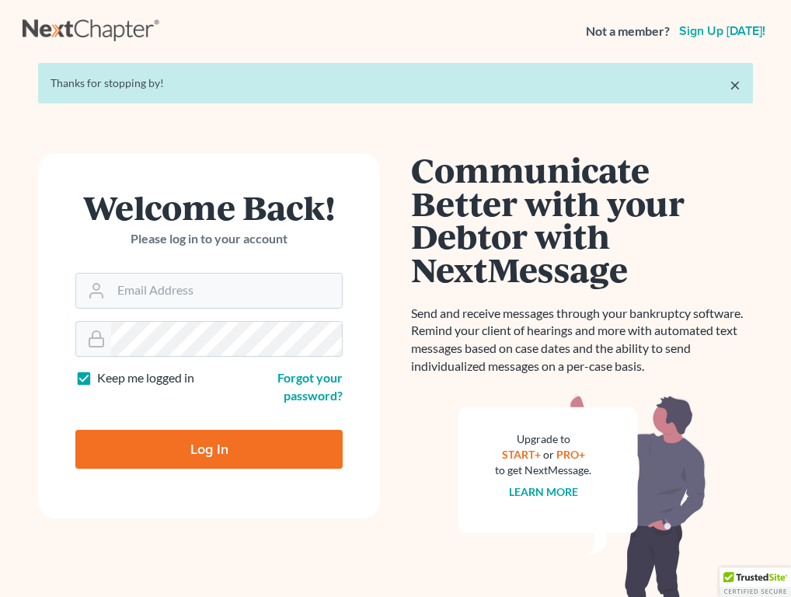
click at [155, 280] on input "Email Address" at bounding box center [226, 290] width 231 height 34
type input "[PERSON_NAME][EMAIL_ADDRESS][DOMAIN_NAME]"
click at [209, 447] on input "Log In" at bounding box center [208, 449] width 267 height 39
type input "Thinking..."
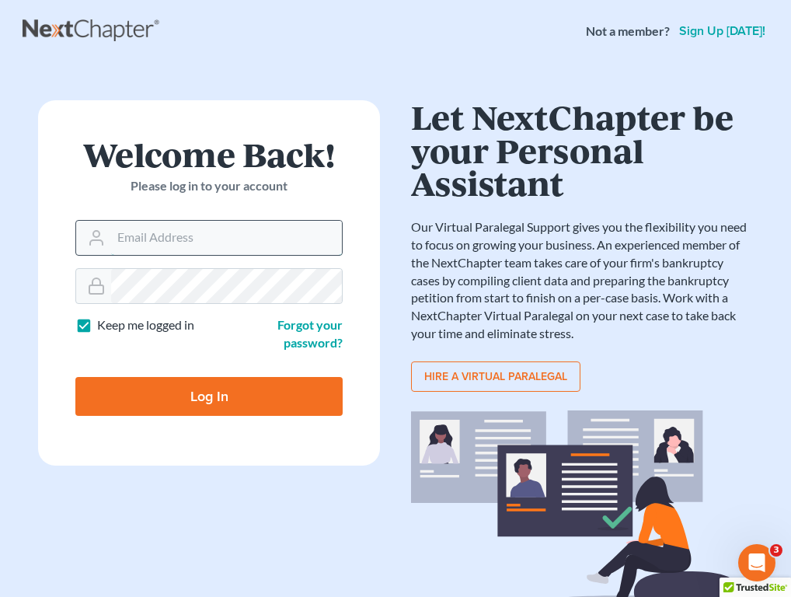
type input "[PERSON_NAME][EMAIL_ADDRESS][DOMAIN_NAME]"
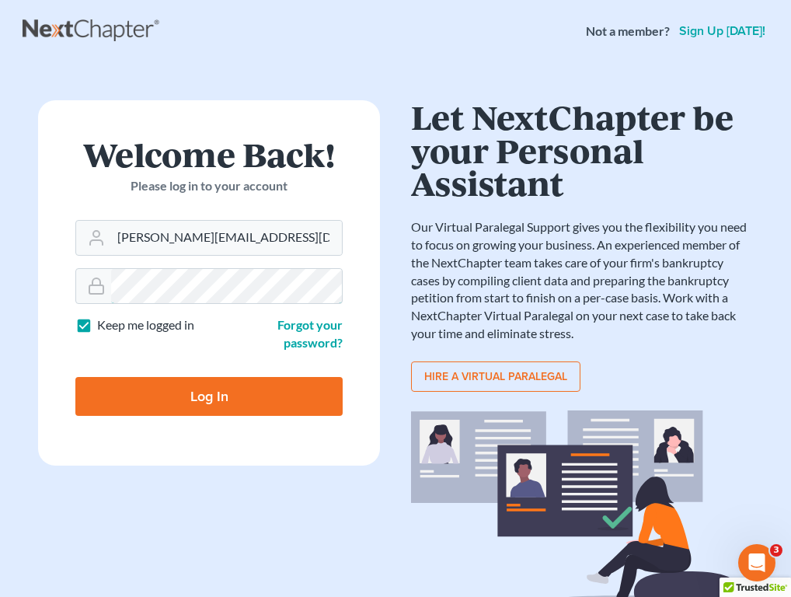
click at [209, 394] on input "Log In" at bounding box center [208, 396] width 267 height 39
type input "Thinking..."
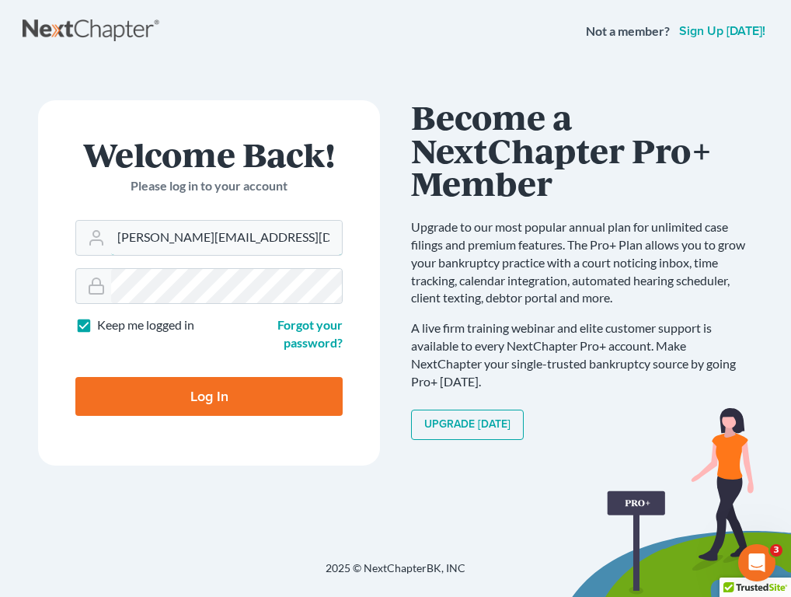
type input "[PERSON_NAME][EMAIL_ADDRESS][DOMAIN_NAME]"
click at [153, 379] on input "Log In" at bounding box center [208, 396] width 267 height 39
type input "Thinking..."
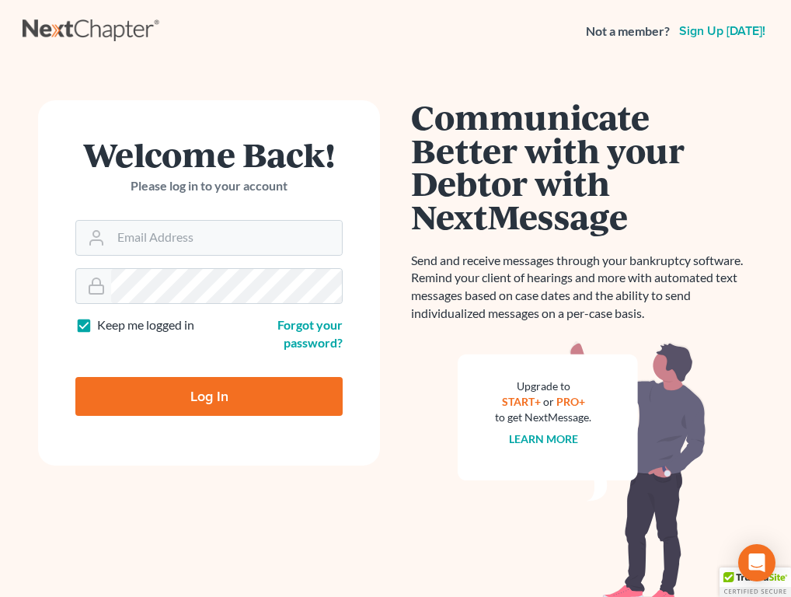
click at [214, 255] on form "Welcome Back! Please log in to your account Email Address Password Keep me logg…" at bounding box center [209, 282] width 342 height 365
type input "meganskiber"
click at [209, 394] on input "Log In" at bounding box center [208, 396] width 267 height 39
type input "Thinking..."
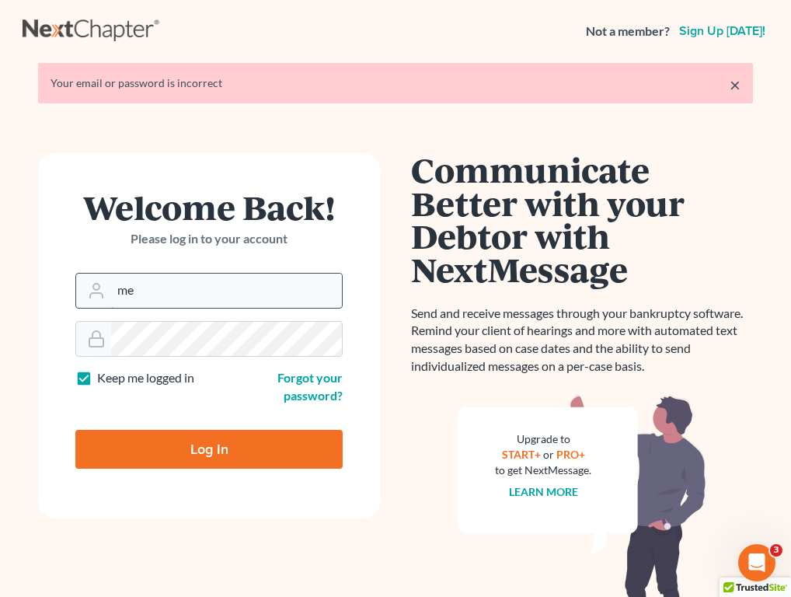
type input "meganskiber"
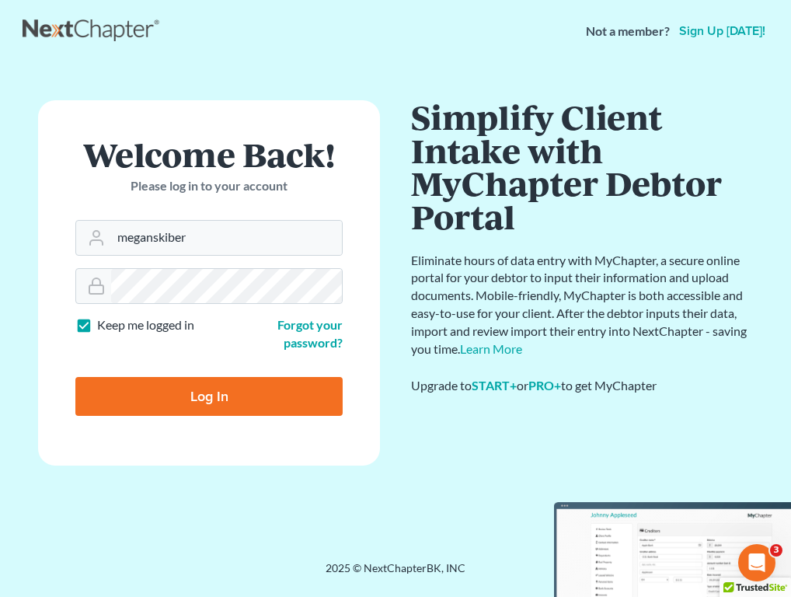
click at [199, 392] on input "Log In" at bounding box center [208, 396] width 267 height 39
type input "Thinking..."
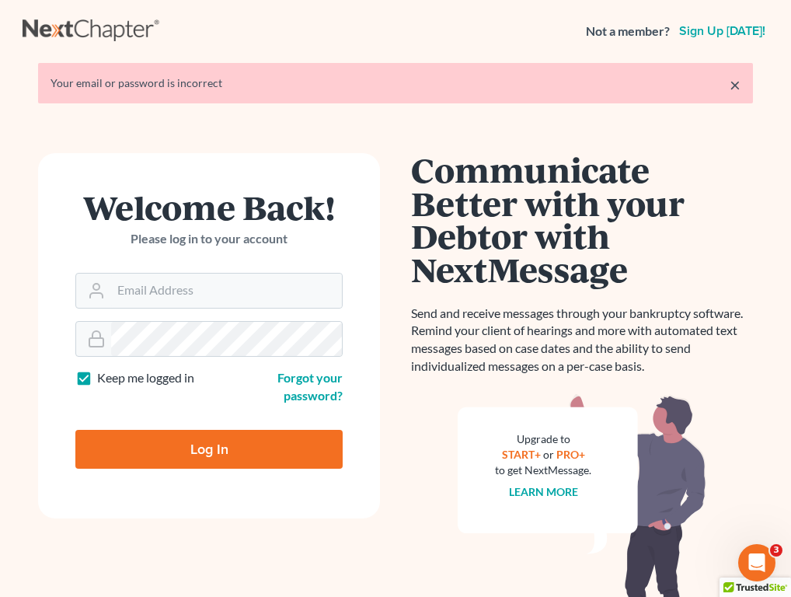
click at [492, 217] on h1 "Communicate Better with your Debtor with NextMessage" at bounding box center [582, 219] width 342 height 133
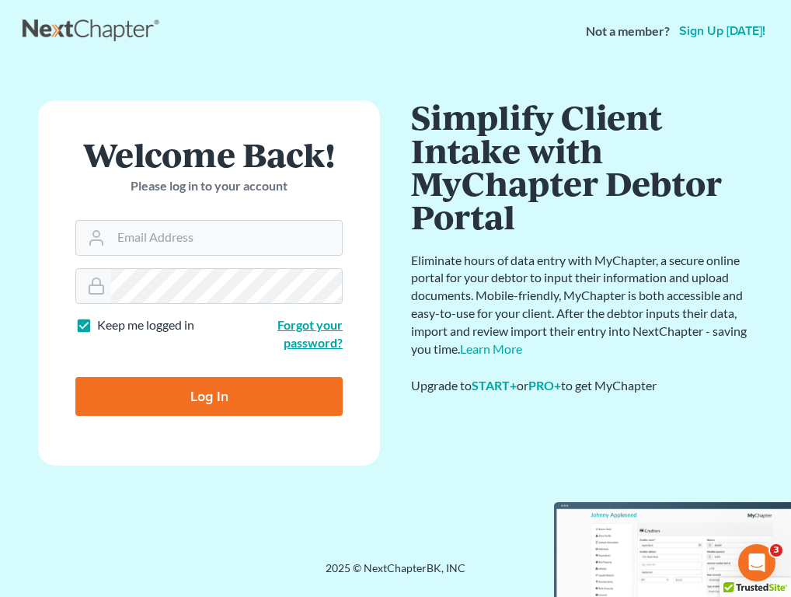
click at [304, 344] on link "Forgot your password?" at bounding box center [309, 333] width 65 height 33
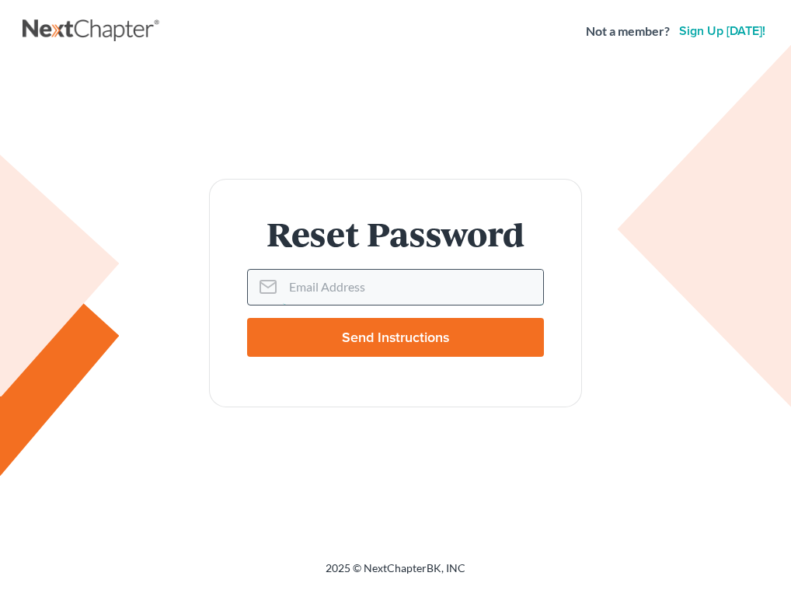
click at [354, 289] on input "Email Address" at bounding box center [413, 287] width 260 height 34
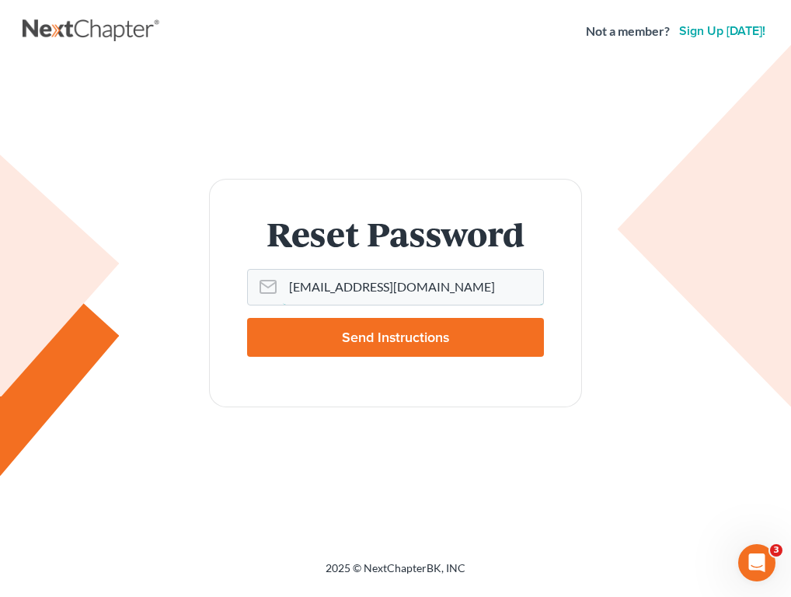
type input "[EMAIL_ADDRESS][DOMAIN_NAME]"
click at [374, 337] on input "Send Instructions" at bounding box center [395, 337] width 297 height 39
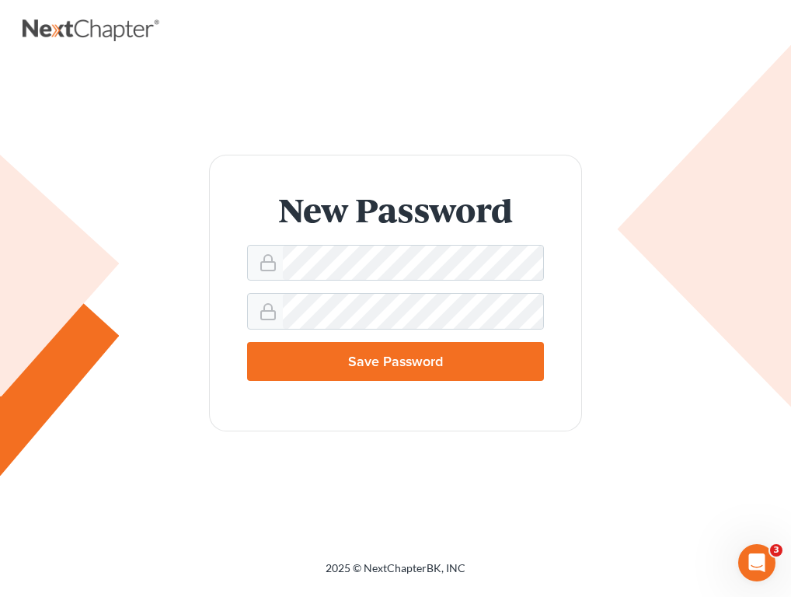
click at [367, 360] on input "Save Password" at bounding box center [395, 361] width 297 height 39
type input "Thinking..."
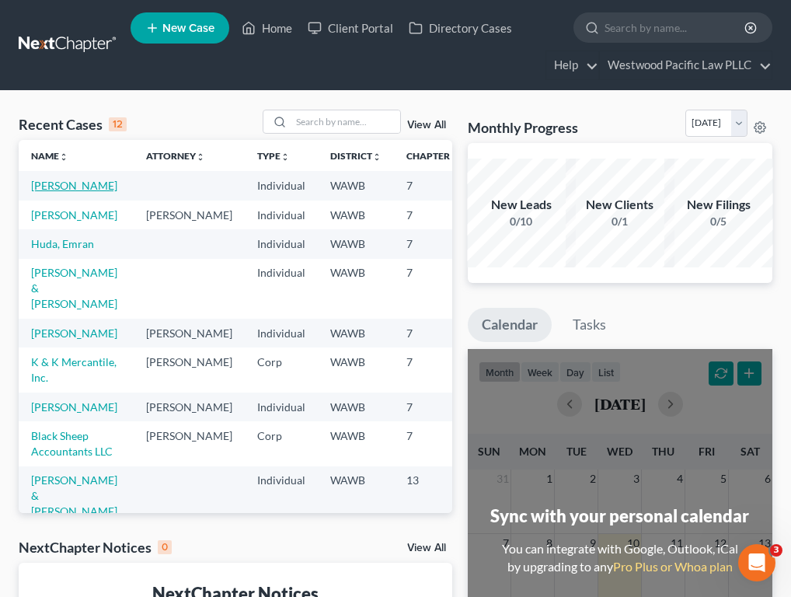
click at [55, 192] on link "[PERSON_NAME]" at bounding box center [74, 185] width 86 height 13
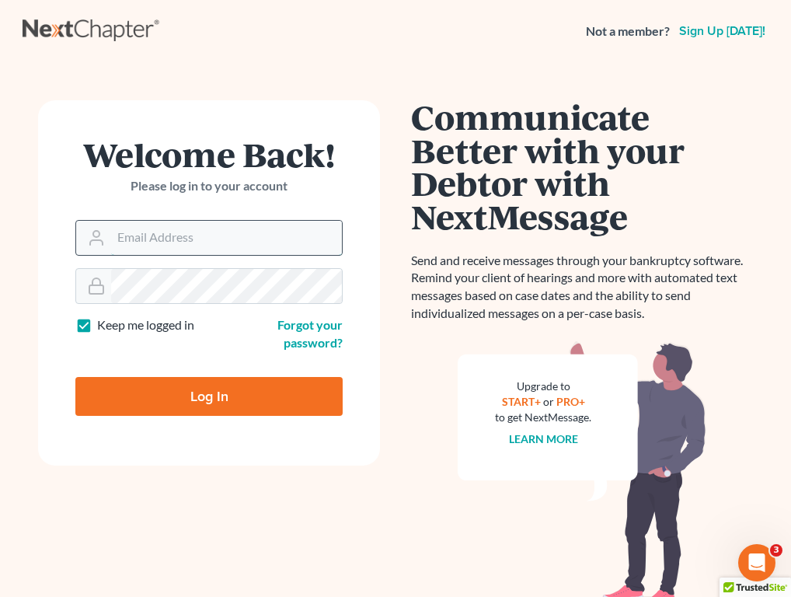
type input "meganskiber"
click at [209, 394] on input "Log In" at bounding box center [208, 396] width 267 height 39
type input "Thinking..."
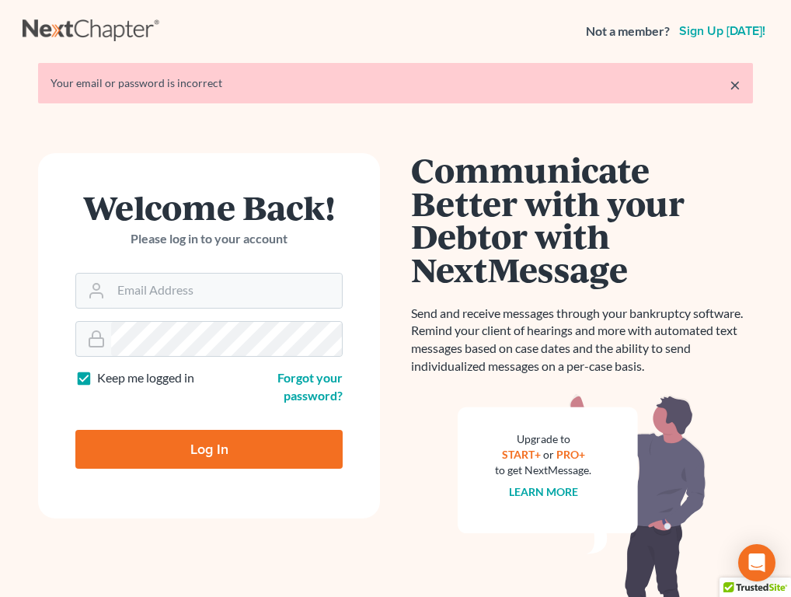
click at [230, 287] on input "Email Address" at bounding box center [226, 290] width 231 height 34
type input "meganskiber"
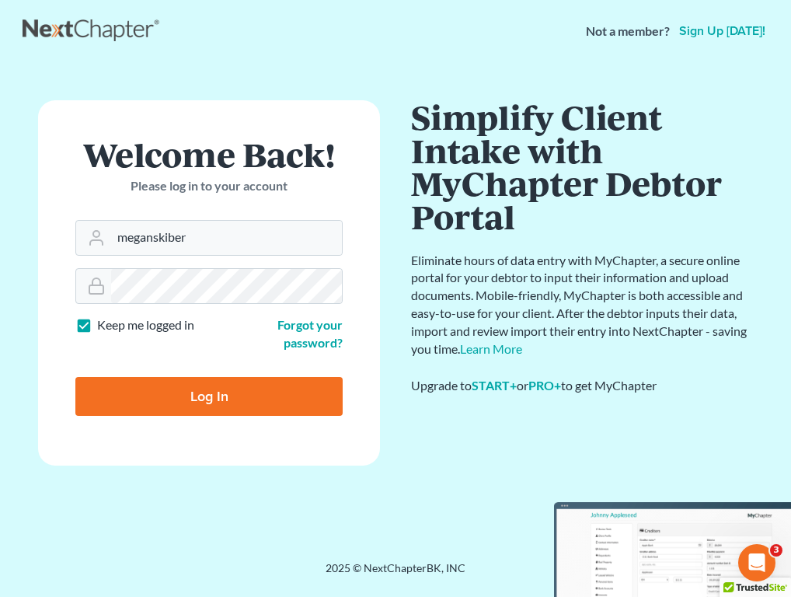
click at [239, 386] on input "Log In" at bounding box center [208, 396] width 267 height 39
type input "Thinking..."
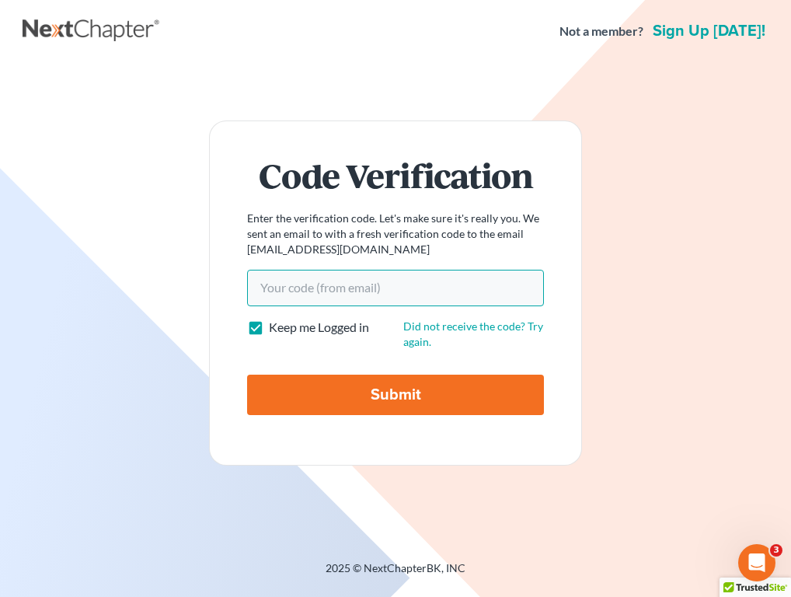
paste input "0589e9"
type input "0589e9"
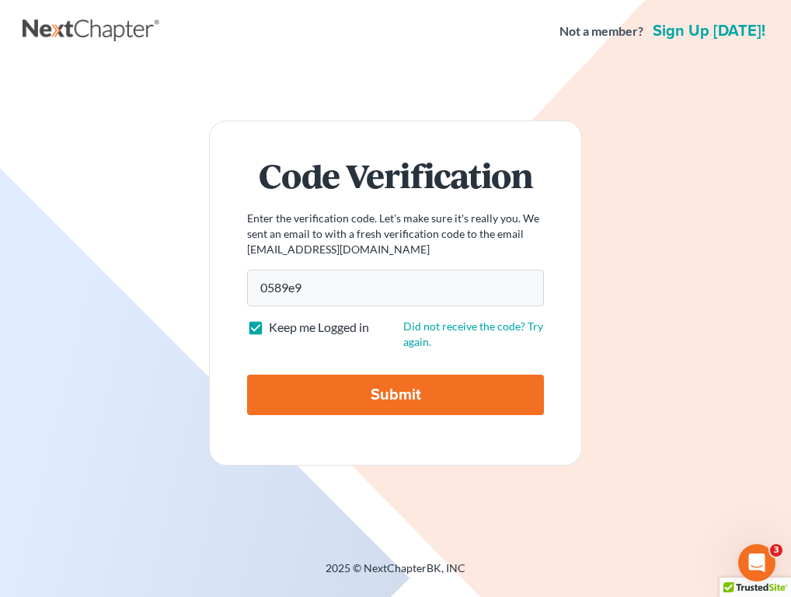
click at [407, 399] on input "Submit" at bounding box center [395, 394] width 297 height 40
type input "Thinking..."
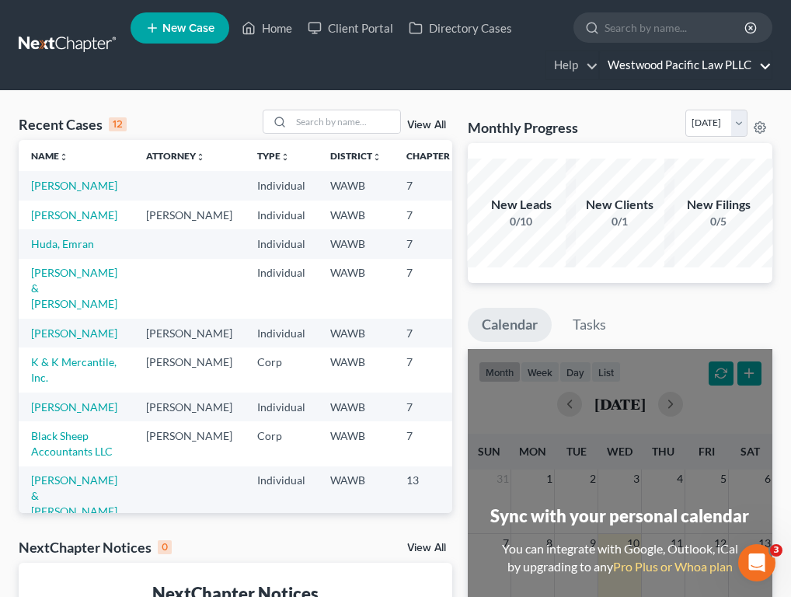
click at [741, 64] on link "Westwood Pacific Law PLLC" at bounding box center [686, 65] width 172 height 28
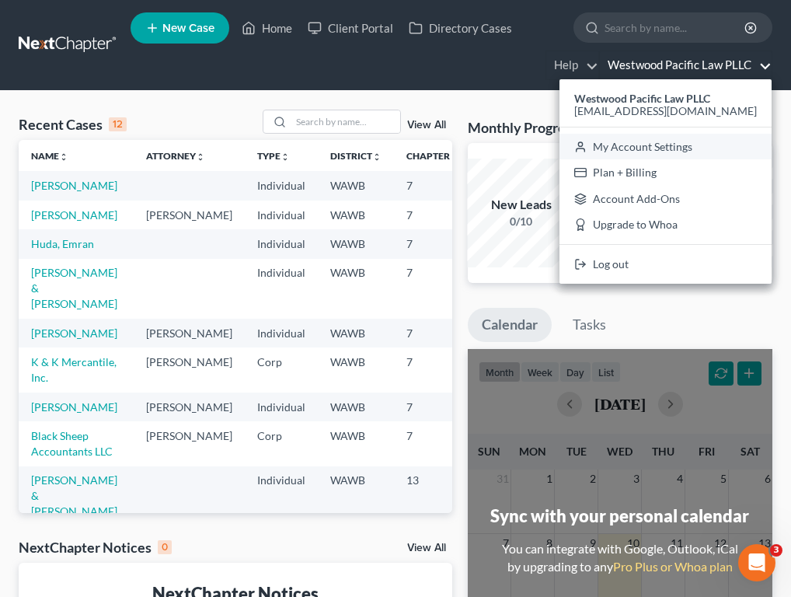
click at [663, 151] on link "My Account Settings" at bounding box center [665, 147] width 212 height 26
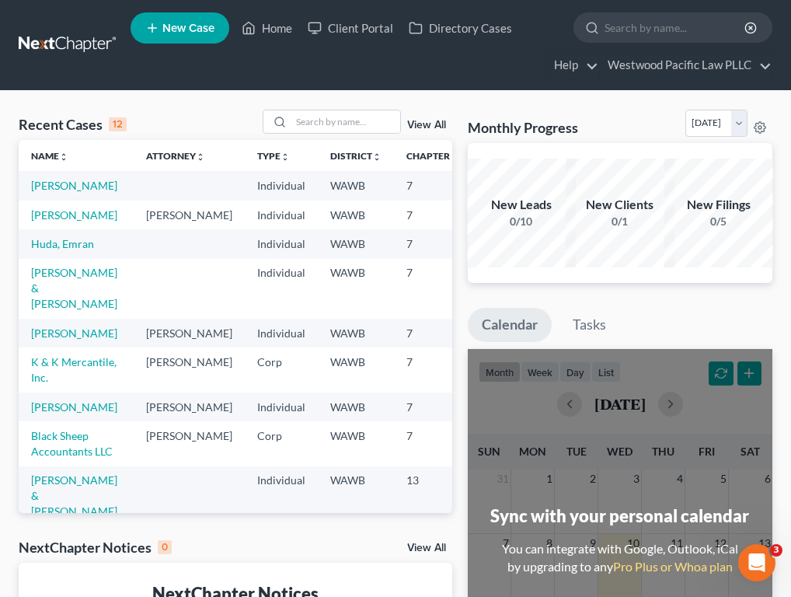
select select "24"
select select "50"
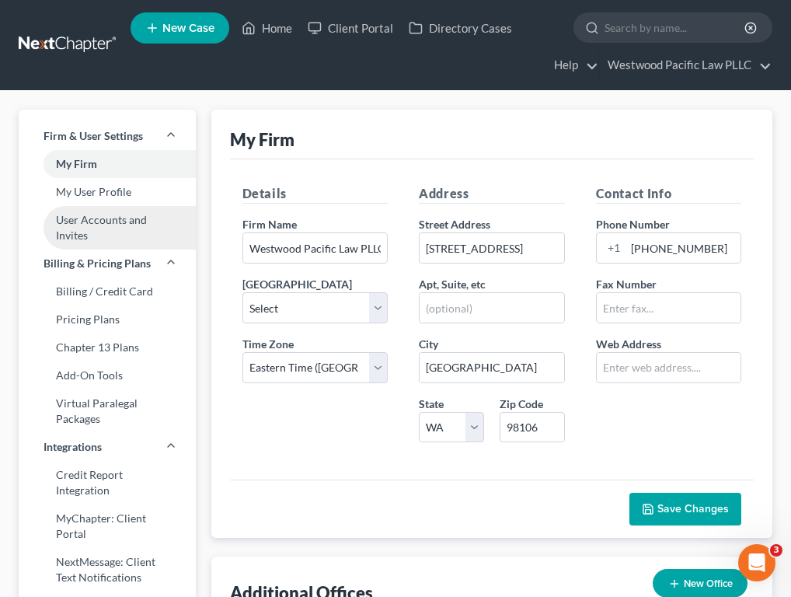
click at [131, 221] on link "User Accounts and Invites" at bounding box center [107, 228] width 177 height 44
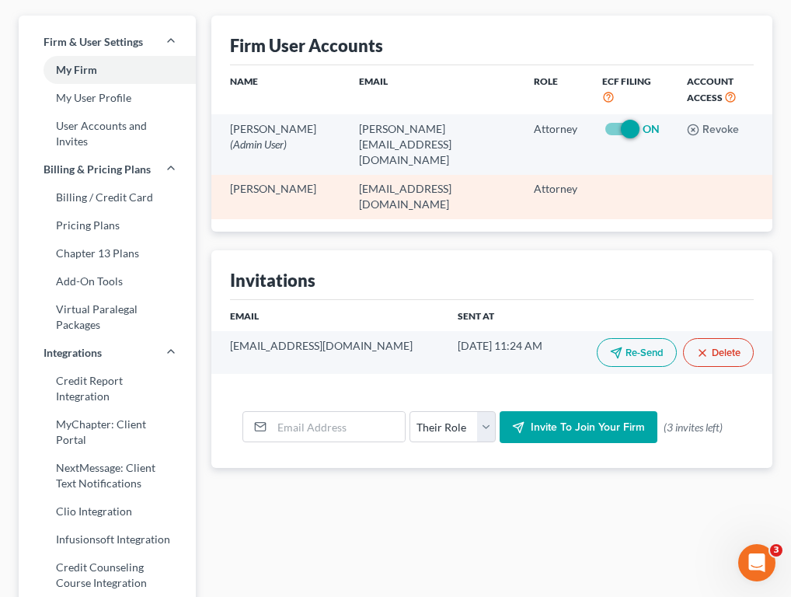
scroll to position [95, 0]
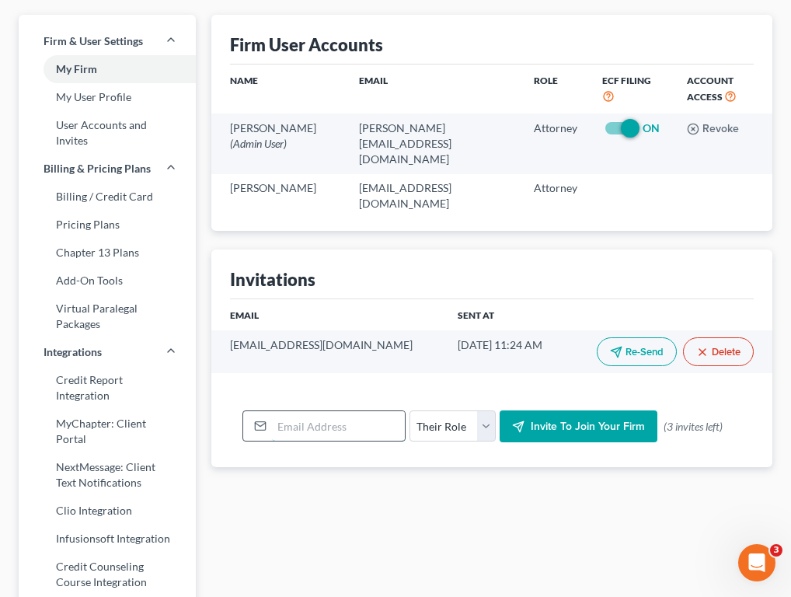
click at [322, 411] on input "email" at bounding box center [338, 426] width 133 height 30
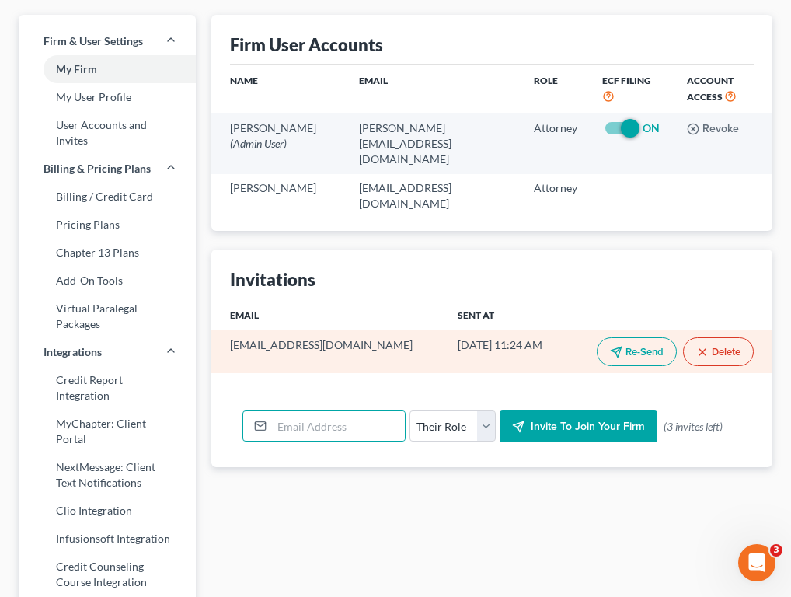
click at [712, 337] on button "Delete" at bounding box center [718, 351] width 71 height 29
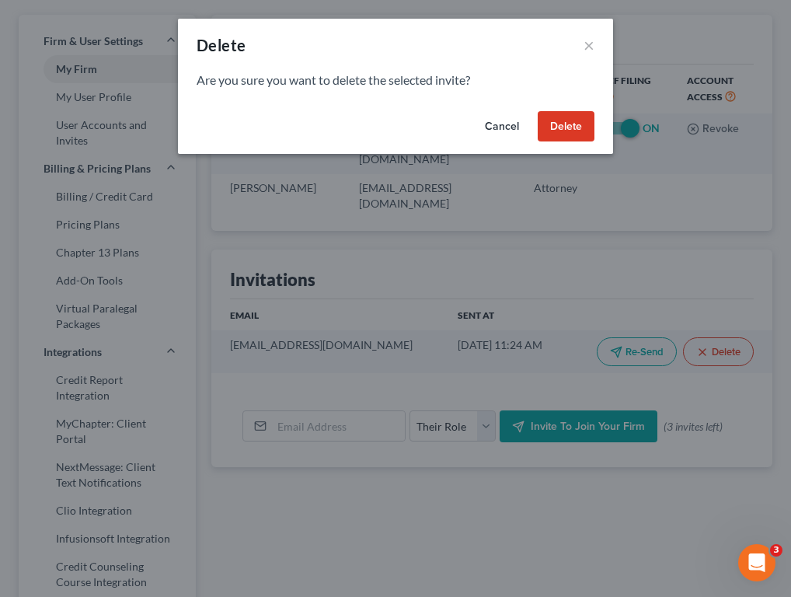
click at [576, 116] on button "Delete" at bounding box center [566, 126] width 57 height 31
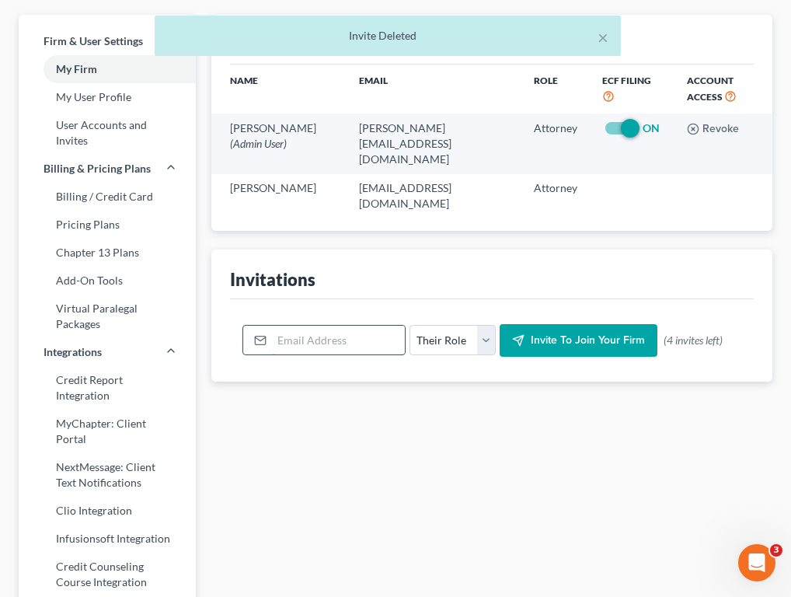
click at [335, 325] on input "email" at bounding box center [338, 340] width 133 height 30
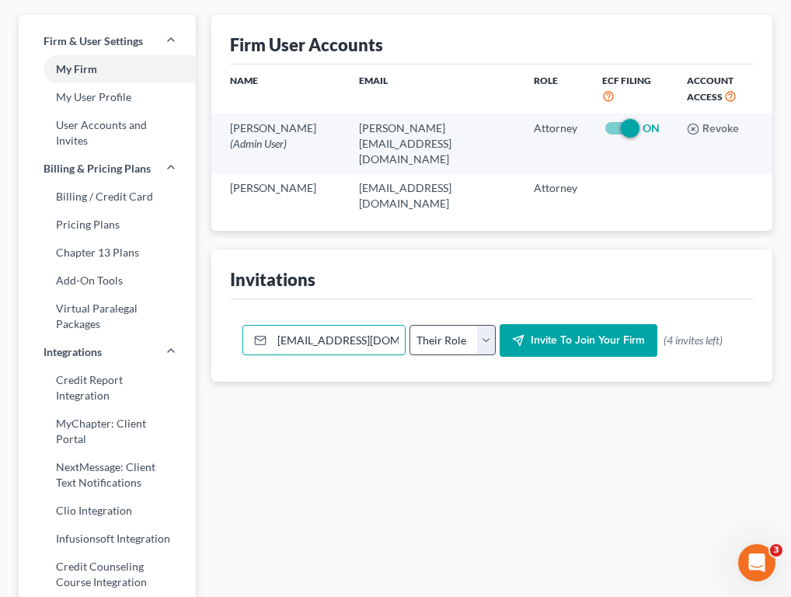
type input "meg.skiber@gmail.com"
select select "attorney"
click at [561, 333] on span "Invite to join your firm" at bounding box center [588, 339] width 114 height 13
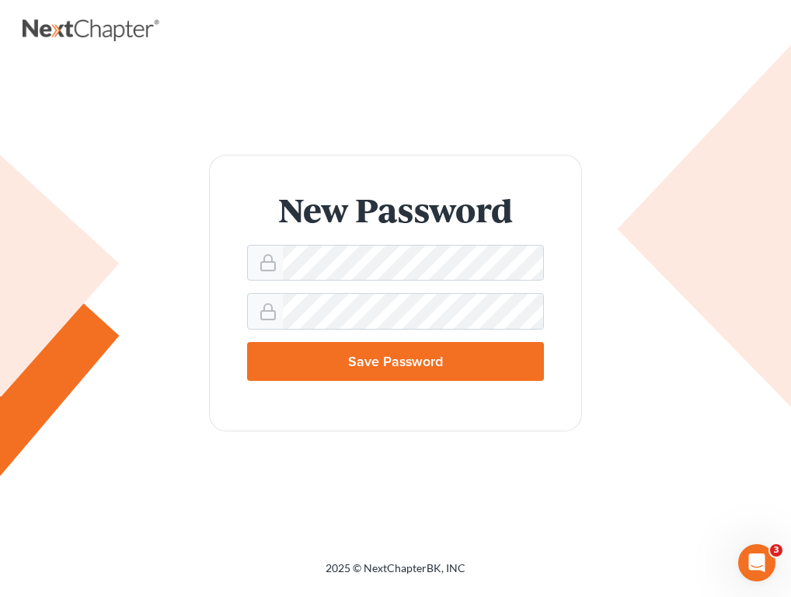
click at [436, 365] on input "Save Password" at bounding box center [395, 361] width 297 height 39
type input "Thinking..."
